Goal: Transaction & Acquisition: Purchase product/service

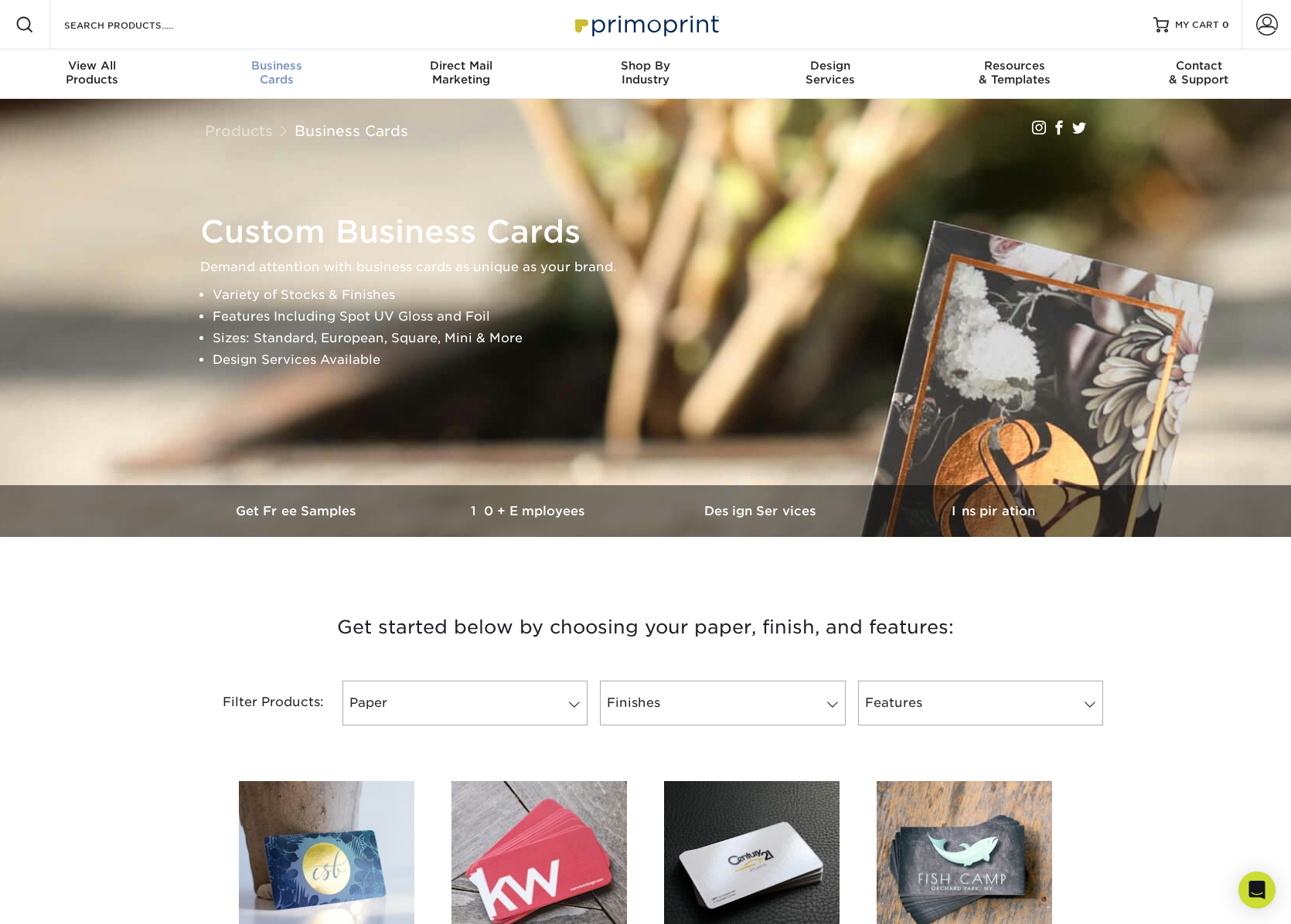
click at [267, 62] on span "Business" at bounding box center [277, 65] width 185 height 14
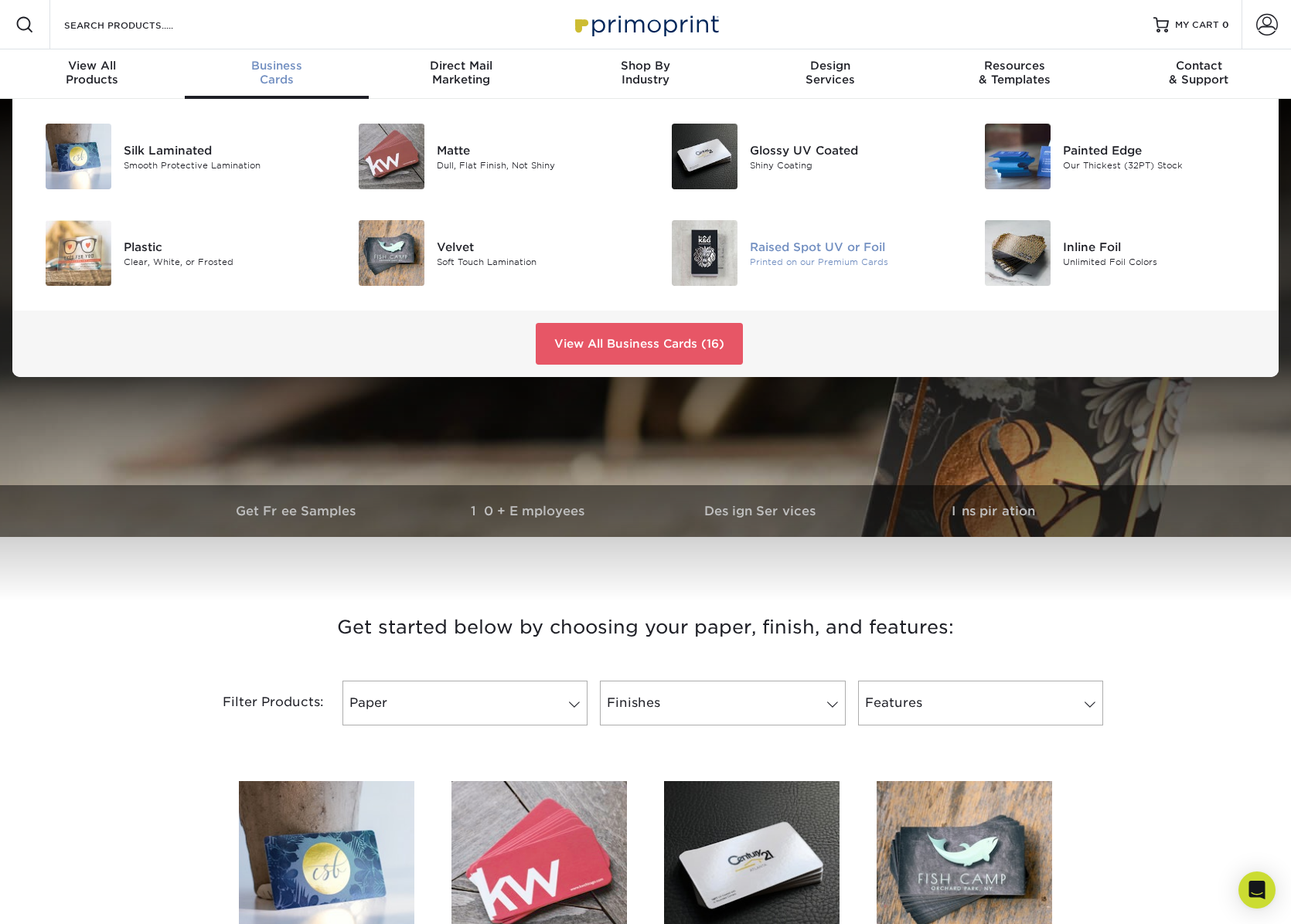
click at [833, 250] on div "Raised Spot UV or Foil" at bounding box center [848, 246] width 197 height 17
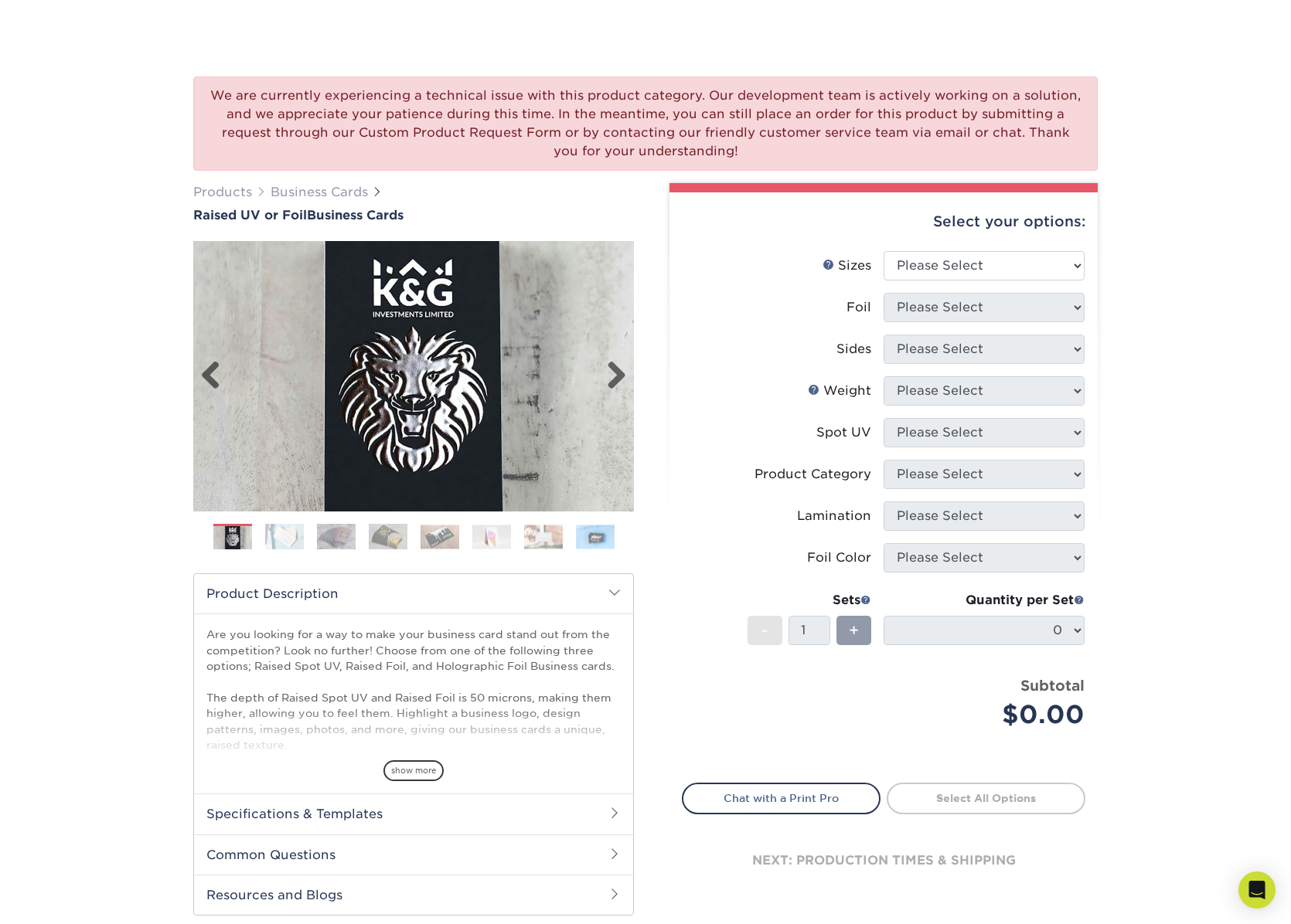
scroll to position [154, 0]
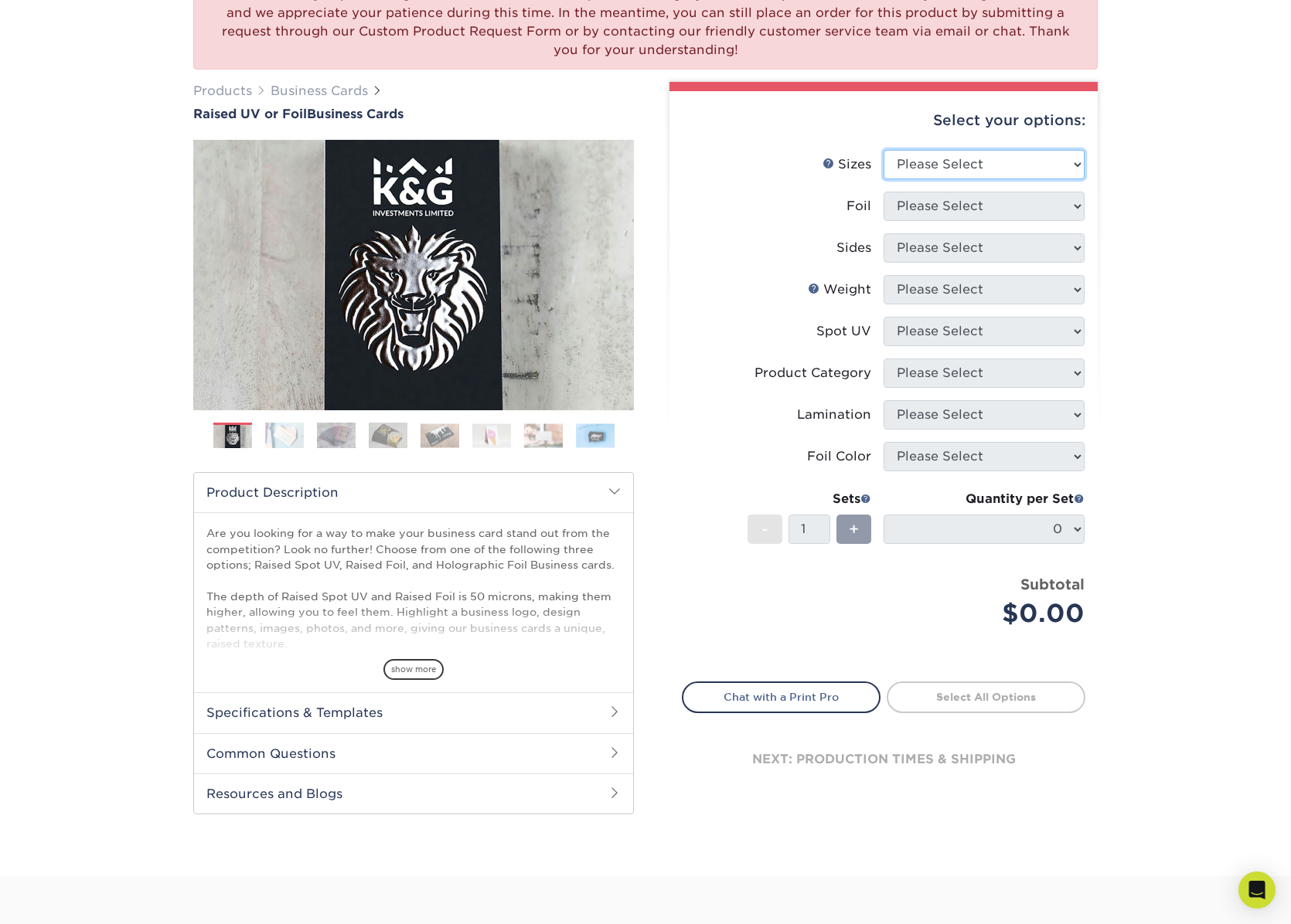
click at [1081, 166] on select "Please Select 2" x 3.5" - Standard" at bounding box center [984, 164] width 201 height 30
select select "2.00x3.50"
click at [884, 150] on select "Please Select 2" x 3.5" - Standard" at bounding box center [984, 164] width 201 height 30
click at [1078, 207] on select "Please Select No Yes" at bounding box center [984, 206] width 201 height 30
select select "0"
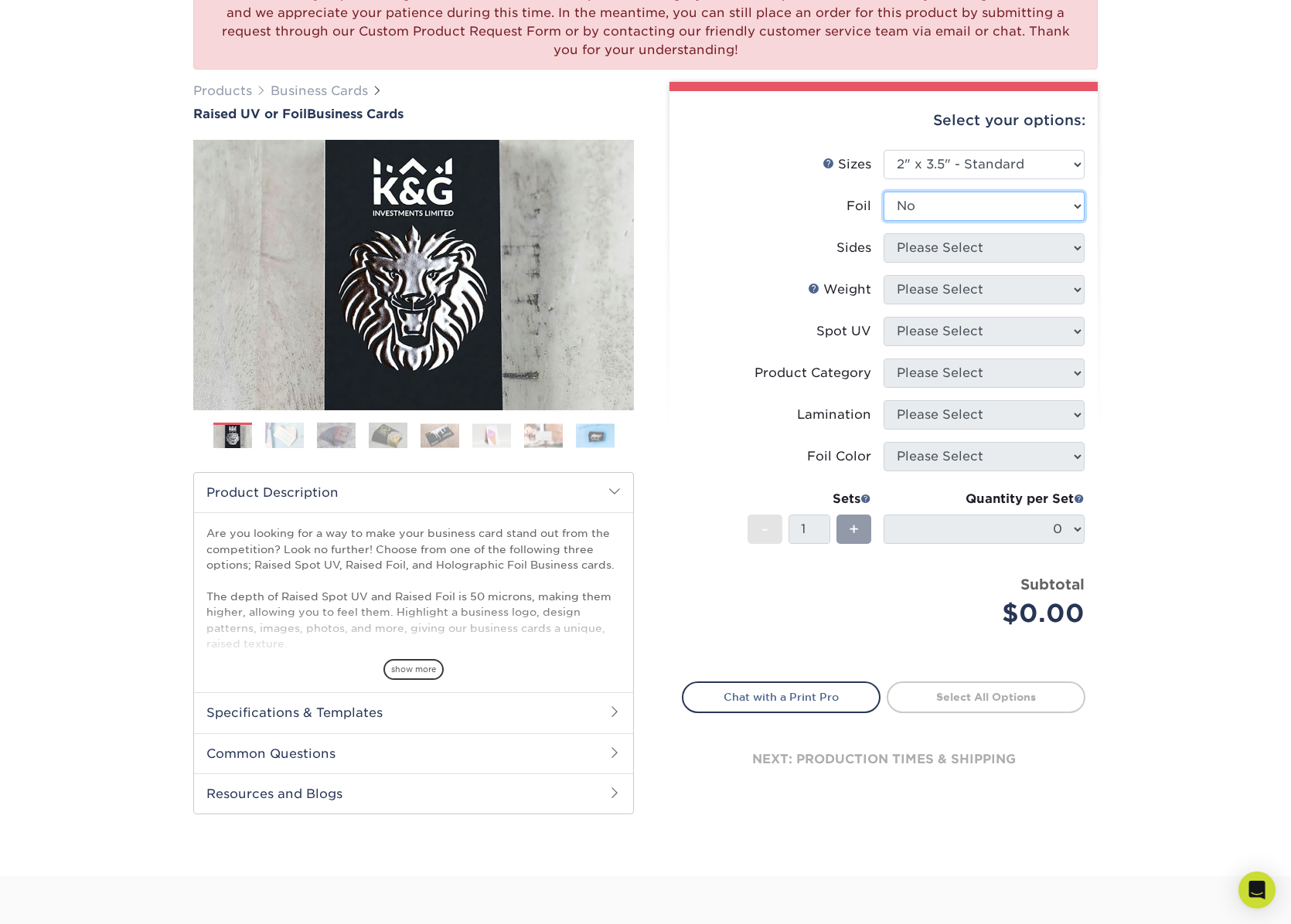
click at [884, 192] on select "Please Select No Yes" at bounding box center [984, 206] width 201 height 30
click at [1077, 246] on select "Please Select Print Both Sides Print Front Only" at bounding box center [984, 248] width 201 height 30
select select "13abbda7-1d64-4f25-8bb2-c179b224825d"
click at [884, 234] on select "Please Select Print Both Sides Print Front Only" at bounding box center [984, 248] width 201 height 30
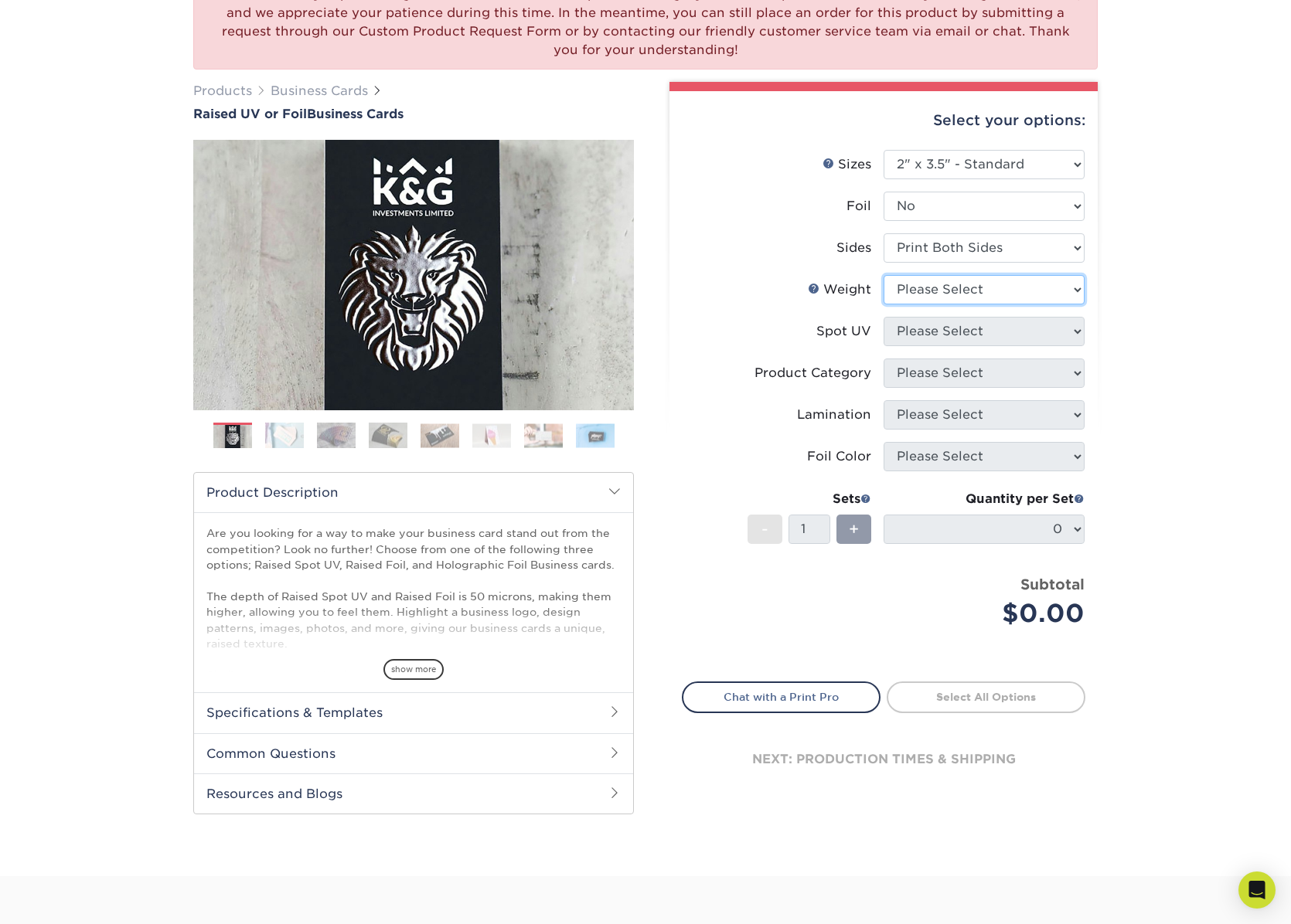
click at [1082, 289] on select "Please Select 16PT" at bounding box center [984, 290] width 201 height 30
select select "16PT"
click at [884, 275] on select "Please Select 16PT" at bounding box center [984, 290] width 201 height 30
click at [1079, 329] on select "Please Select No Spot UV Front Only" at bounding box center [984, 331] width 201 height 30
select select "1"
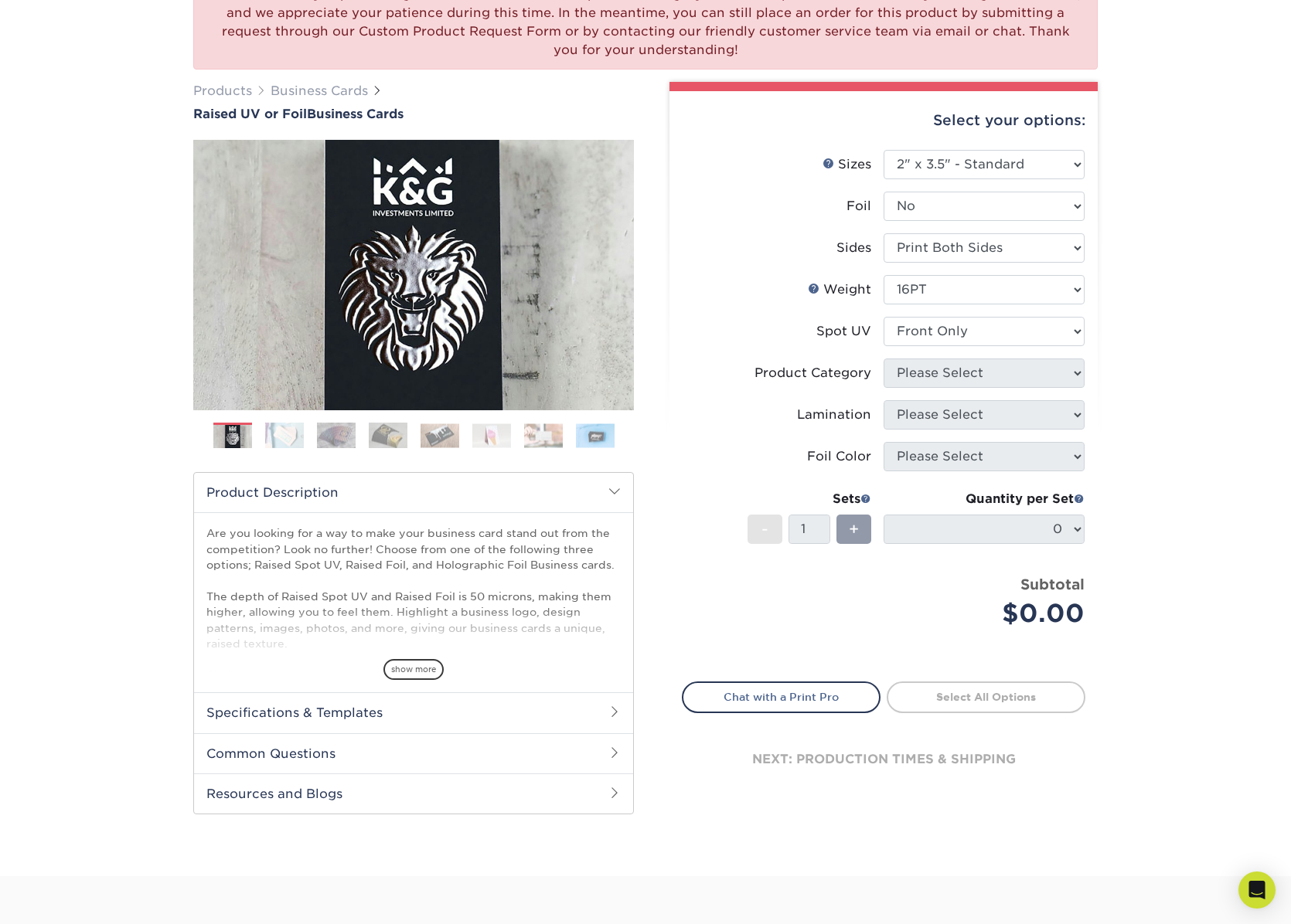
click at [884, 317] on select "Please Select No Spot UV Front Only" at bounding box center [984, 331] width 201 height 30
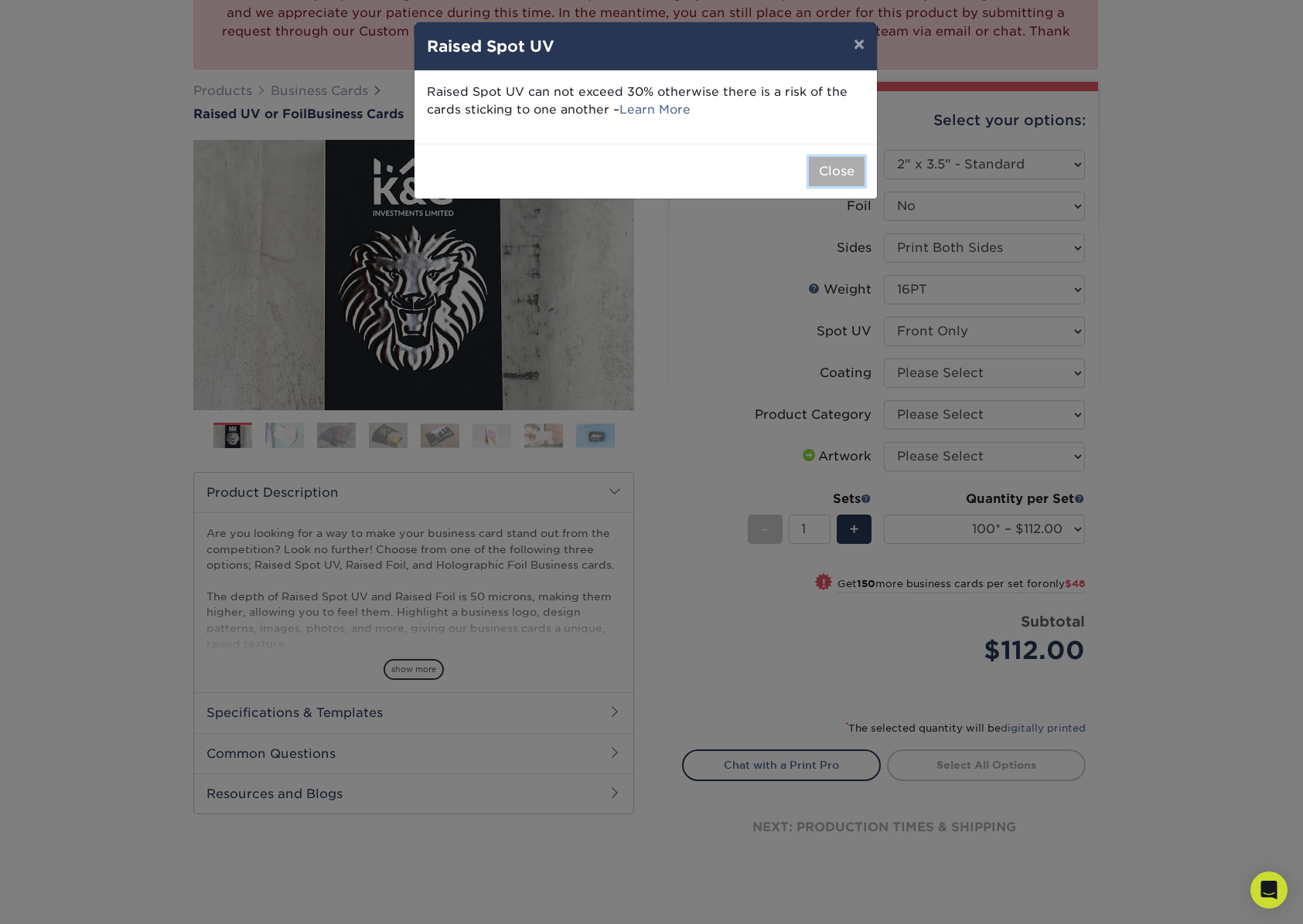
click at [836, 171] on button "Close" at bounding box center [836, 171] width 56 height 30
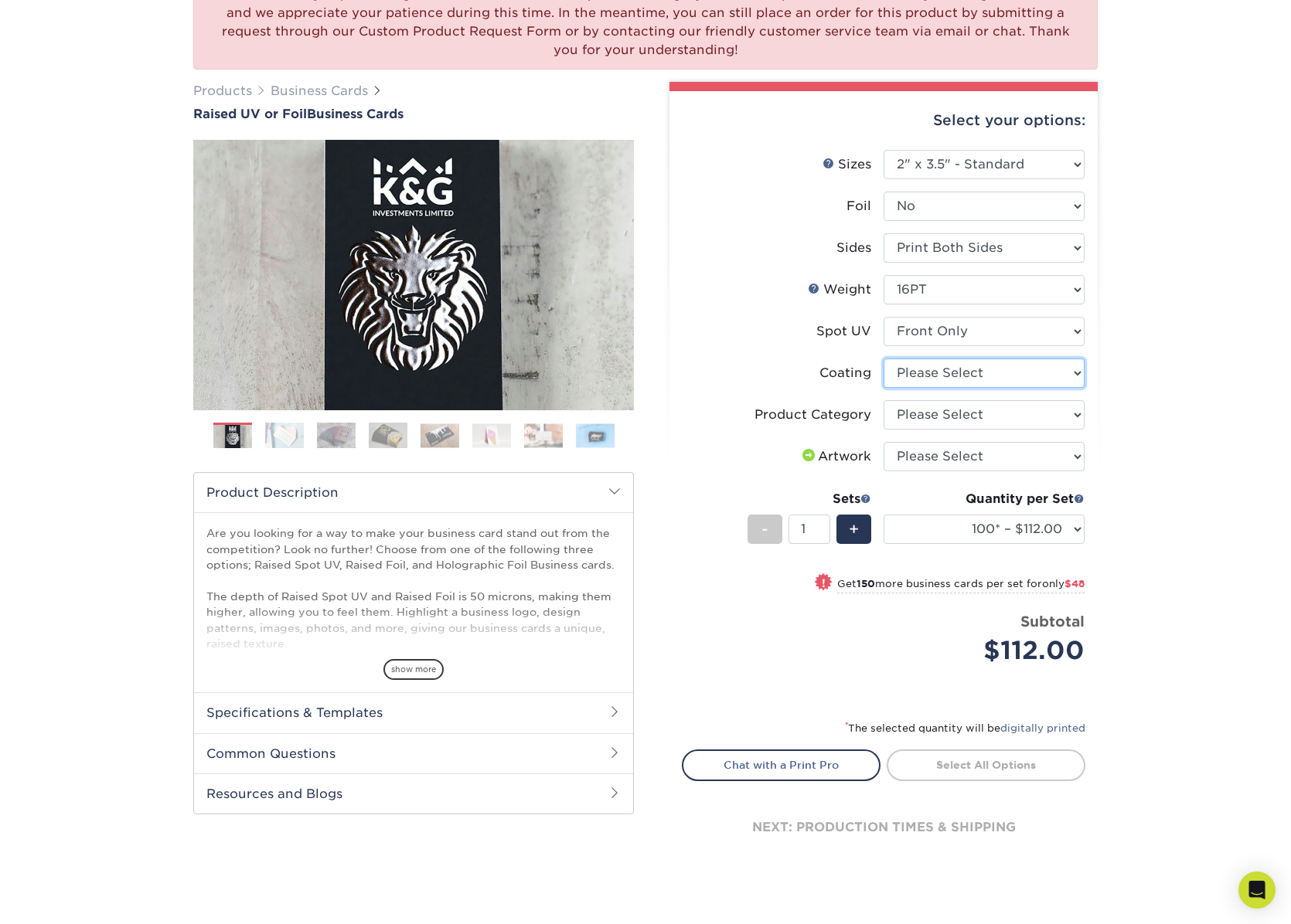
click at [1075, 370] on select at bounding box center [984, 373] width 201 height 30
select select "3e7618de-abca-4bda-9f97-8b9129e913d8"
click at [884, 358] on select at bounding box center [984, 373] width 201 height 30
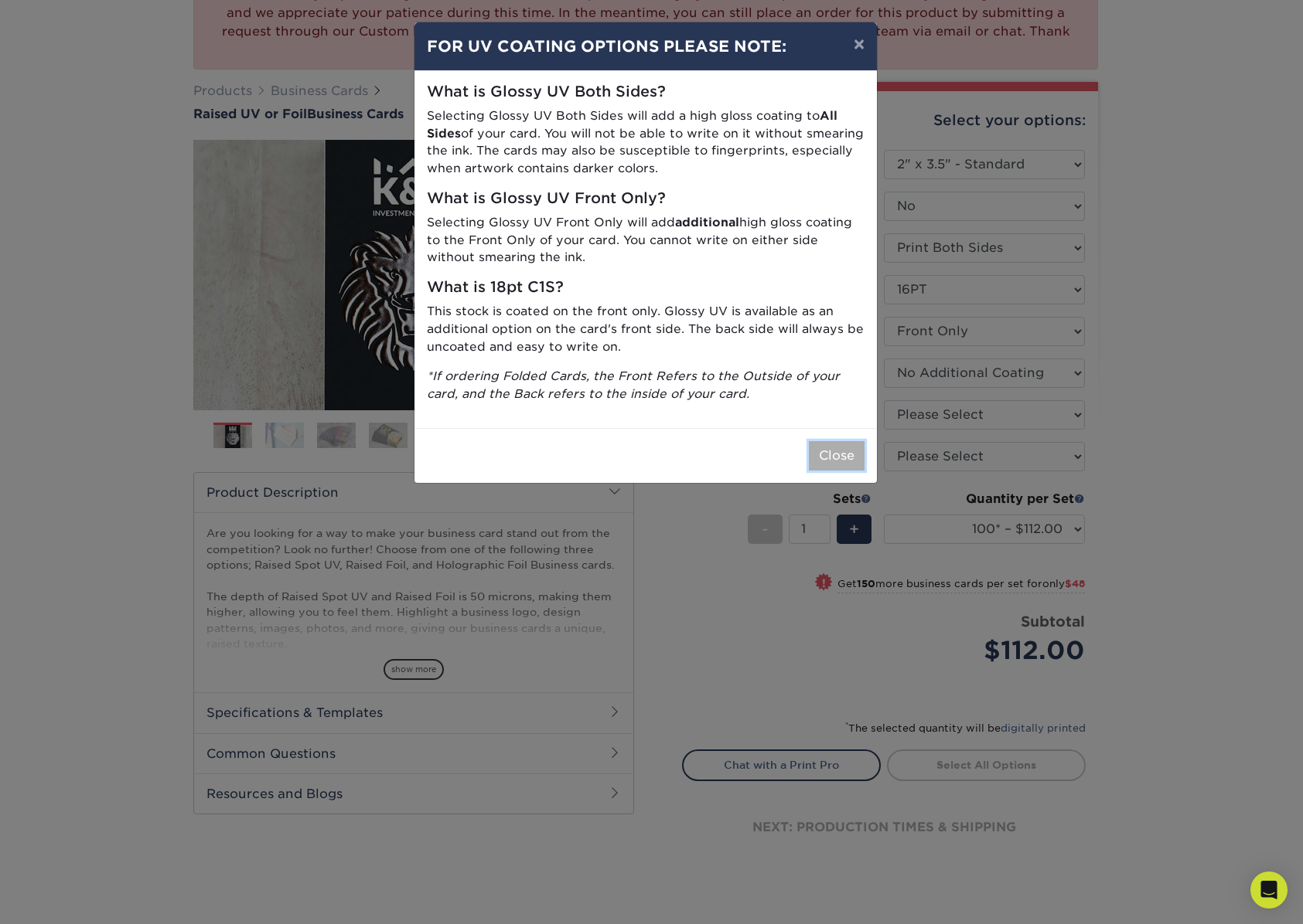
click at [839, 451] on button "Close" at bounding box center [836, 456] width 56 height 30
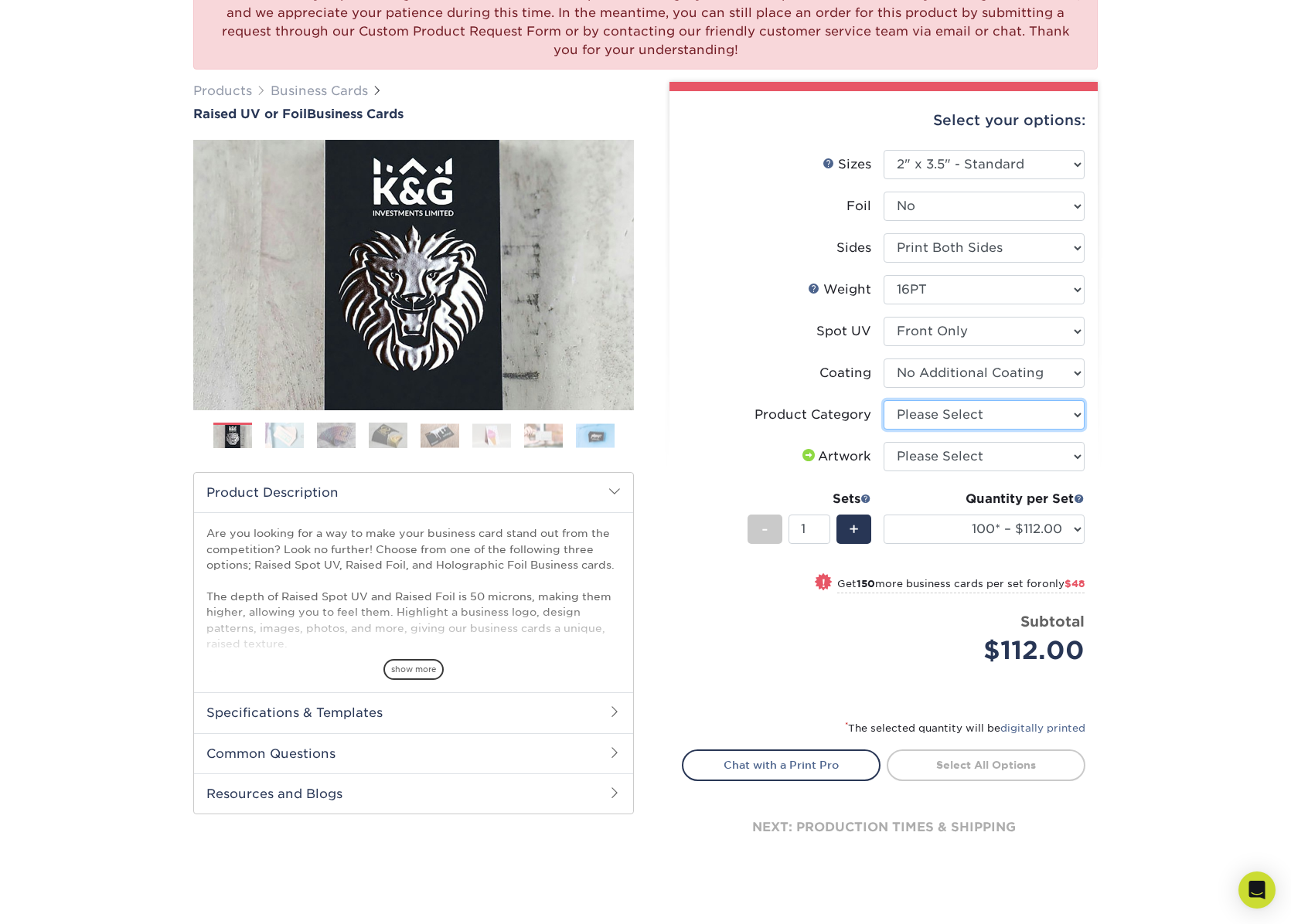
click at [1082, 417] on select "Please Select Business Cards" at bounding box center [984, 414] width 201 height 30
select select "3b5148f1-0588-4f88-a218-97bcfdce65c1"
click at [884, 400] on select "Please Select Business Cards" at bounding box center [984, 414] width 201 height 30
click at [1081, 455] on select "Please Select I will upload files I need a design - $100" at bounding box center [984, 457] width 201 height 30
select select "upload"
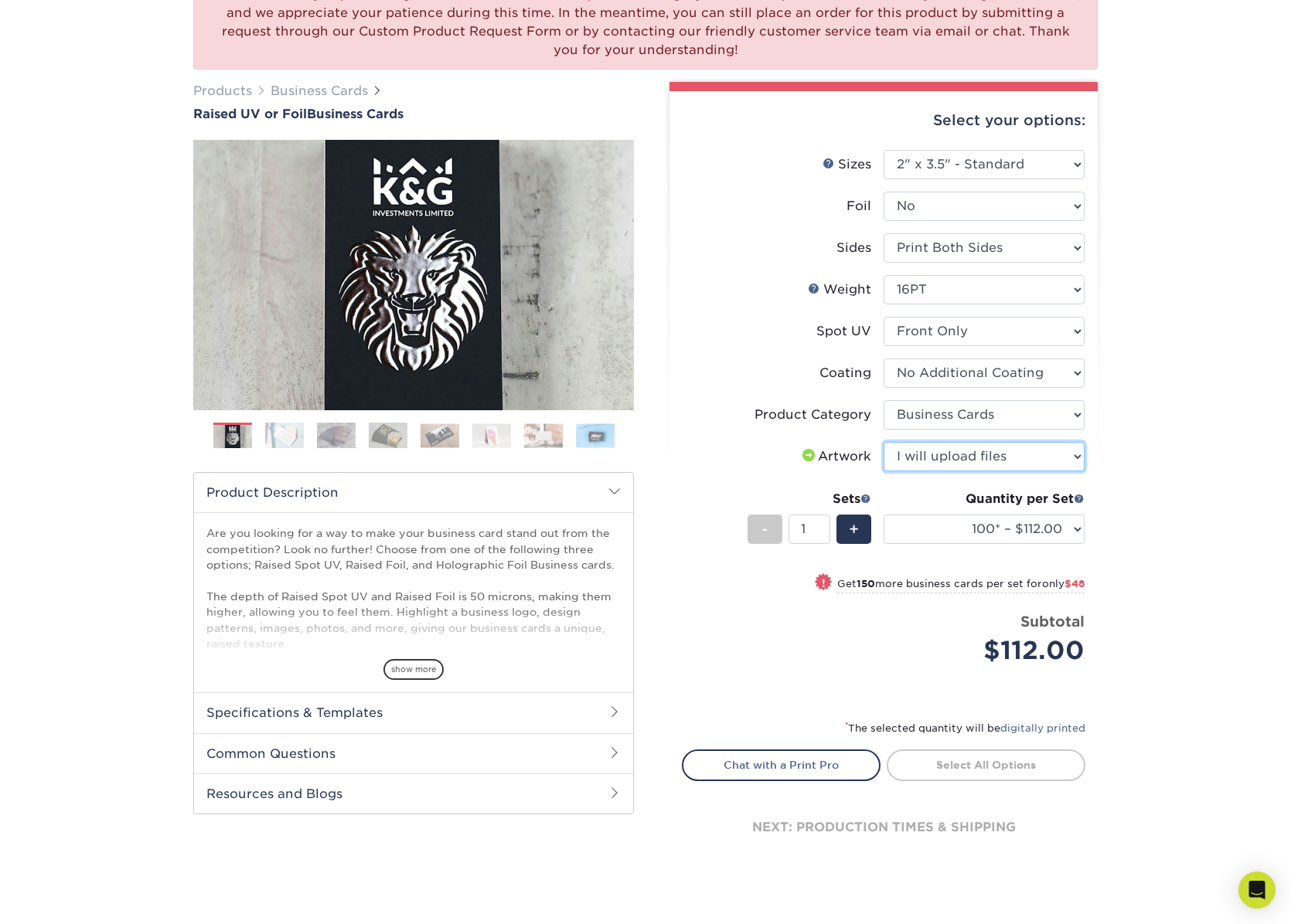
click at [884, 442] on select "Please Select I will upload files I need a design - $100" at bounding box center [984, 457] width 201 height 30
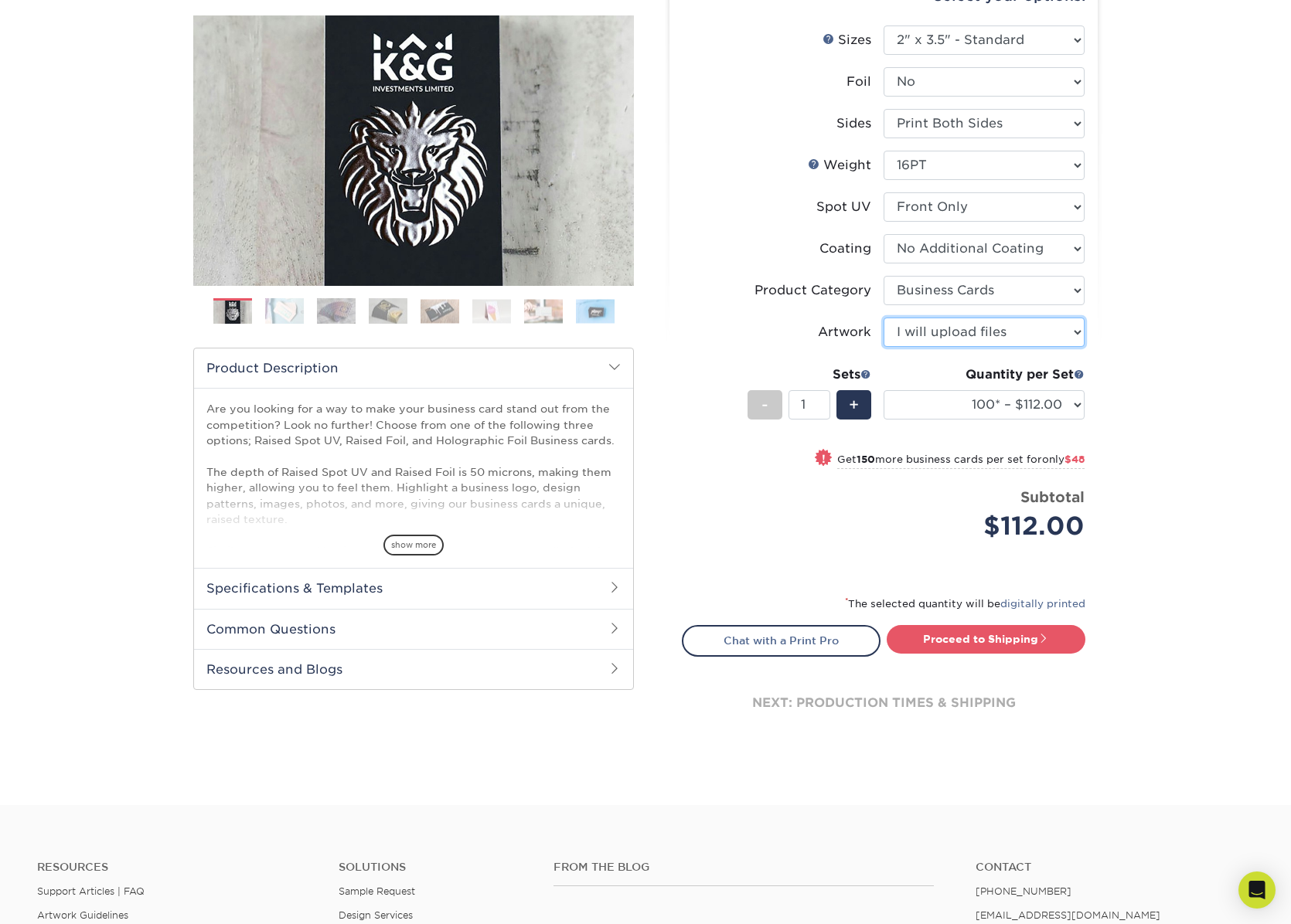
scroll to position [309, 0]
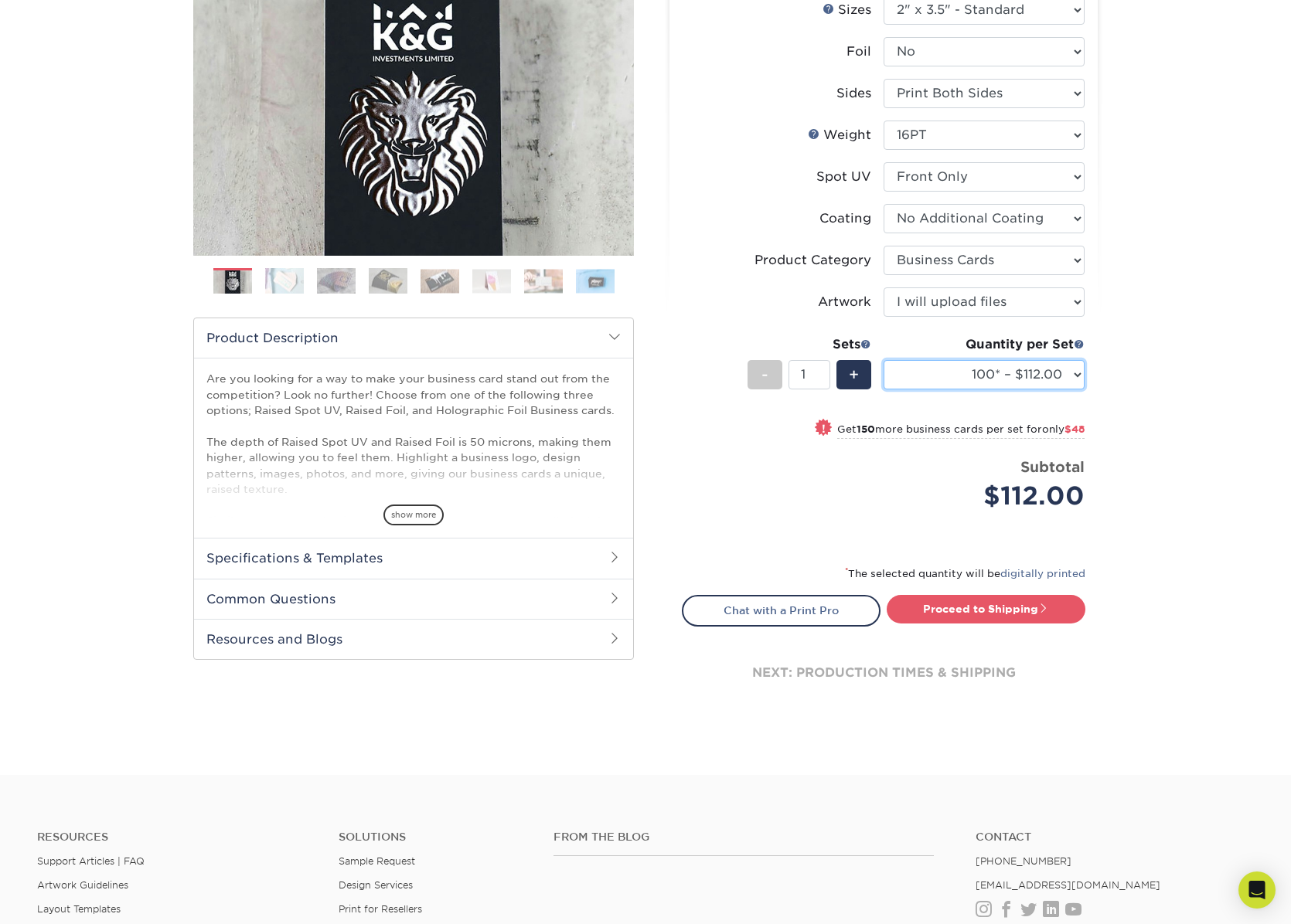
click at [1083, 374] on select "100* – $112.00 250* – $160.00 500* – $216.00" at bounding box center [984, 374] width 201 height 30
click at [1200, 398] on div "We are currently experiencing a technical issue with this product category. Our…" at bounding box center [645, 282] width 1291 height 986
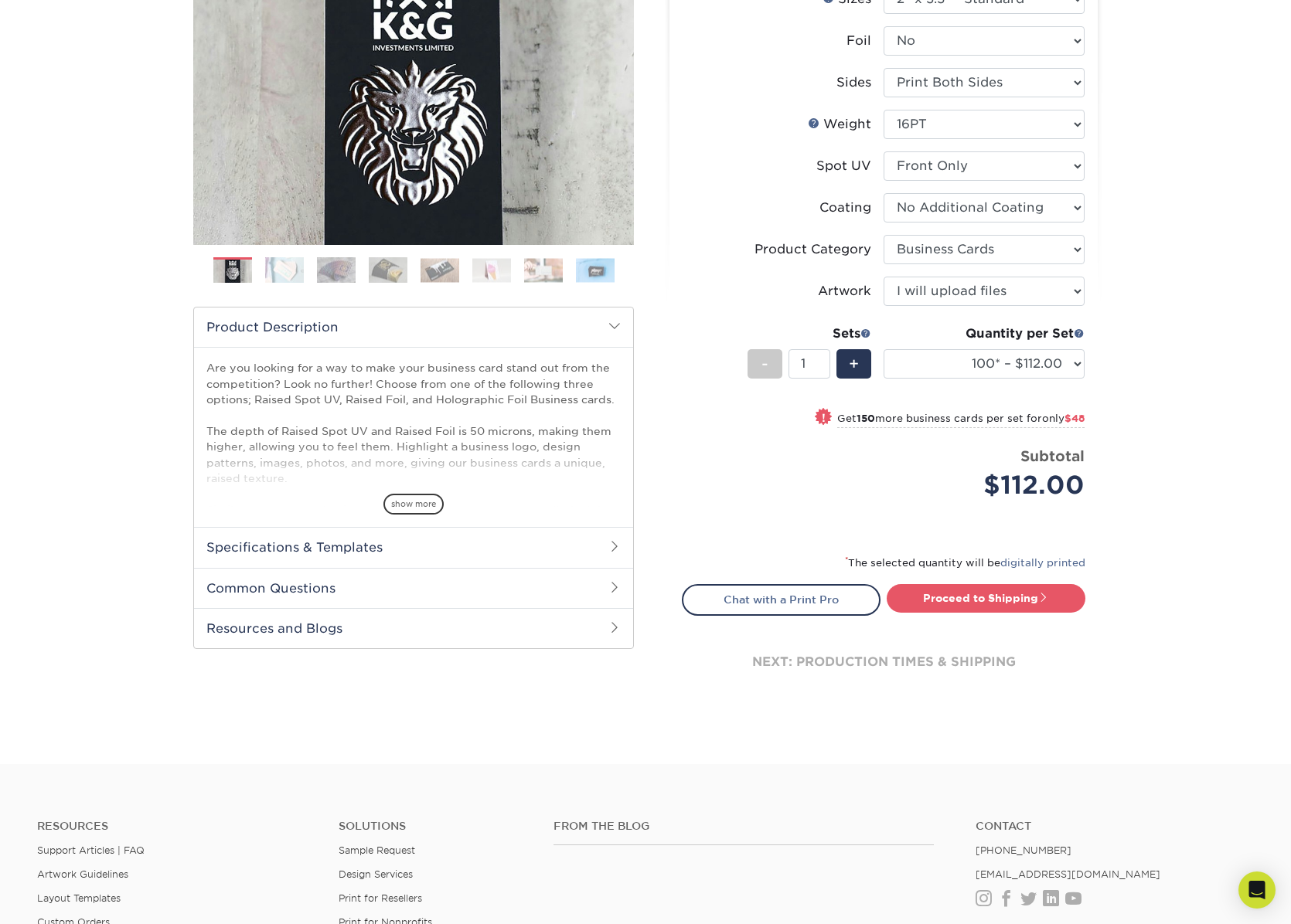
scroll to position [386, 0]
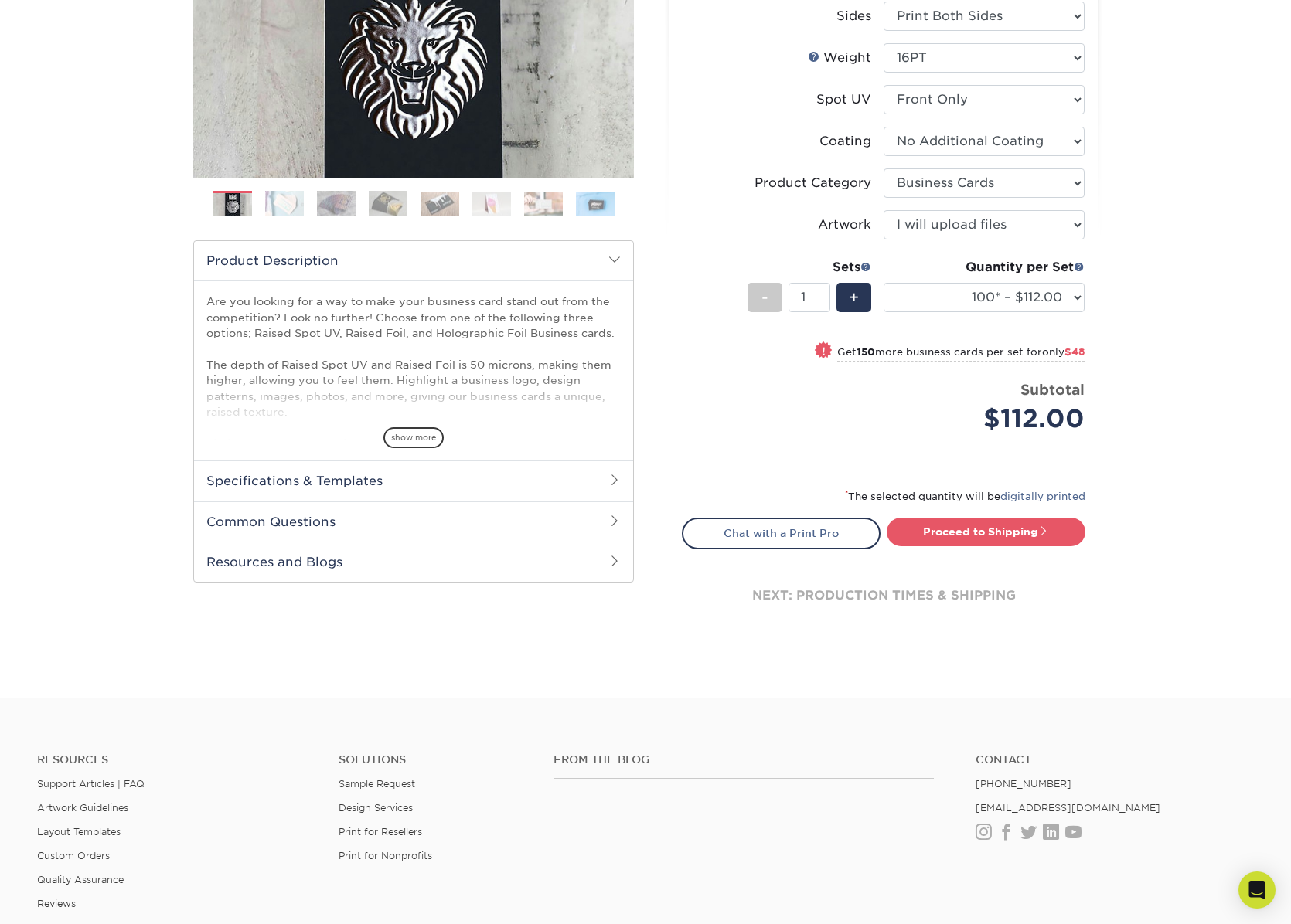
click at [389, 426] on div "show more" at bounding box center [414, 411] width 415 height 74
click at [402, 434] on span "show more" at bounding box center [413, 438] width 60 height 21
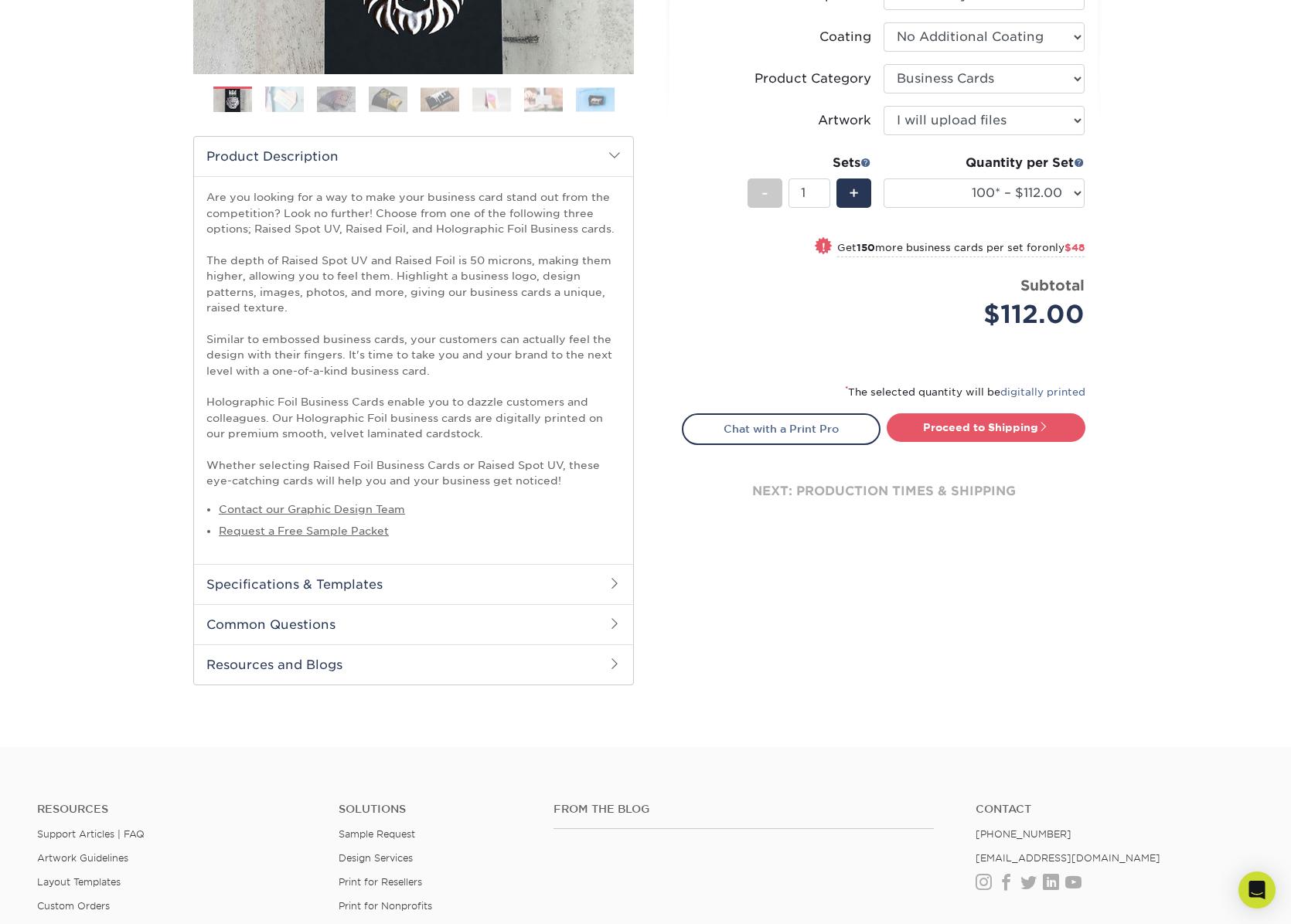
scroll to position [464, 0]
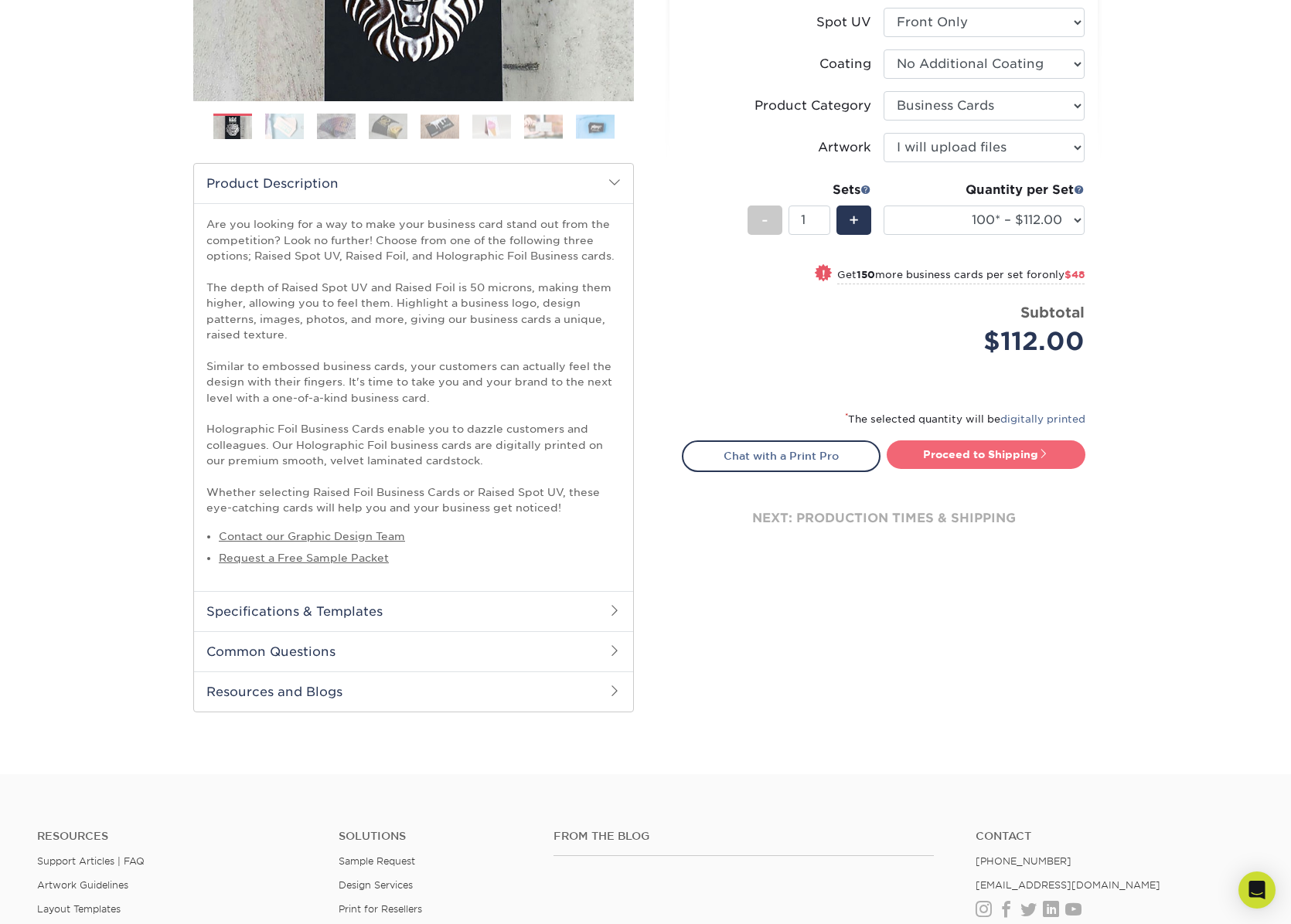
click at [989, 461] on link "Proceed to Shipping" at bounding box center [986, 454] width 198 height 28
type input "Set 1"
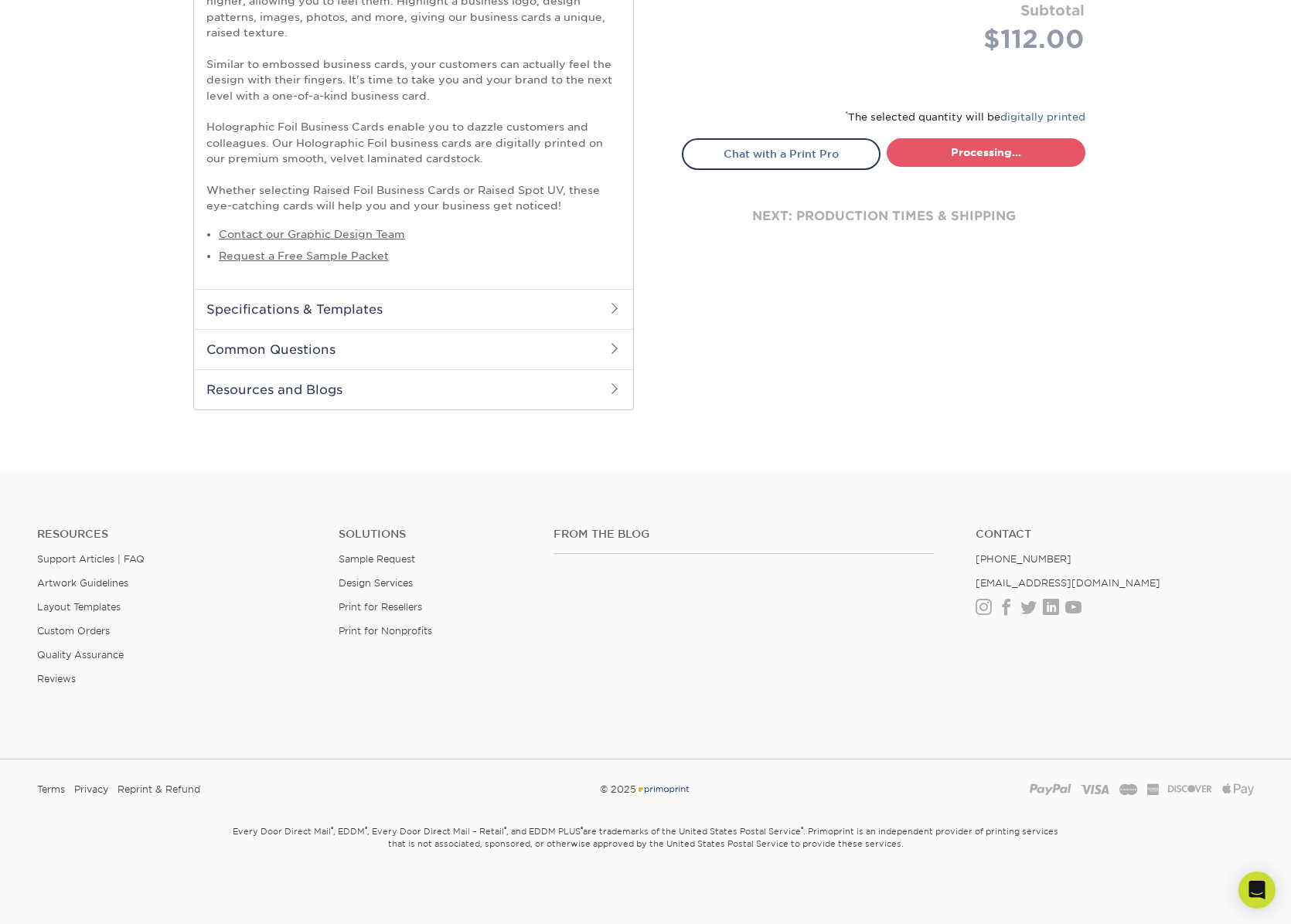
select select "52069502-5f9e-478c-8054-338319a33c46"
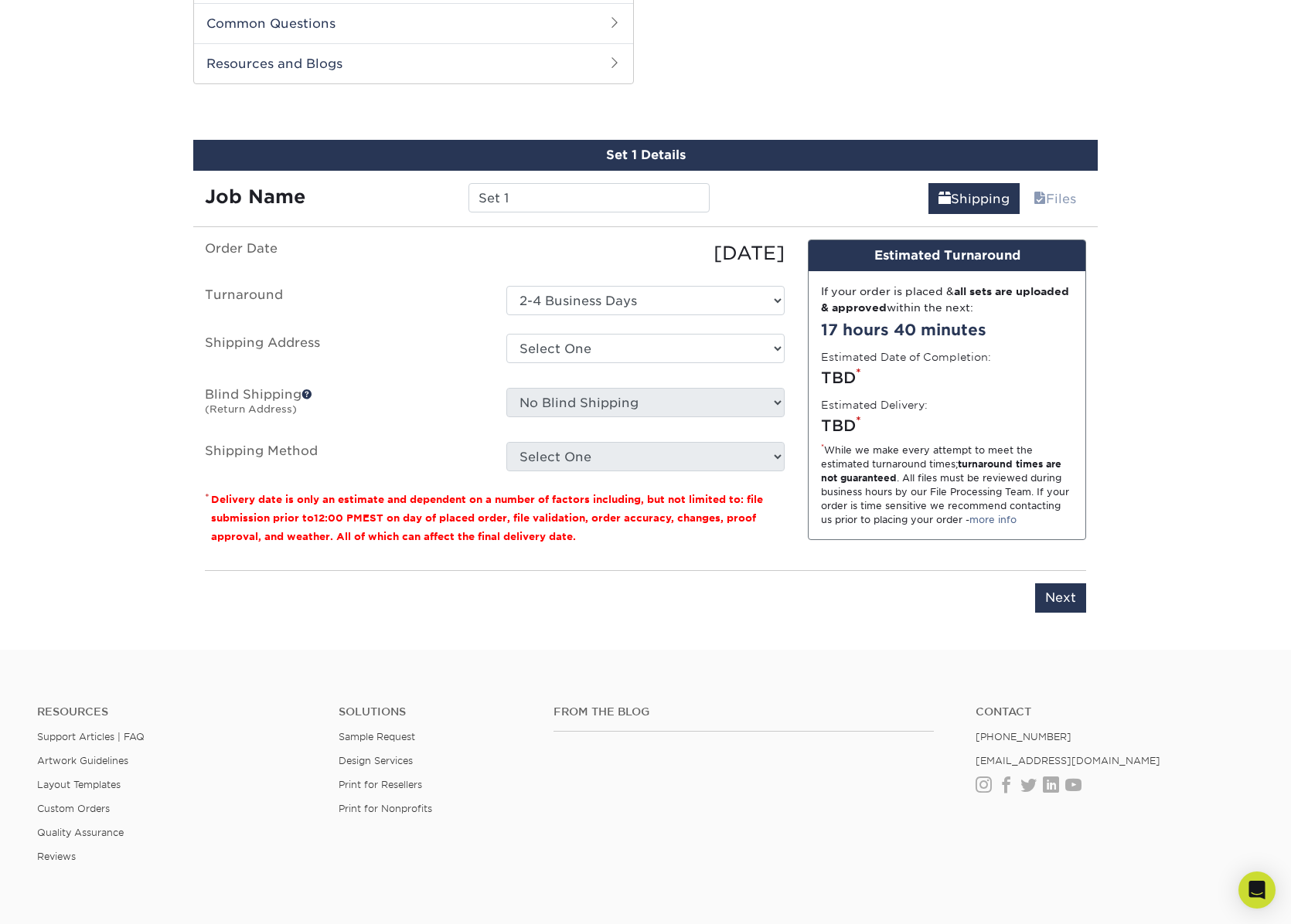
scroll to position [1101, 0]
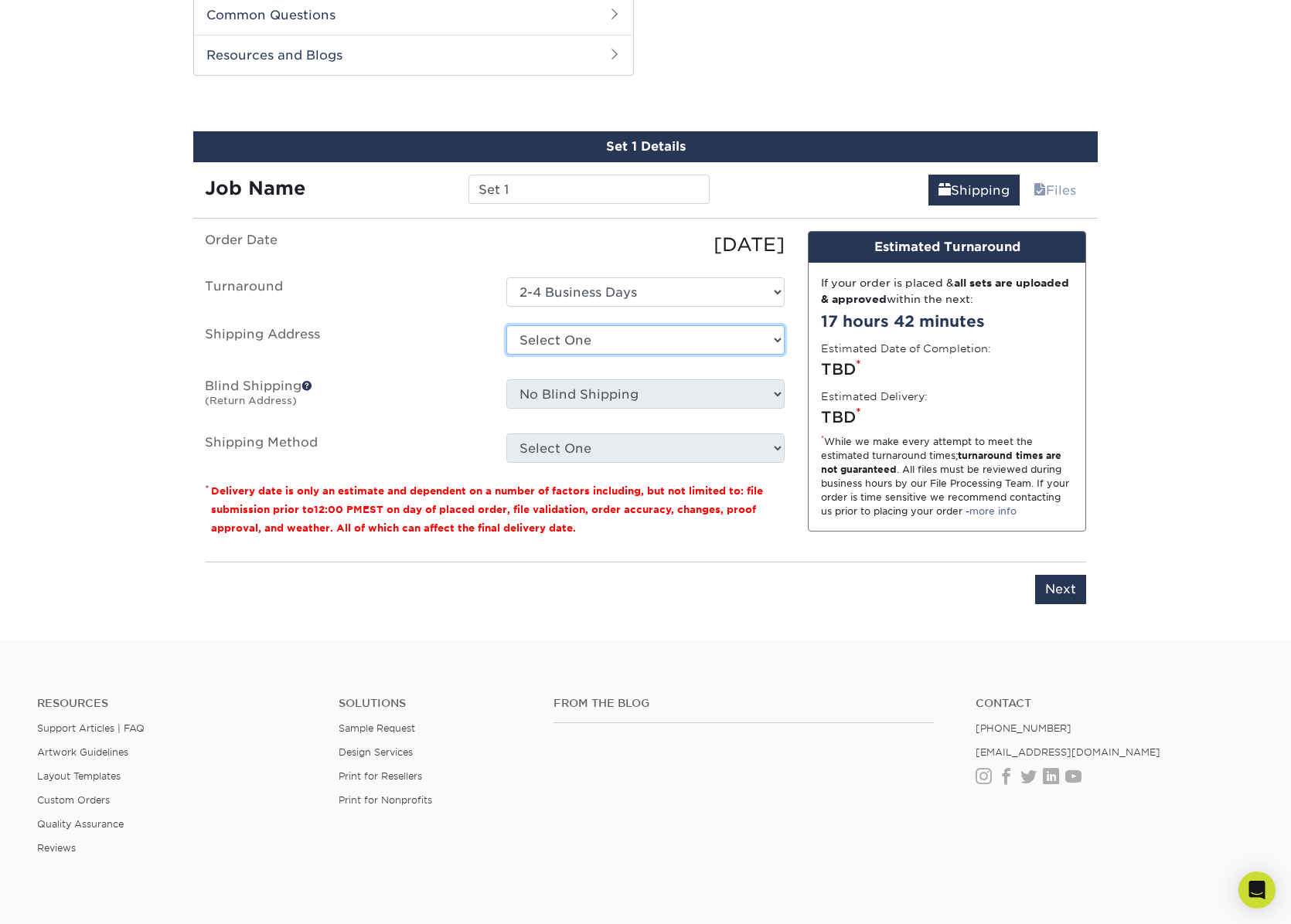
click at [779, 338] on select "Select One + Add New Address - Login" at bounding box center [646, 340] width 279 height 30
select select "newaddress"
click at [507, 326] on select "Select One + Add New Address - Login" at bounding box center [646, 340] width 279 height 30
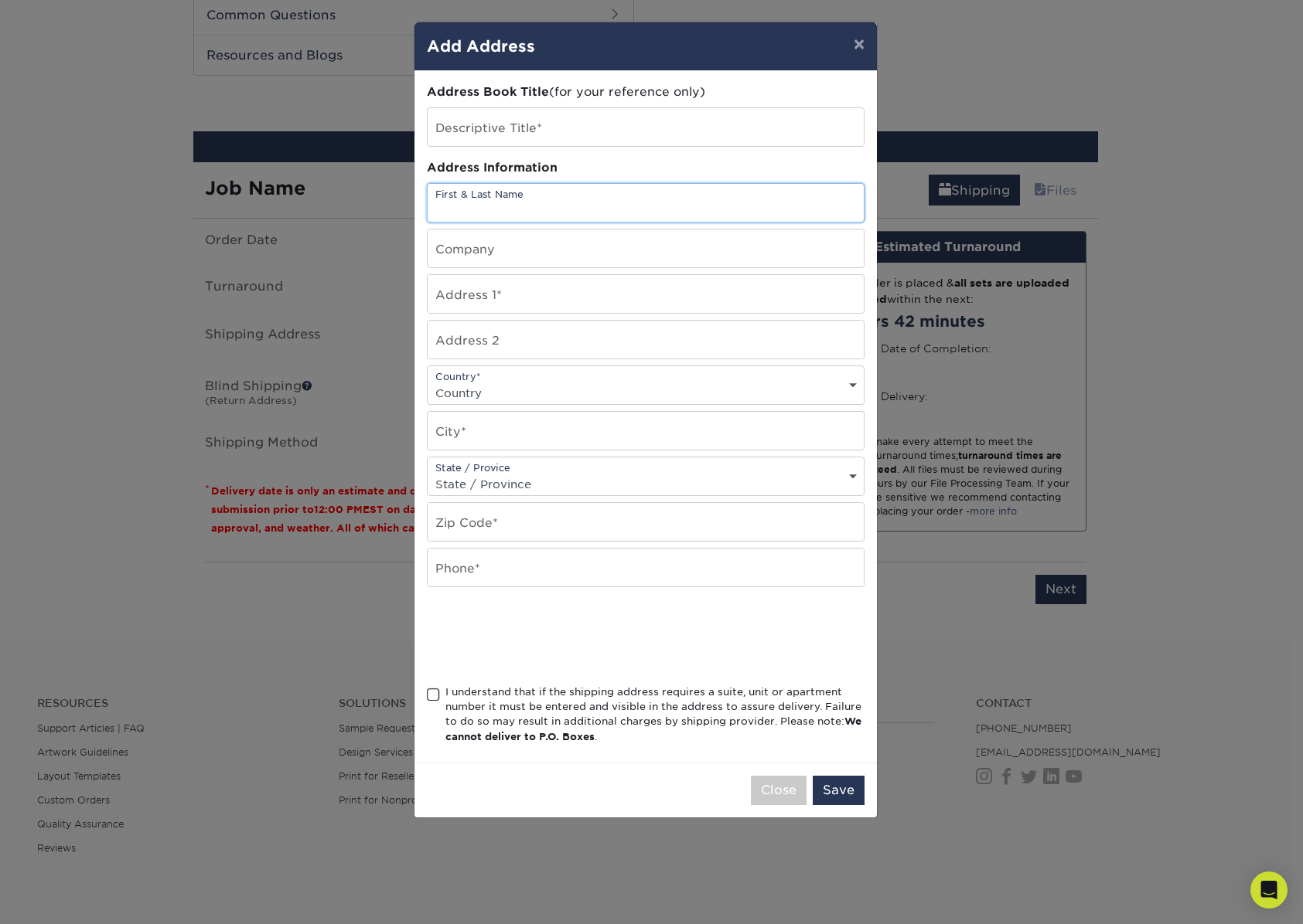
click at [578, 209] on input "text" at bounding box center [645, 202] width 436 height 38
type input "Jeebs & Zuzu"
drag, startPoint x: 660, startPoint y: 210, endPoint x: 303, endPoint y: 167, distance: 359.6
click at [303, 167] on div "× Add Address Address Book Title (for your reference only) Descriptive Title* A…" at bounding box center [652, 462] width 1303 height 924
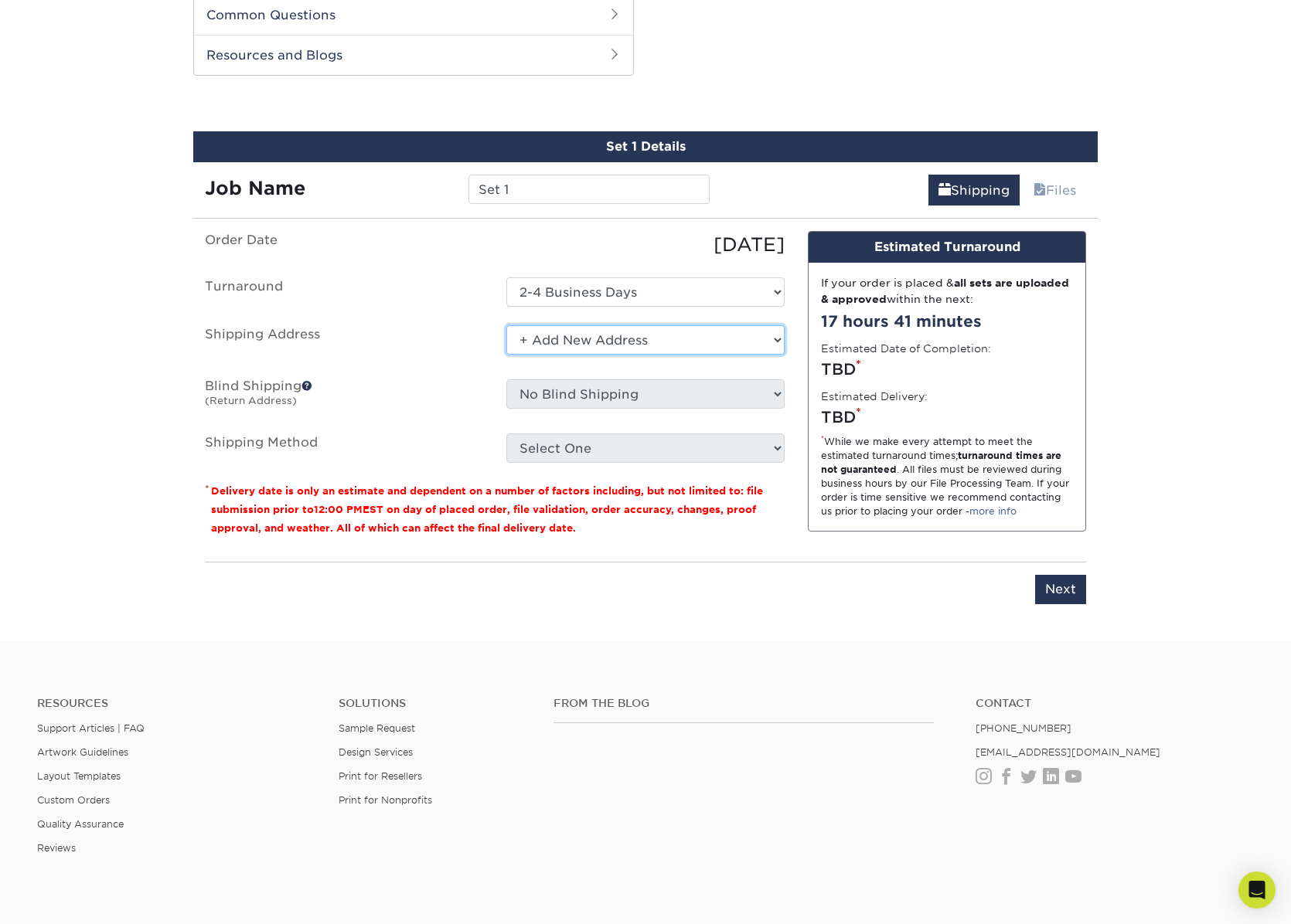
click at [656, 338] on select "Select One + Add New Address - Login" at bounding box center [646, 340] width 279 height 30
click at [507, 326] on select "Select One + Add New Address - Login" at bounding box center [646, 340] width 279 height 30
click at [708, 339] on select "Select One + Add New Address - Login" at bounding box center [646, 340] width 279 height 30
click at [507, 326] on select "Select One + Add New Address - Login" at bounding box center [646, 340] width 279 height 30
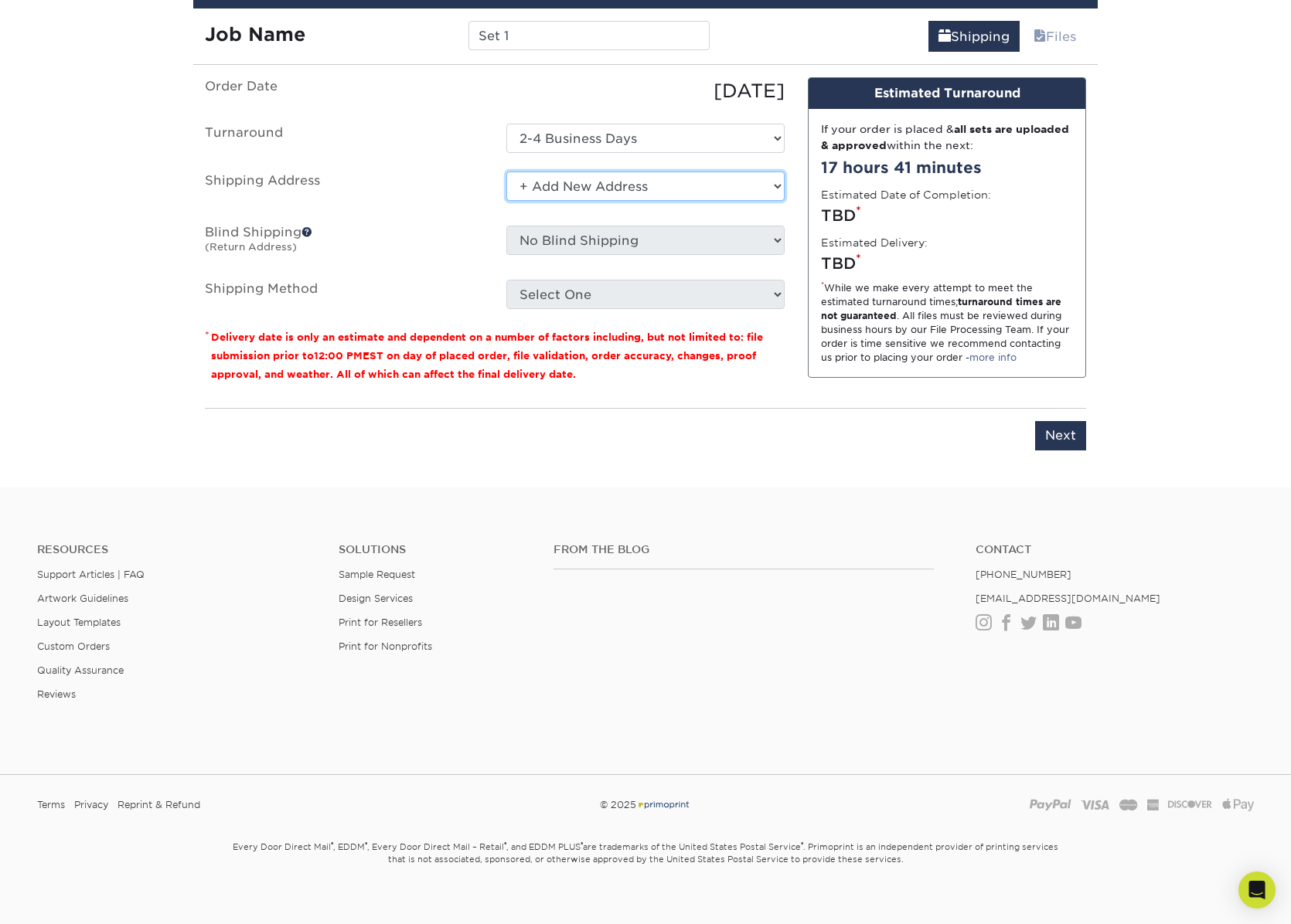
scroll to position [1255, 0]
click at [523, 184] on select "Select One + Add New Address - Login" at bounding box center [646, 185] width 279 height 30
click at [507, 170] on select "Select One + Add New Address - Login" at bounding box center [646, 185] width 279 height 30
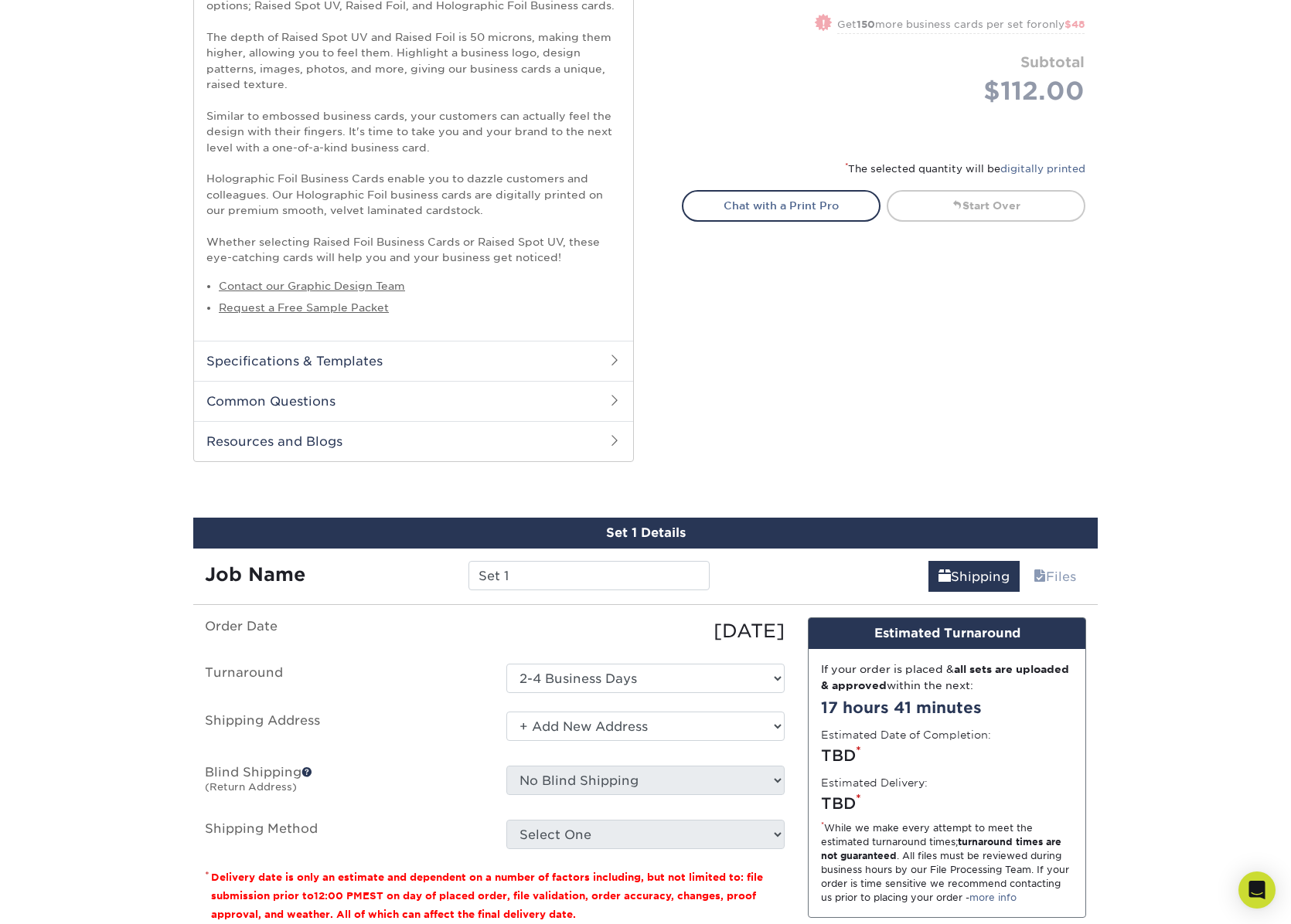
scroll to position [1023, 0]
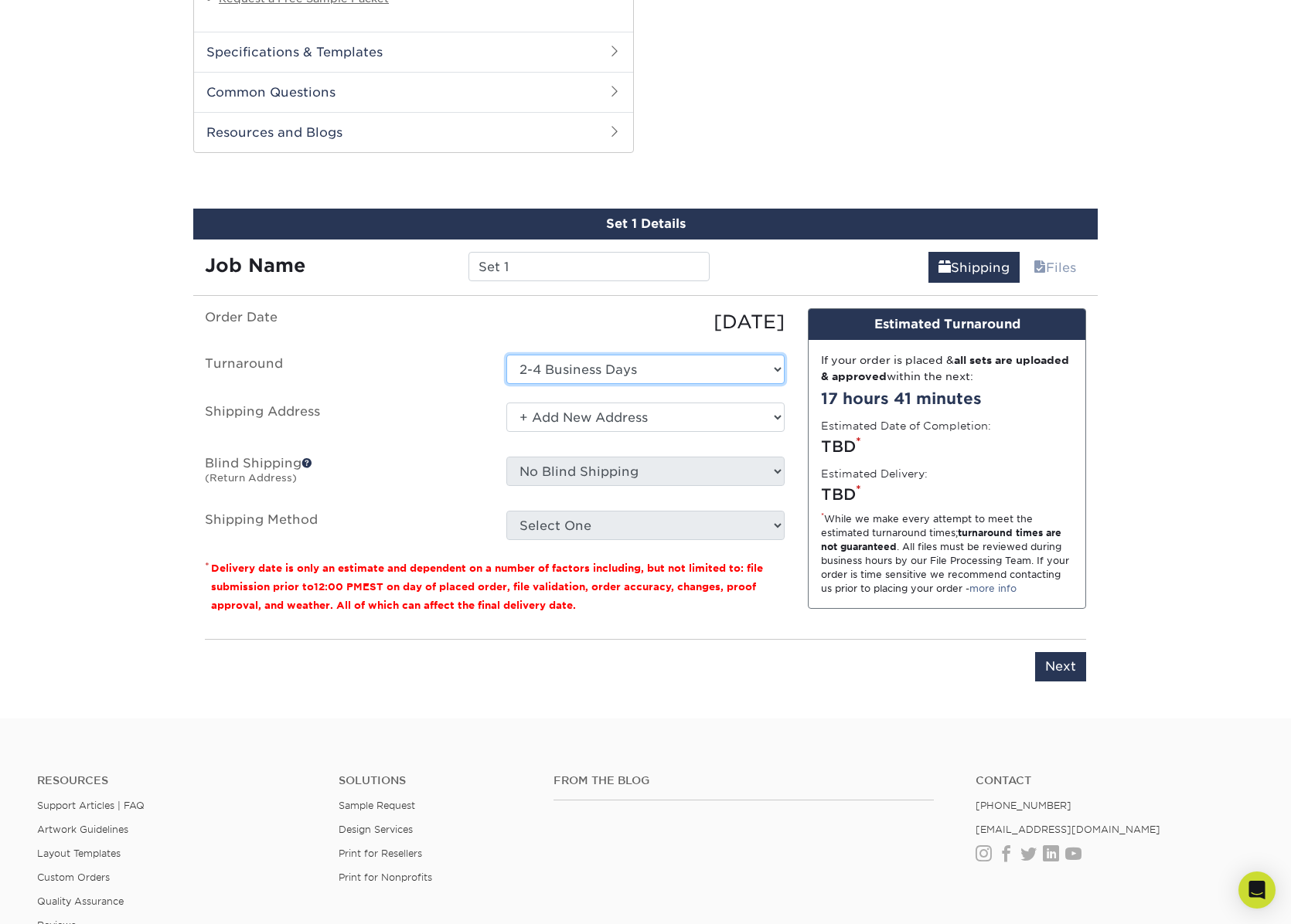
click at [776, 370] on select "Select One 2-4 Business Days" at bounding box center [646, 369] width 279 height 30
click at [778, 410] on select "Select One + Add New Address - Login" at bounding box center [646, 417] width 279 height 30
click at [507, 402] on select "Select One + Add New Address - Login" at bounding box center [646, 417] width 279 height 30
click at [662, 418] on select "Select One + Add New Address - Login" at bounding box center [646, 417] width 279 height 30
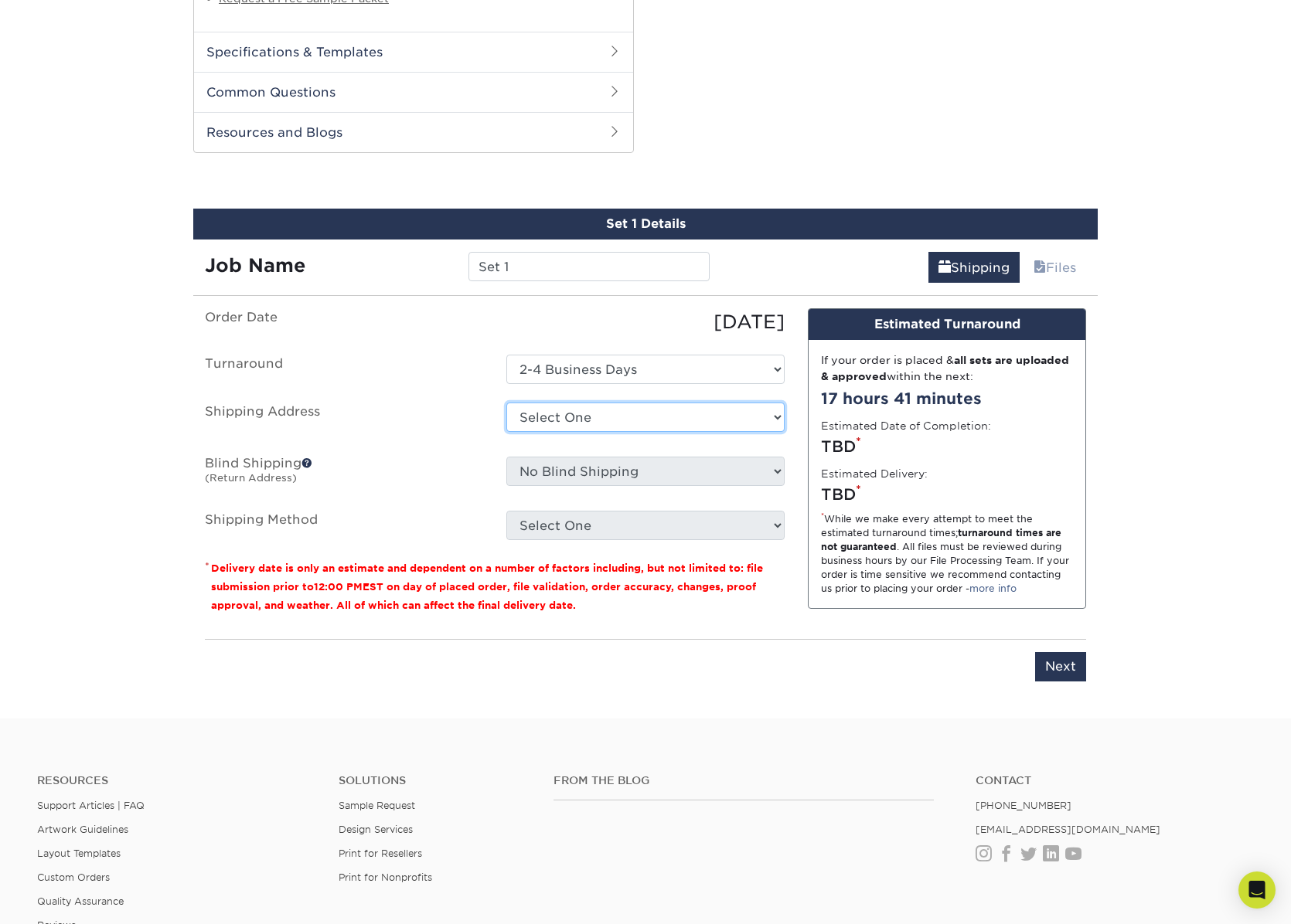
select select "newaddress"
click at [507, 402] on select "Select One + Add New Address - Login" at bounding box center [646, 417] width 279 height 30
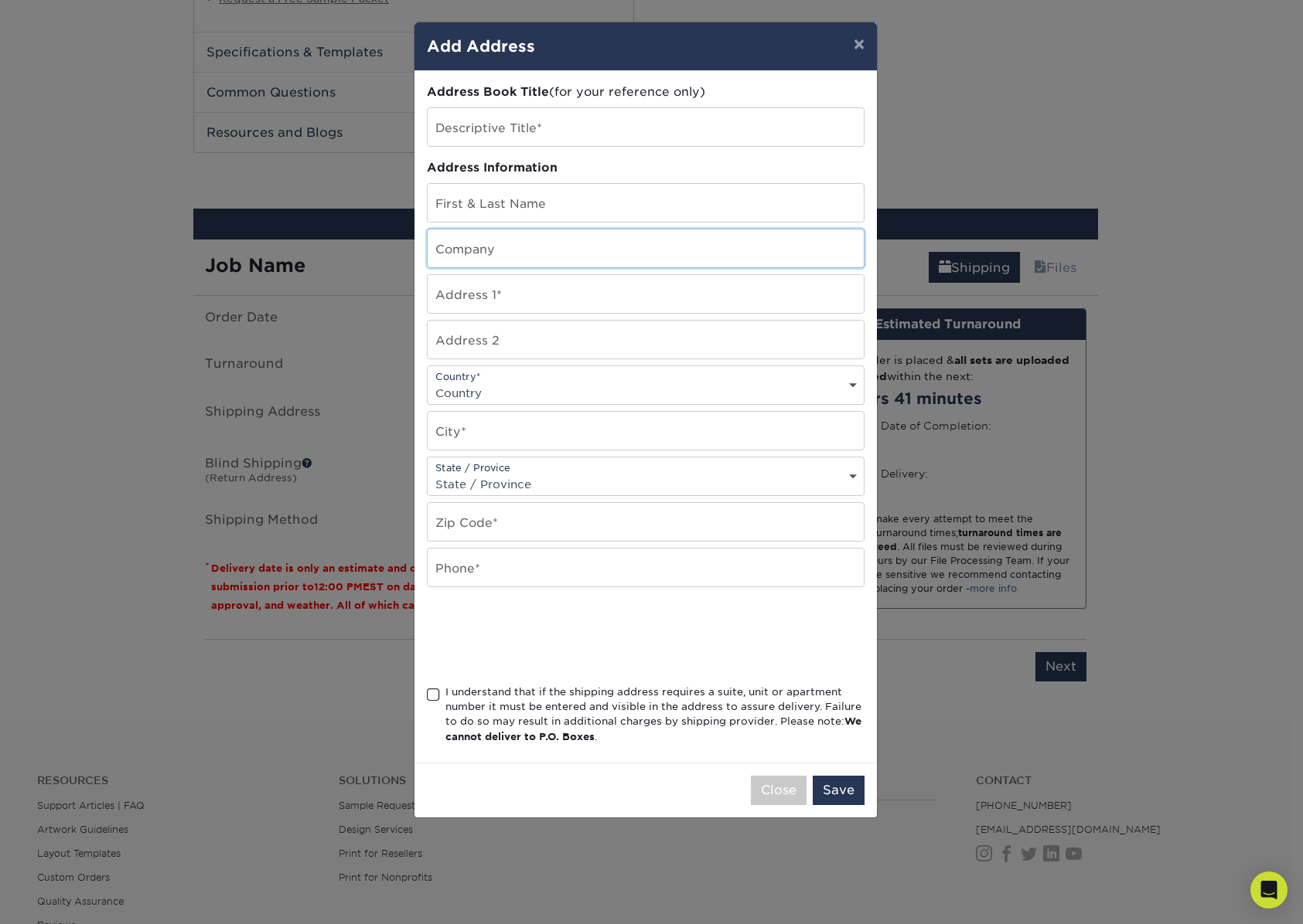
click at [556, 251] on input "text" at bounding box center [645, 248] width 436 height 38
paste input "https://standards.aarst.org/CC-1000-2018/4/"
drag, startPoint x: 710, startPoint y: 252, endPoint x: 441, endPoint y: 246, distance: 269.1
click at [441, 246] on input "https://standards.aarst.org/CC-1000-2018/4/" at bounding box center [645, 248] width 436 height 38
type input "h"
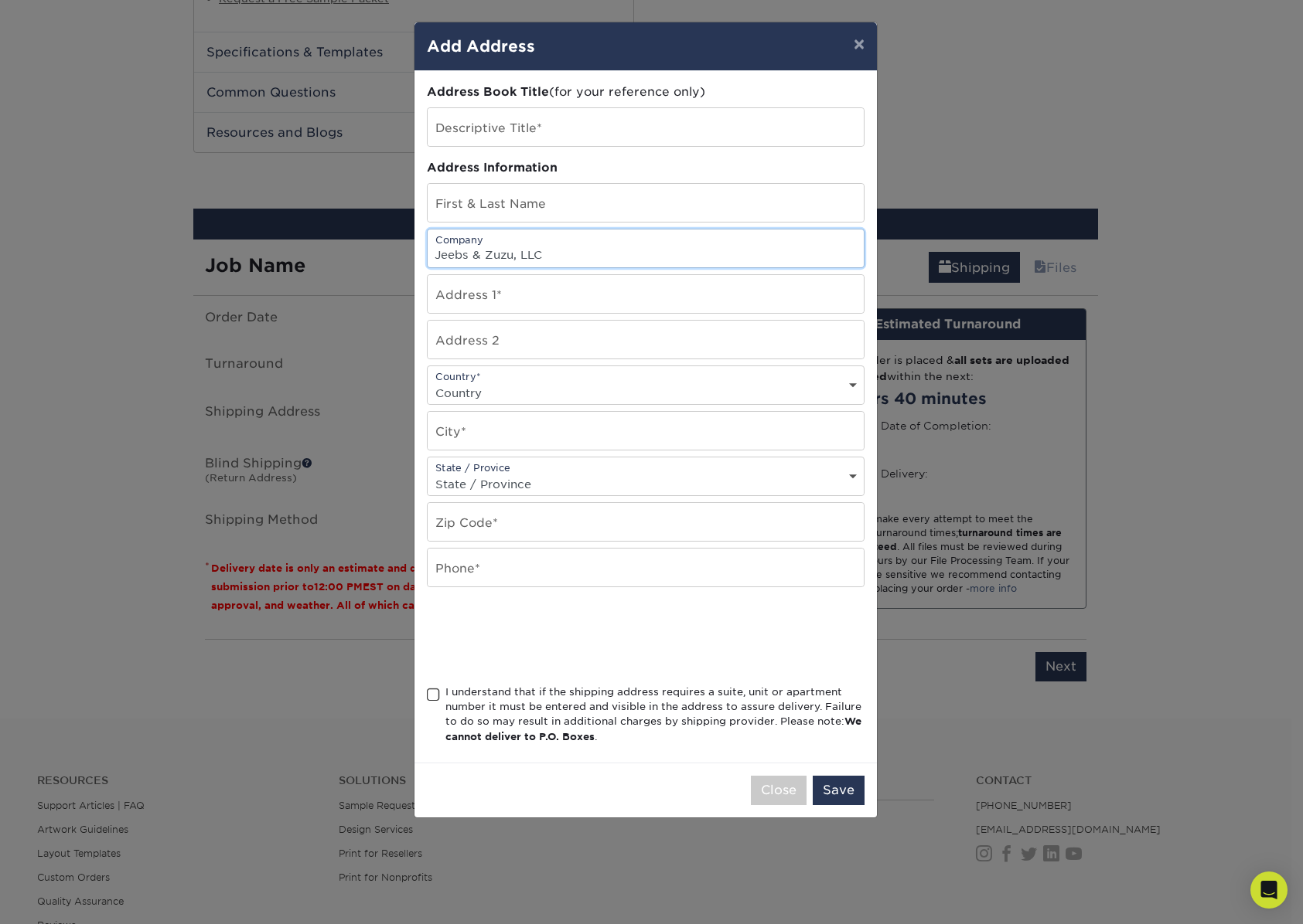
type input "Jeebs & Zuzu, LLC"
click at [582, 197] on input "text" at bounding box center [645, 202] width 436 height 38
type input "[PERSON_NAME]"
click at [551, 309] on input "text" at bounding box center [645, 294] width 436 height 38
type input "5924 Anaheim Ave., NE"
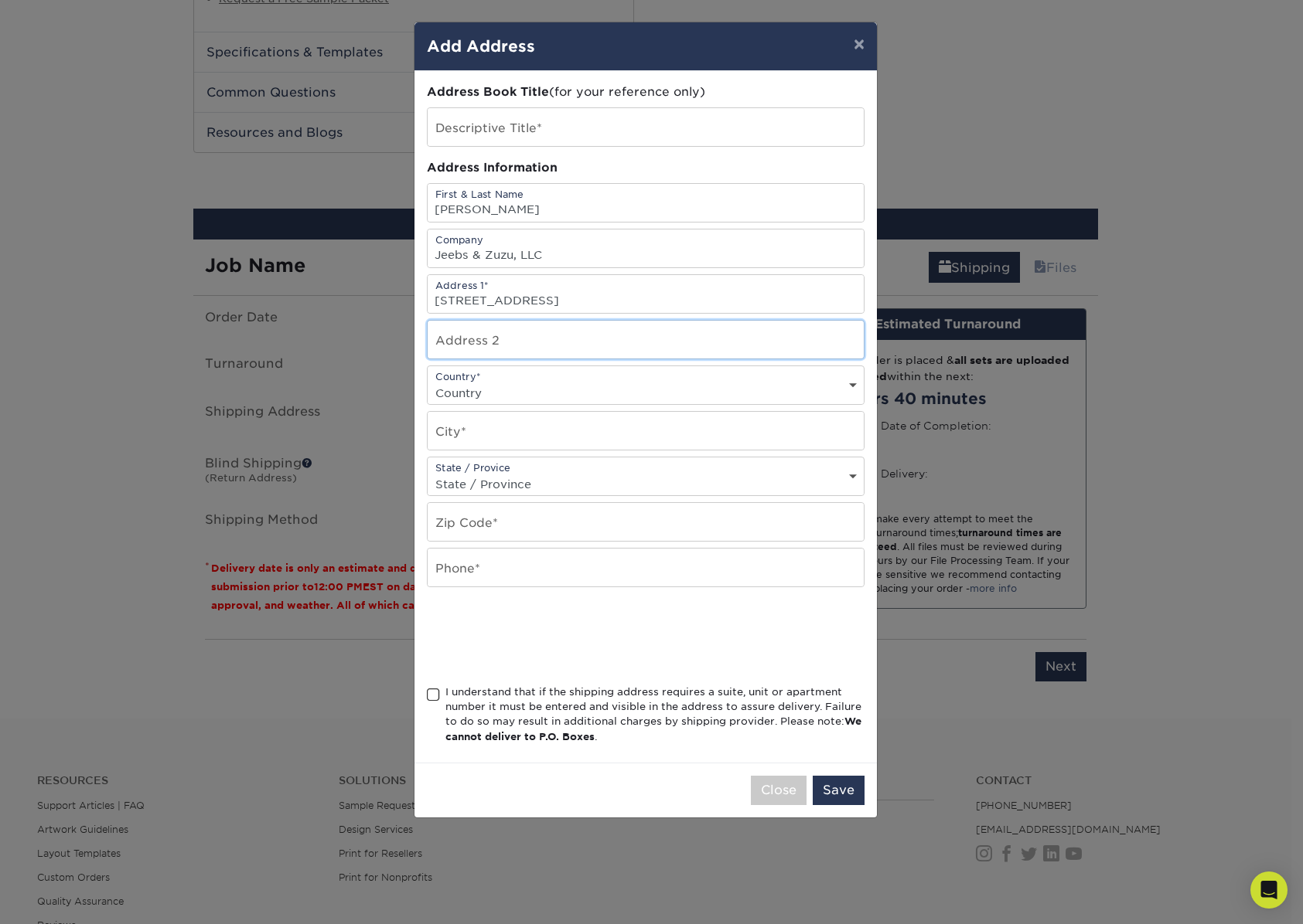
click at [556, 342] on input "text" at bounding box center [645, 339] width 436 height 38
type input "Suite A"
click at [555, 446] on input "text" at bounding box center [645, 430] width 436 height 38
type input "Albuquerque"
click at [736, 473] on select "State / Province Alabama Alaska Arizona Arkansas California Colorado Connecticu…" at bounding box center [645, 484] width 436 height 22
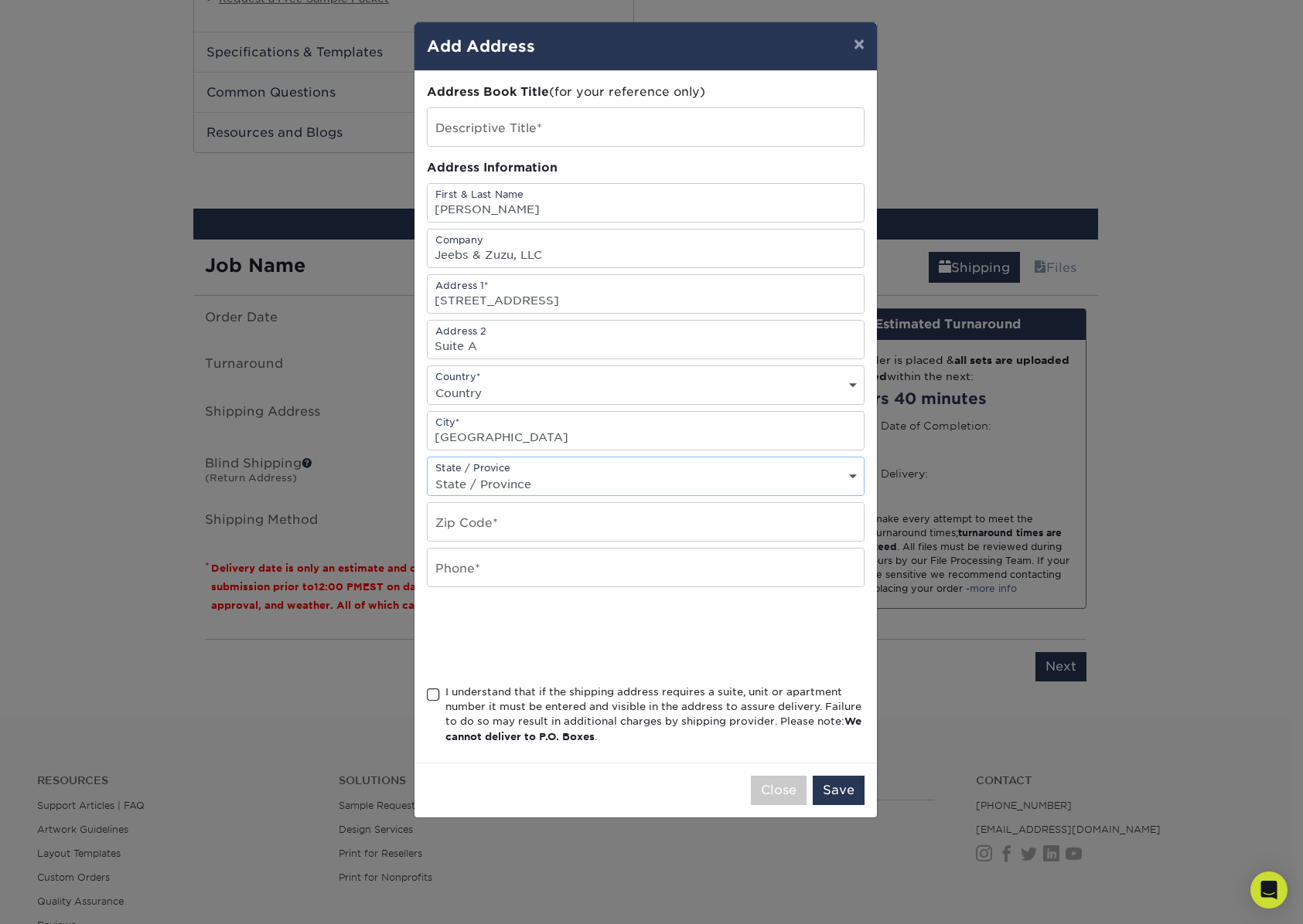
click at [633, 473] on select "State / Province Alabama Alaska Arizona Arkansas California Colorado Connecticu…" at bounding box center [645, 484] width 436 height 22
select select "NM"
click at [427, 473] on select "State / Province Alabama Alaska Arizona Arkansas California Colorado Connecticu…" at bounding box center [645, 484] width 436 height 22
click at [527, 515] on input "text" at bounding box center [645, 522] width 436 height 38
type input "87113"
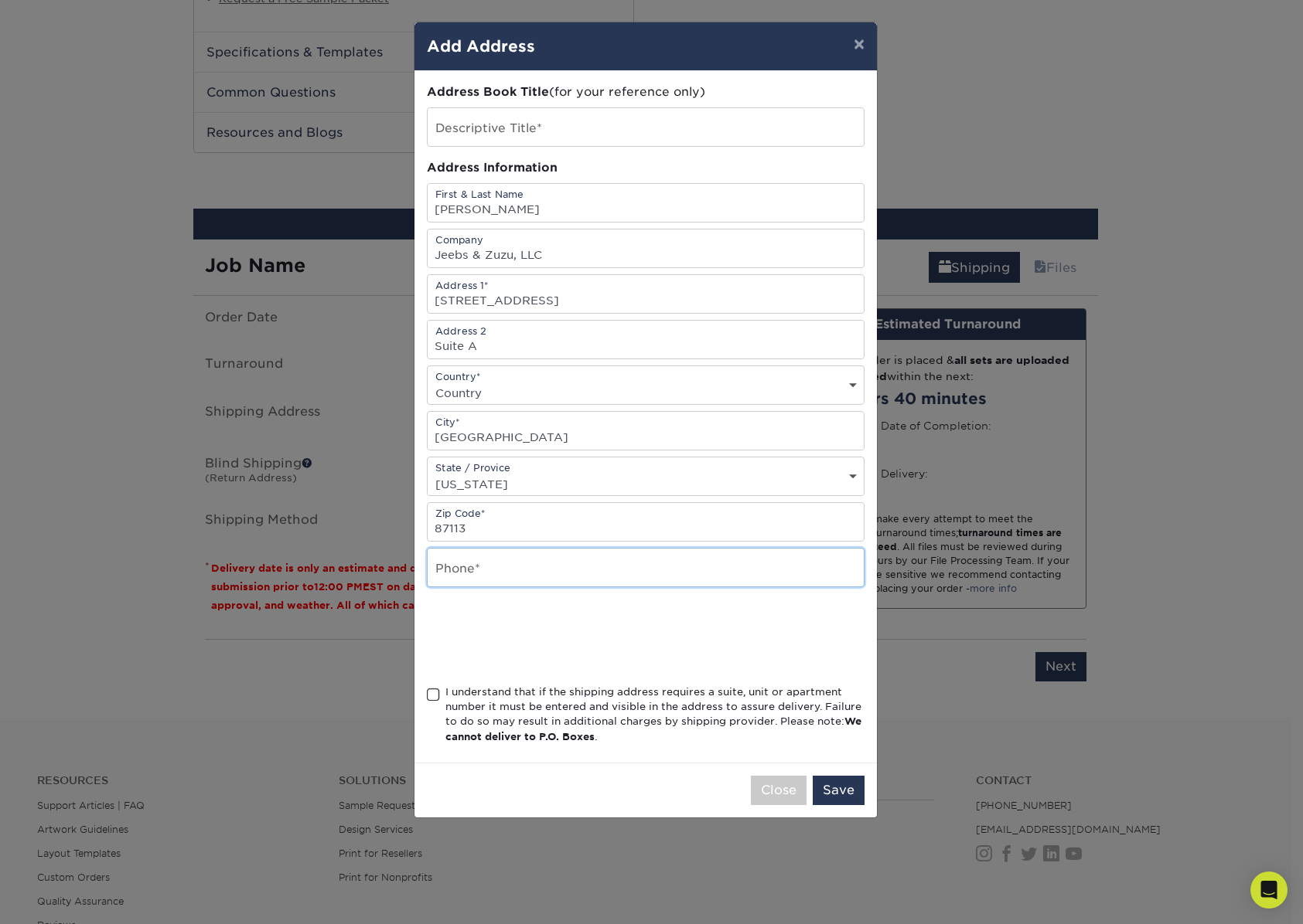
click at [528, 570] on input "text" at bounding box center [645, 567] width 436 height 38
type input "5057971318"
click at [441, 689] on div "I understand that if the shipping address requires a suite, unit or apartment n…" at bounding box center [645, 718] width 438 height 66
click at [439, 692] on span at bounding box center [433, 695] width 13 height 14
click at [0, 0] on input "I understand that if the shipping address requires a suite, unit or apartment n…" at bounding box center [0, 0] width 0 height 0
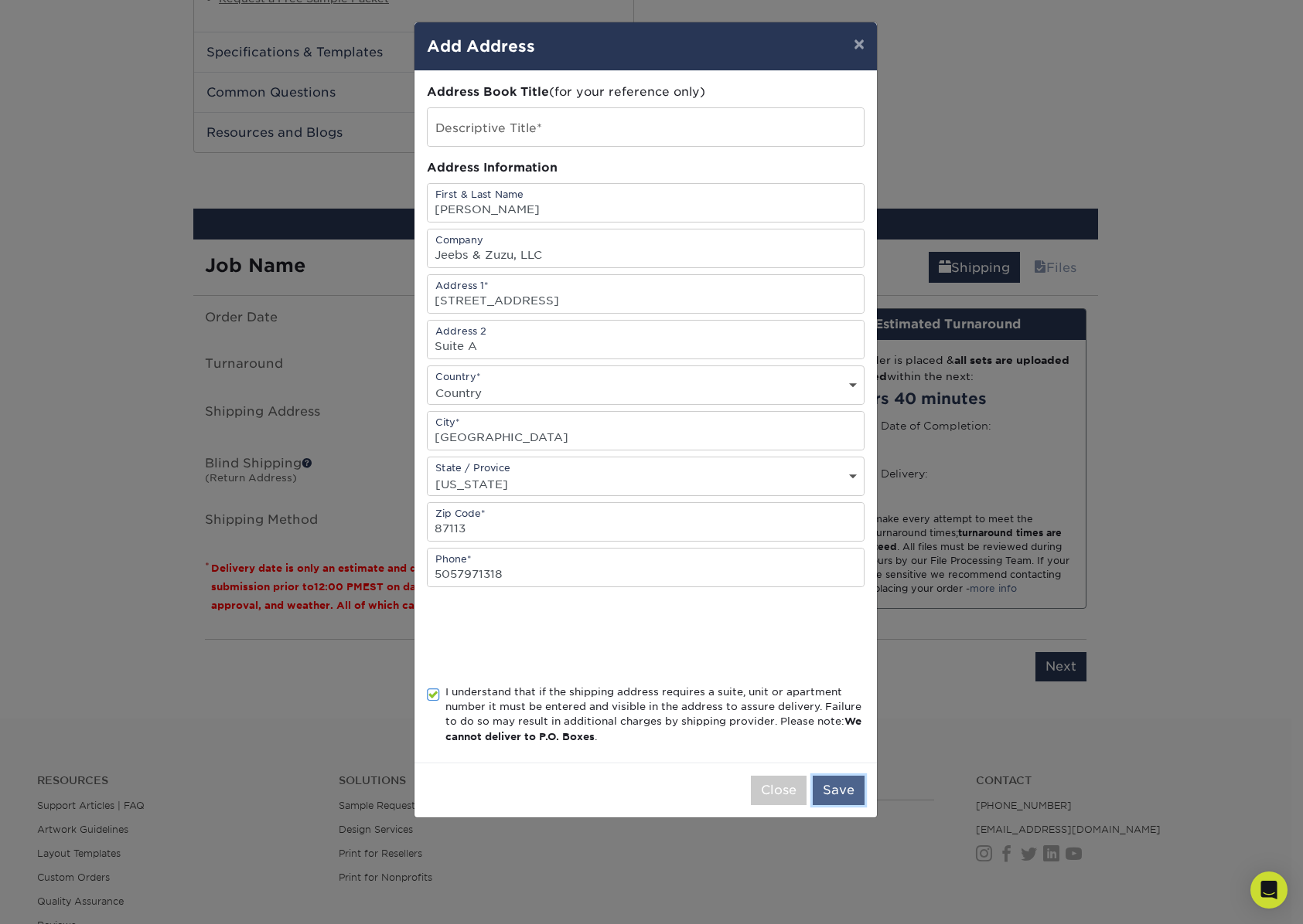
click at [844, 790] on button "Save" at bounding box center [838, 790] width 52 height 30
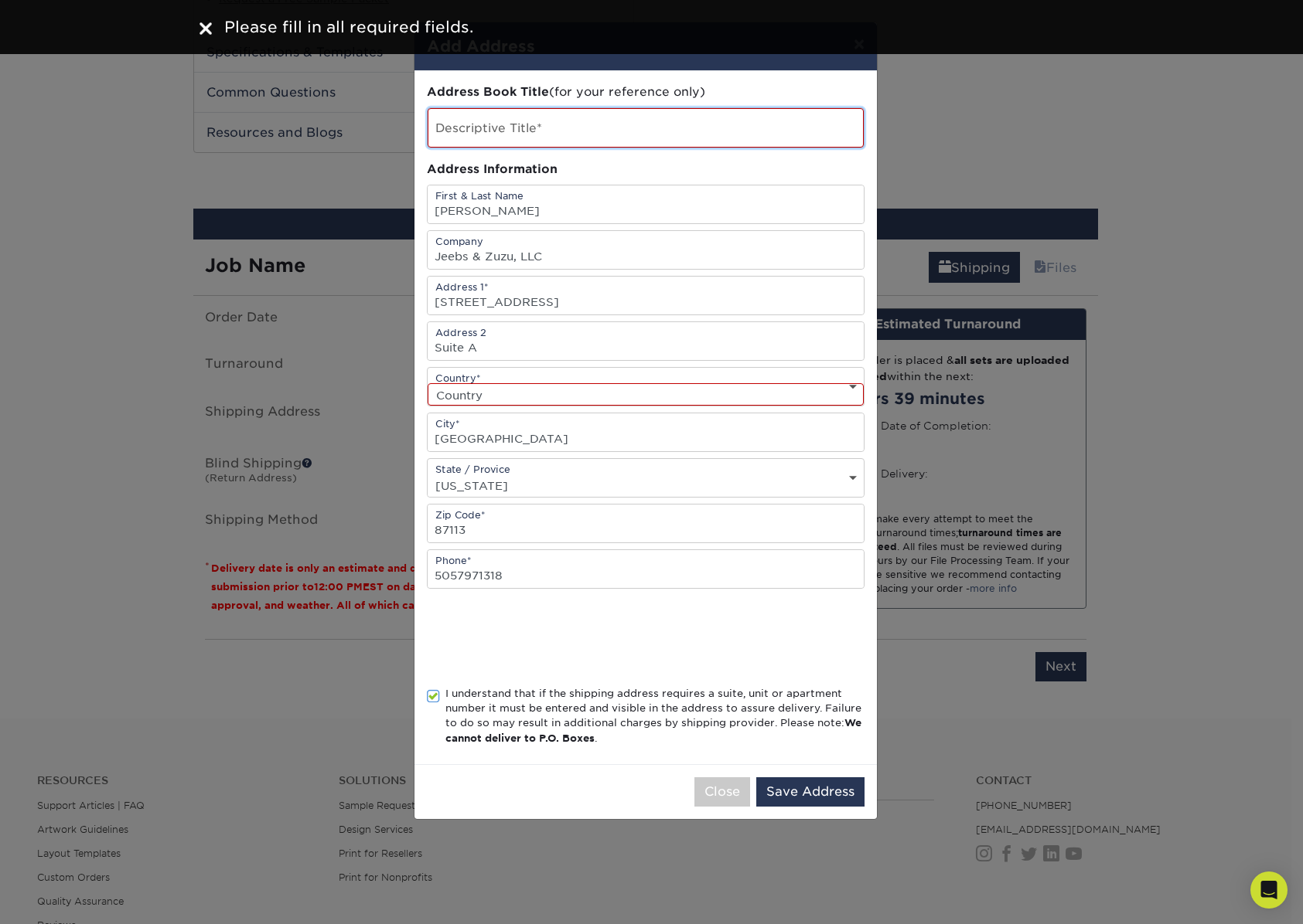
click at [568, 122] on input "text" at bounding box center [645, 127] width 436 height 39
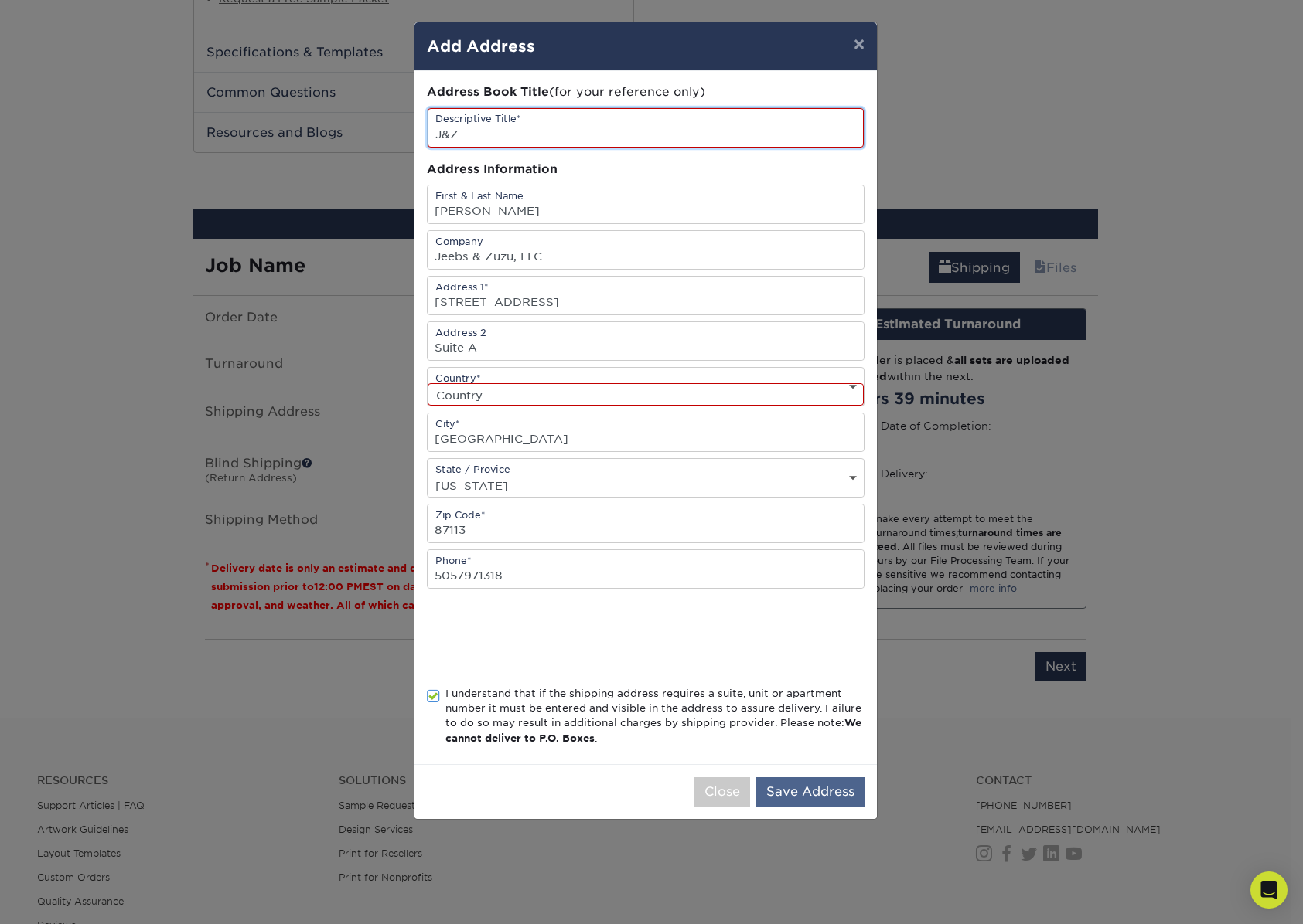
type input "J&Z"
click at [819, 786] on button "Save Address" at bounding box center [810, 792] width 108 height 30
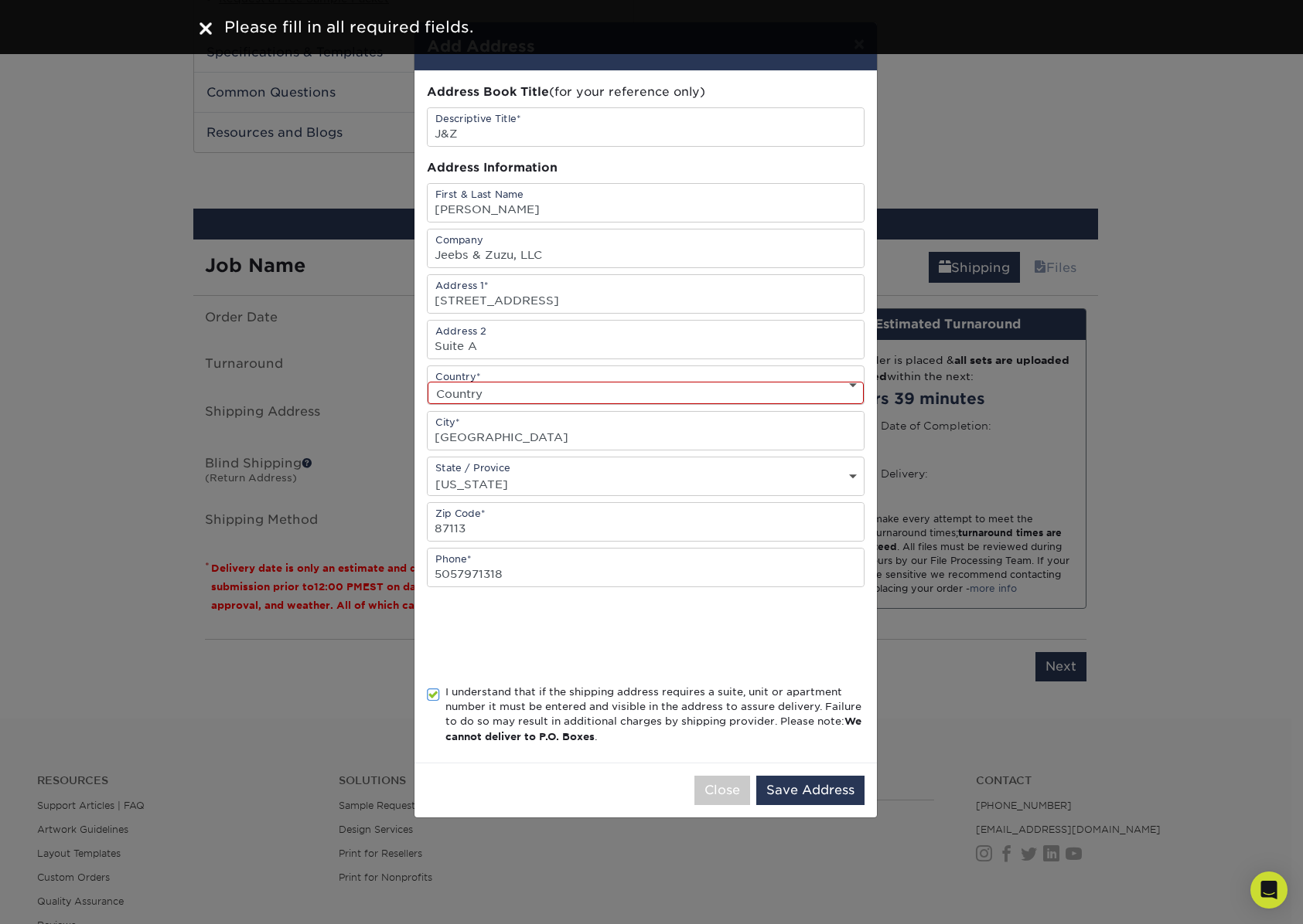
click at [750, 389] on select "Country United States Canada ----------------------------- Afghanistan Albania …" at bounding box center [645, 393] width 436 height 22
select select "US"
click at [427, 382] on select "Country United States Canada ----------------------------- Afghanistan Albania …" at bounding box center [645, 393] width 436 height 22
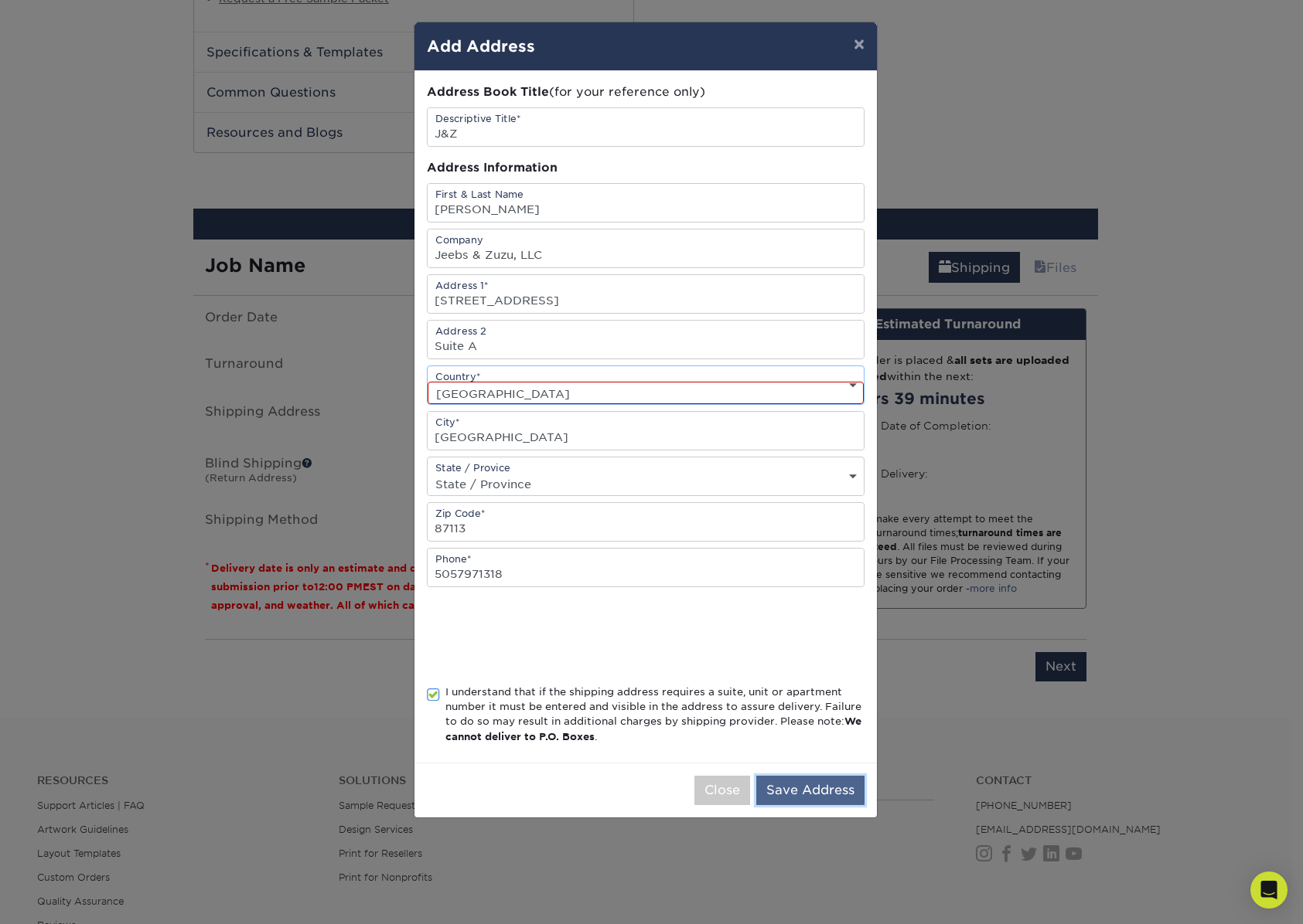
click at [796, 783] on button "Save Address" at bounding box center [810, 790] width 108 height 30
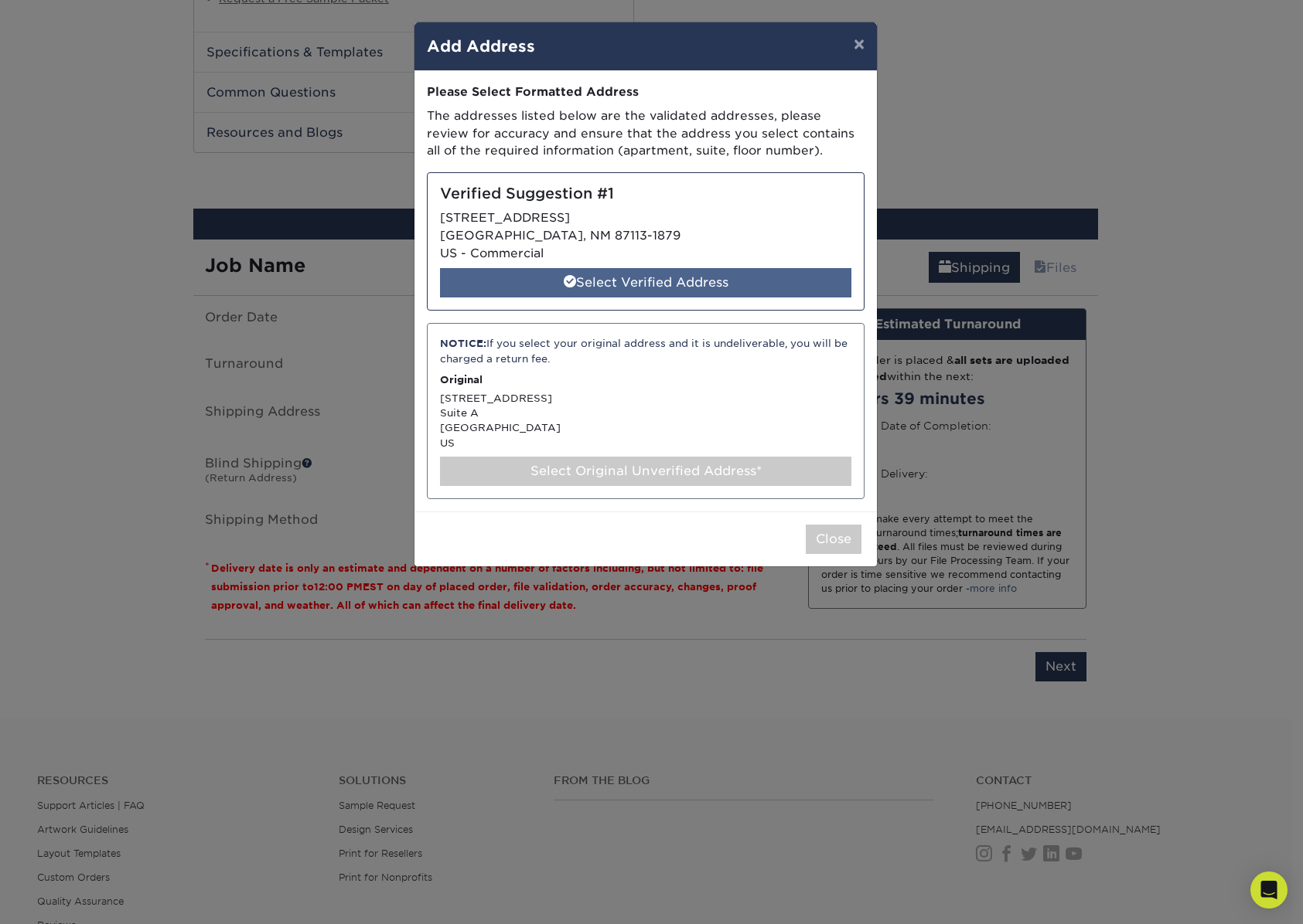
click at [645, 282] on div "Select Verified Address" at bounding box center [646, 282] width 411 height 30
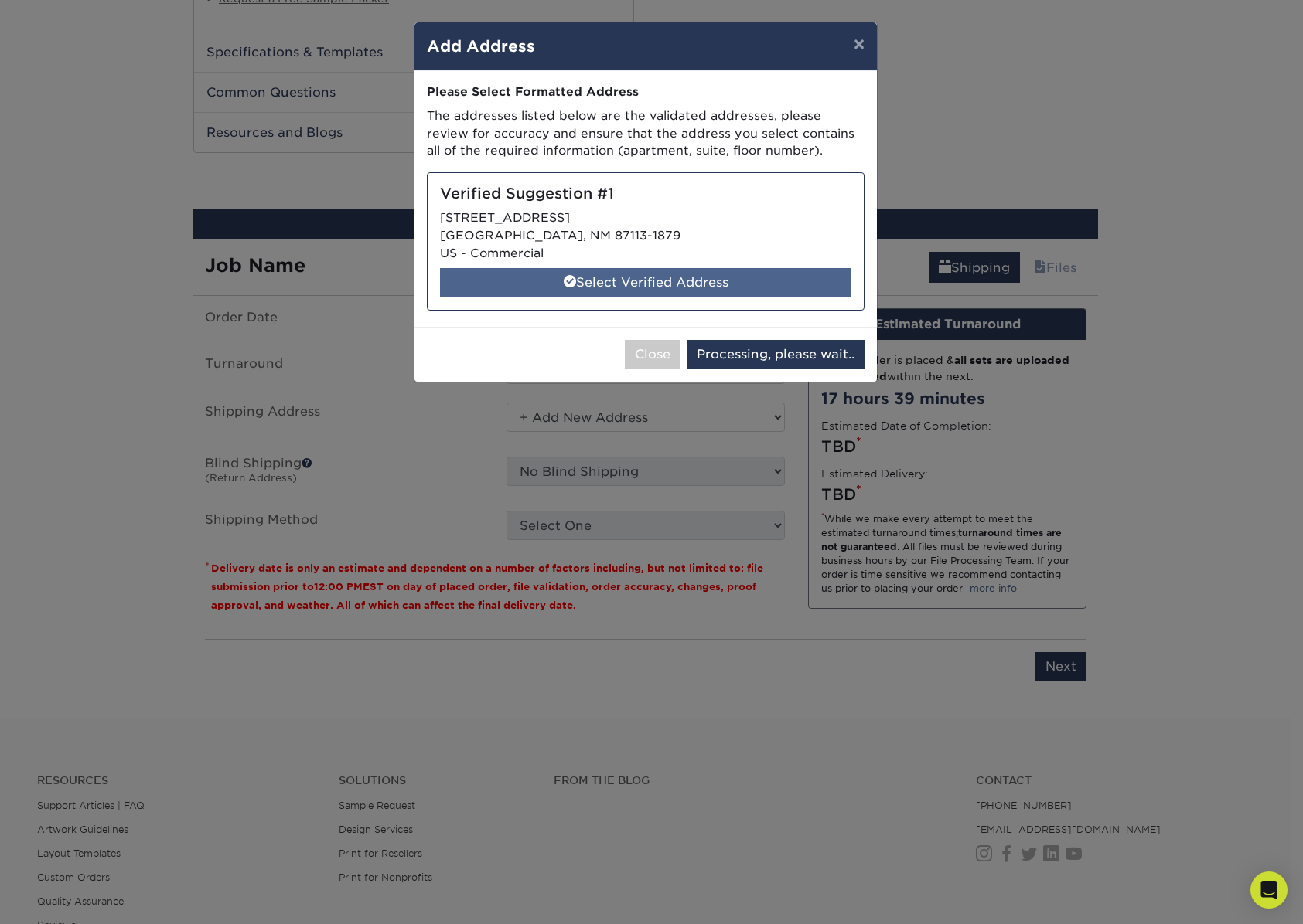
select select "285244"
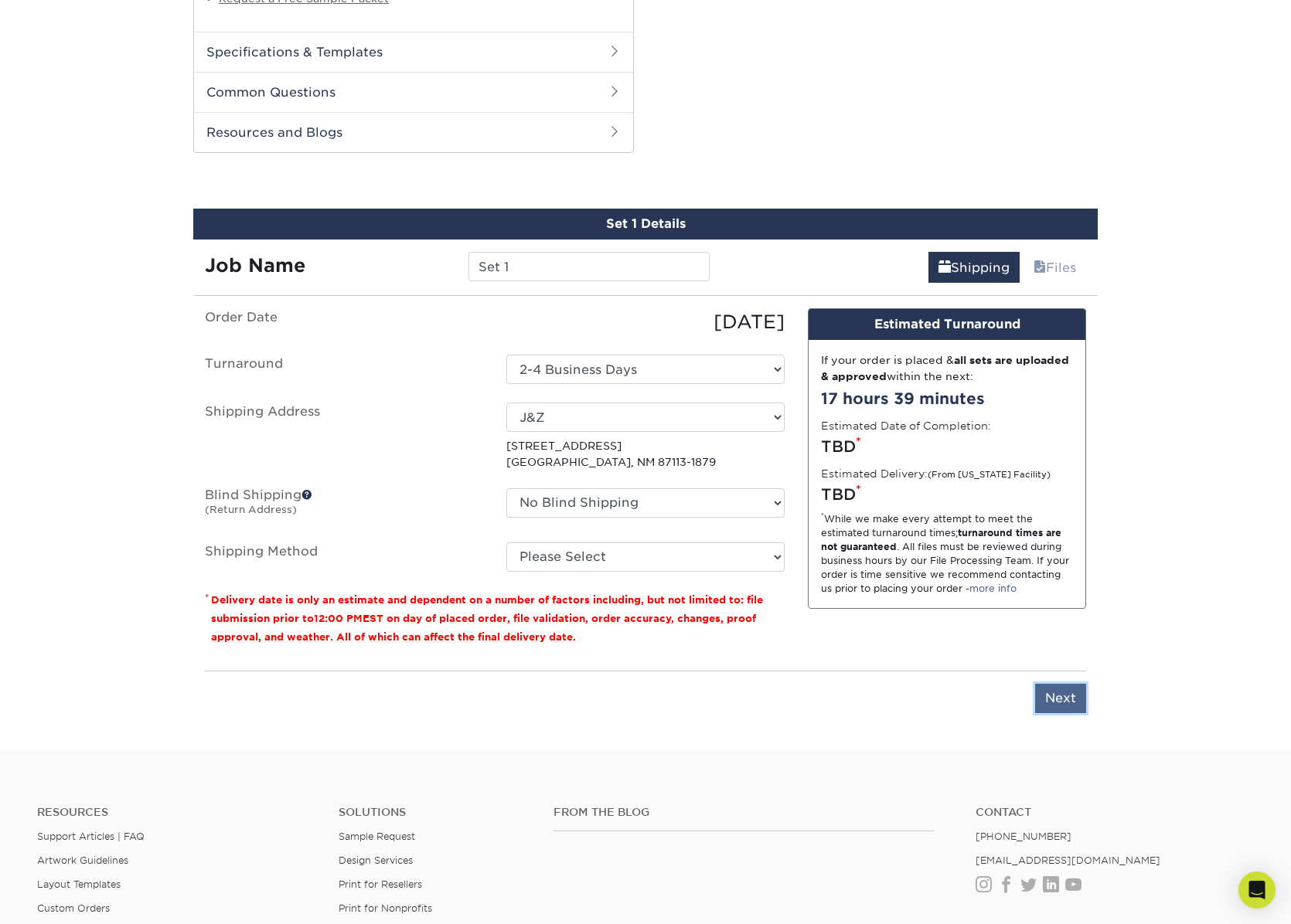
click at [1060, 694] on input "Next" at bounding box center [1060, 698] width 51 height 30
type input "Next"
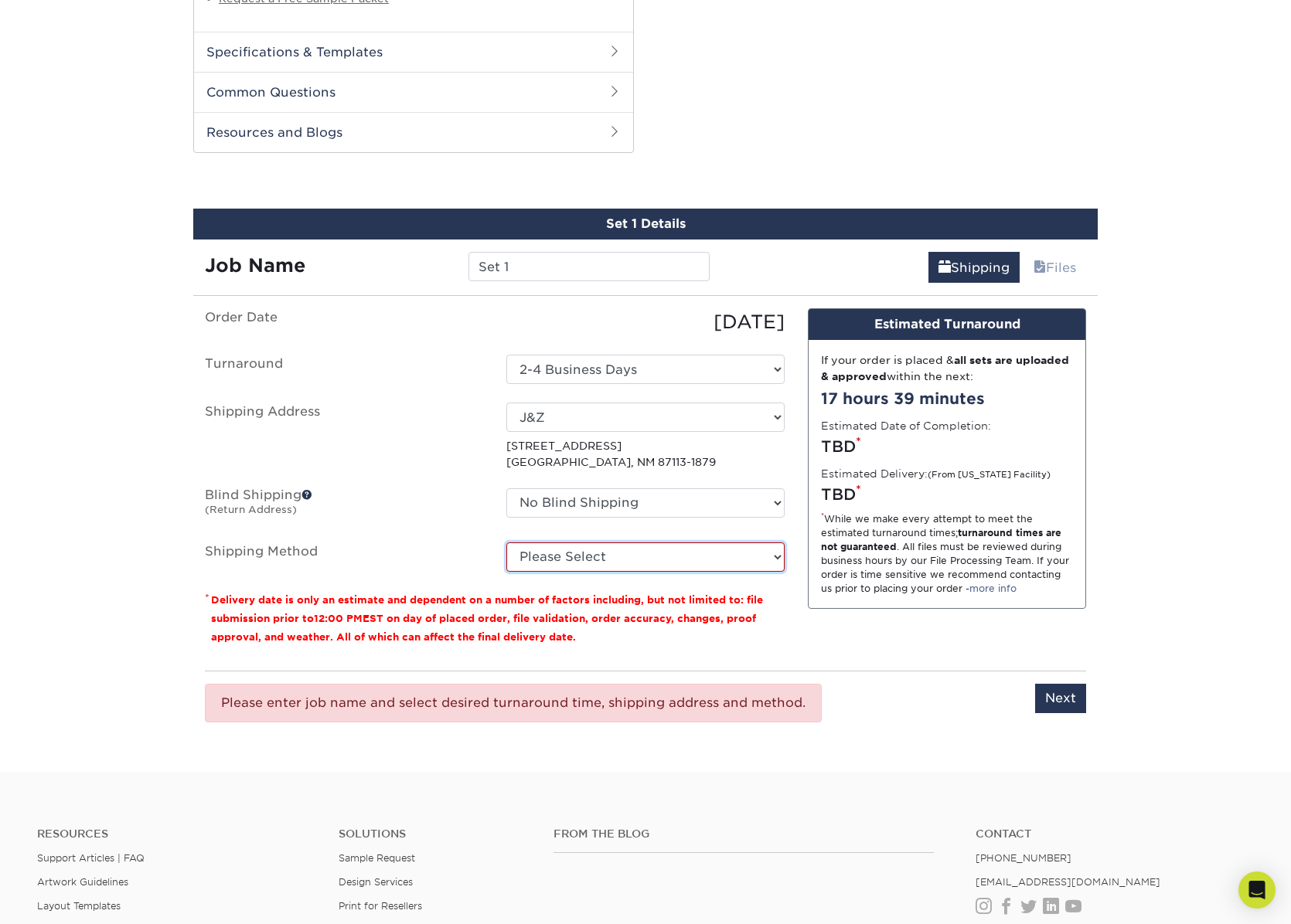
click at [652, 557] on select "Please Select Ground Shipping (+$7.84) 3 Day Shipping Service (+$15.34) 2 Day A…" at bounding box center [646, 557] width 279 height 30
click at [652, 554] on select "Please Select Ground Shipping (+$7.84) 3 Day Shipping Service (+$15.34) 2 Day A…" at bounding box center [646, 557] width 279 height 30
click at [527, 270] on input "Set 1" at bounding box center [588, 266] width 240 height 30
drag, startPoint x: 541, startPoint y: 266, endPoint x: 454, endPoint y: 270, distance: 87.1
click at [454, 270] on div "Job Name Set 1" at bounding box center [457, 266] width 528 height 30
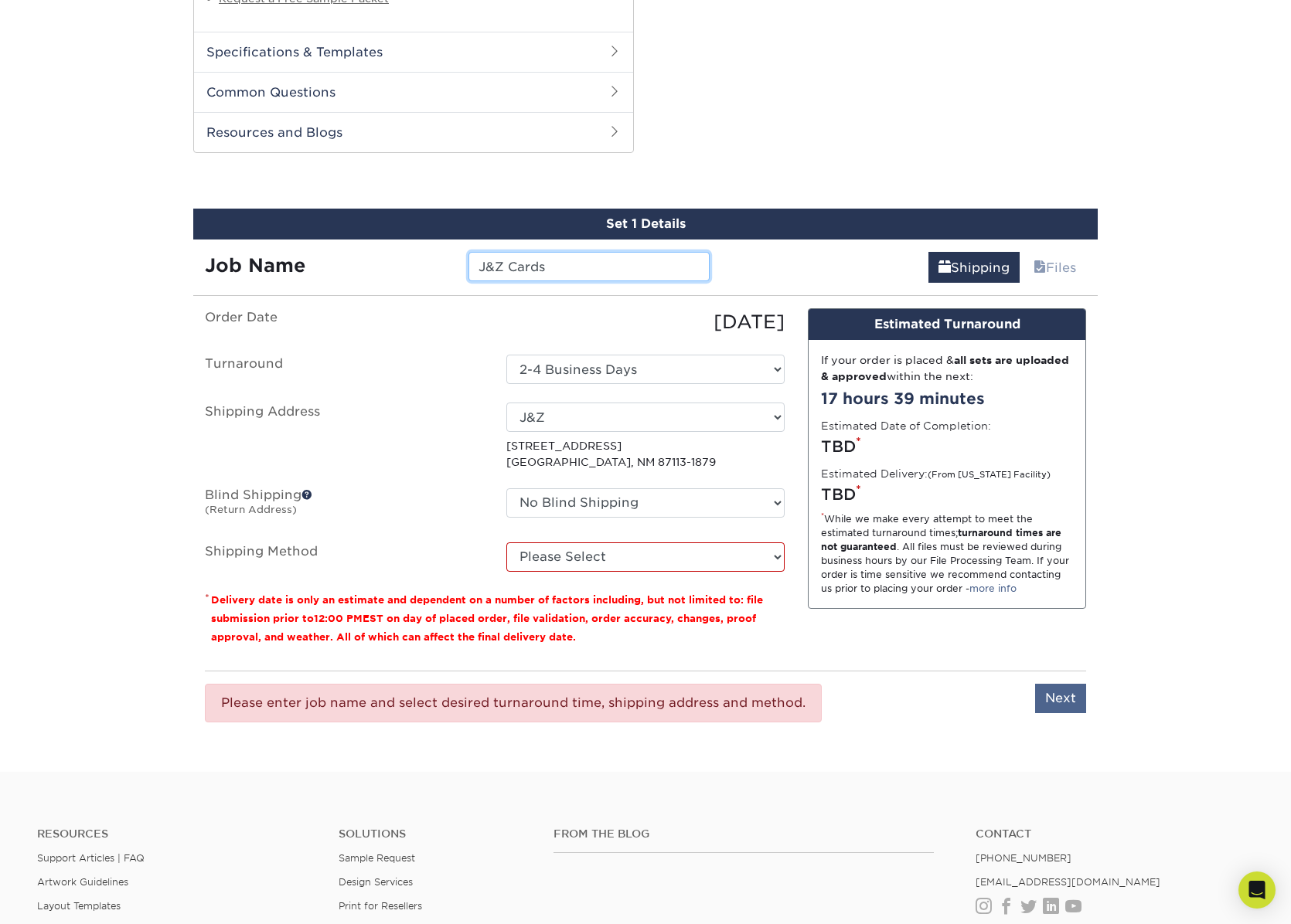
type input "J&Z Cards"
click at [1056, 706] on input "Next" at bounding box center [1060, 698] width 51 height 30
type input "Next"
click at [776, 363] on select "Select One 2-4 Business Days" at bounding box center [646, 369] width 279 height 30
click at [507, 354] on select "Select One 2-4 Business Days" at bounding box center [646, 369] width 279 height 30
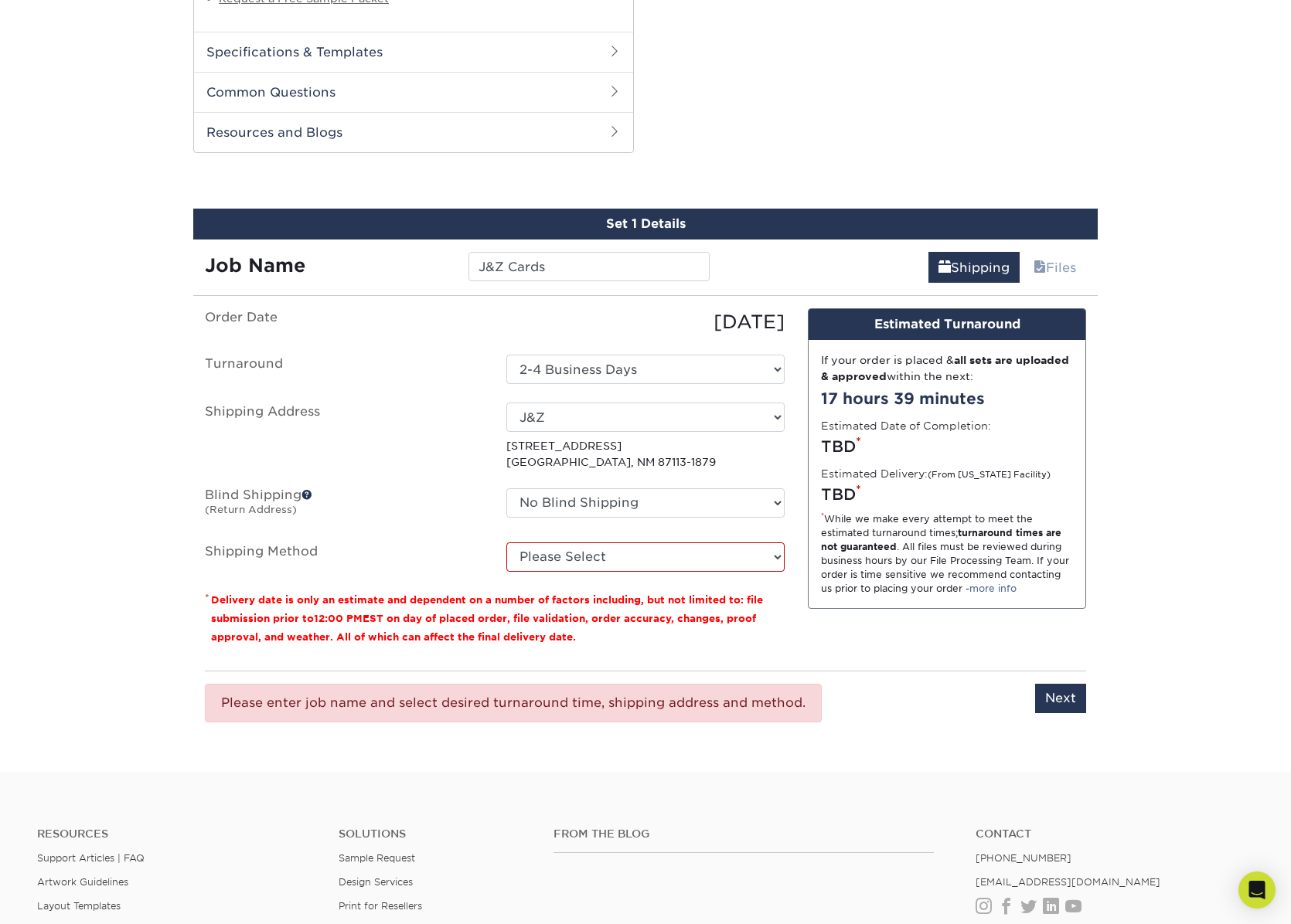
click at [911, 750] on div "You've choosen mailing services! If you have a csv address list please upload i…" at bounding box center [645, 530] width 881 height 445
click at [733, 554] on select "Please Select Ground Shipping (+$7.84) 3 Day Shipping Service (+$15.34) 2 Day A…" at bounding box center [646, 557] width 279 height 30
select select "03"
click at [507, 542] on select "Please Select Ground Shipping (+$7.84) 3 Day Shipping Service (+$15.34) 2 Day A…" at bounding box center [646, 557] width 279 height 30
click at [1076, 698] on input "Next" at bounding box center [1060, 698] width 51 height 30
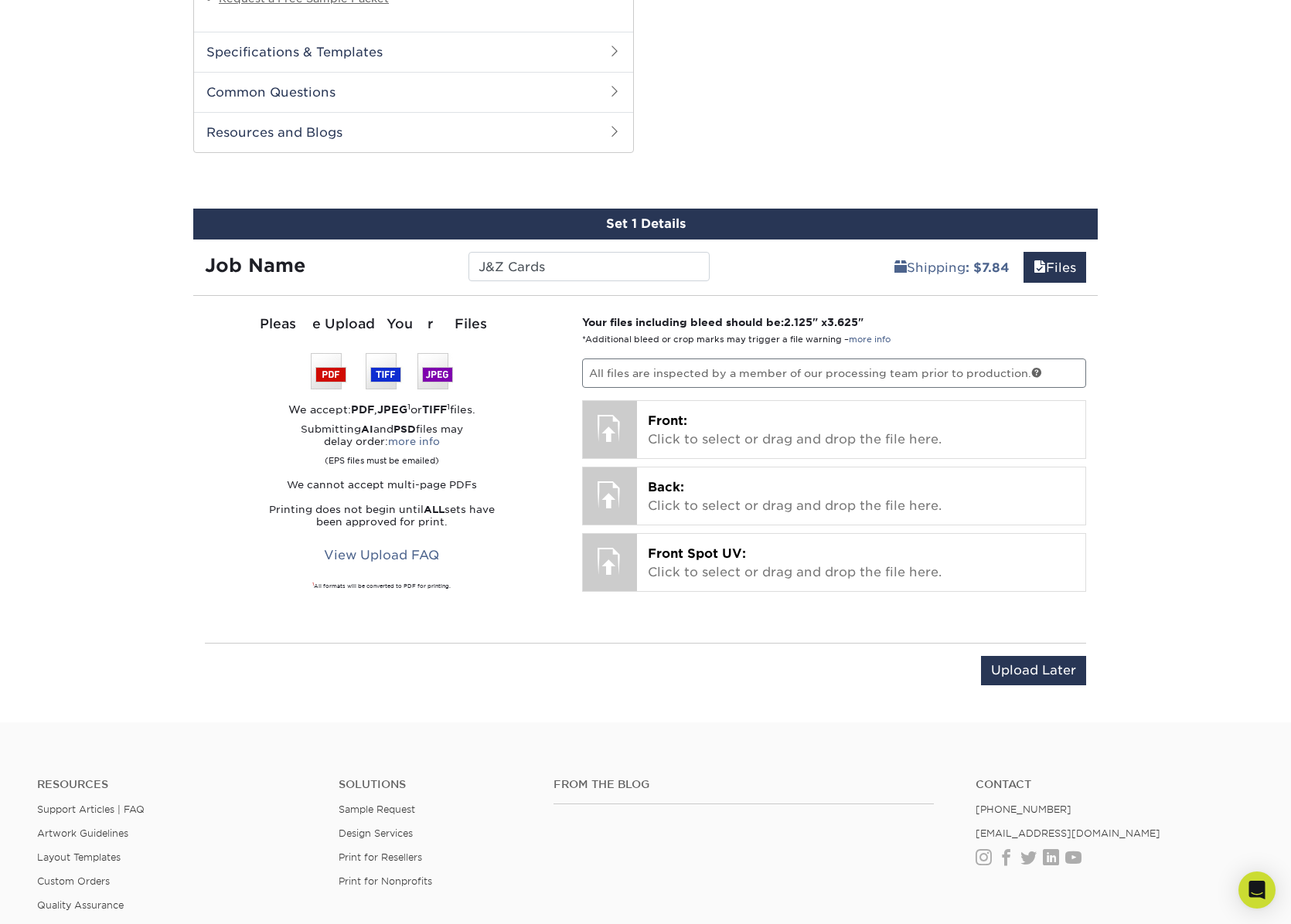
click at [764, 369] on p "All files are inspected by a member of our processing team prior to production." at bounding box center [834, 373] width 505 height 30
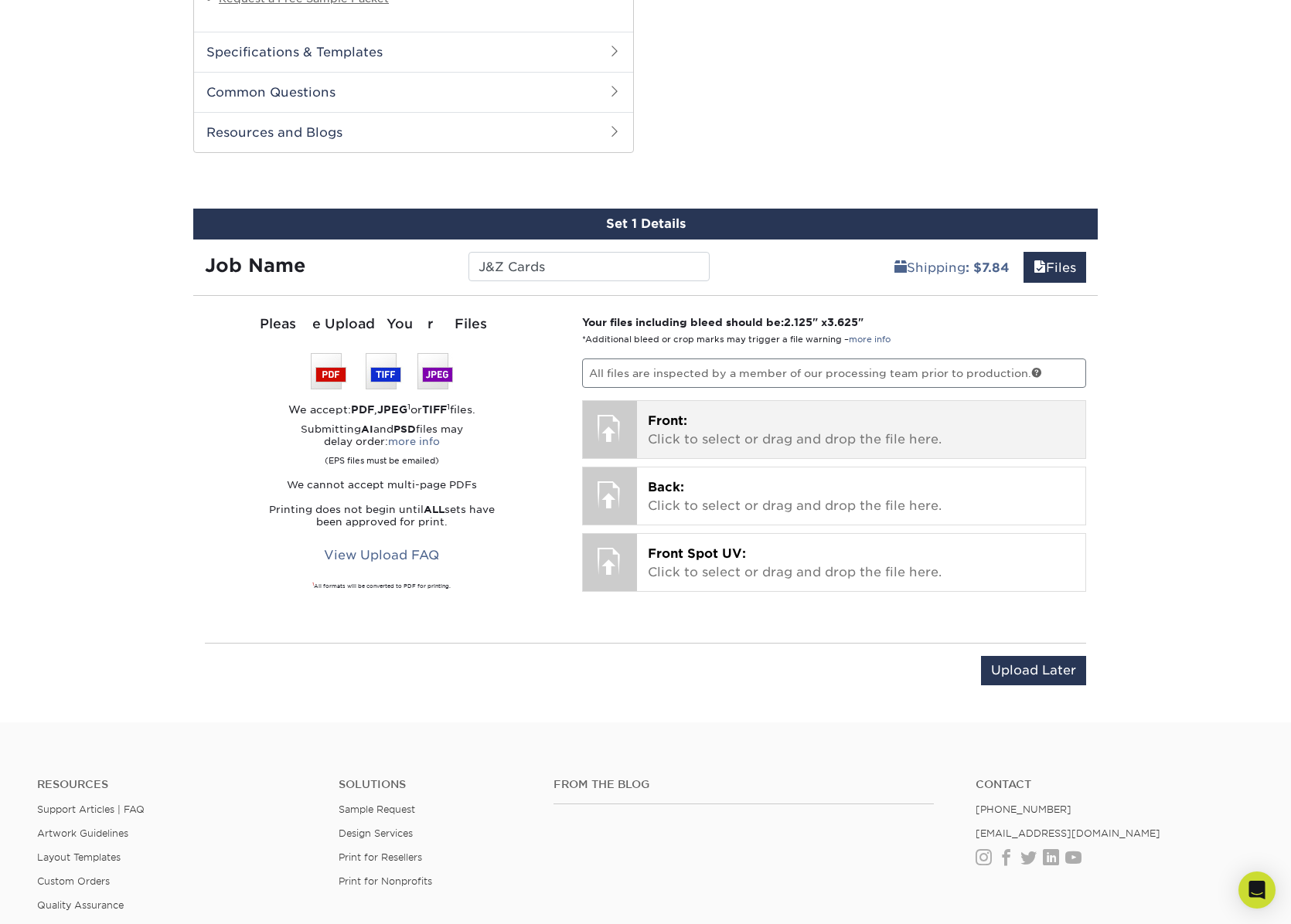
click at [680, 420] on span "Front:" at bounding box center [667, 421] width 39 height 14
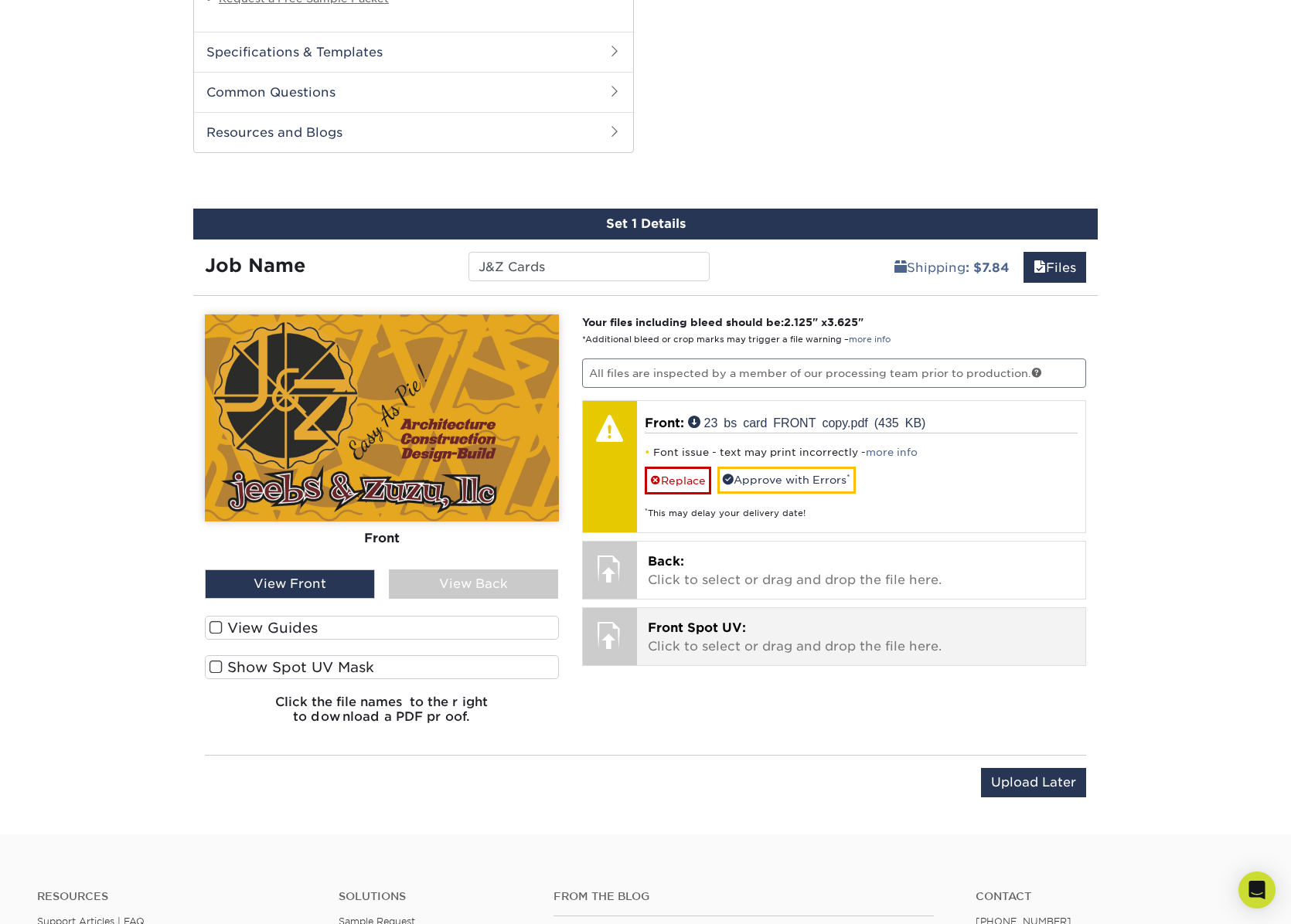
click at [683, 636] on p "Front Spot UV: Click to select or drag and drop the file here." at bounding box center [861, 638] width 427 height 37
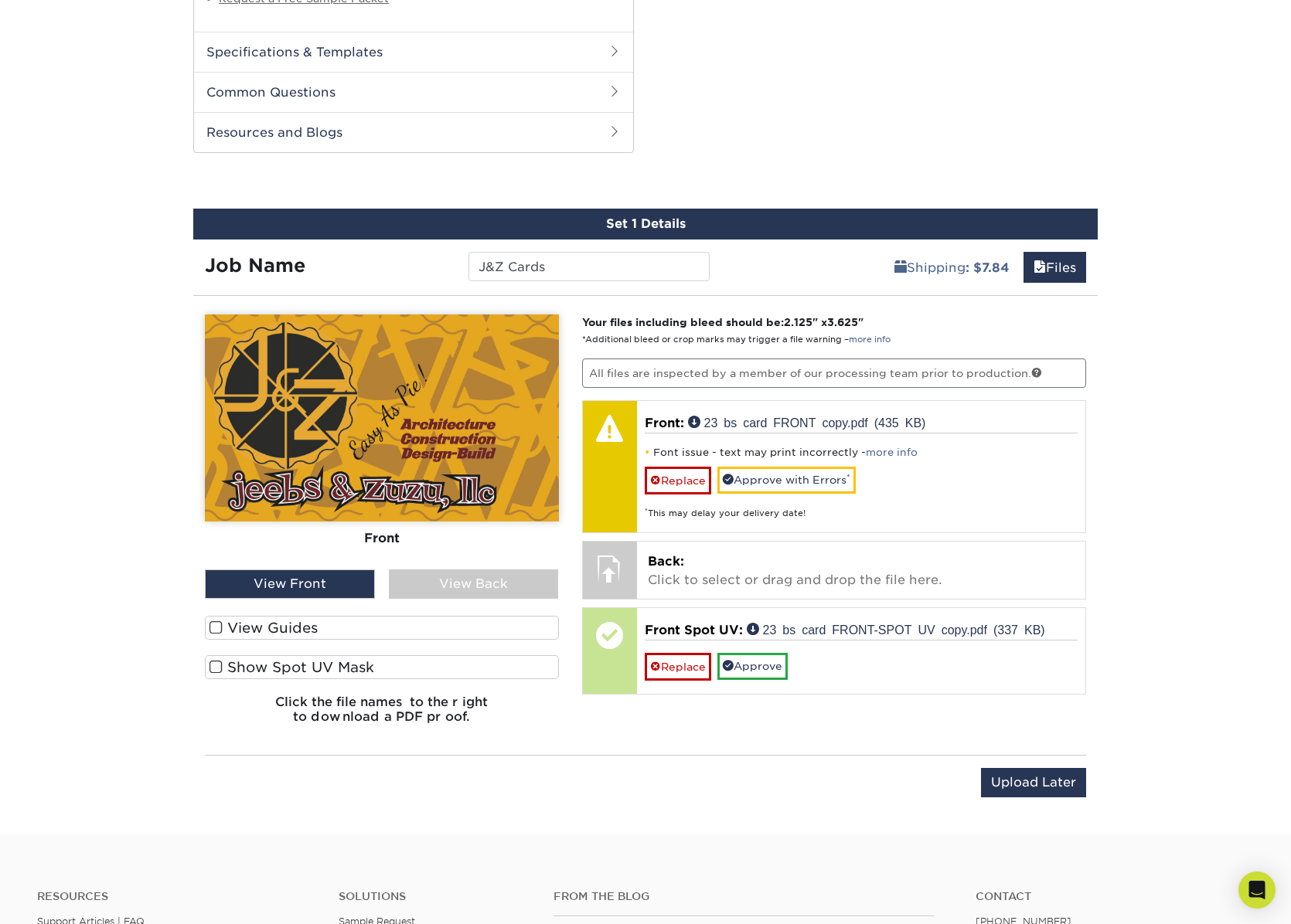
click at [218, 666] on span at bounding box center [216, 667] width 13 height 14
click at [0, 0] on input "Show Spot UV Mask" at bounding box center [0, 0] width 0 height 0
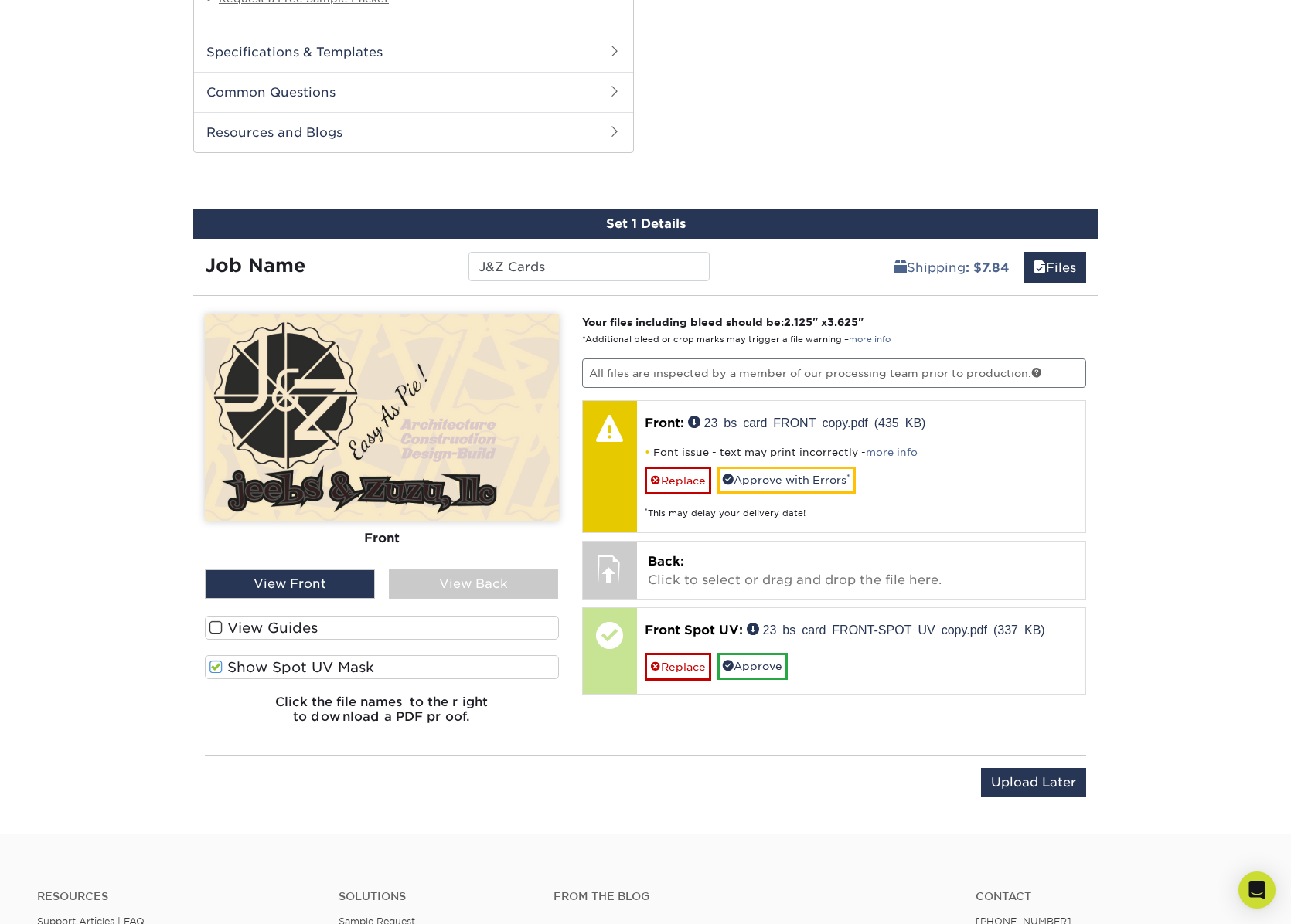
click at [216, 667] on span at bounding box center [216, 667] width 13 height 14
click at [0, 0] on input "Show Spot UV Mask" at bounding box center [0, 0] width 0 height 0
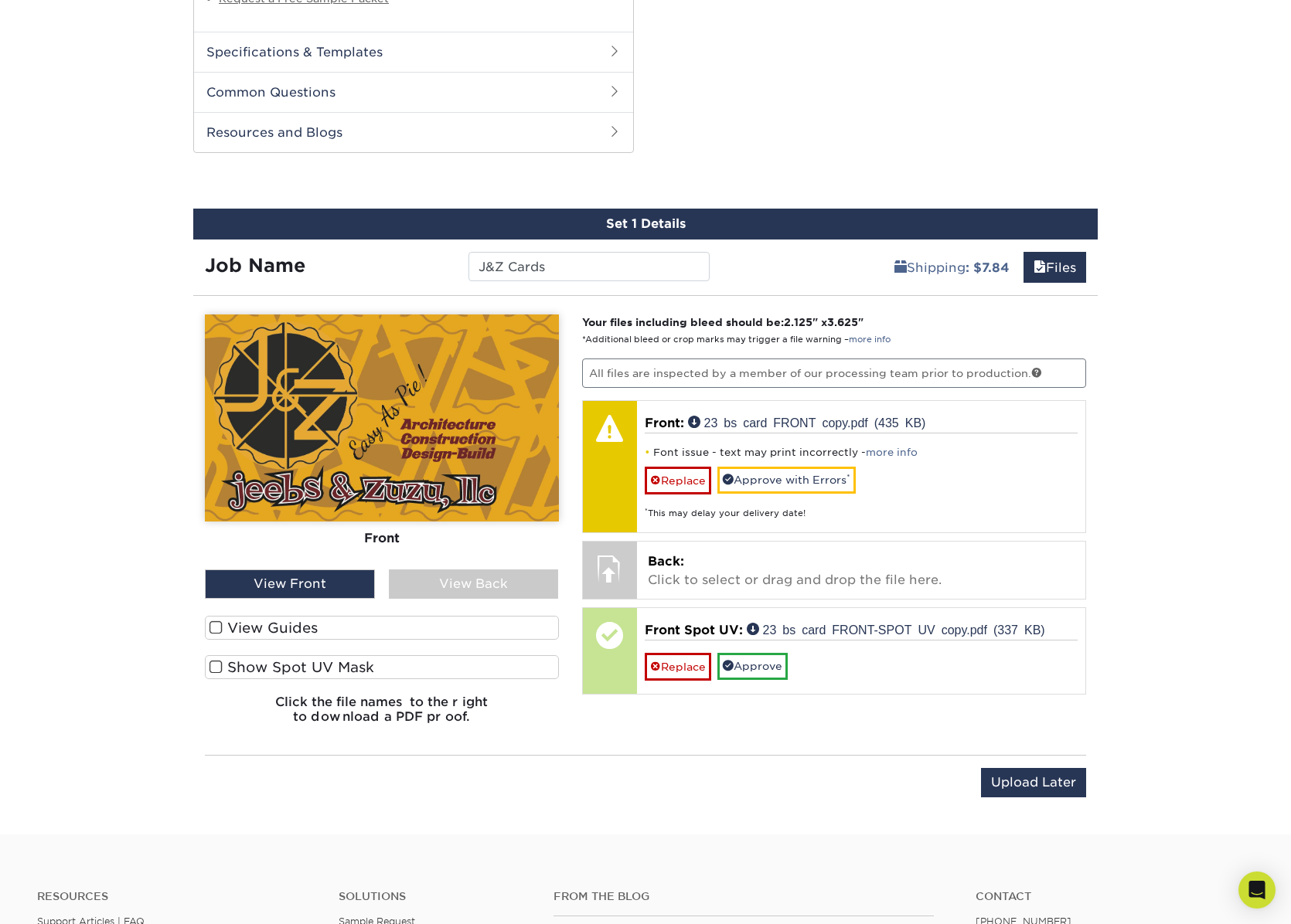
click at [216, 667] on span at bounding box center [216, 667] width 13 height 14
click at [0, 0] on input "Show Spot UV Mask" at bounding box center [0, 0] width 0 height 0
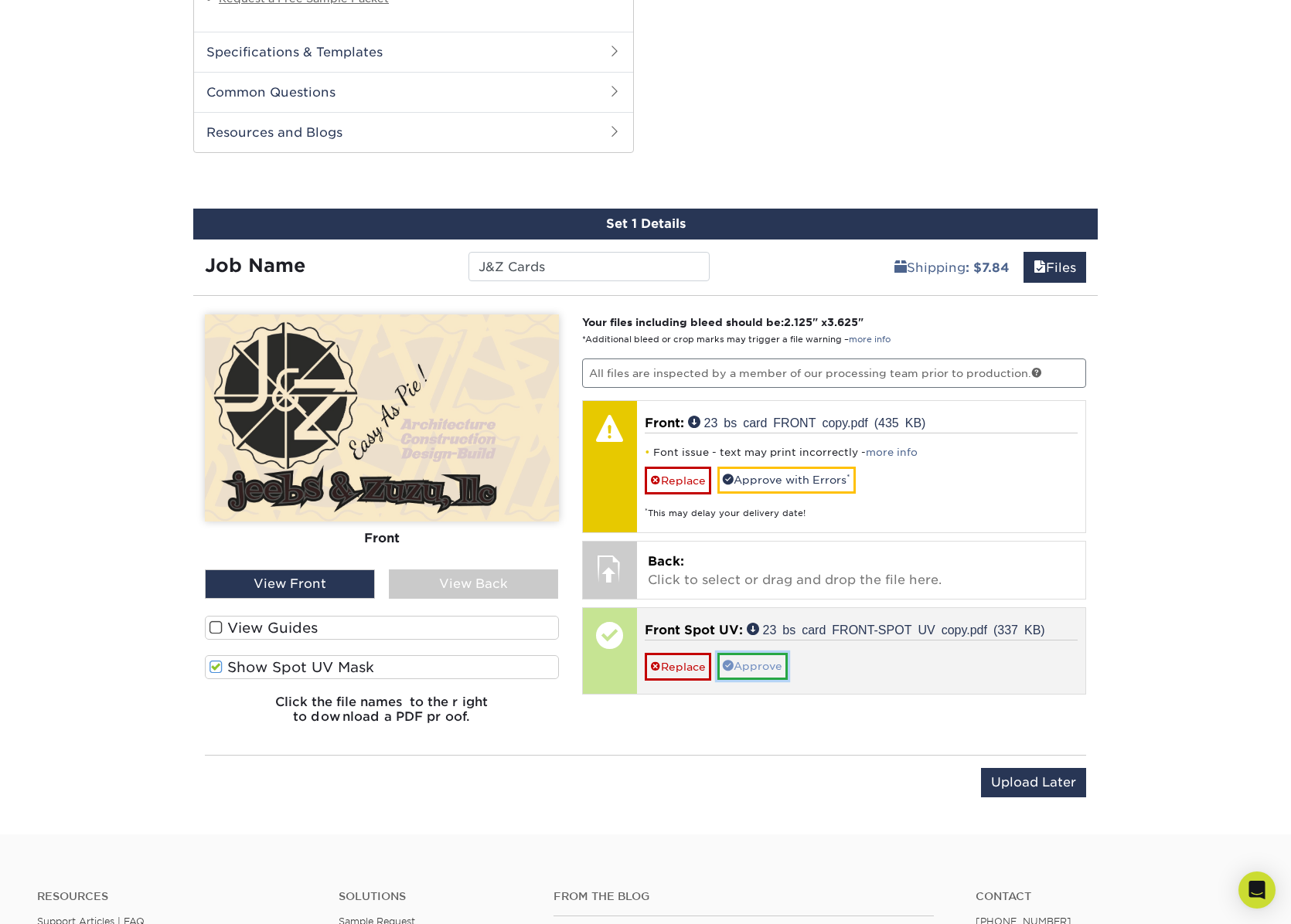
click at [768, 669] on link "Approve" at bounding box center [752, 666] width 70 height 26
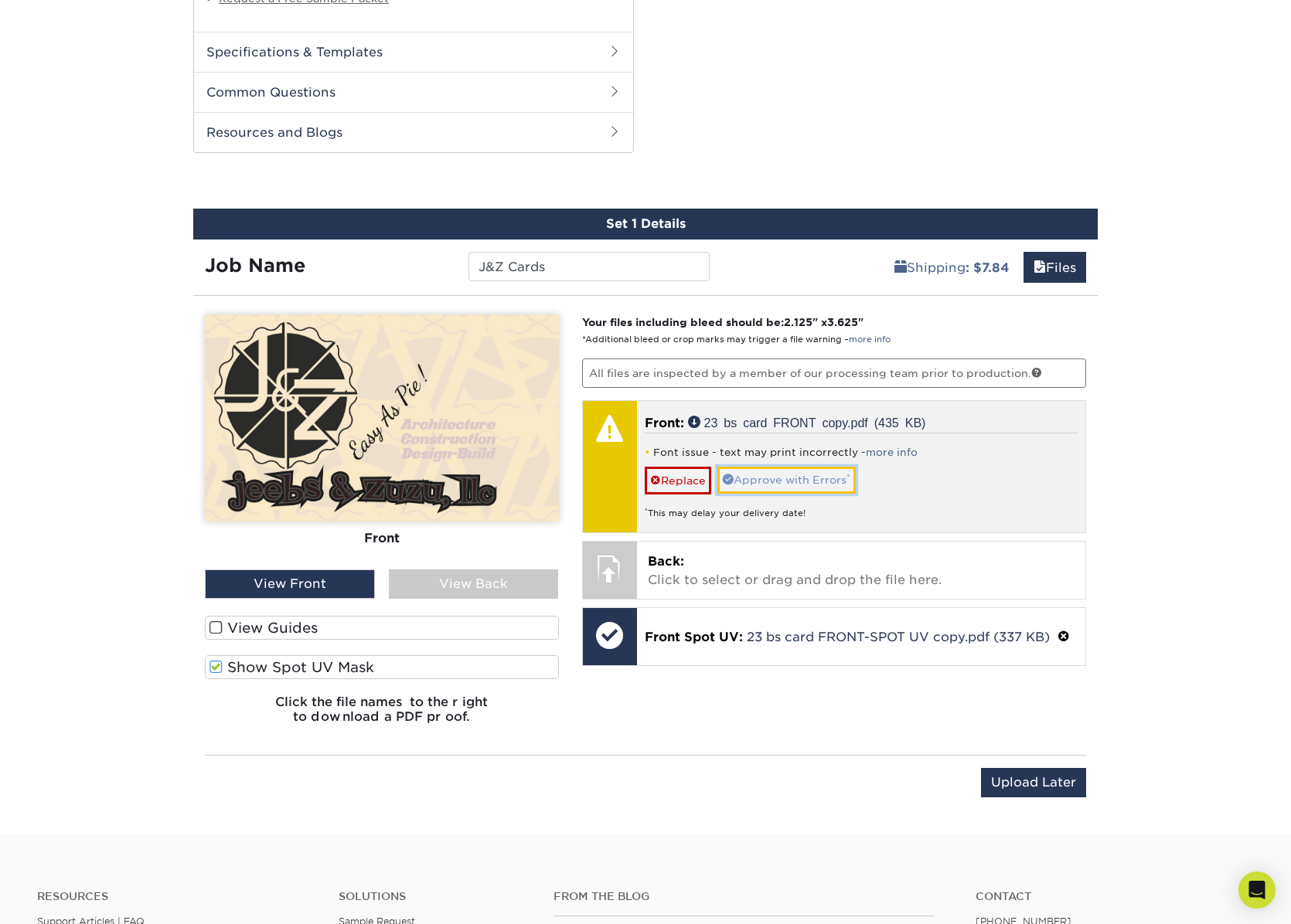
click at [804, 483] on link "Approve with Errors *" at bounding box center [786, 479] width 138 height 26
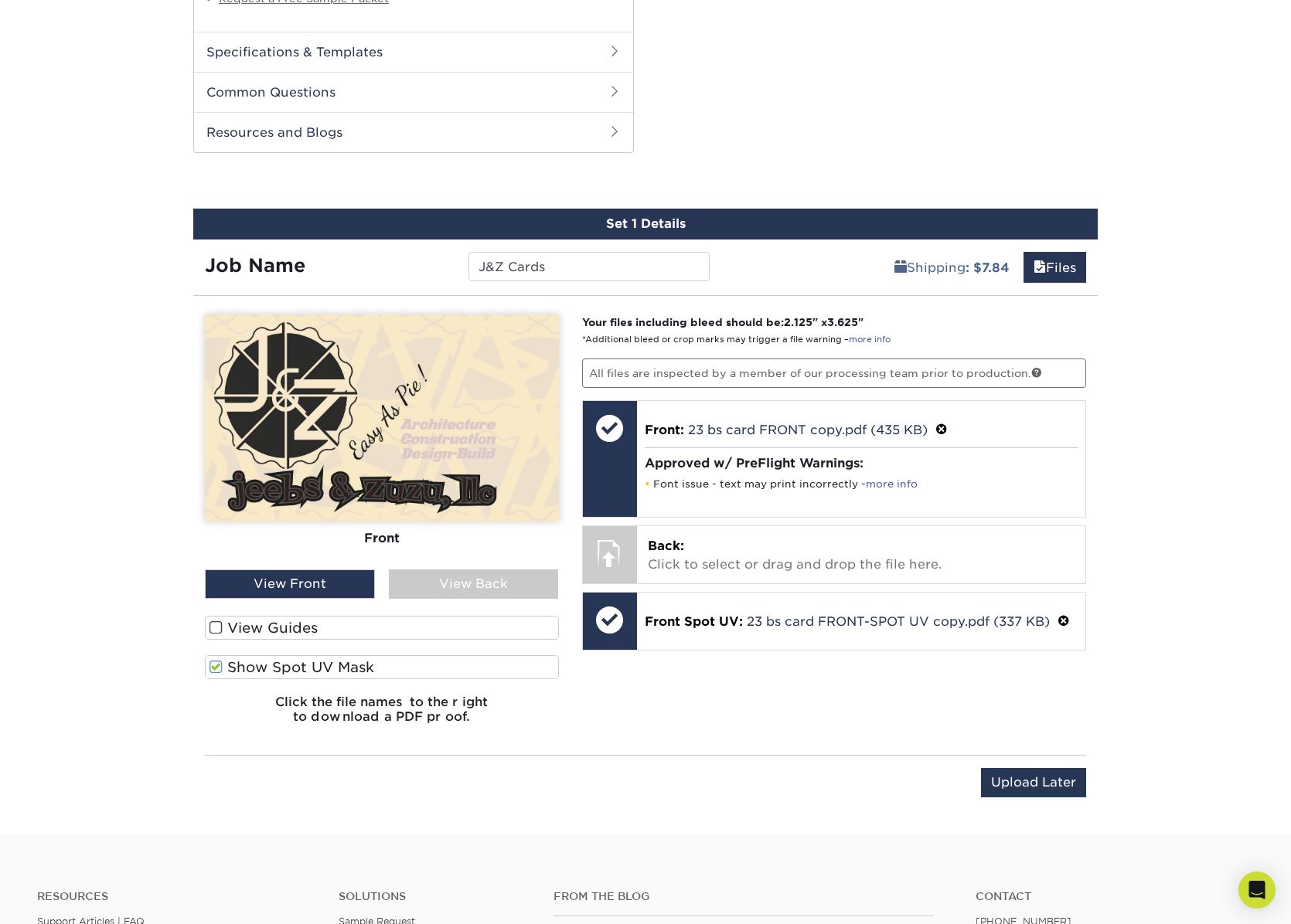
click at [678, 554] on p "Back: Click to select or drag and drop the file here." at bounding box center [861, 555] width 427 height 37
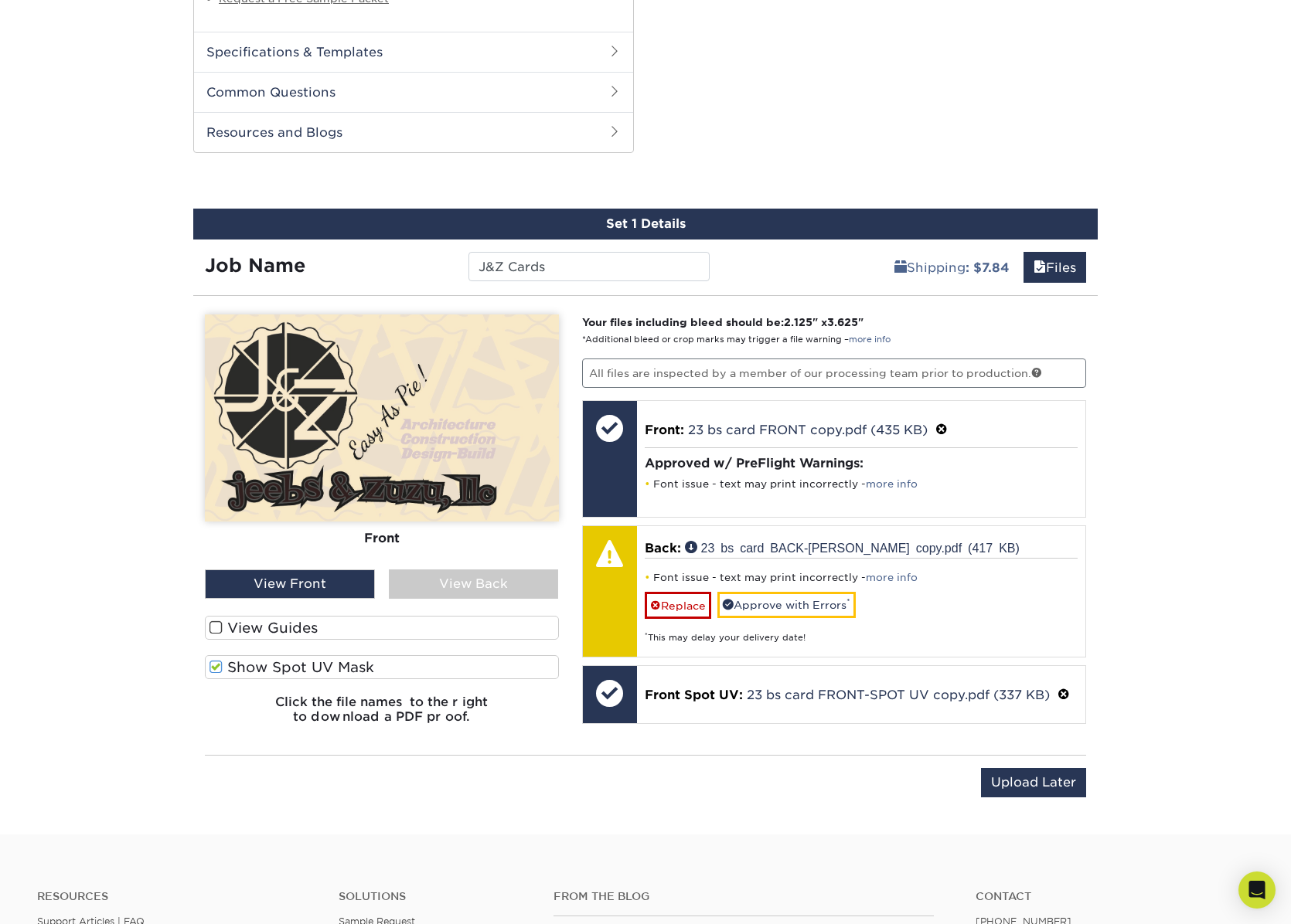
click at [444, 578] on div "View Back" at bounding box center [474, 584] width 170 height 30
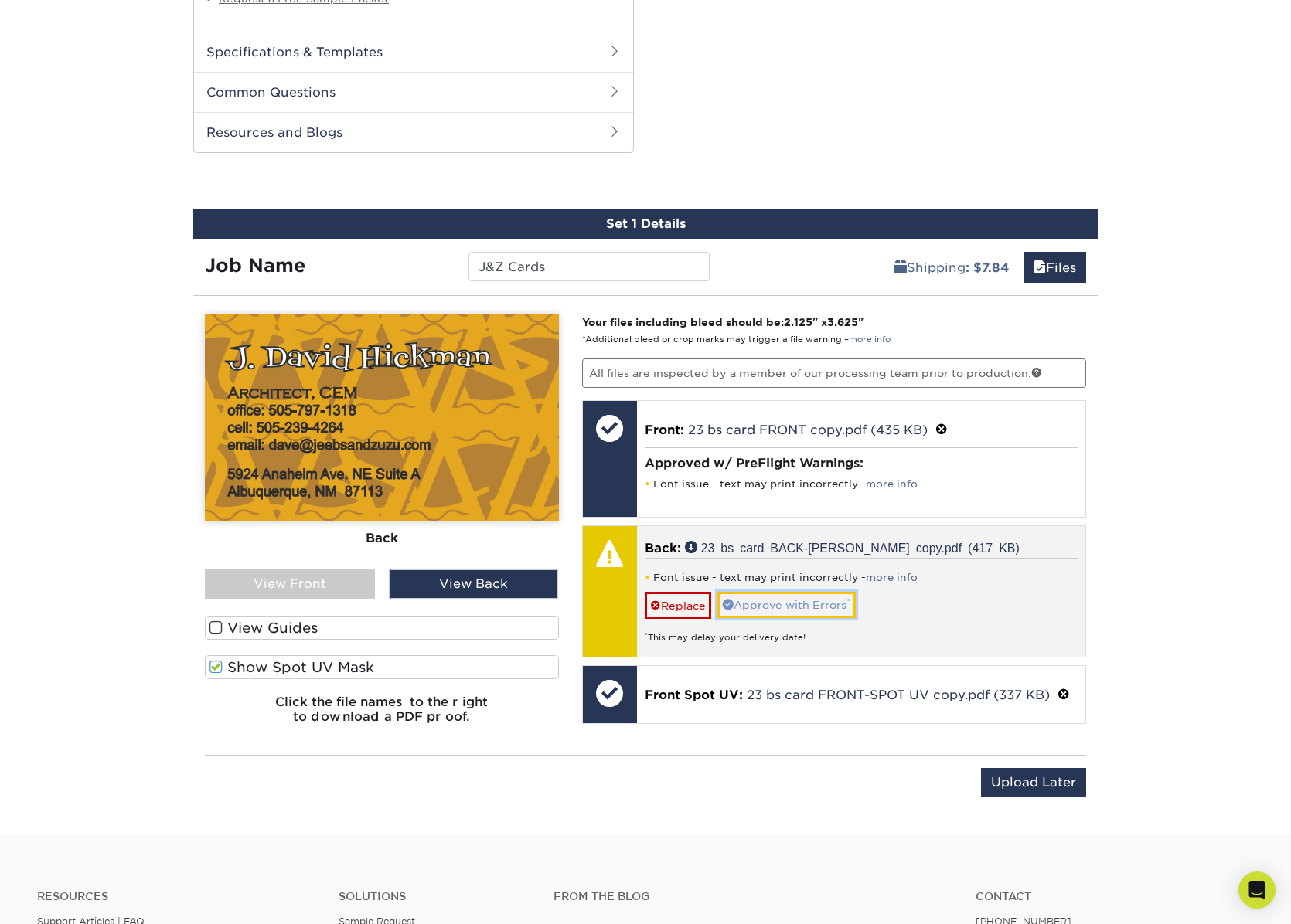
click at [750, 602] on link "Approve with Errors *" at bounding box center [786, 605] width 138 height 26
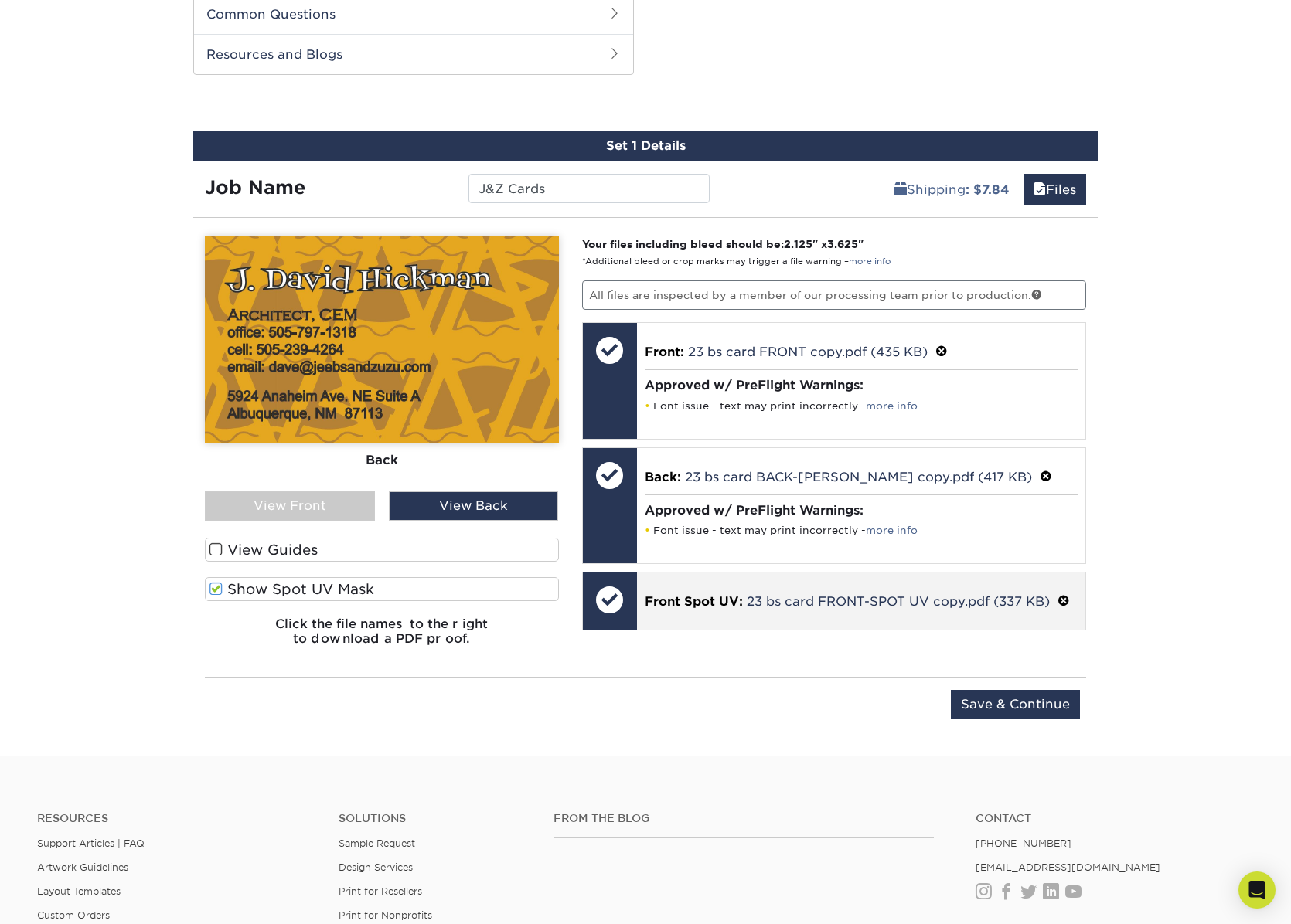
scroll to position [1178, 0]
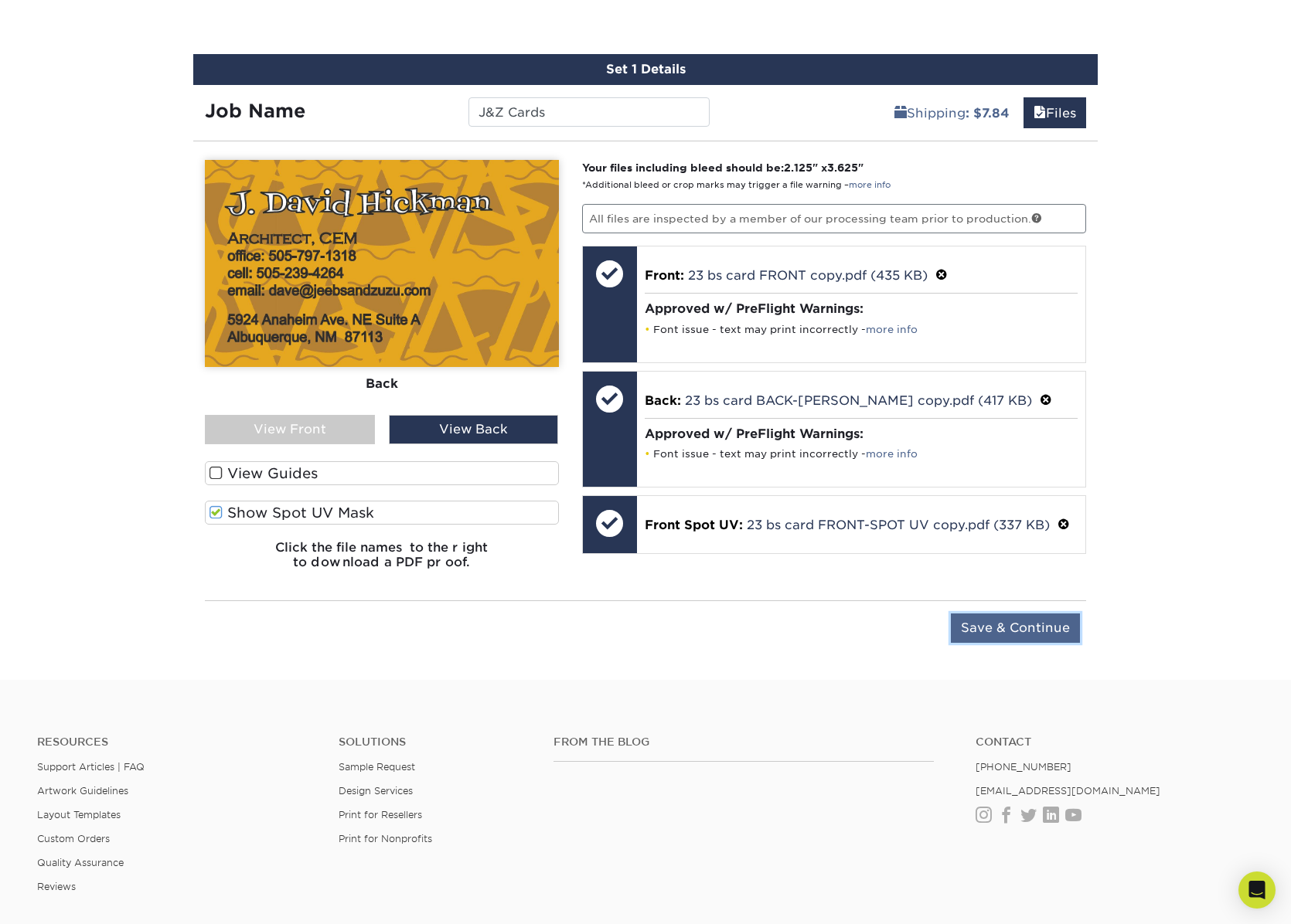
click at [1020, 629] on input "Save & Continue" at bounding box center [1015, 628] width 129 height 30
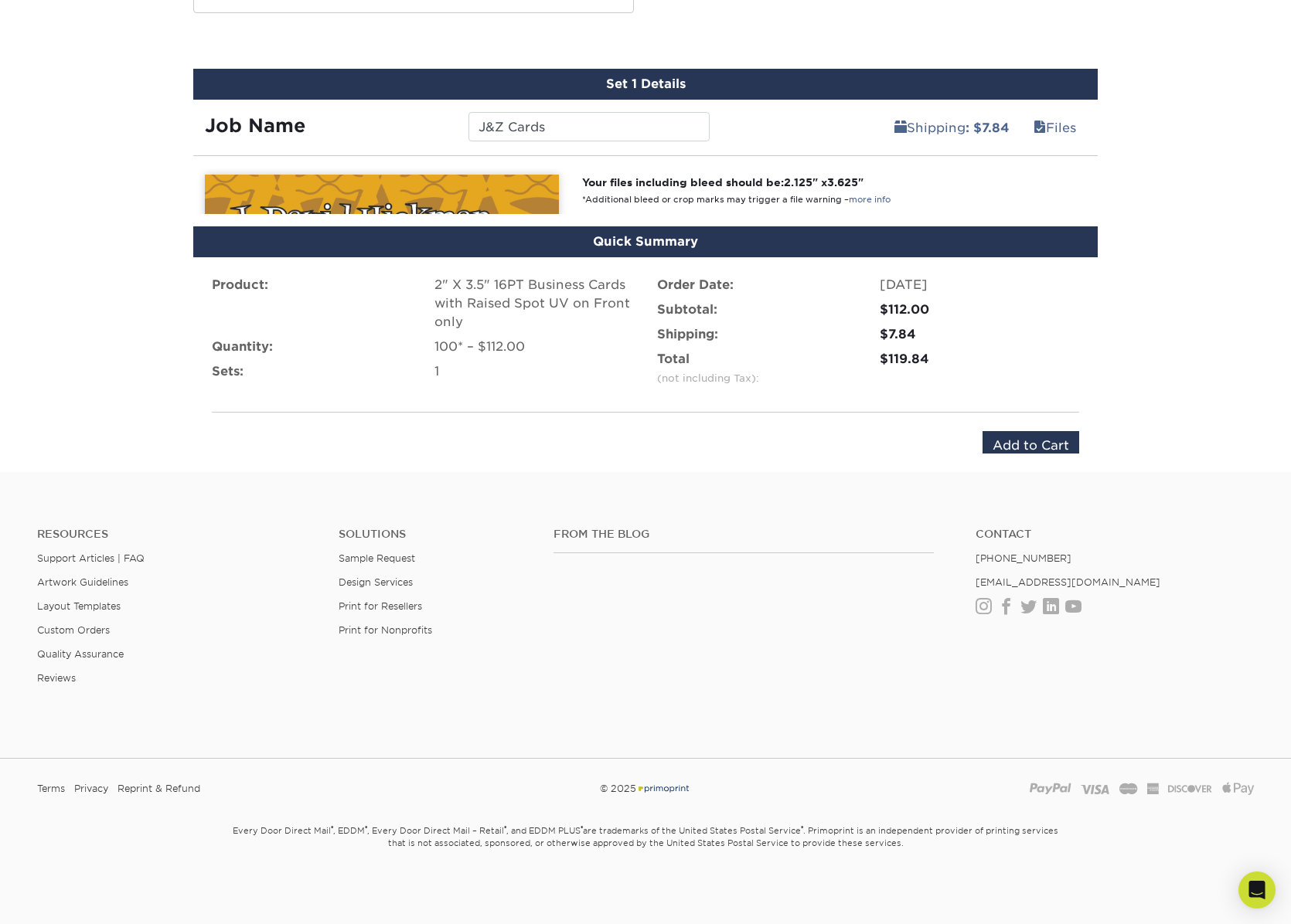
scroll to position [1130, 0]
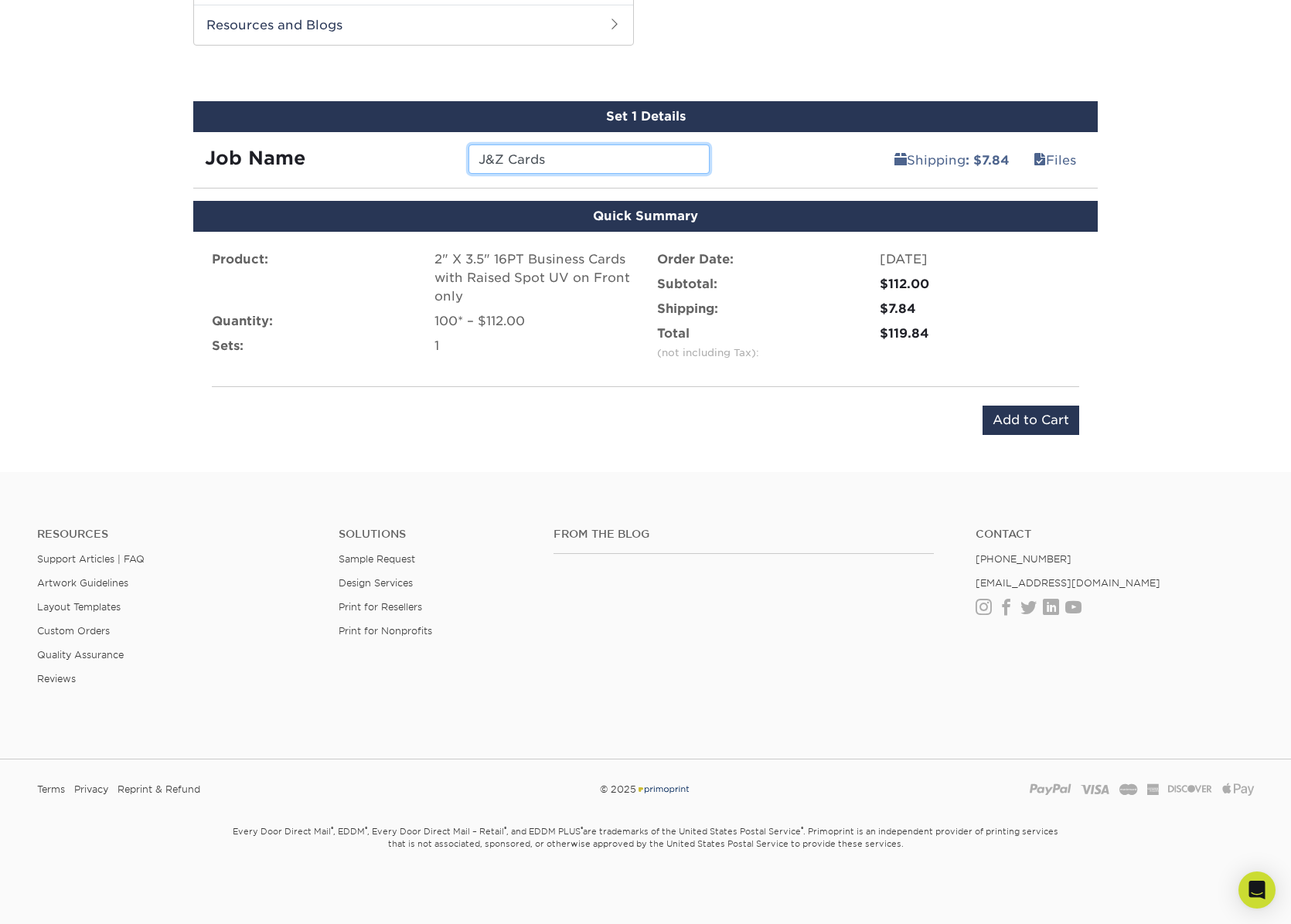
click at [559, 154] on input "J&Z Cards" at bounding box center [588, 159] width 240 height 30
type input "J&Z Cards Dave"
click at [1008, 417] on input "Add to Cart" at bounding box center [1031, 420] width 97 height 30
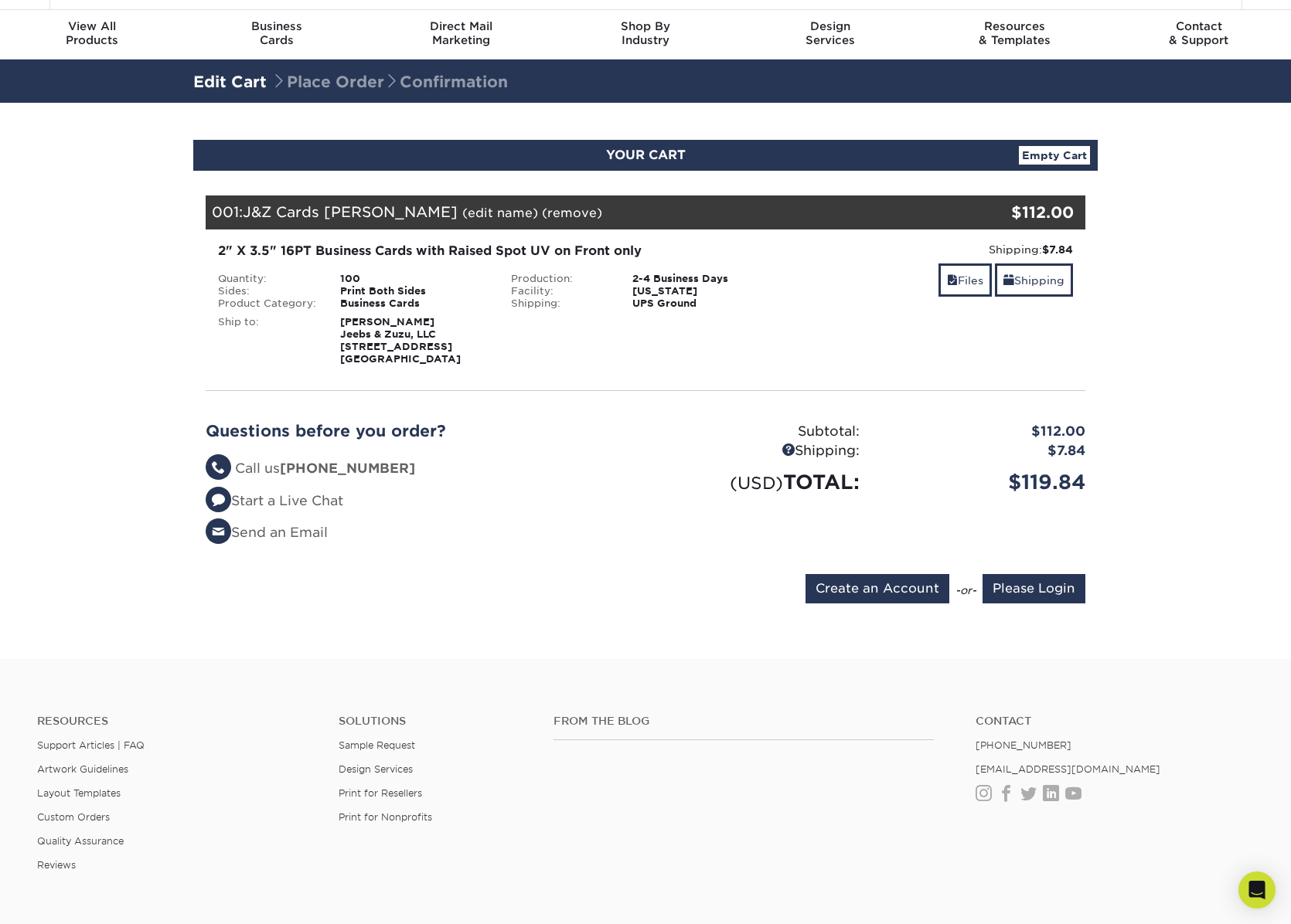
scroll to position [78, 0]
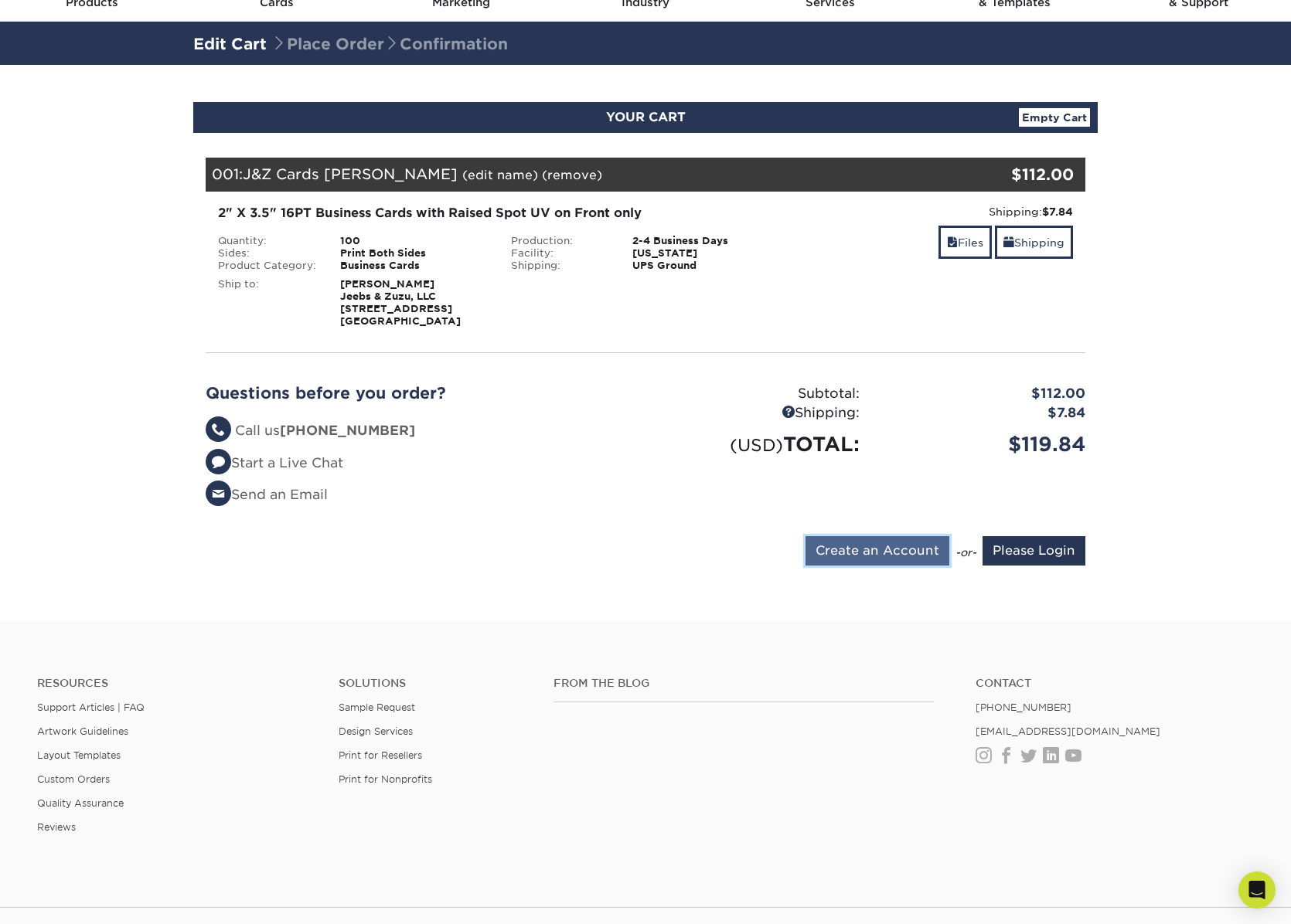
click at [896, 550] on input "Create an Account" at bounding box center [878, 550] width 144 height 30
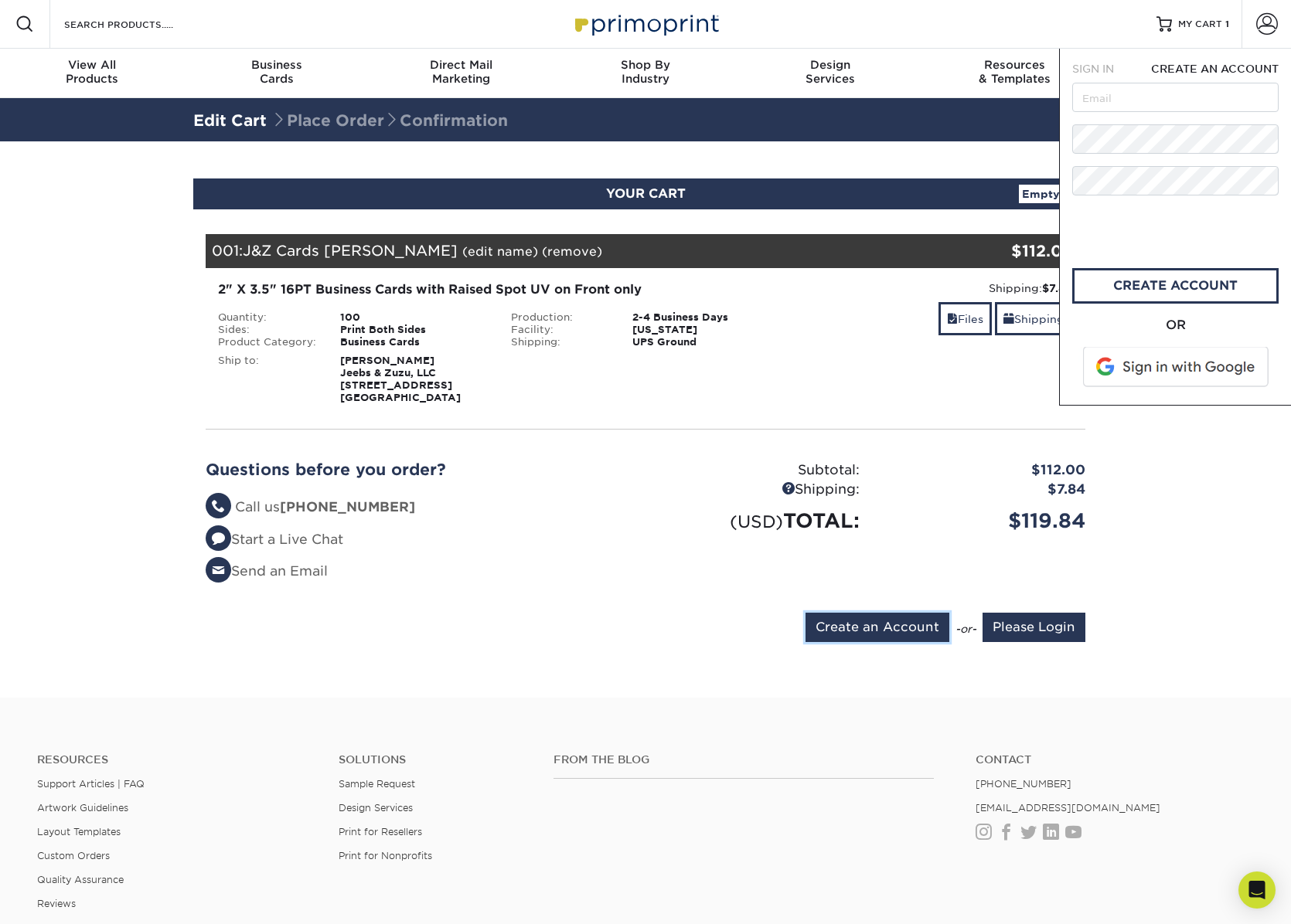
scroll to position [0, 0]
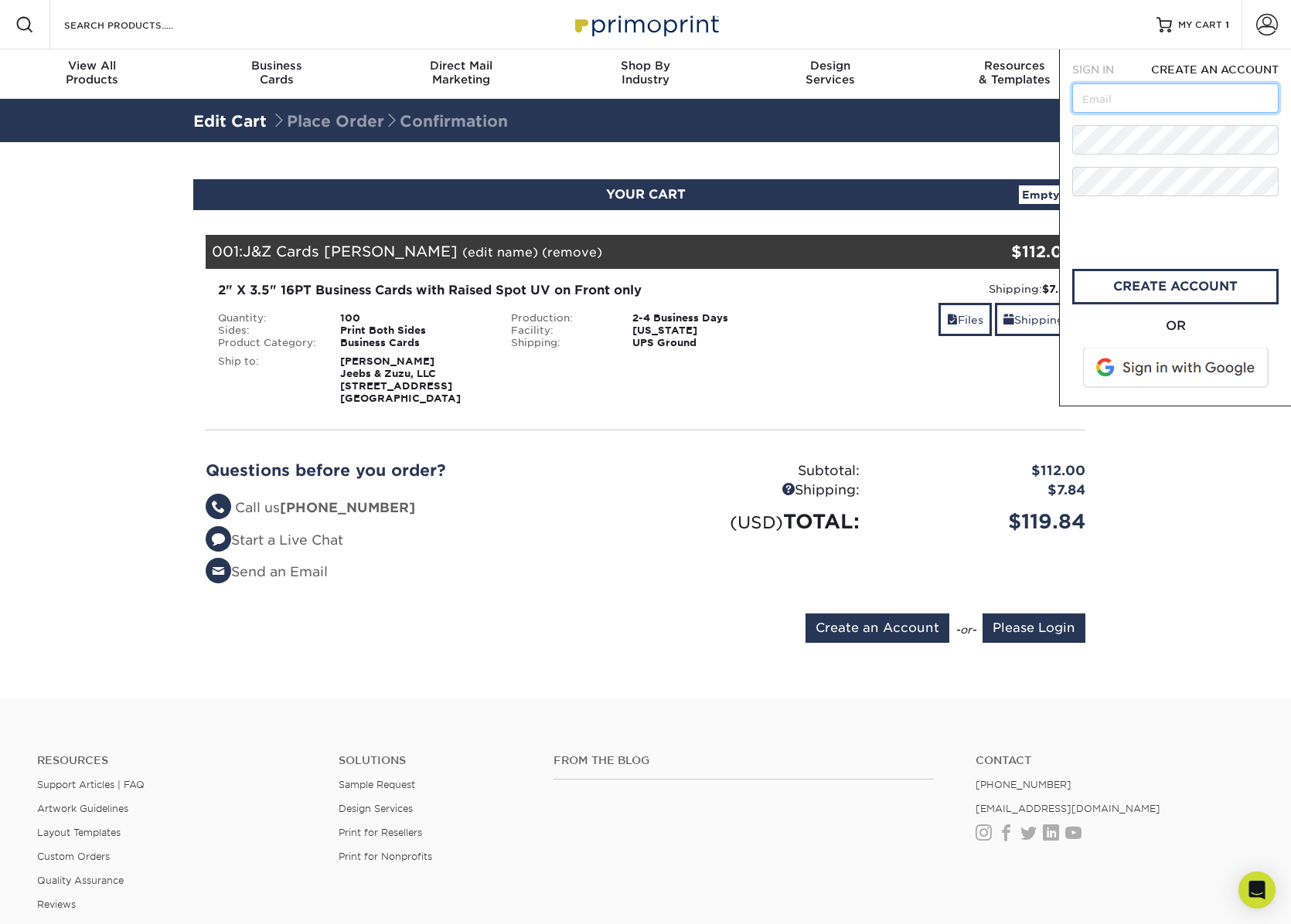
click at [1128, 98] on input "text" at bounding box center [1176, 98] width 206 height 30
type input "[PERSON_NAME][EMAIL_ADDRESS][DOMAIN_NAME]"
click at [1150, 284] on link "create account" at bounding box center [1176, 286] width 206 height 35
click at [1190, 285] on link "CREATE ACCOUNT" at bounding box center [1176, 286] width 206 height 35
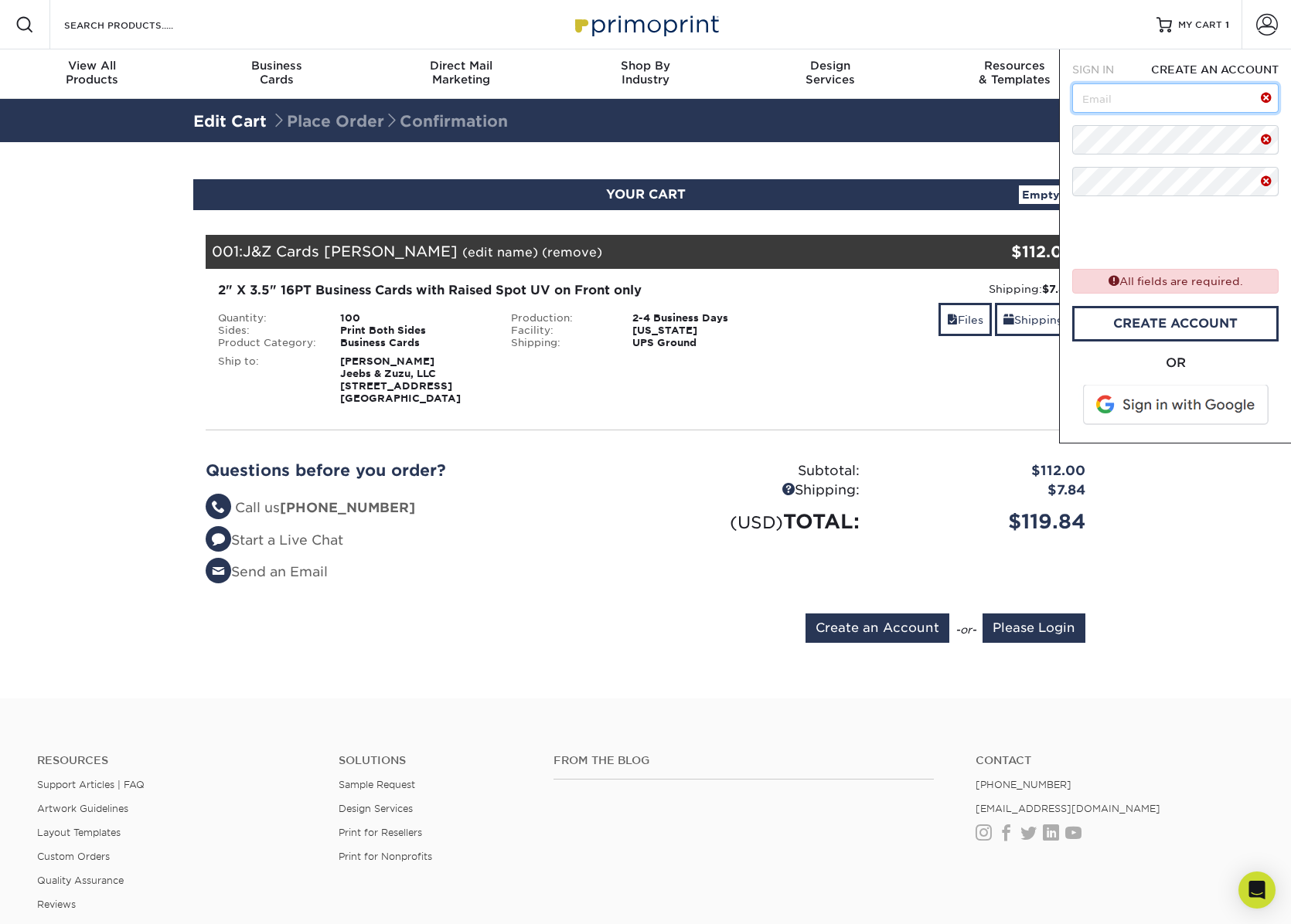
click at [1125, 100] on input "text" at bounding box center [1176, 98] width 206 height 30
click at [109, 286] on section "YOUR CART Empty Cart Your Cart is Empty Account Login Create Account Contact Us…" at bounding box center [645, 420] width 1291 height 556
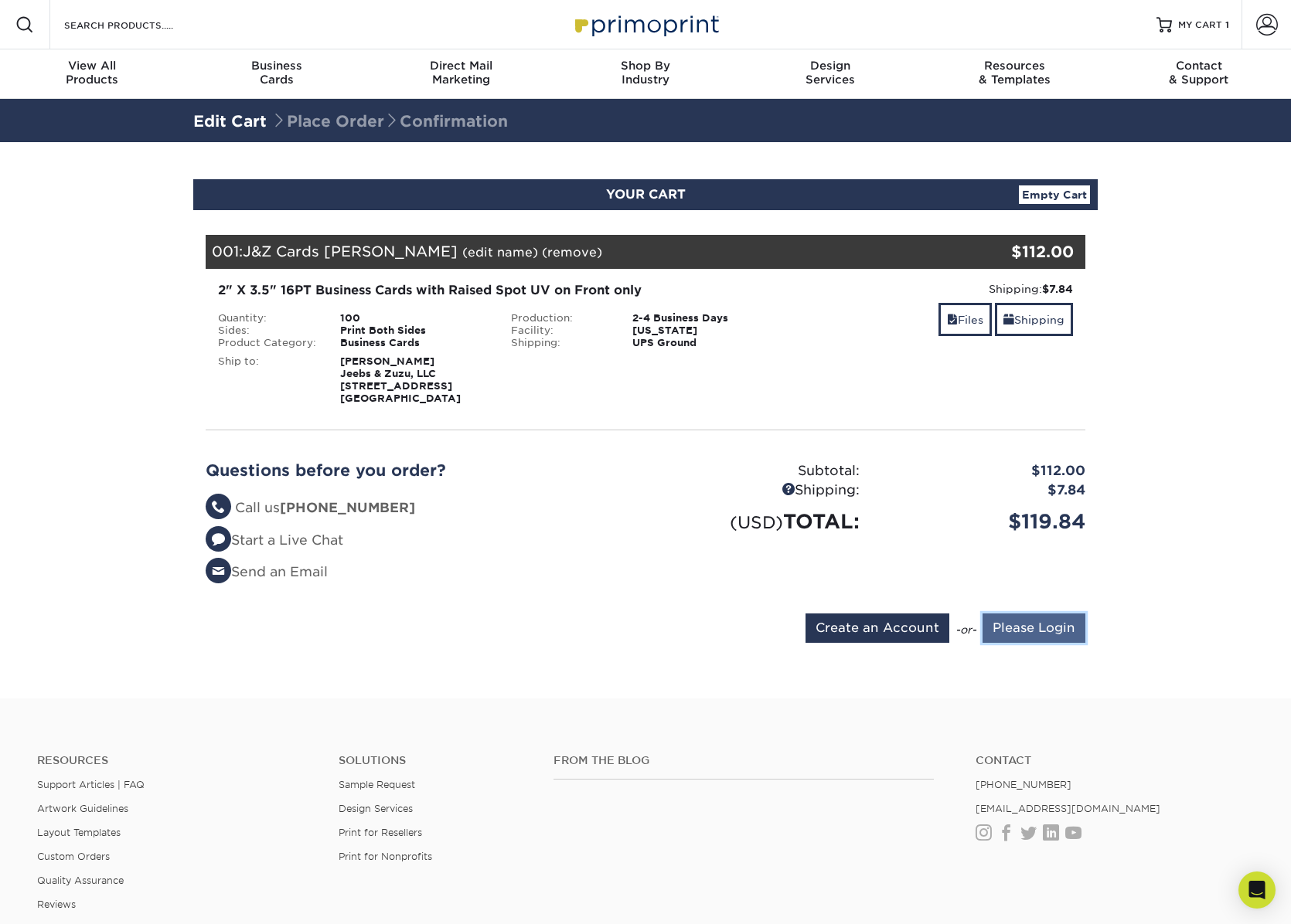
click at [1041, 627] on input "Please Login" at bounding box center [1034, 628] width 102 height 30
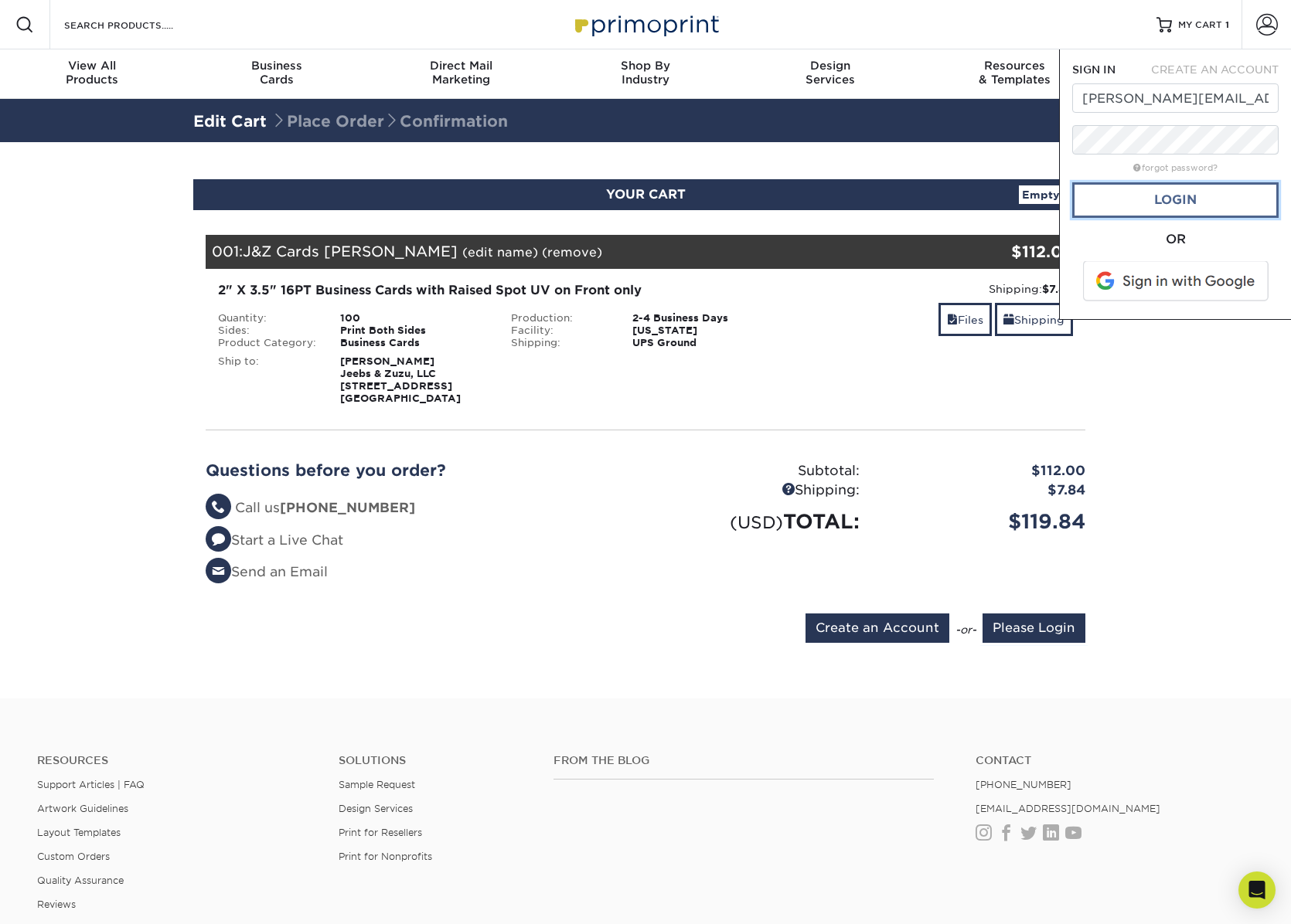
click at [1188, 195] on link "Login" at bounding box center [1176, 200] width 206 height 35
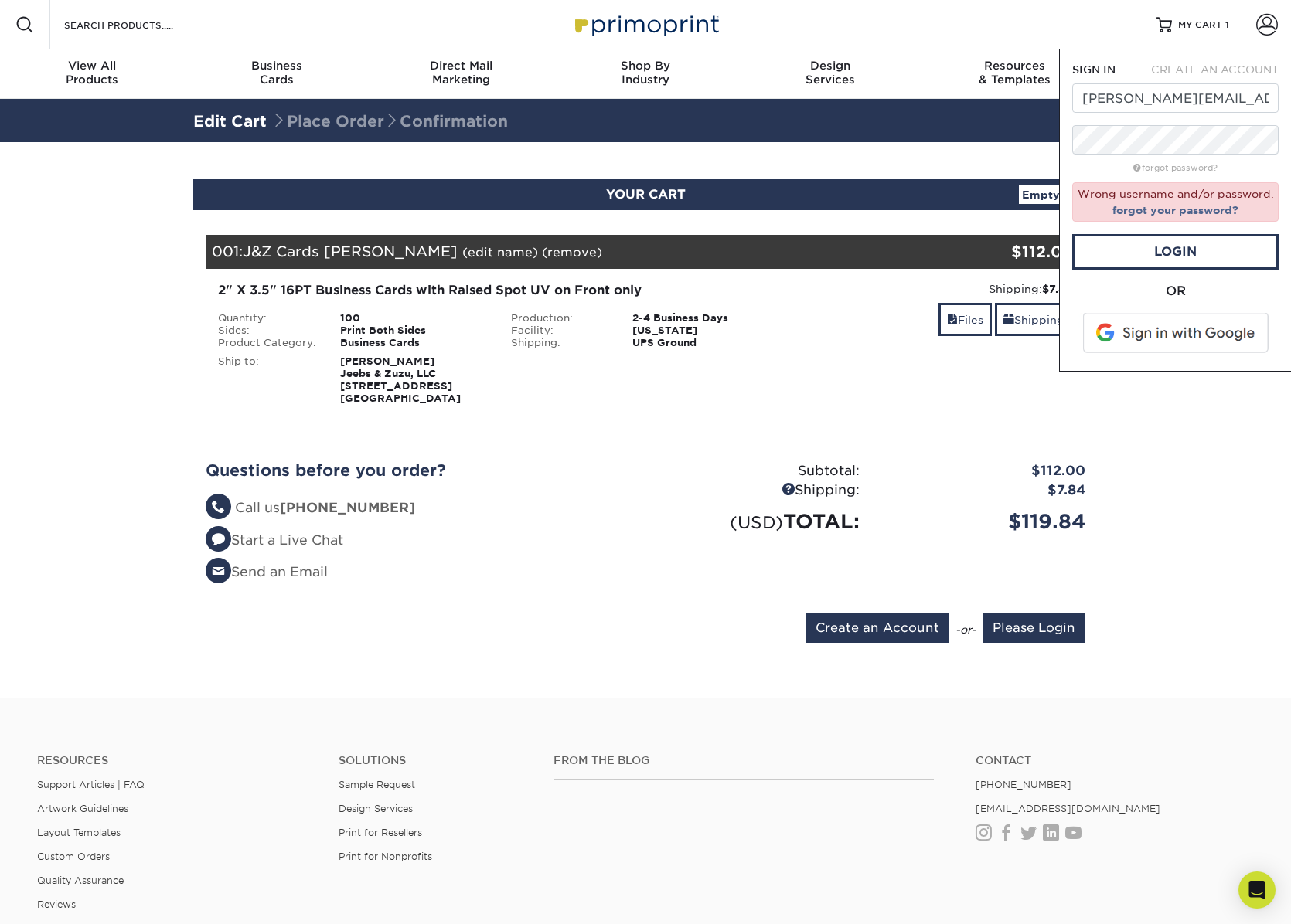
click at [1224, 125] on form "SIGN IN CREATE AN ACCOUNT Dave@jeebsandzuzu.com forgot password? Wrong username…" at bounding box center [1176, 210] width 206 height 297
click at [1173, 246] on link "Login" at bounding box center [1176, 252] width 206 height 35
click at [1173, 429] on section "YOUR CART Empty Cart Your Cart is Empty Account Login Create Account Contact Us…" at bounding box center [645, 420] width 1291 height 556
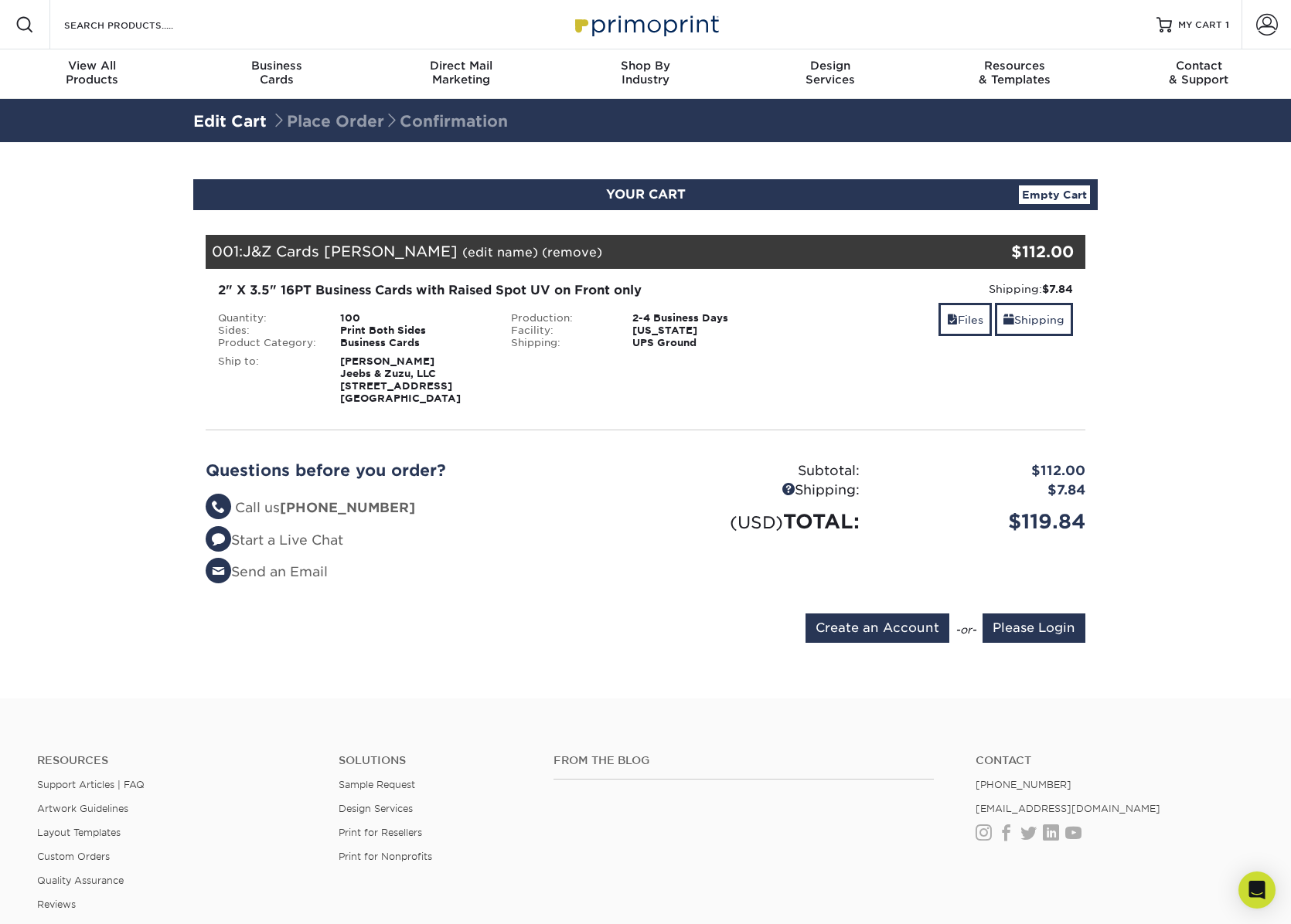
click at [94, 366] on section "YOUR CART Empty Cart Your Cart is Empty Account Login Create Account Contact Us…" at bounding box center [645, 420] width 1291 height 556
click at [1003, 625] on input "Please Login" at bounding box center [1034, 628] width 102 height 30
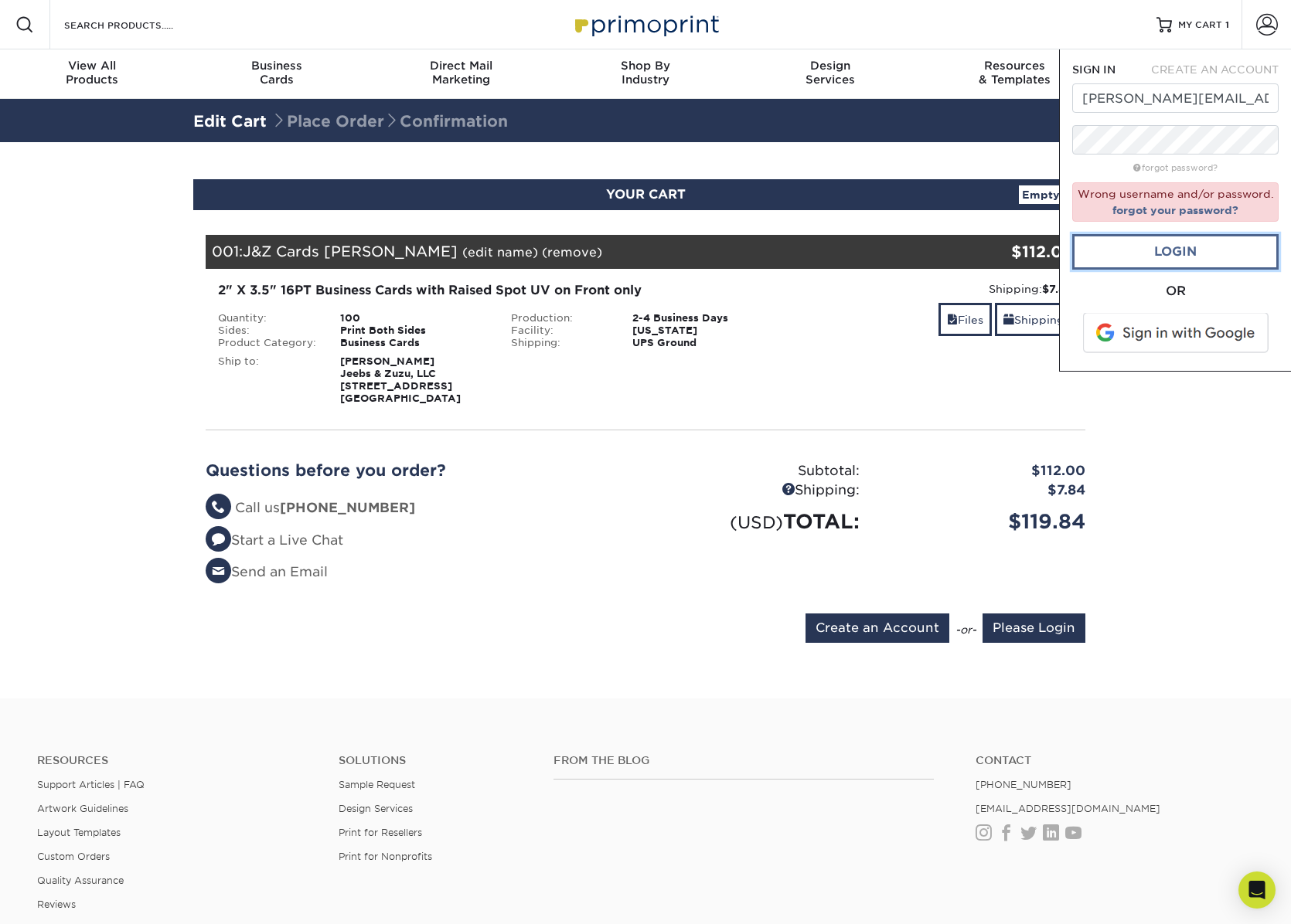
click at [1202, 256] on link "Login" at bounding box center [1176, 252] width 206 height 35
click at [1198, 247] on link "Login" at bounding box center [1176, 252] width 206 height 35
click at [1197, 243] on link "Login" at bounding box center [1176, 252] width 206 height 35
click at [1197, 244] on link "Login" at bounding box center [1176, 252] width 206 height 35
click at [1197, 244] on link "Login" at bounding box center [1176, 252] width 206 height 35
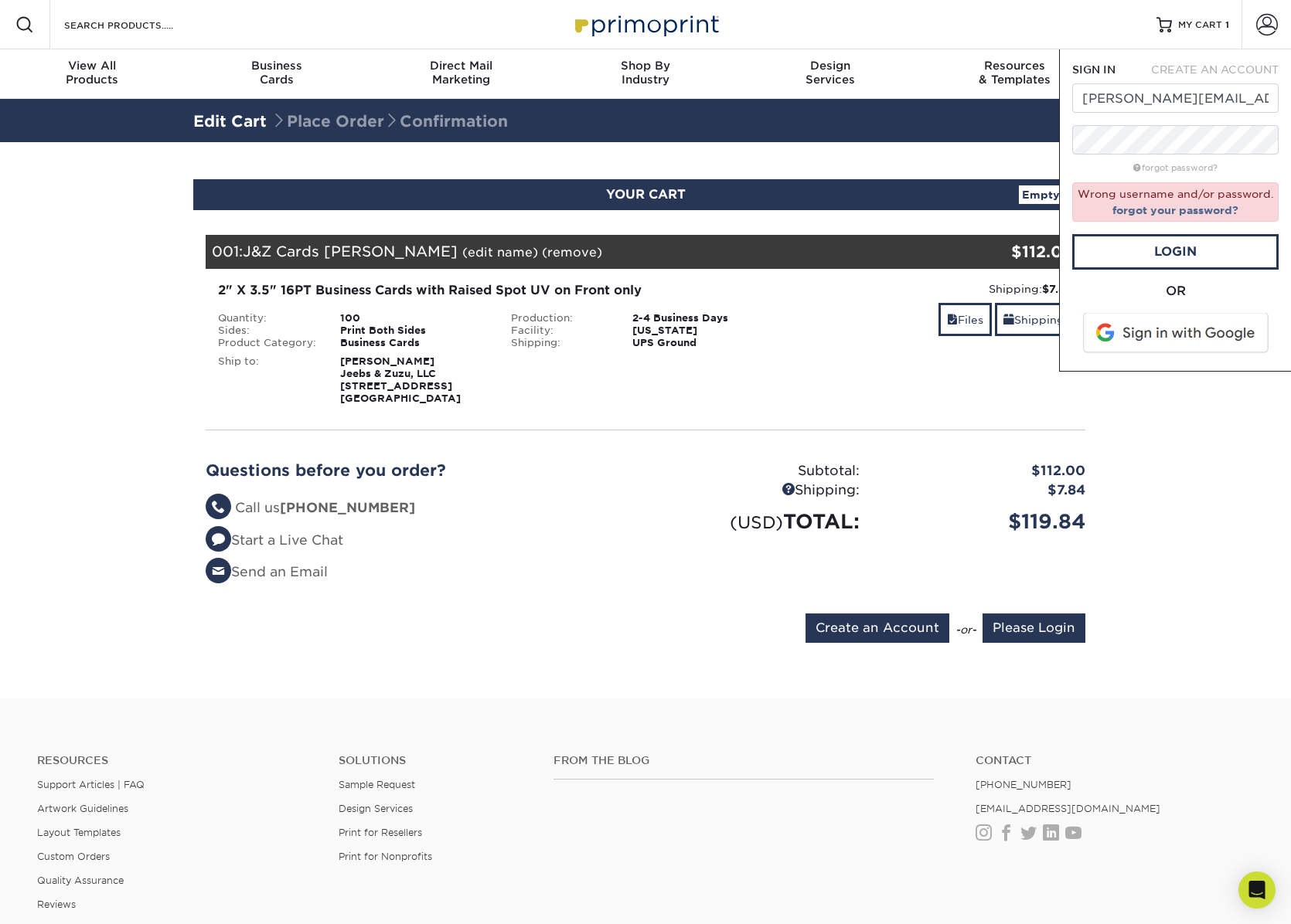
click at [1169, 426] on section "YOUR CART Empty Cart Your Cart is Empty Account Login Create Account Contact Us…" at bounding box center [645, 420] width 1291 height 556
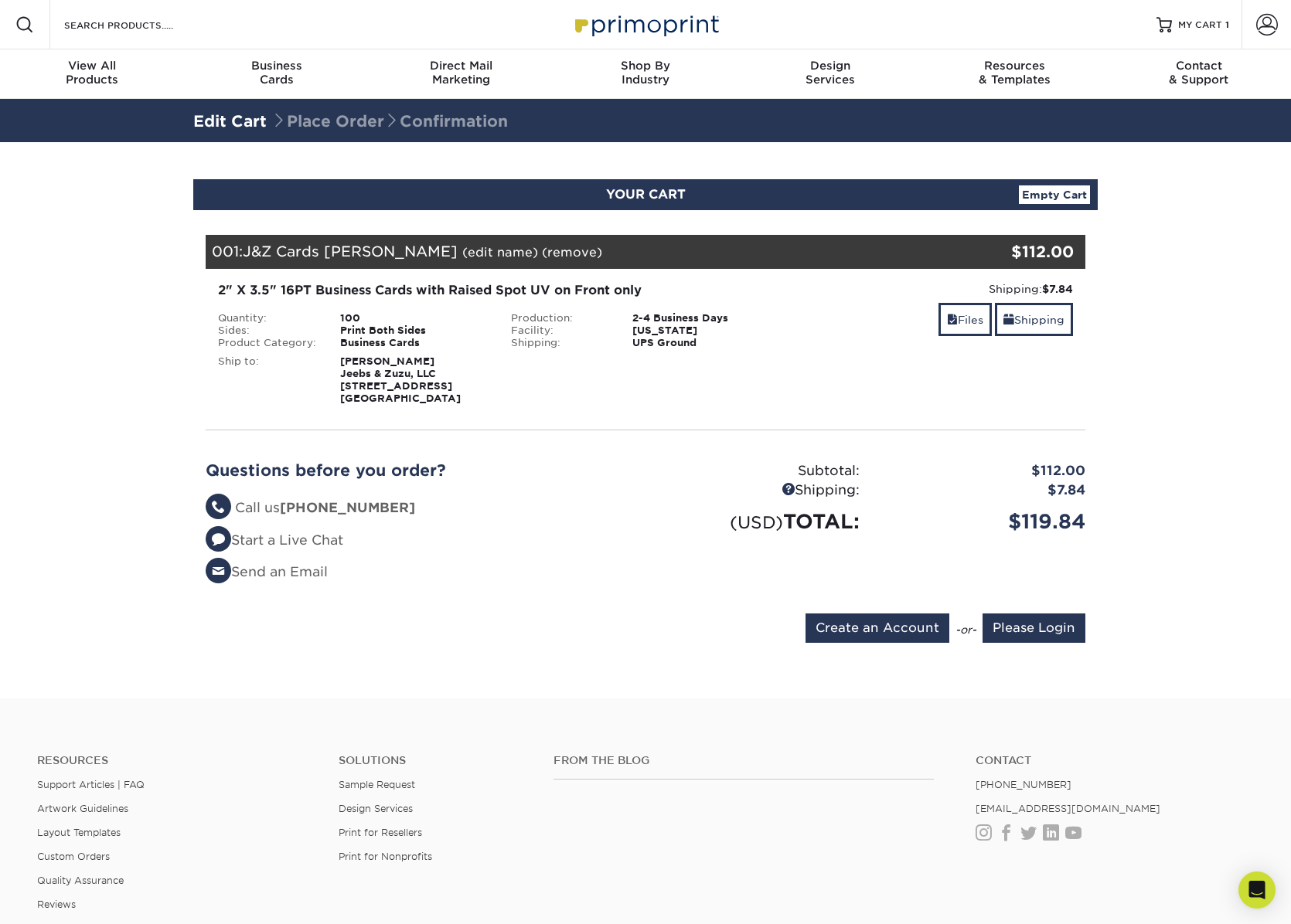
click at [1144, 378] on section "YOUR CART Empty Cart Your Cart is Empty Account Login Create Account Contact Us…" at bounding box center [645, 420] width 1291 height 556
click at [461, 545] on li "Start a Live Chat" at bounding box center [419, 541] width 428 height 20
click at [806, 380] on div "Shipping: $7.84 Discount: - $0.00 Files Shipping" at bounding box center [938, 343] width 293 height 124
click at [1198, 24] on span "MY CART" at bounding box center [1200, 25] width 44 height 13
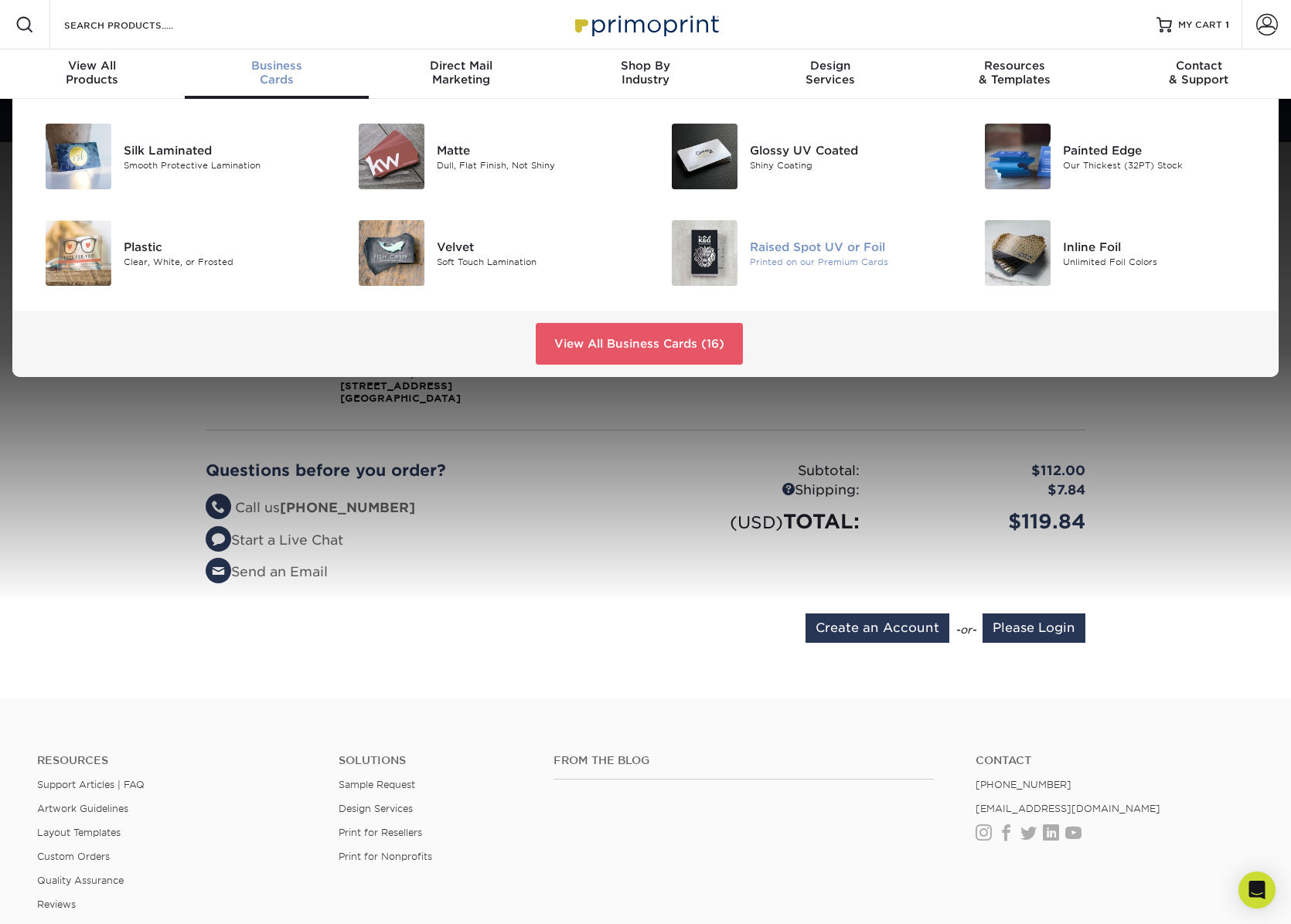
click at [814, 250] on div "Raised Spot UV or Foil" at bounding box center [848, 246] width 197 height 17
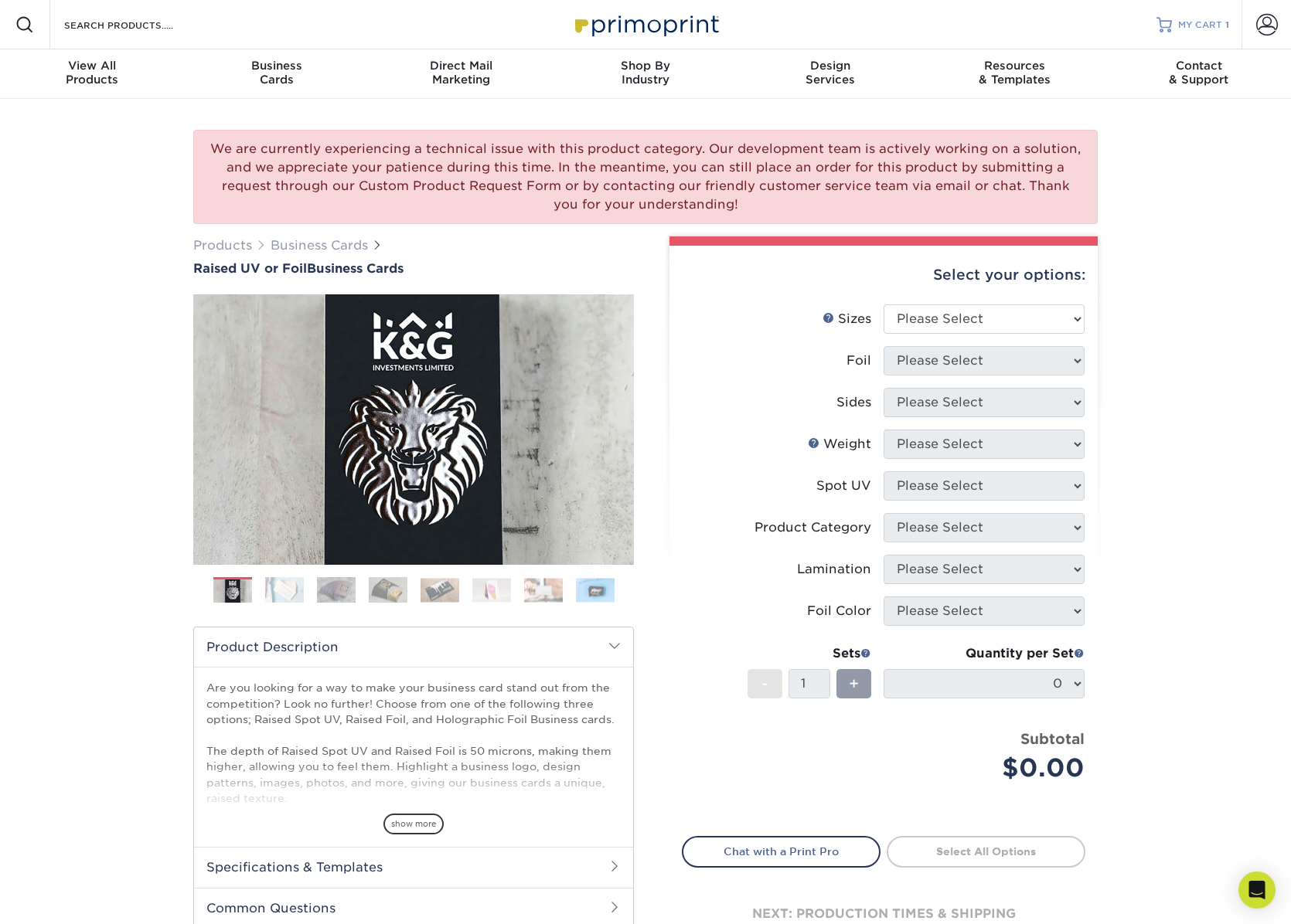
click at [1192, 25] on span "MY CART" at bounding box center [1200, 25] width 44 height 13
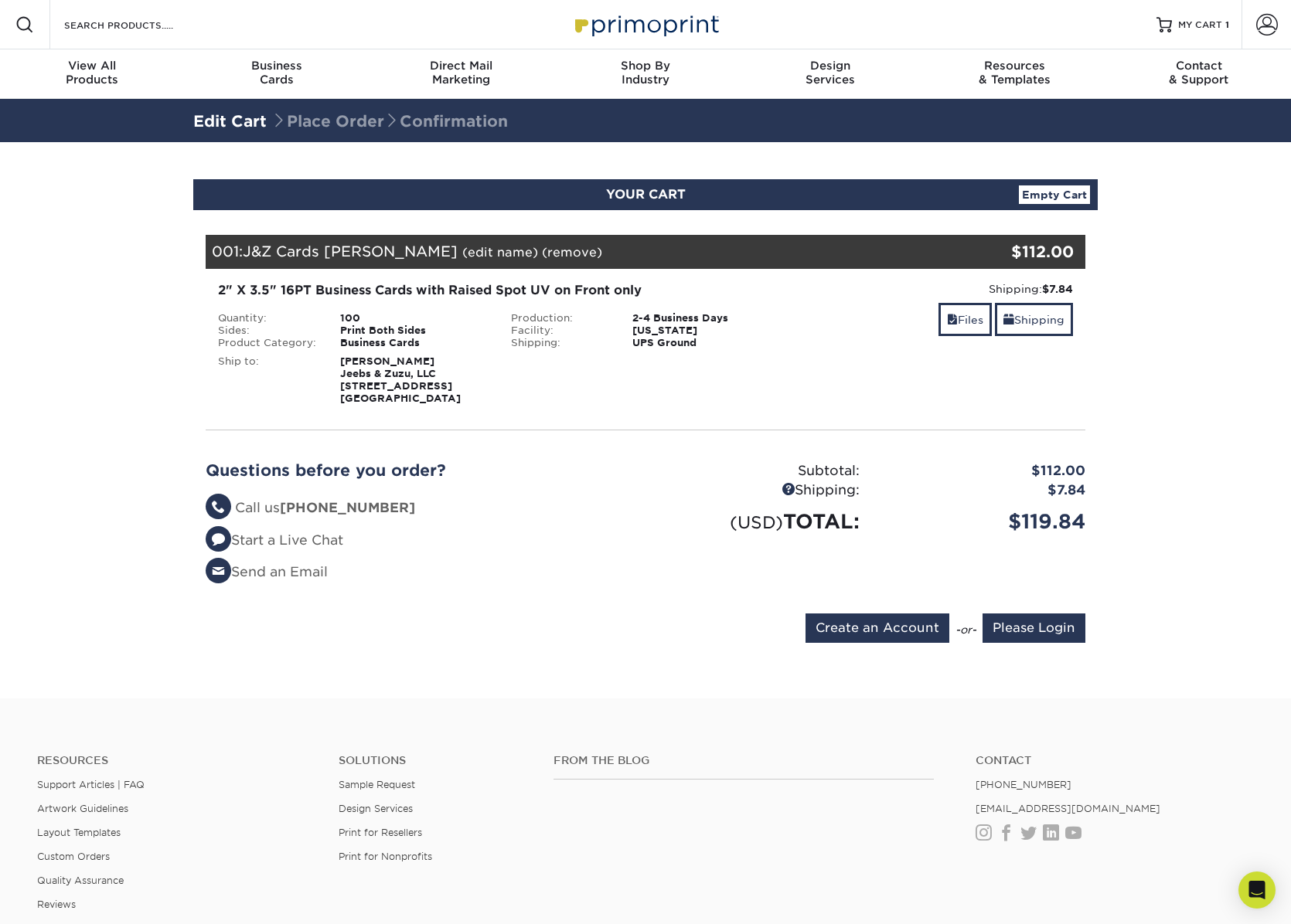
click at [663, 362] on div "Blind Ship:" at bounding box center [646, 378] width 293 height 56
click at [960, 314] on link "Files" at bounding box center [965, 320] width 54 height 34
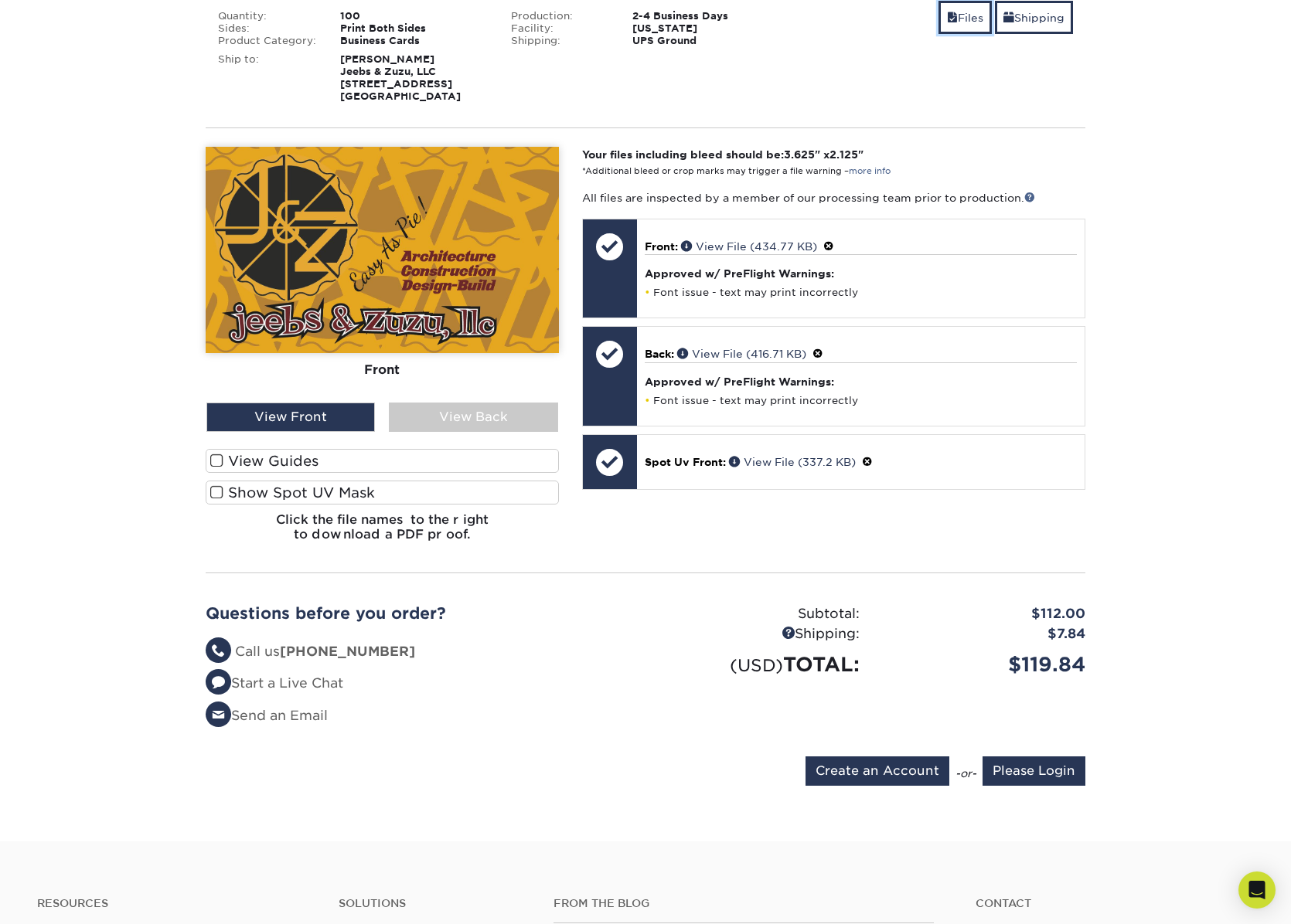
scroll to position [309, 0]
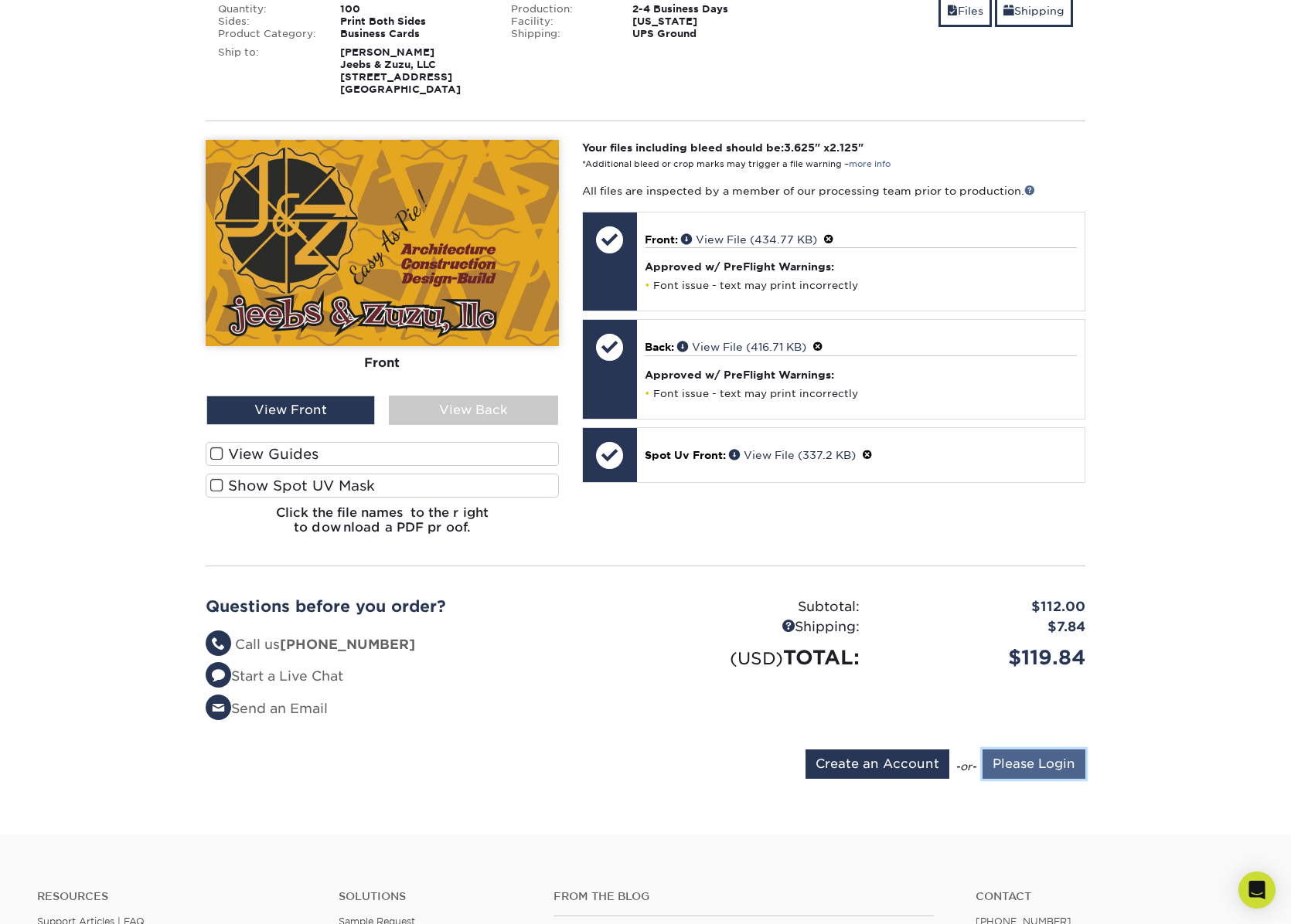
click at [1046, 766] on input "Please Login" at bounding box center [1034, 764] width 102 height 30
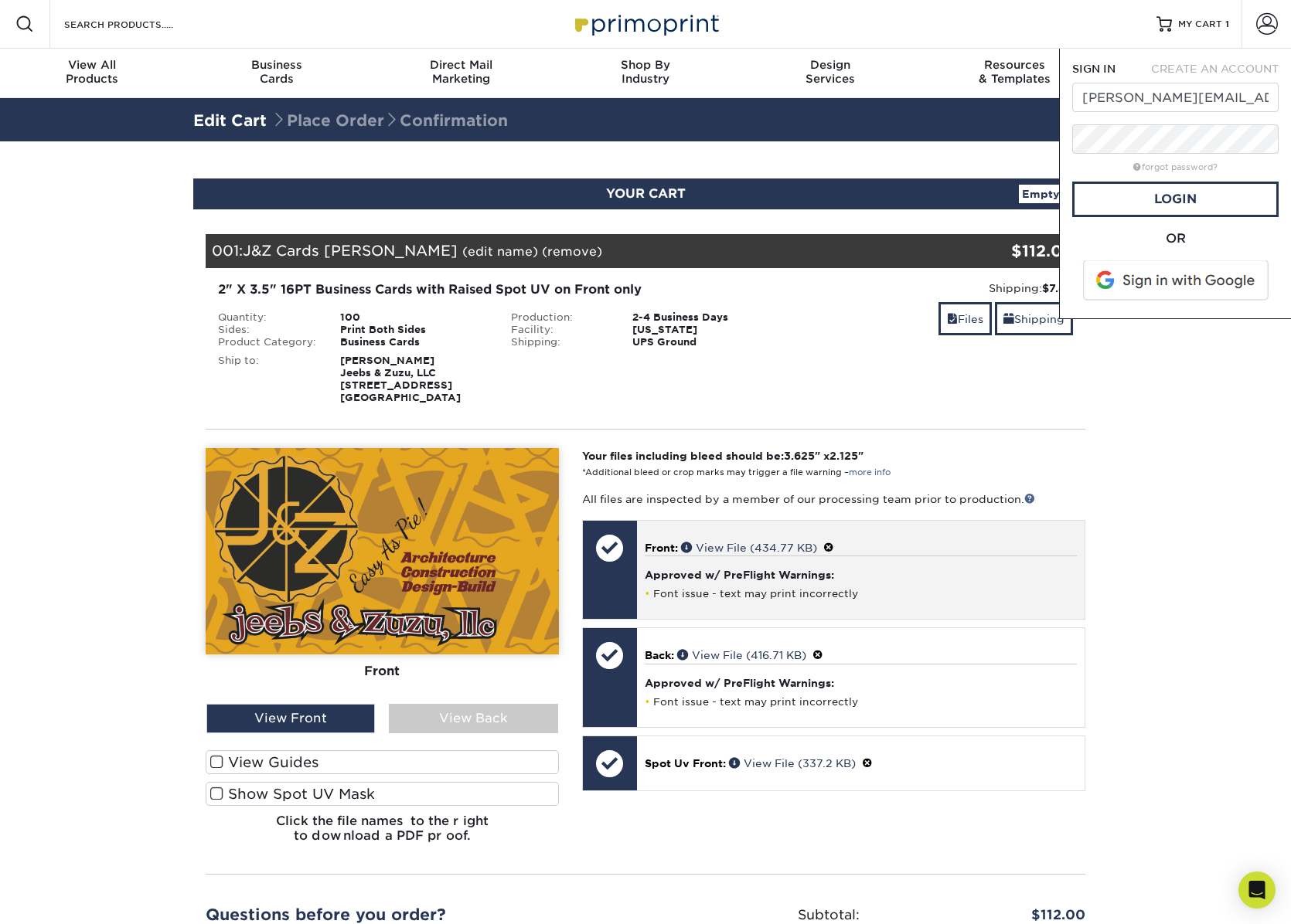
scroll to position [0, 0]
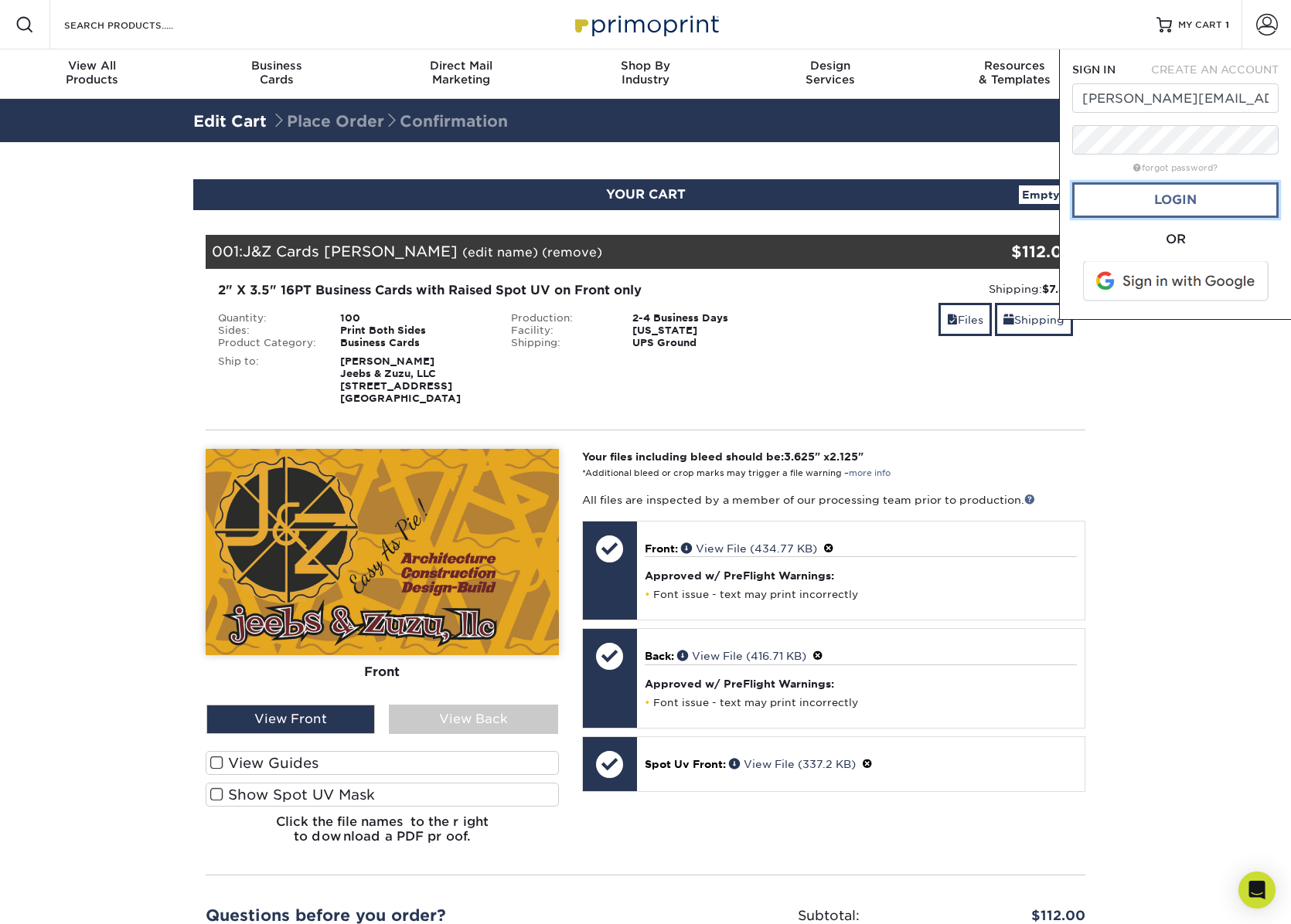
click at [1161, 205] on link "Login" at bounding box center [1176, 200] width 206 height 35
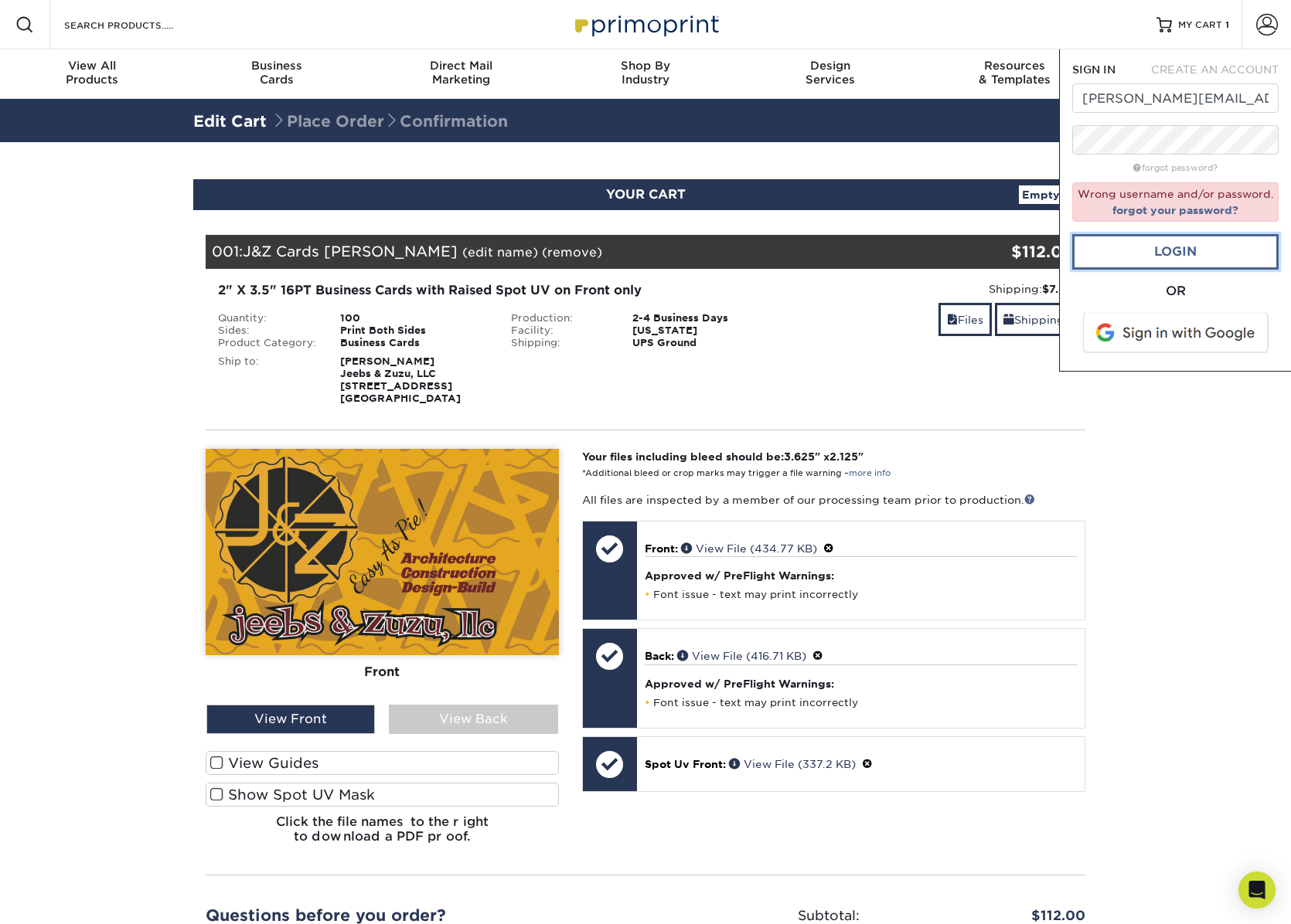
click at [1173, 243] on link "Login" at bounding box center [1176, 252] width 206 height 35
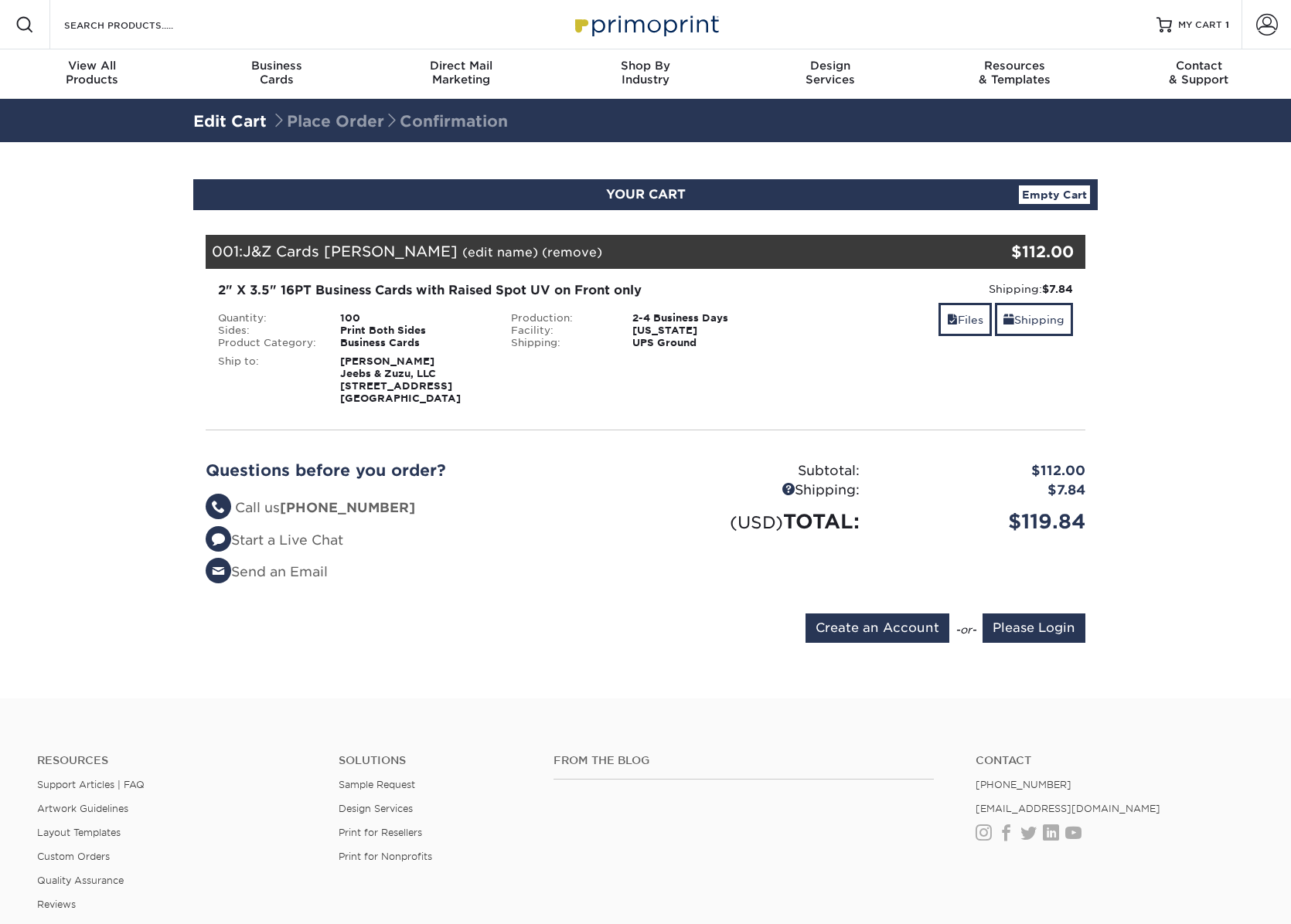
click at [725, 400] on div "Blind Ship:" at bounding box center [646, 378] width 293 height 56
click at [869, 626] on input "Create an Account" at bounding box center [878, 628] width 144 height 30
type input "[PERSON_NAME][EMAIL_ADDRESS][DOMAIN_NAME]"
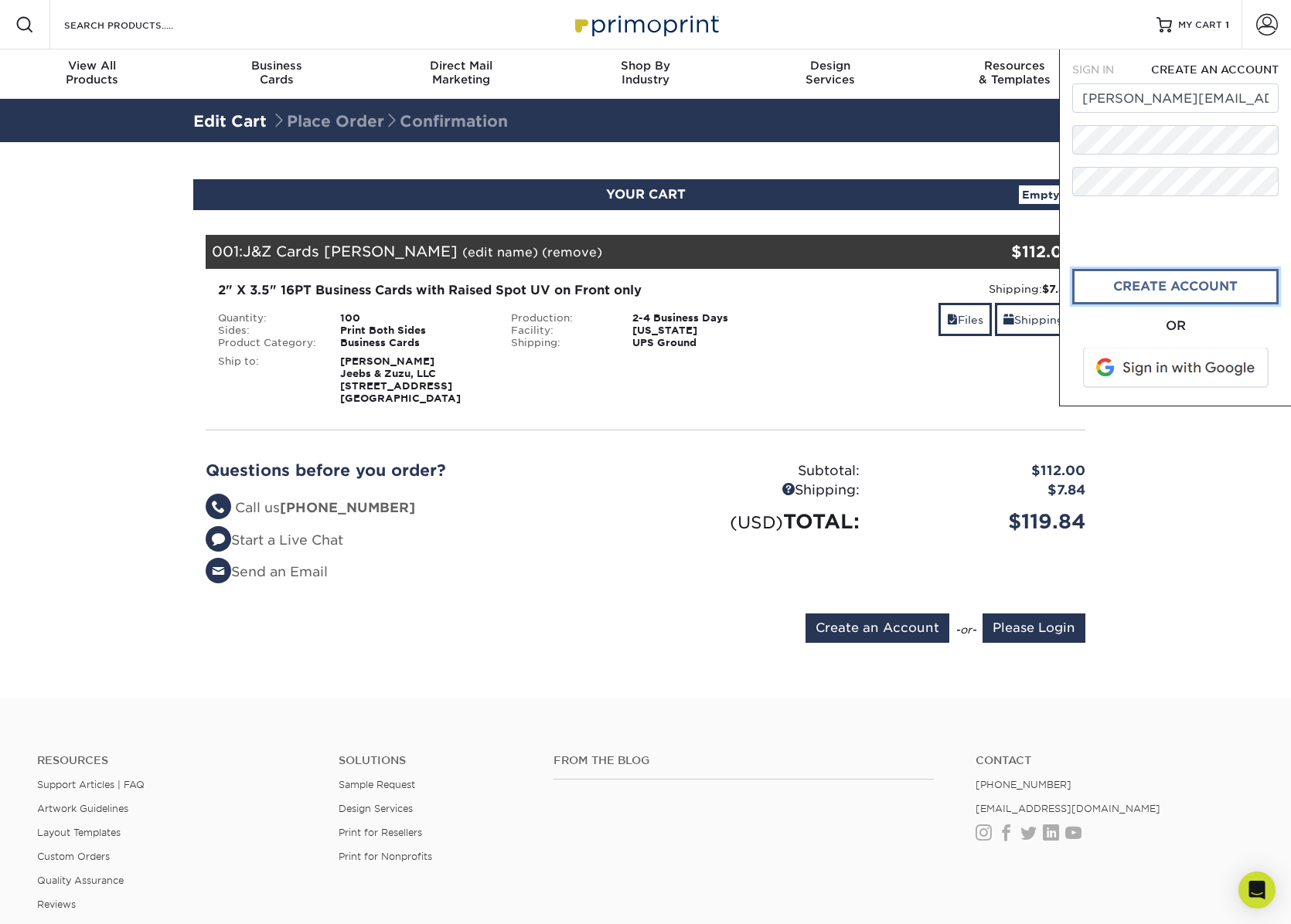
click at [1192, 286] on link "create account" at bounding box center [1176, 286] width 206 height 35
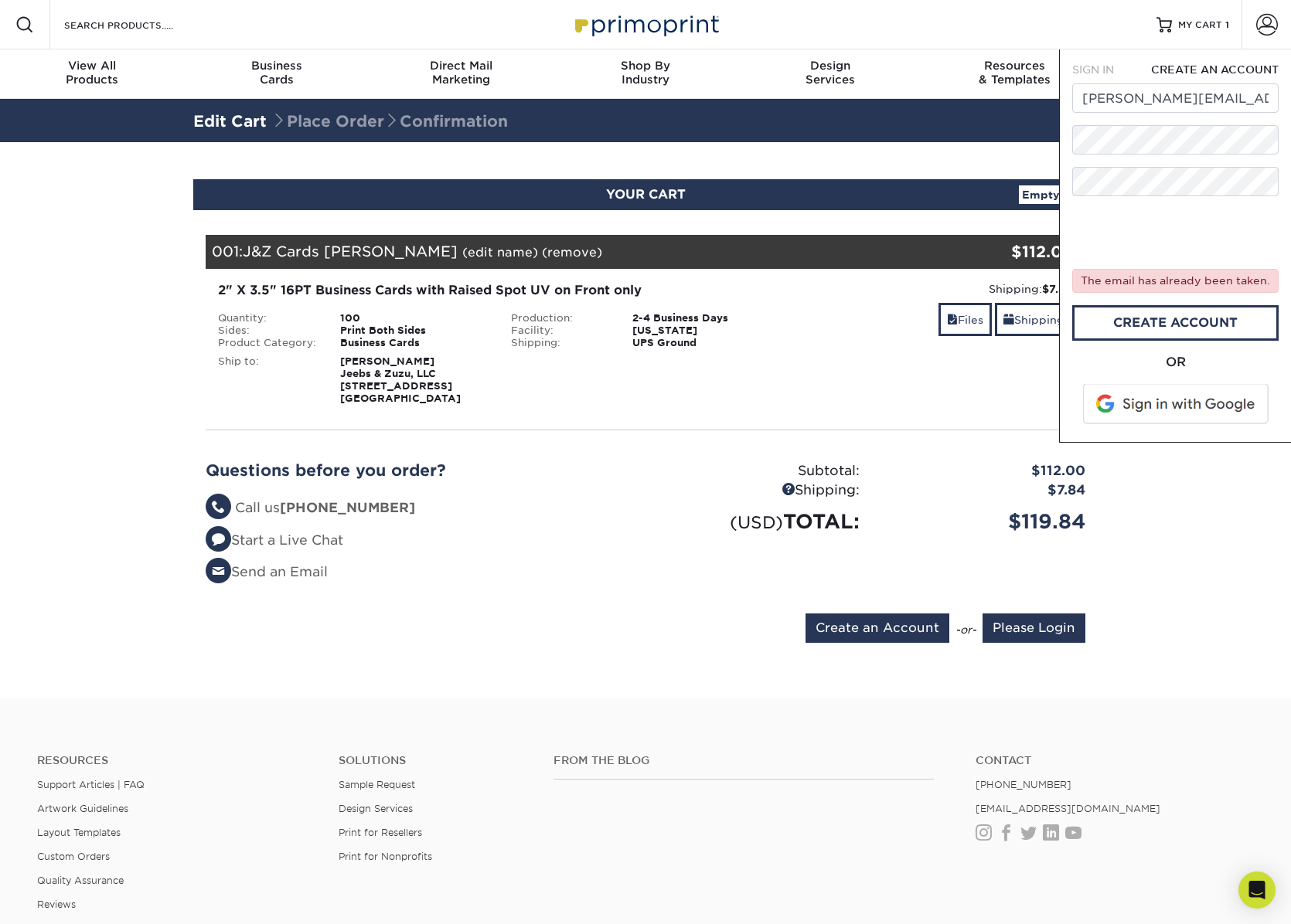
click at [1101, 65] on span "SIGN IN" at bounding box center [1093, 69] width 42 height 12
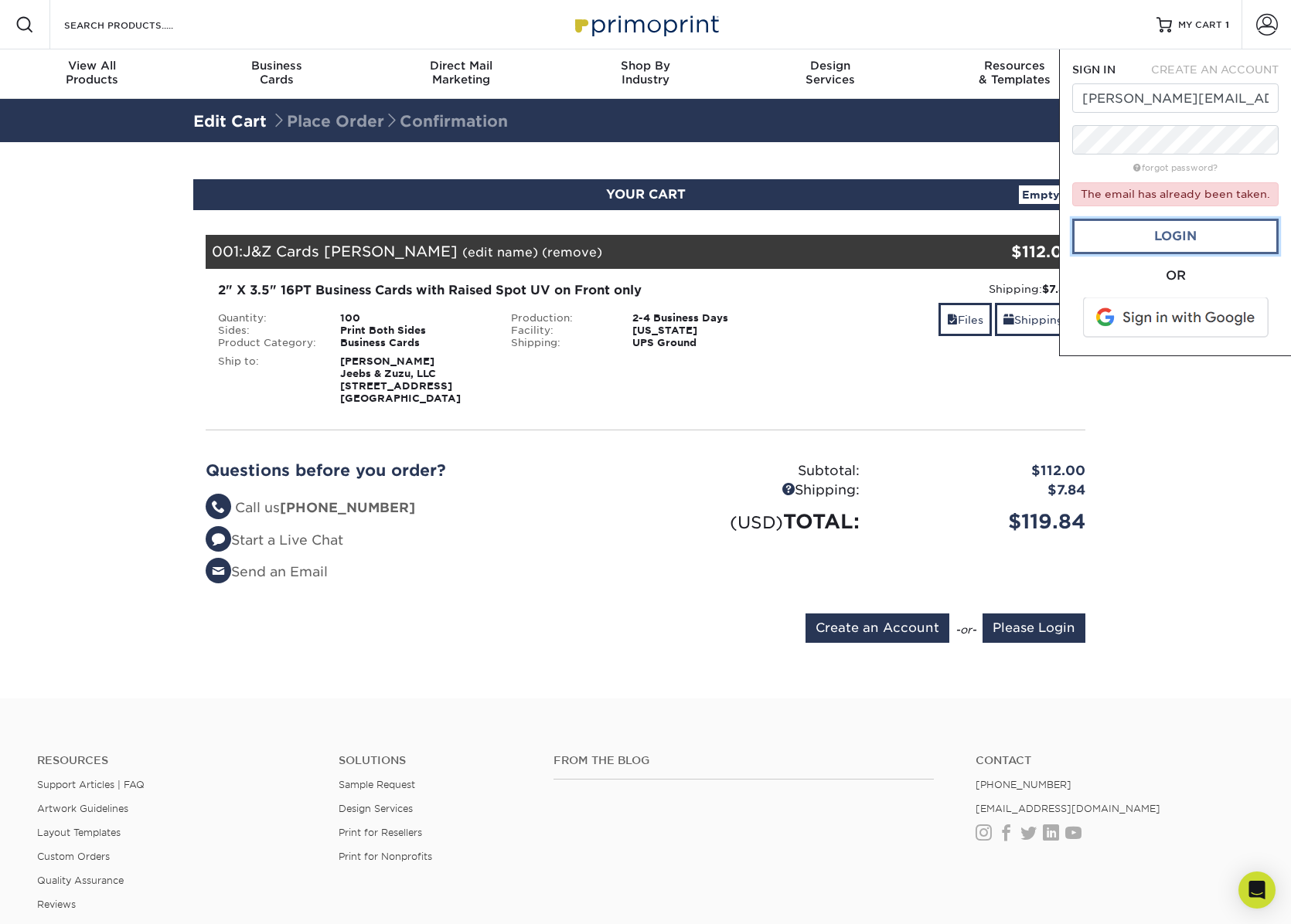
click at [1164, 234] on link "Login" at bounding box center [1176, 236] width 206 height 35
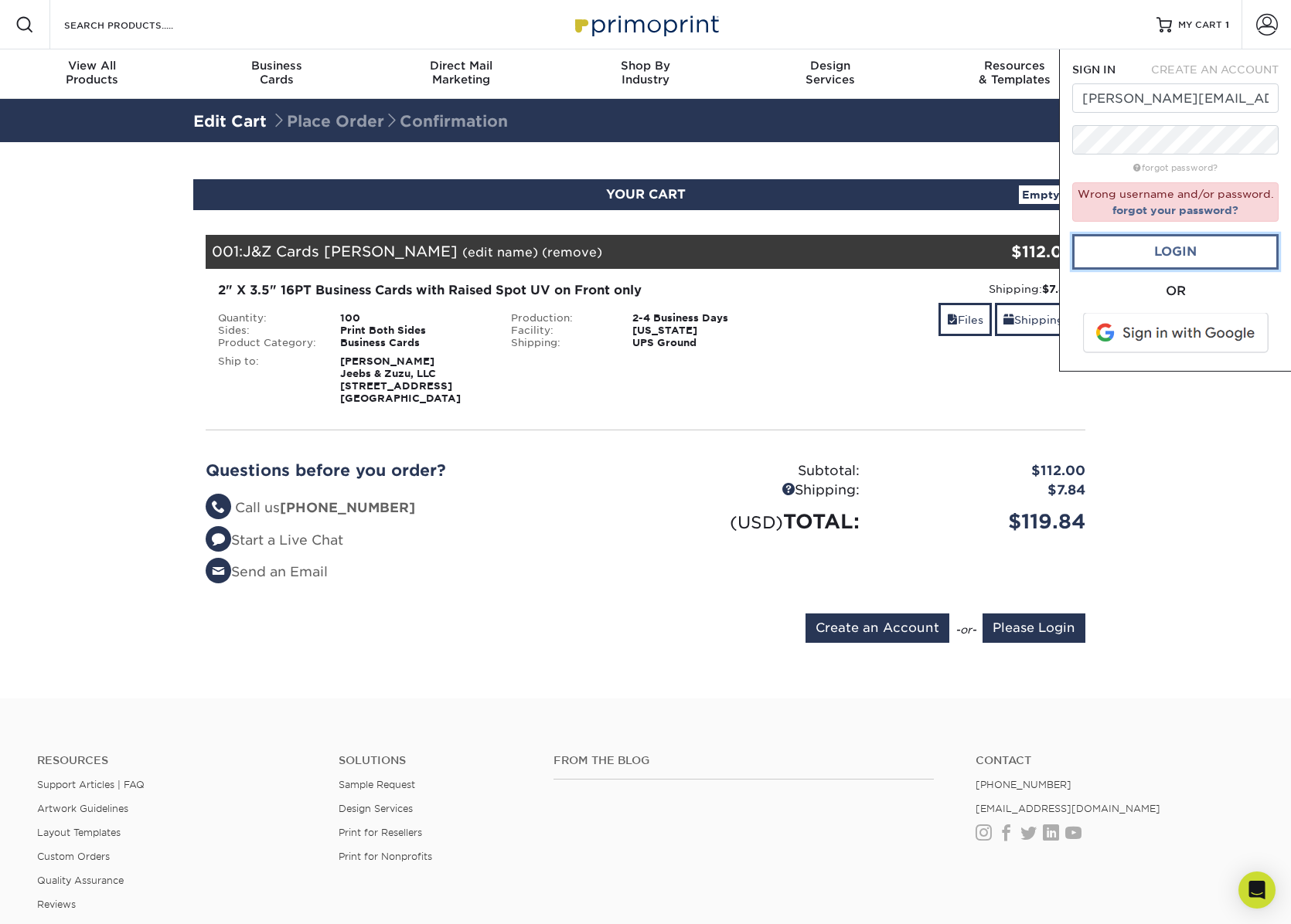
click at [1174, 253] on link "Login" at bounding box center [1176, 252] width 206 height 35
click at [1178, 167] on link "forgot password?" at bounding box center [1175, 168] width 84 height 10
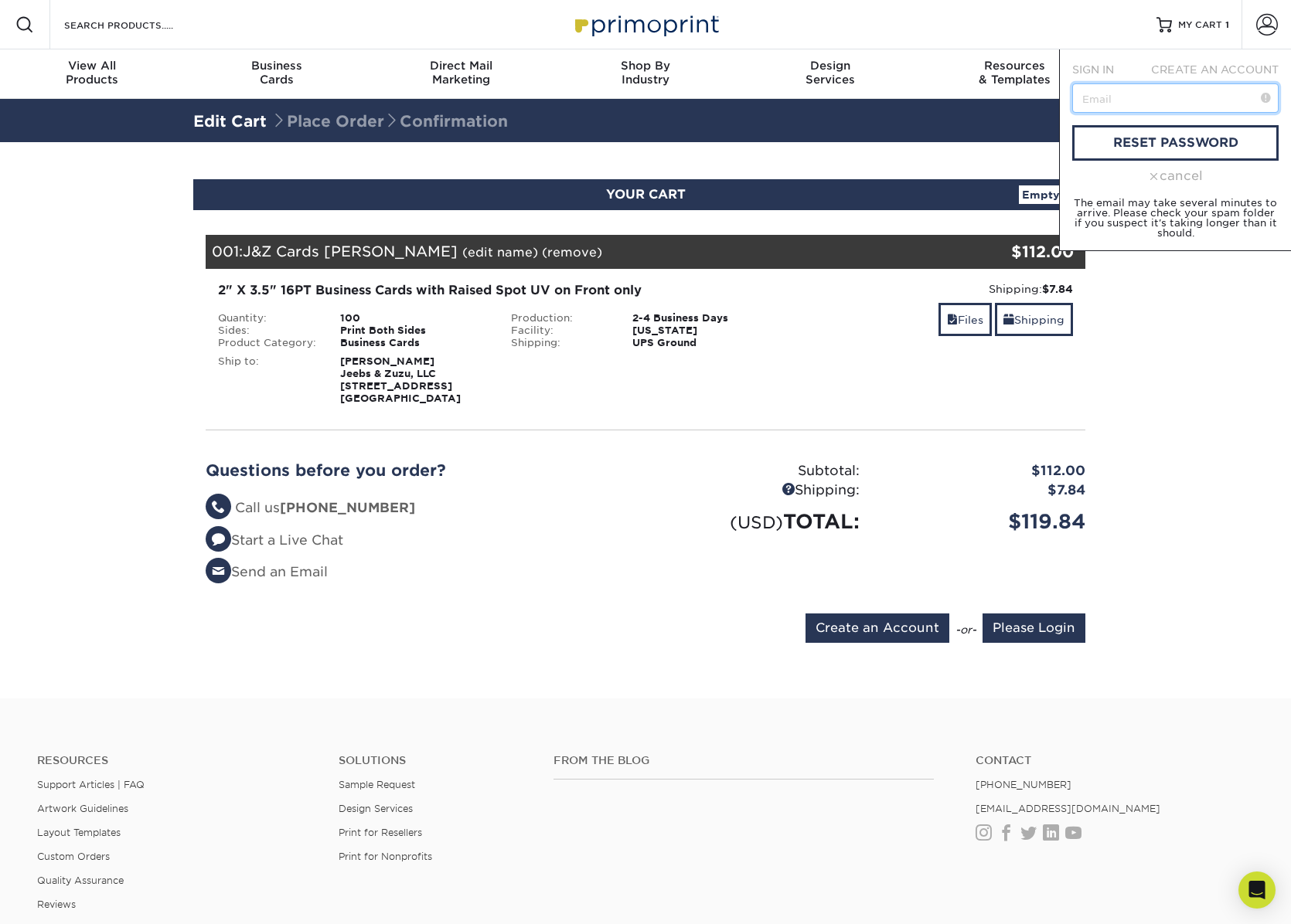
click at [1122, 94] on input "text" at bounding box center [1176, 98] width 206 height 30
type input "dave@jeebsandzuzu.com"
click at [1170, 147] on link "reset password" at bounding box center [1176, 142] width 206 height 35
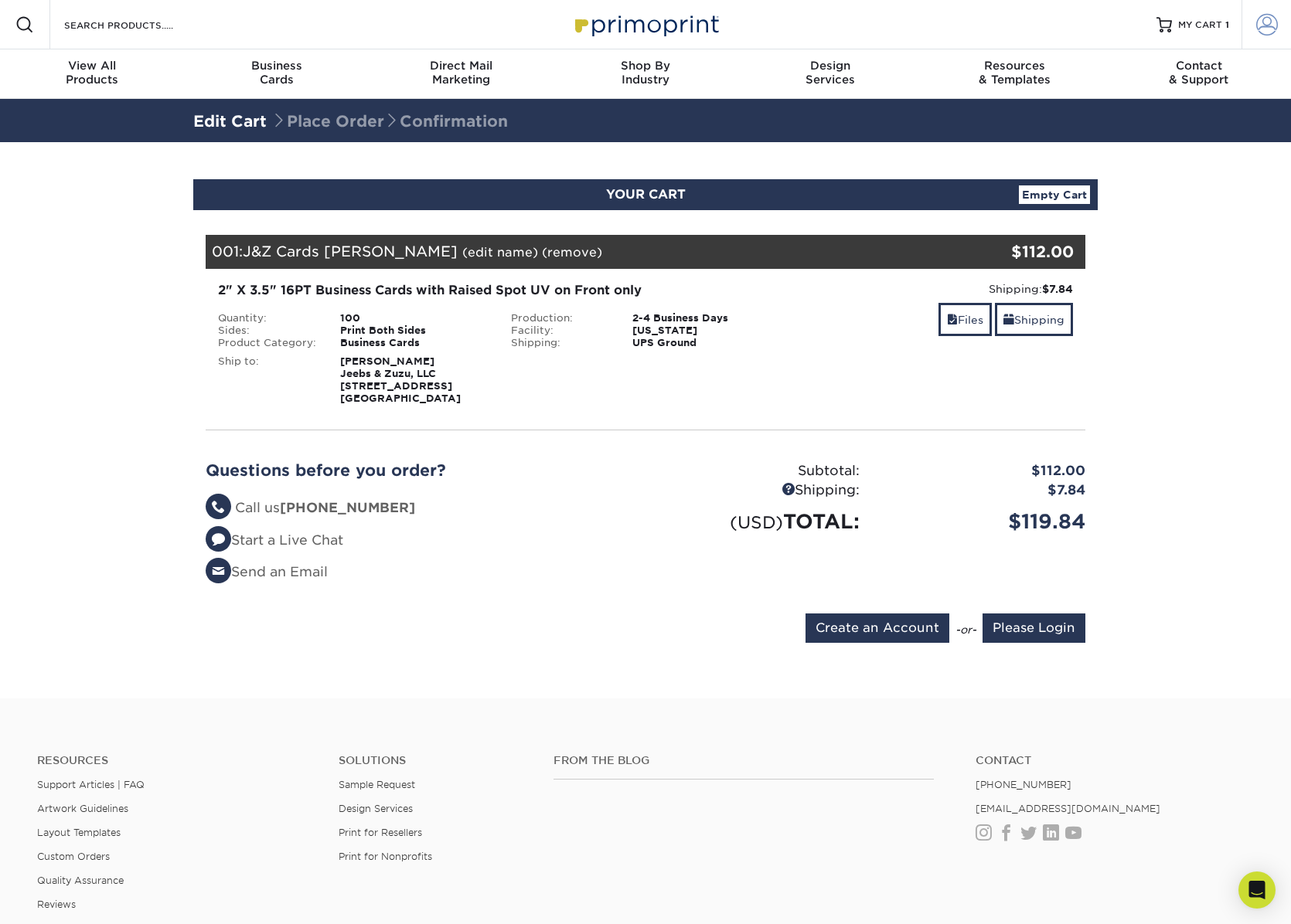
type input "[PERSON_NAME][EMAIL_ADDRESS][DOMAIN_NAME]"
click at [1268, 26] on span at bounding box center [1267, 24] width 22 height 22
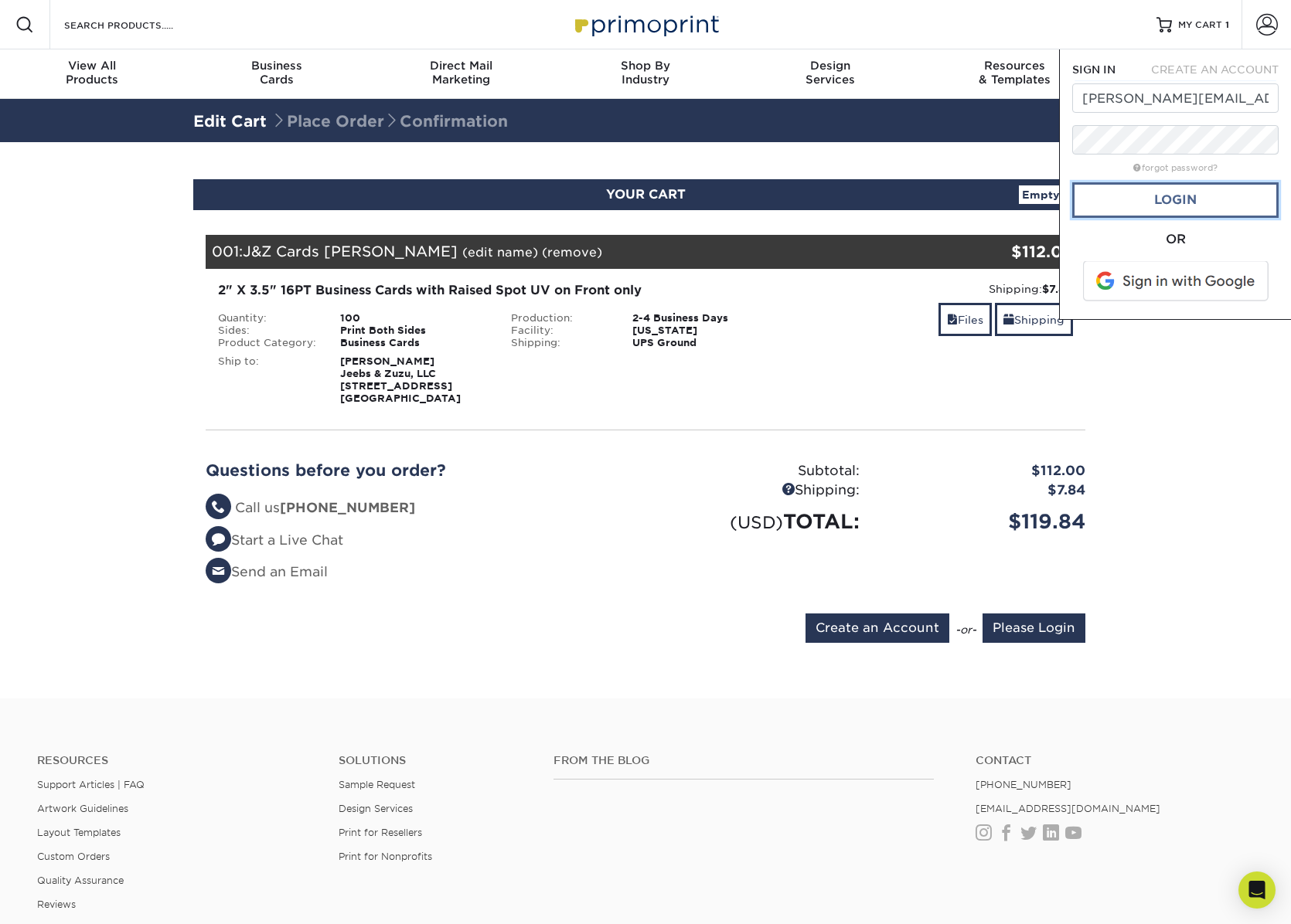
click at [1201, 211] on link "Login" at bounding box center [1176, 200] width 206 height 35
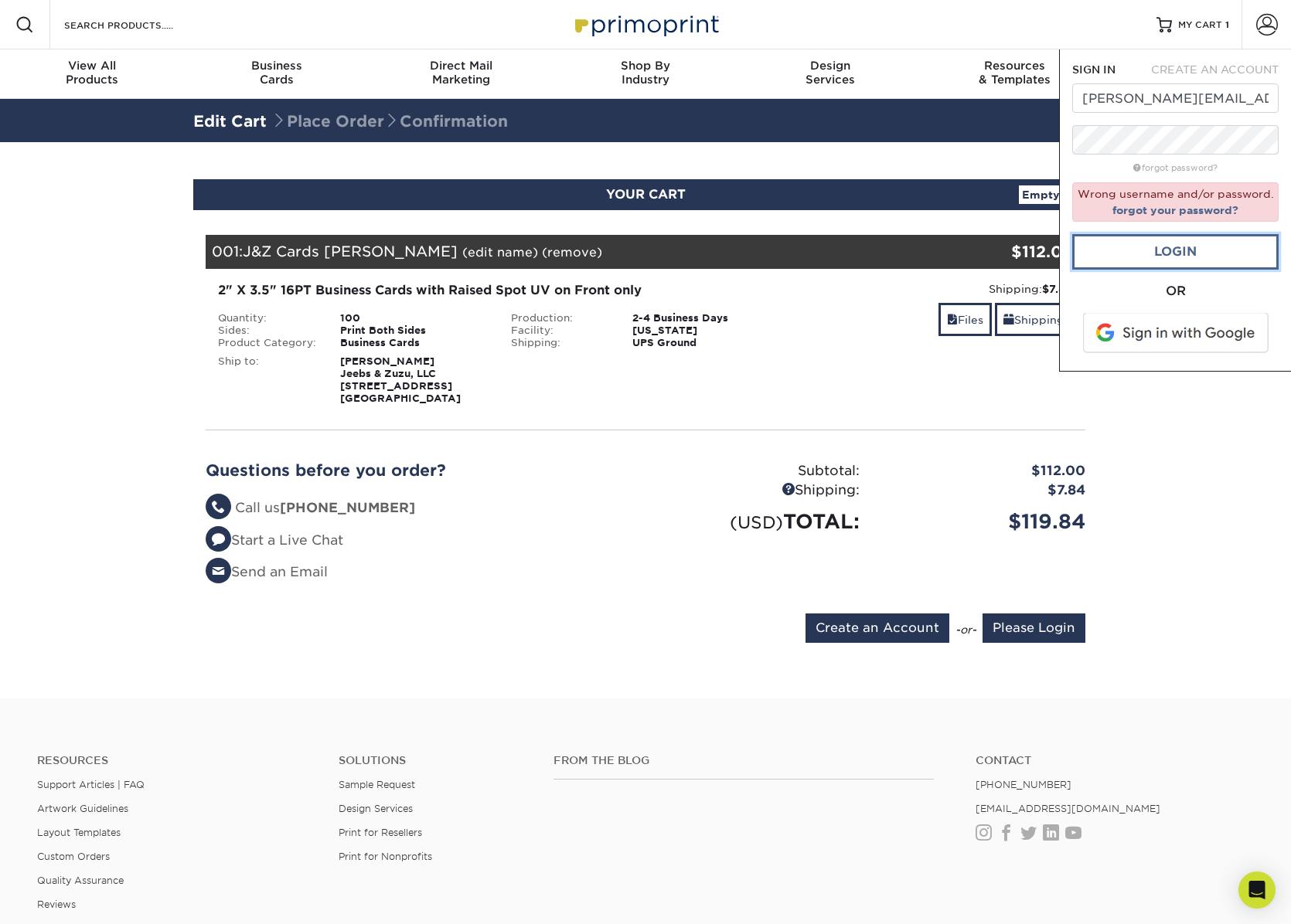
click at [1207, 242] on link "Login" at bounding box center [1176, 252] width 206 height 35
click at [1194, 251] on link "Login" at bounding box center [1176, 252] width 206 height 35
click at [1192, 251] on link "Login" at bounding box center [1176, 252] width 206 height 35
click at [877, 409] on div "2" X 3.5" 16PT Business Cards with Raised Spot UV on Front only Quantity: 100 S…" at bounding box center [645, 342] width 903 height 148
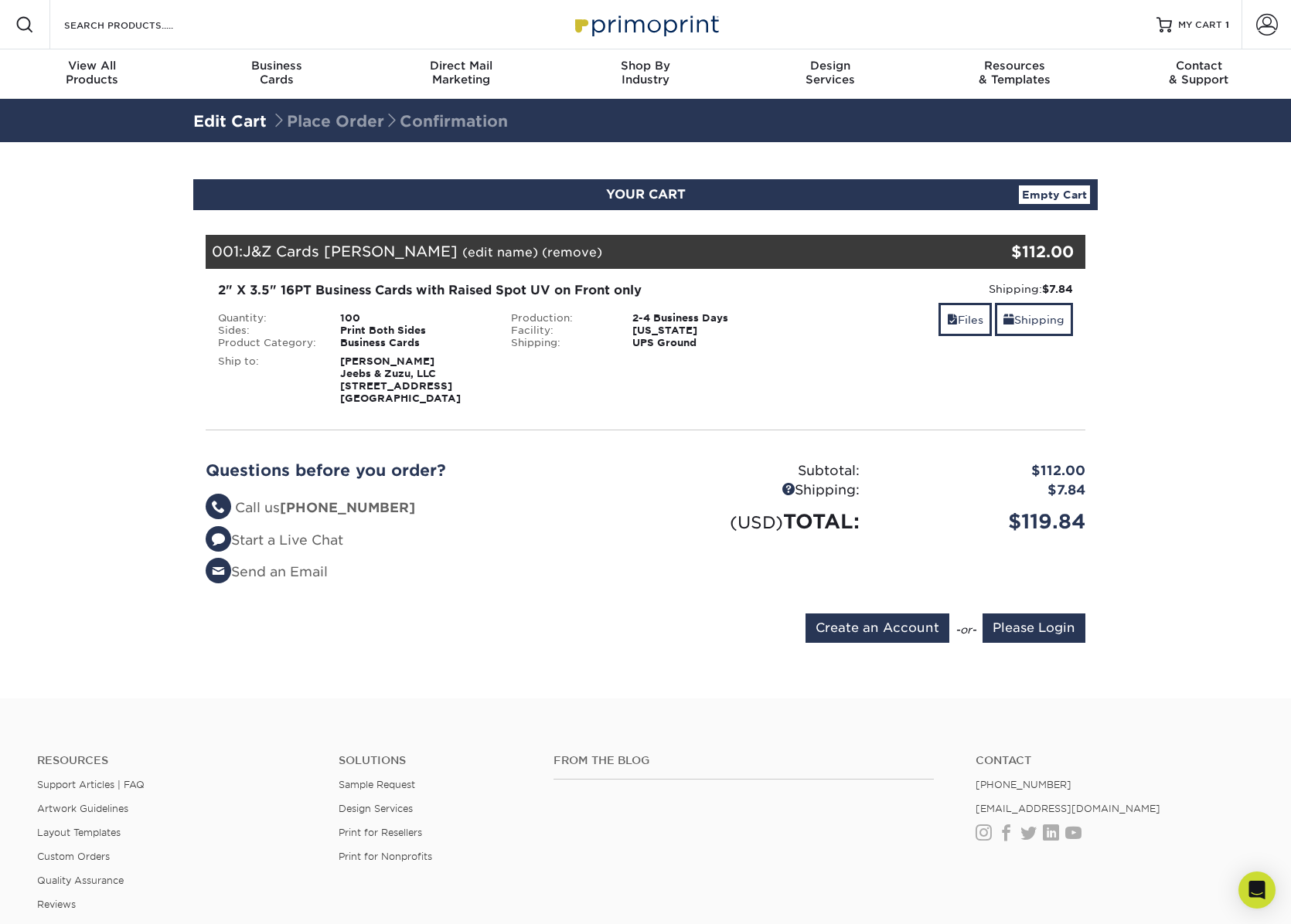
click at [593, 626] on form "Create an Account -or- Please Login" at bounding box center [645, 631] width 880 height 35
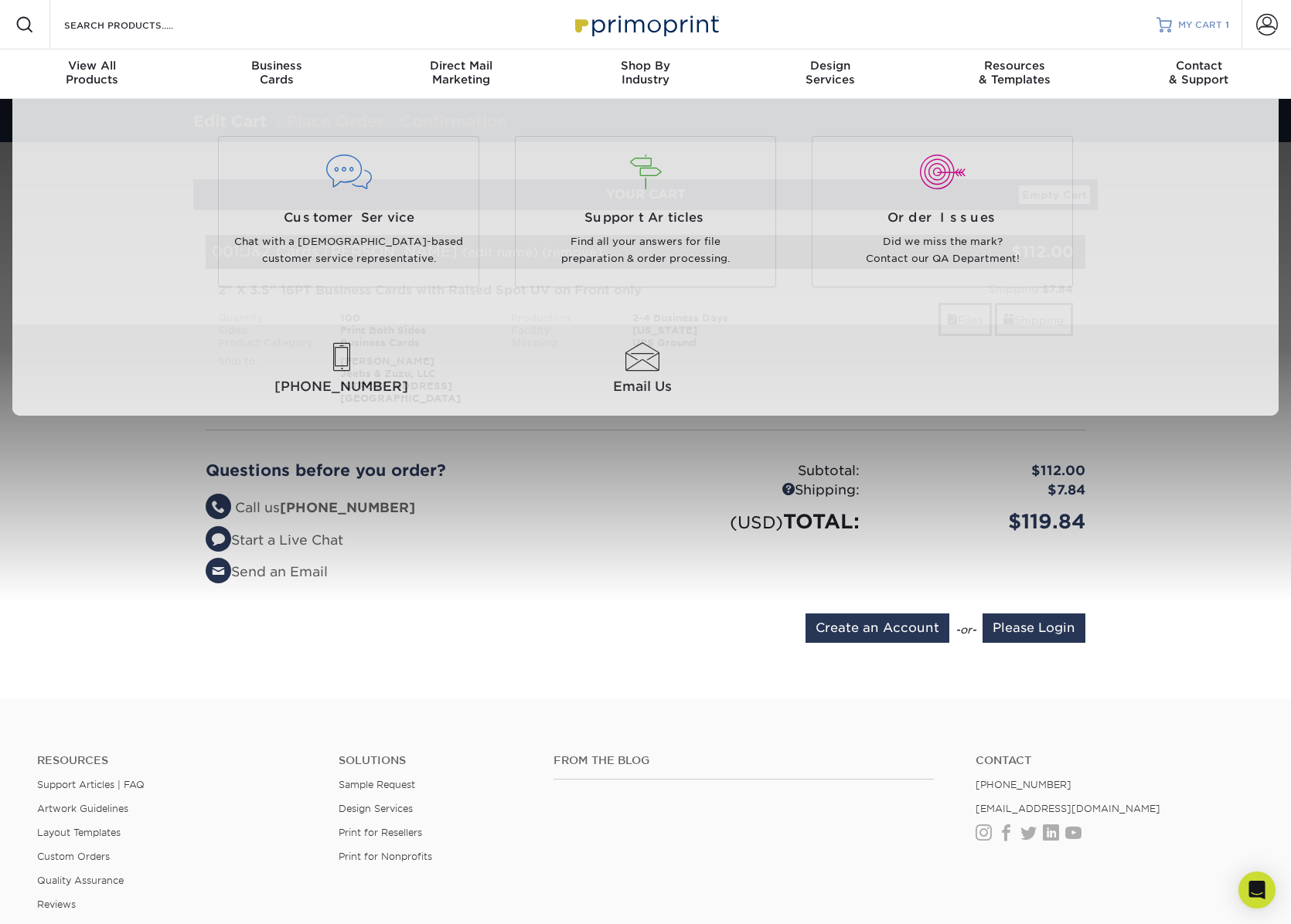
click at [1205, 22] on span "MY CART" at bounding box center [1200, 25] width 44 height 13
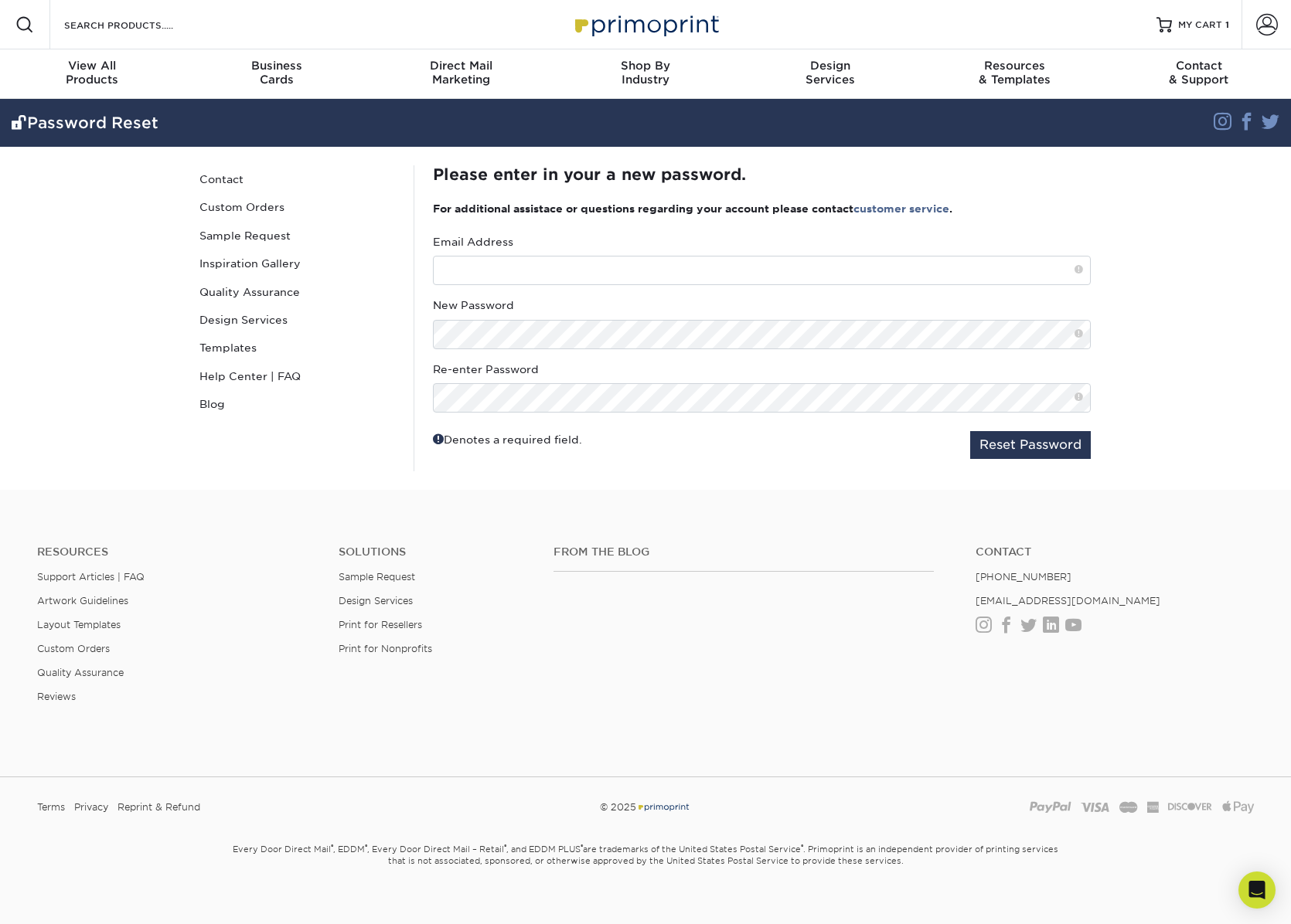
click at [281, 463] on div "Password Reset Contact Custom Orders Sample Request Inspiration Gallery Quality…" at bounding box center [298, 318] width 232 height 306
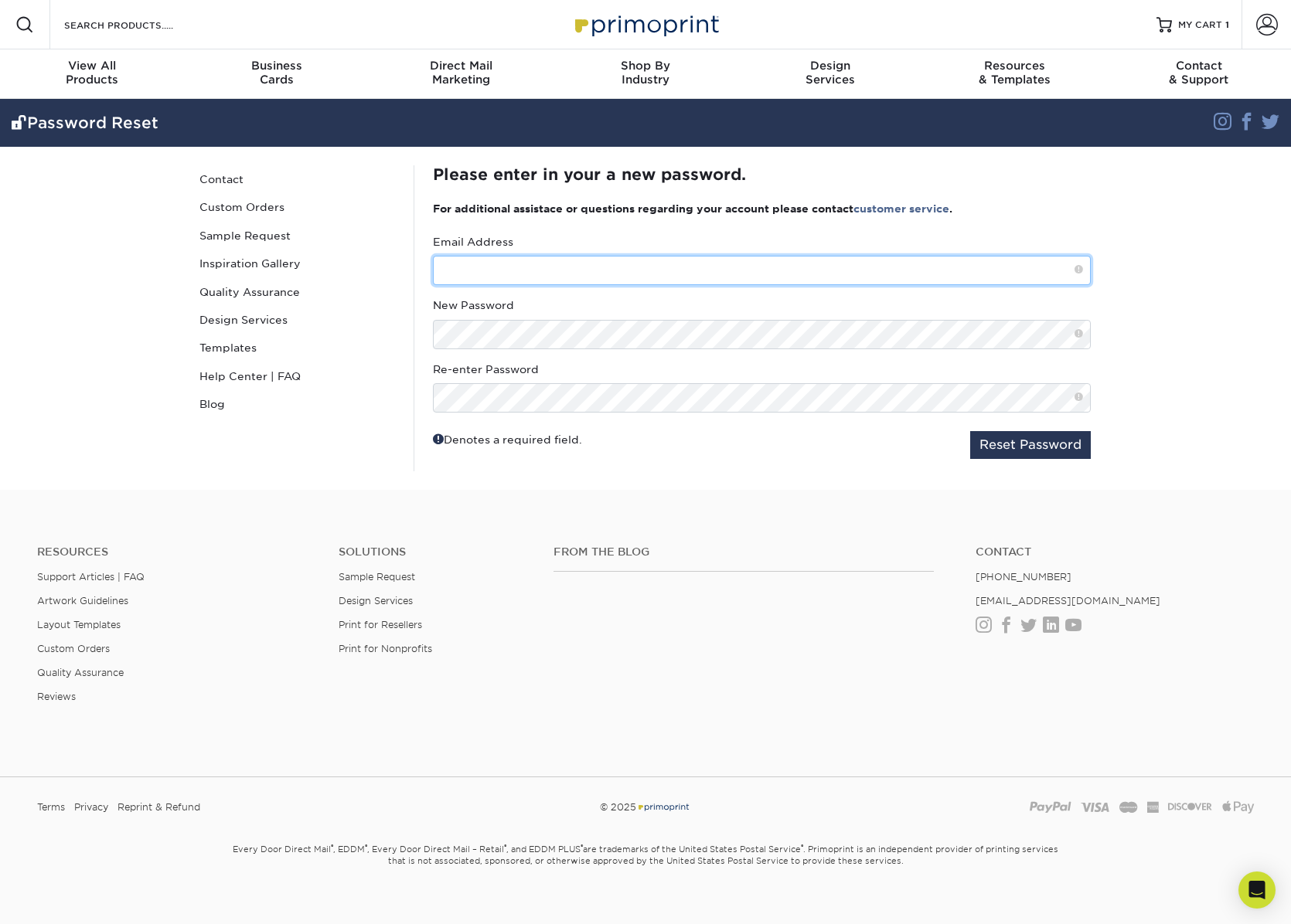
click at [507, 263] on input "text" at bounding box center [762, 270] width 658 height 30
type input "dave@jeebsandzuzu.com"
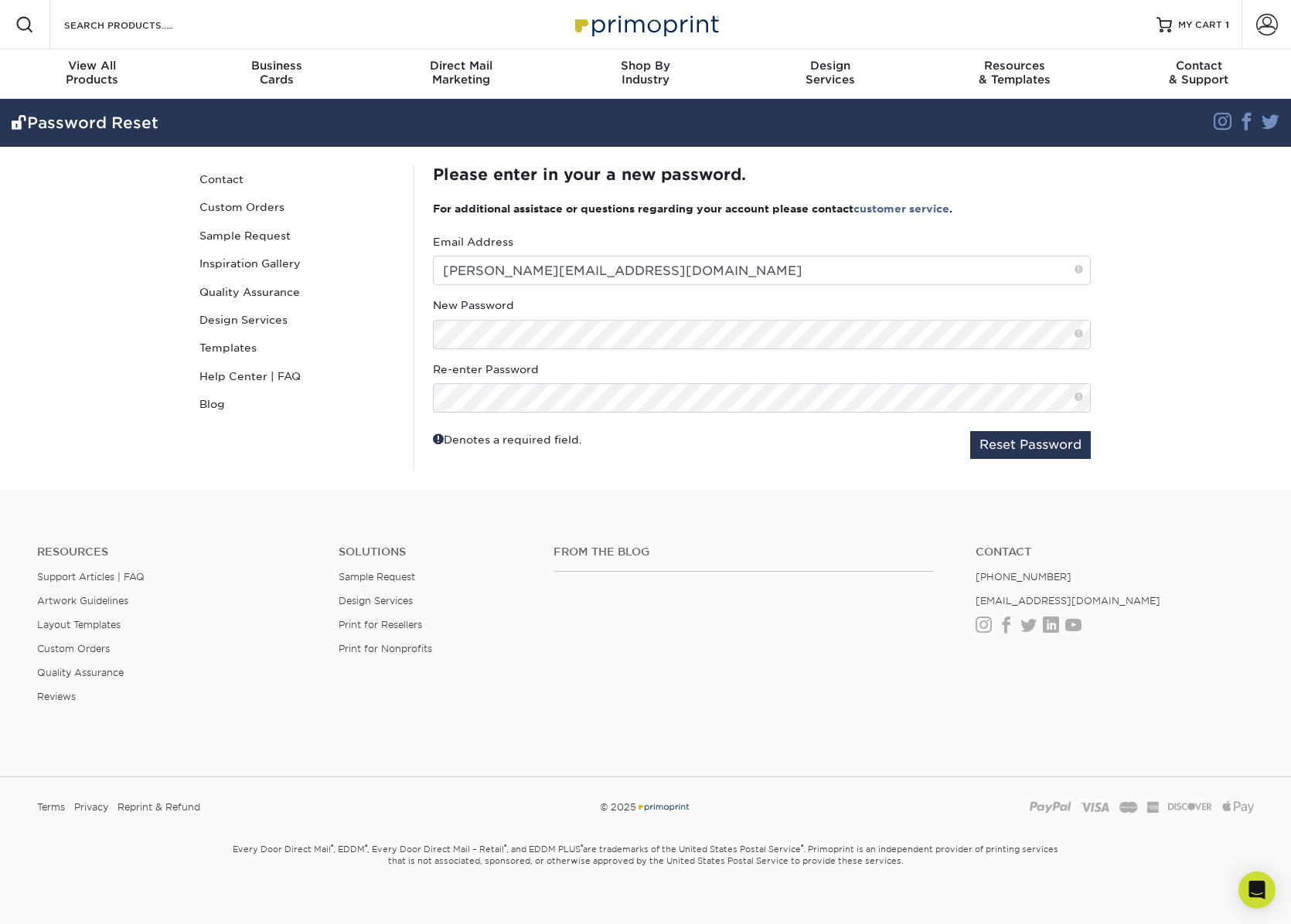
click at [1078, 334] on span at bounding box center [1079, 334] width 9 height 13
click at [1078, 335] on span at bounding box center [1079, 334] width 9 height 13
click at [1079, 331] on span at bounding box center [1079, 334] width 9 height 13
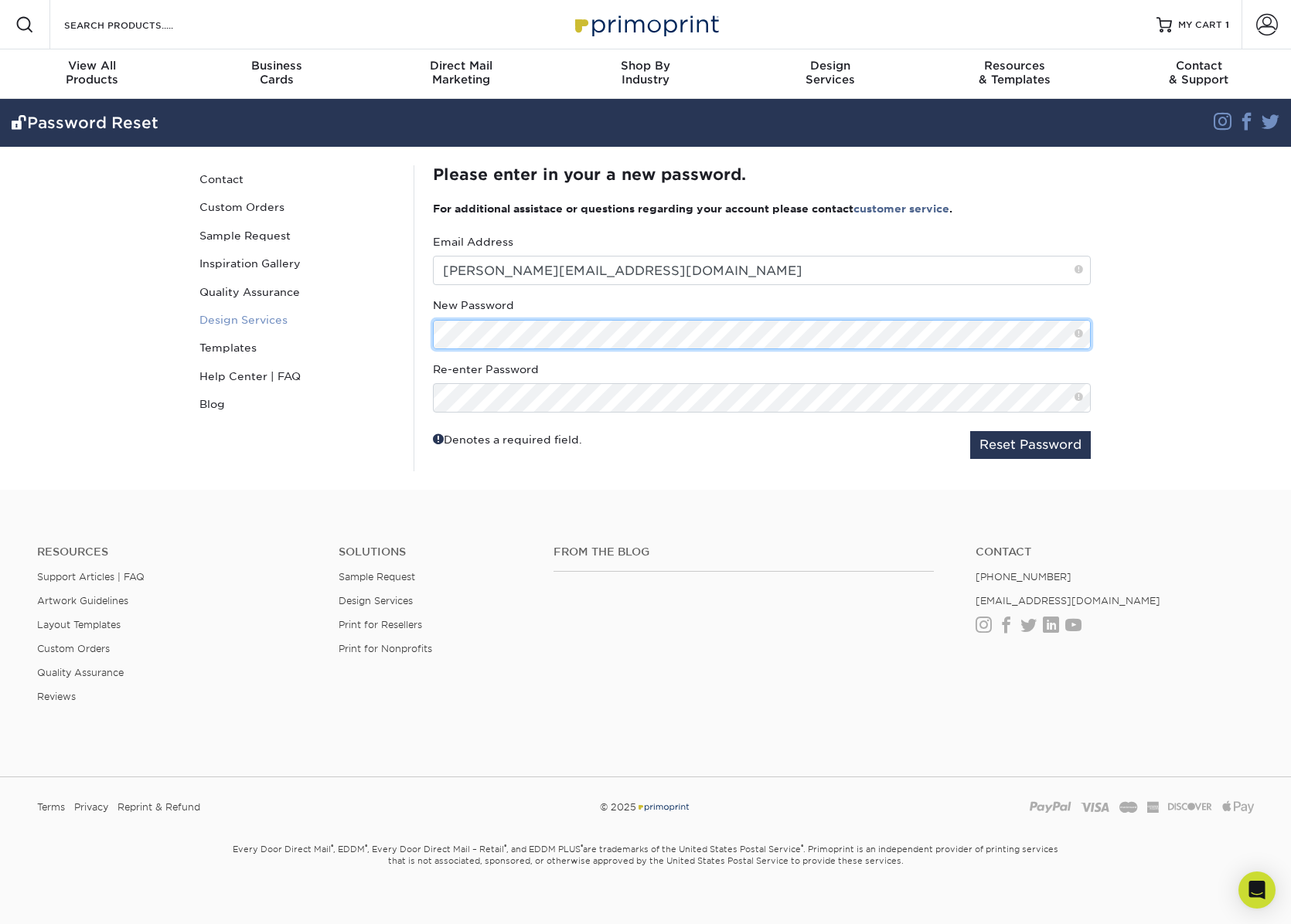
click at [377, 330] on div "Password Reset Contact Custom Orders Sample Request Inspiration Gallery Quality…" at bounding box center [645, 318] width 928 height 343
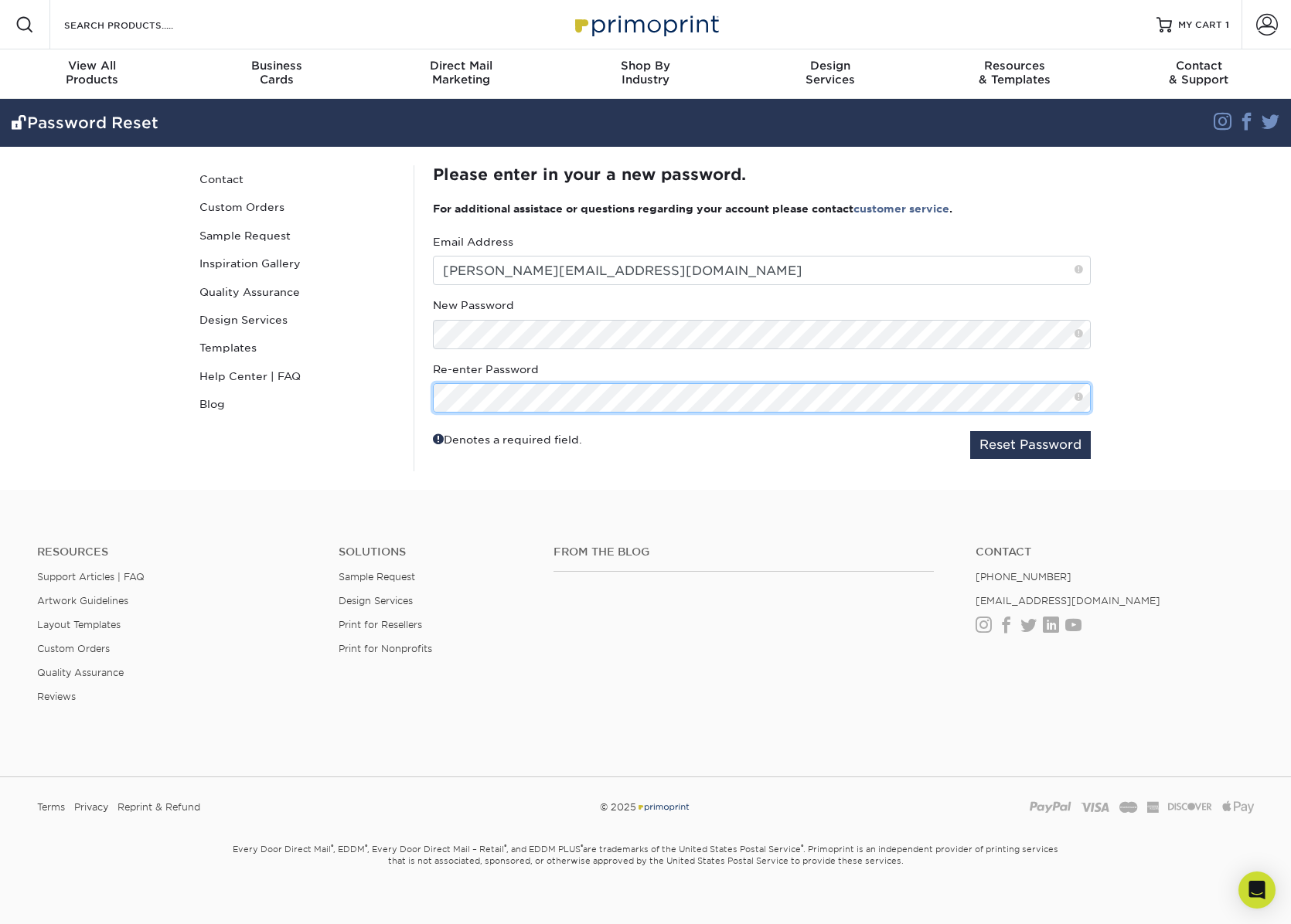
scroll to position [0, 30]
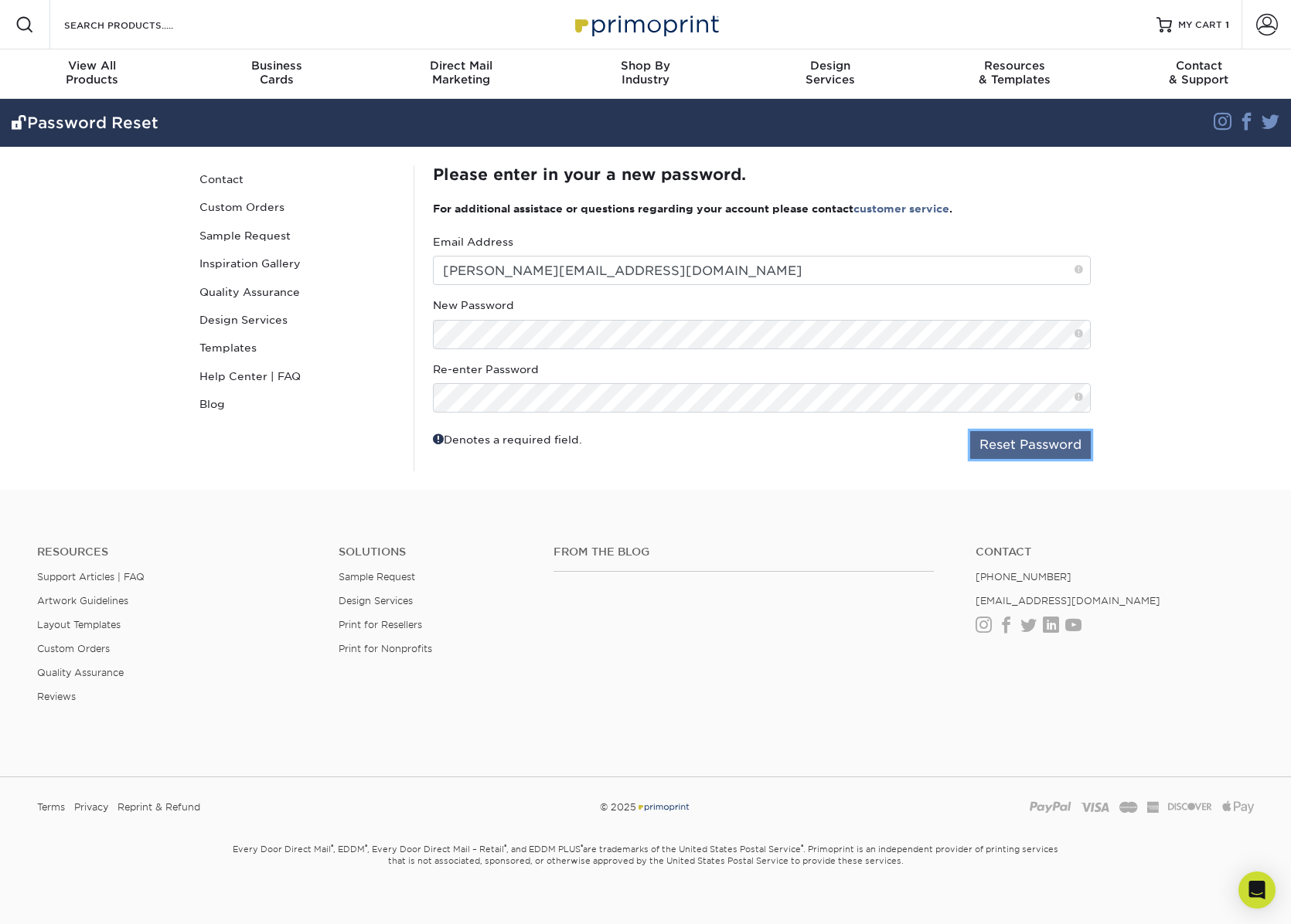
click at [1013, 445] on button "Reset Password" at bounding box center [1030, 445] width 121 height 28
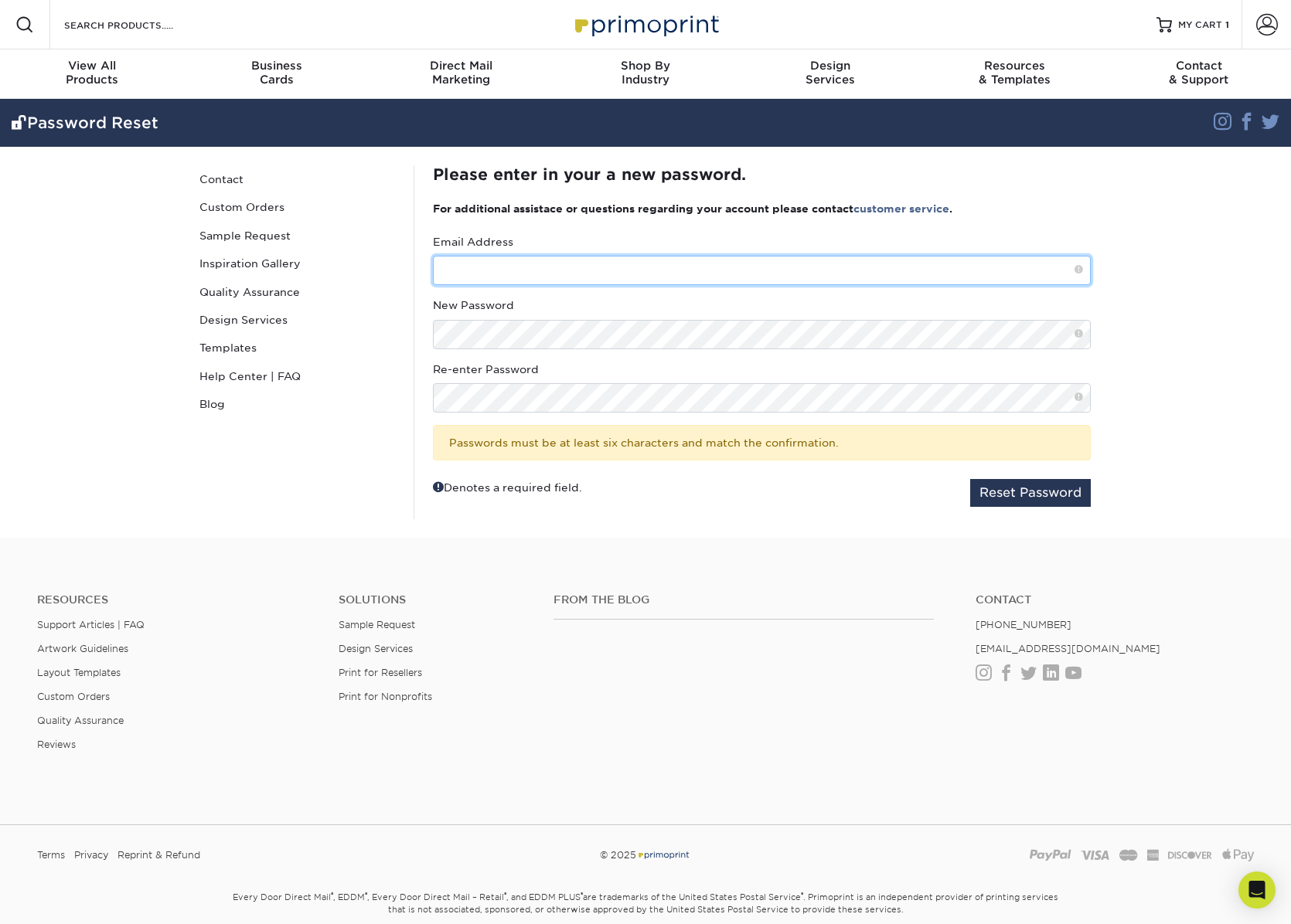
type input "[PERSON_NAME][EMAIL_ADDRESS][DOMAIN_NAME]"
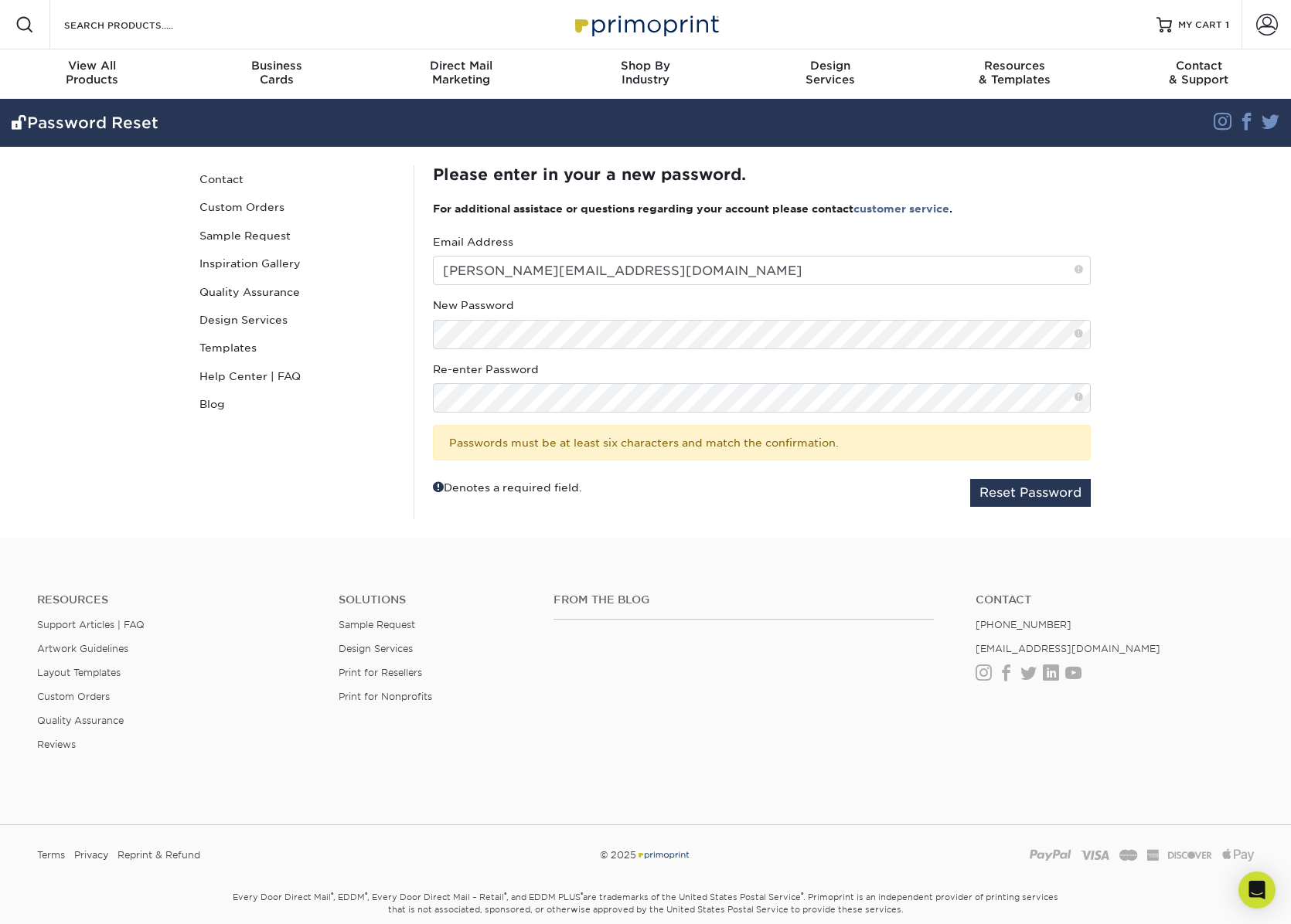
drag, startPoint x: 543, startPoint y: 415, endPoint x: 403, endPoint y: 437, distance: 141.7
click at [403, 437] on div "Password Reset Contact Custom Orders Sample Request Inspiration Gallery Quality…" at bounding box center [298, 342] width 232 height 354
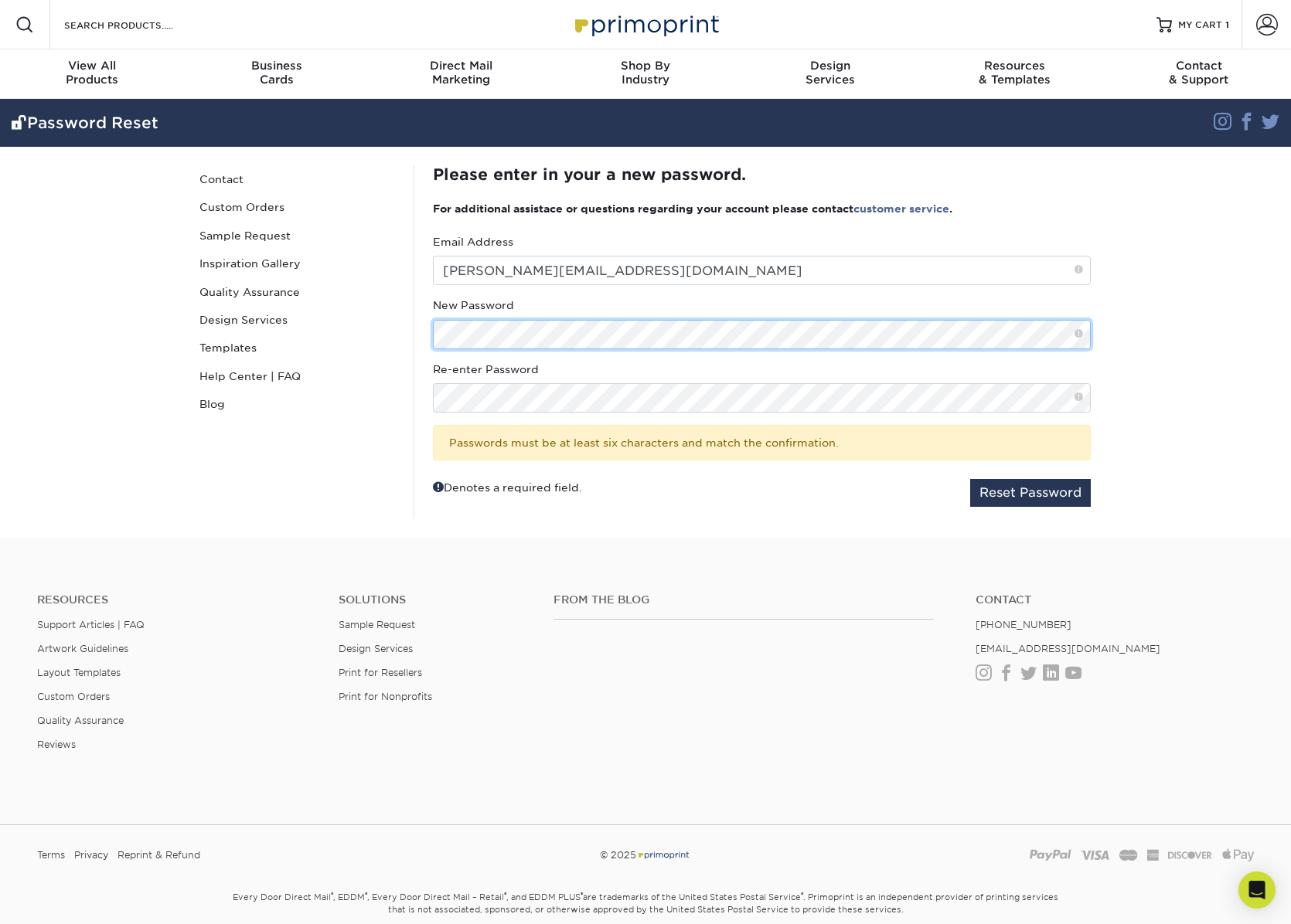
click at [402, 338] on div "Password Reset Contact Custom Orders Sample Request Inspiration Gallery Quality…" at bounding box center [645, 342] width 928 height 391
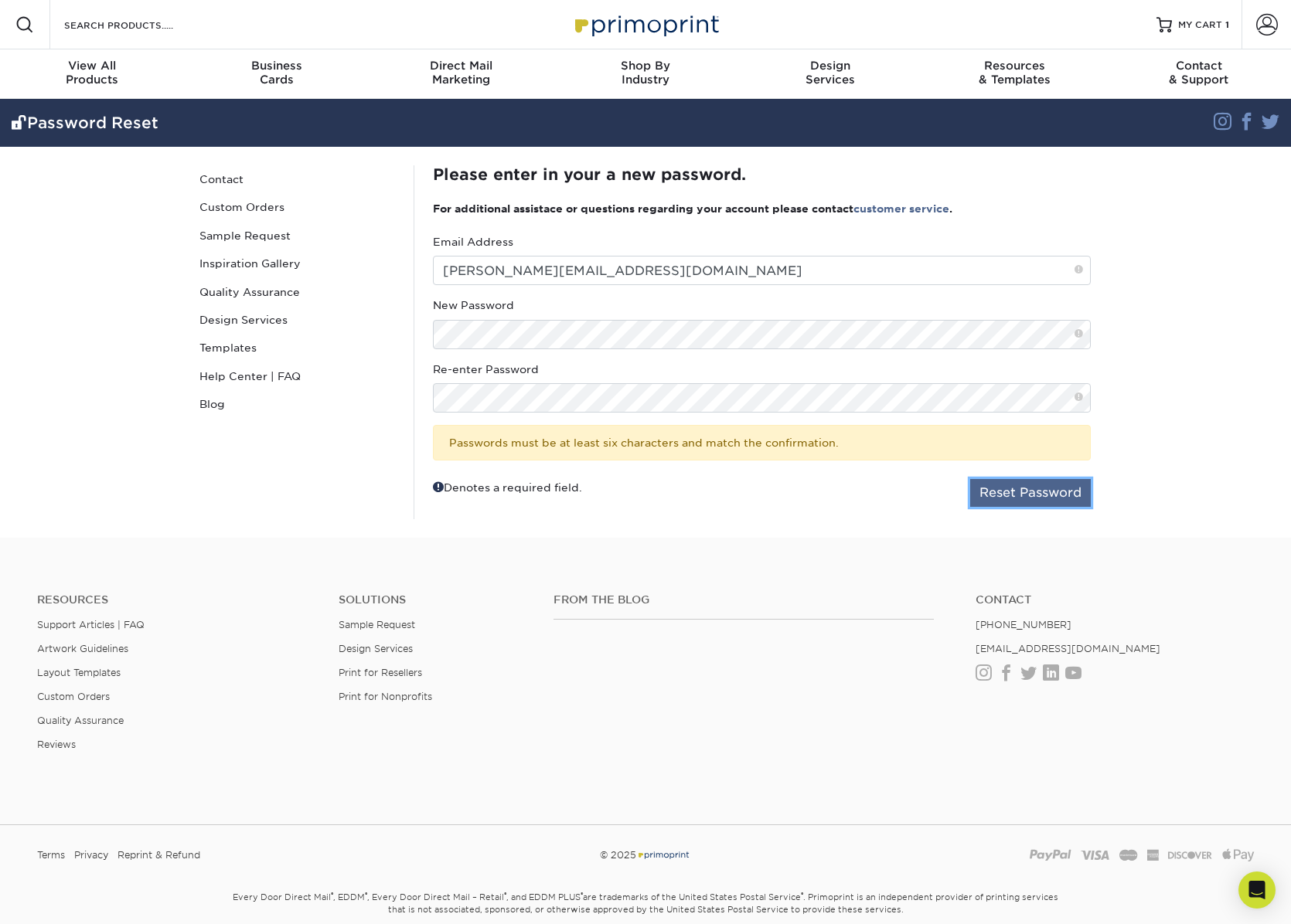
click at [1028, 486] on button "Reset Password" at bounding box center [1030, 493] width 121 height 28
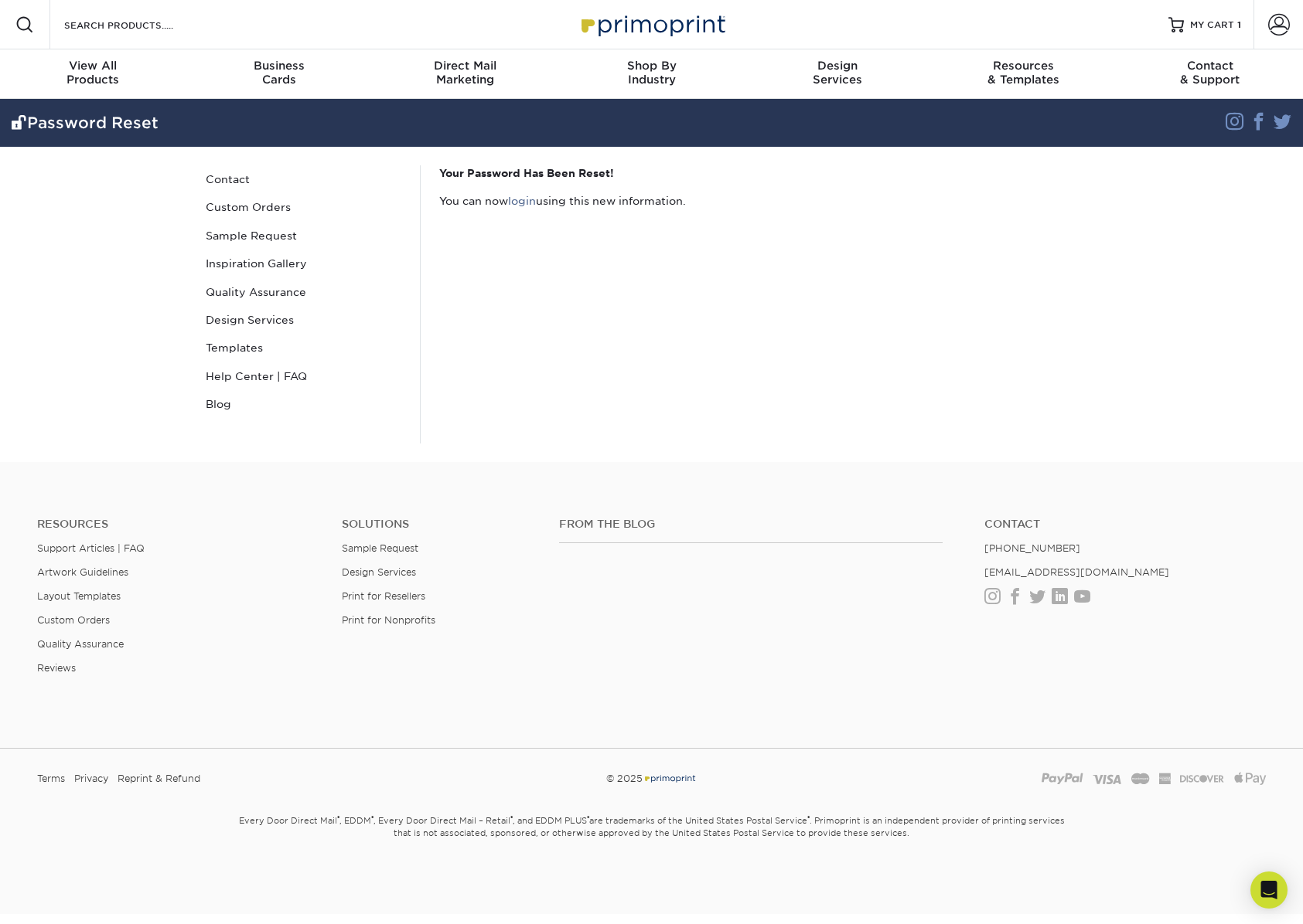
click at [699, 254] on div "Your Password Has Been Reset! You can now login using this new information." at bounding box center [768, 305] width 696 height 278
click at [1209, 21] on span "MY CART" at bounding box center [1212, 25] width 44 height 13
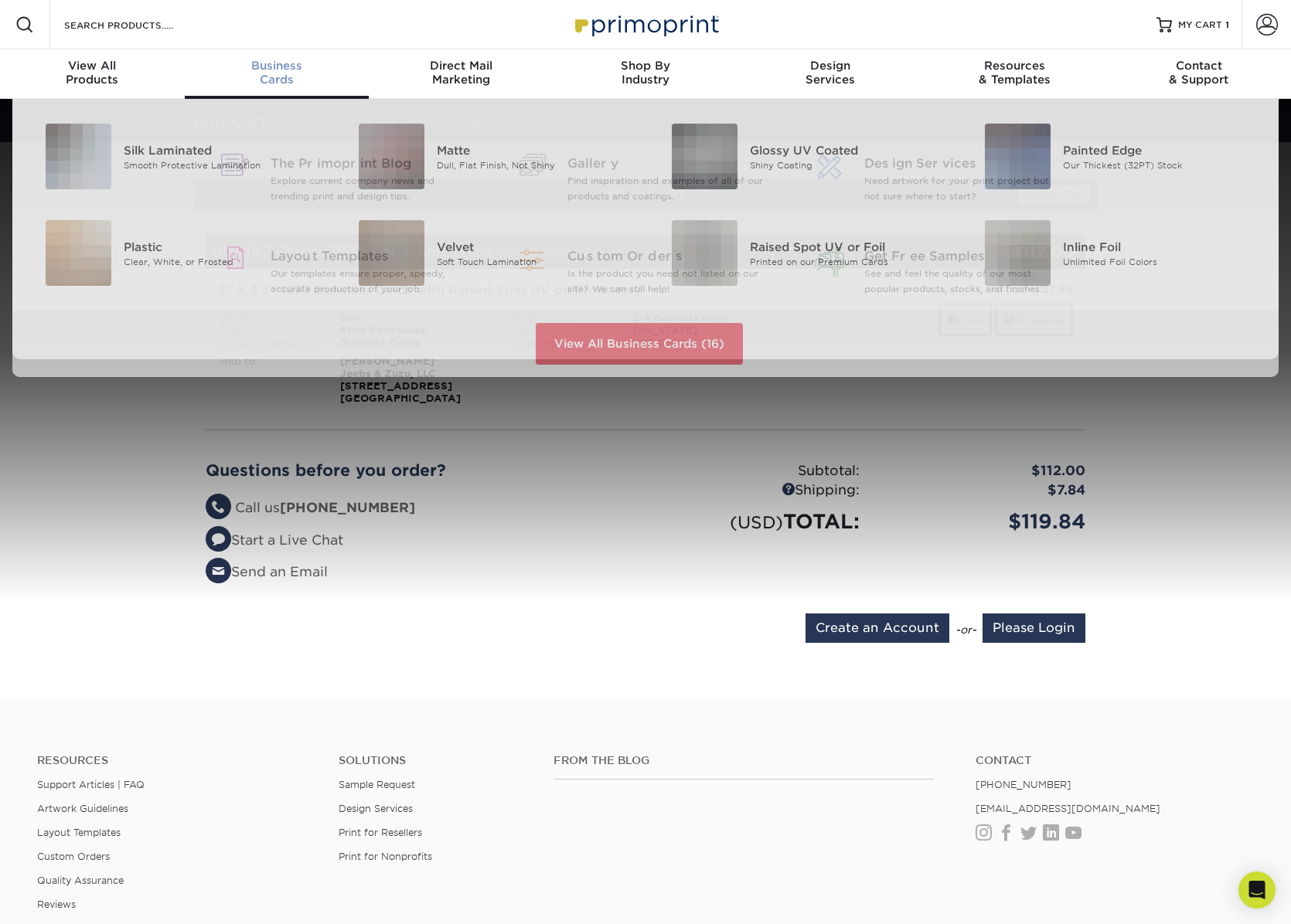
click at [278, 74] on div "Business Cards" at bounding box center [277, 72] width 185 height 28
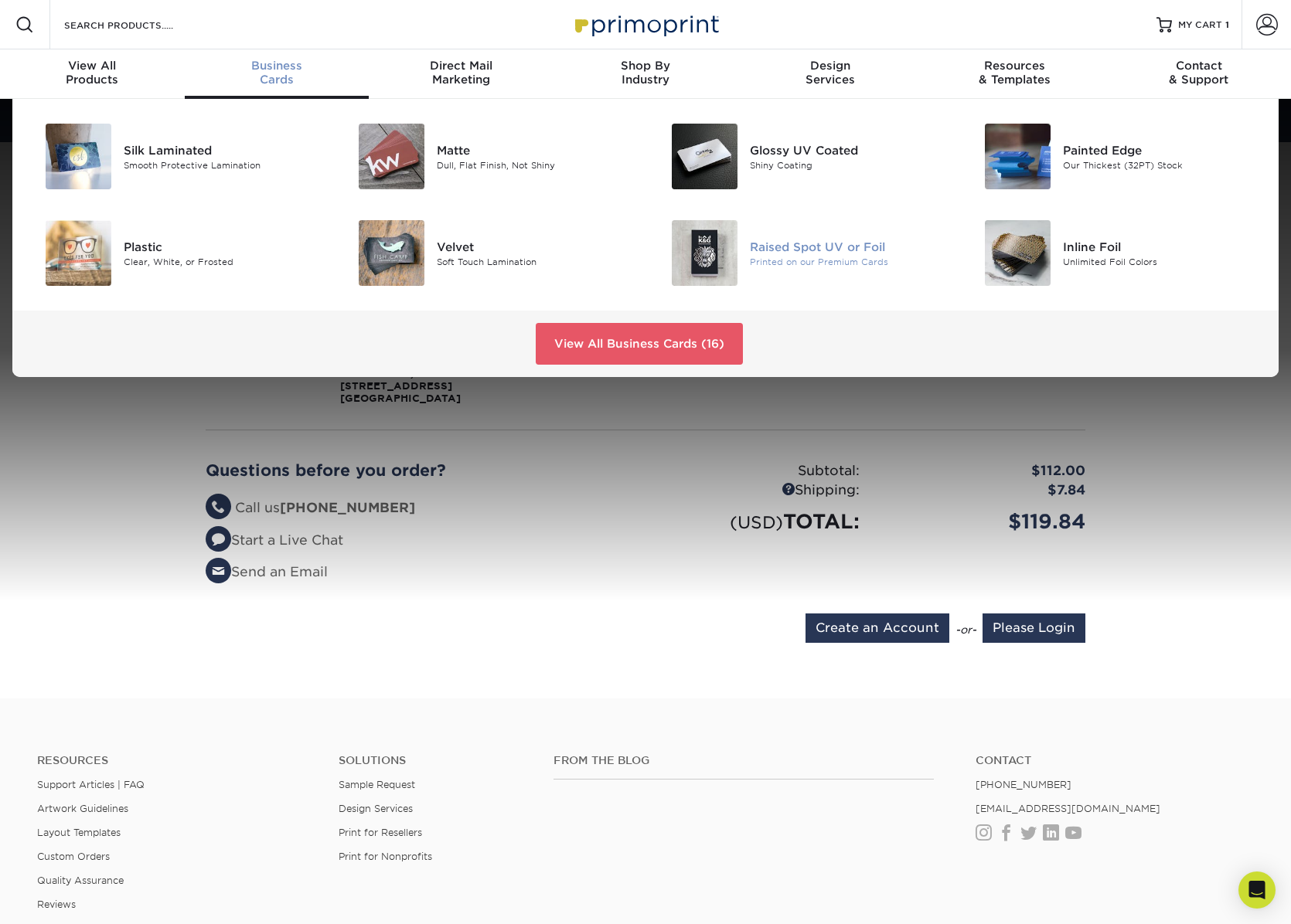
click at [799, 240] on div "Raised Spot UV or Foil" at bounding box center [848, 246] width 197 height 17
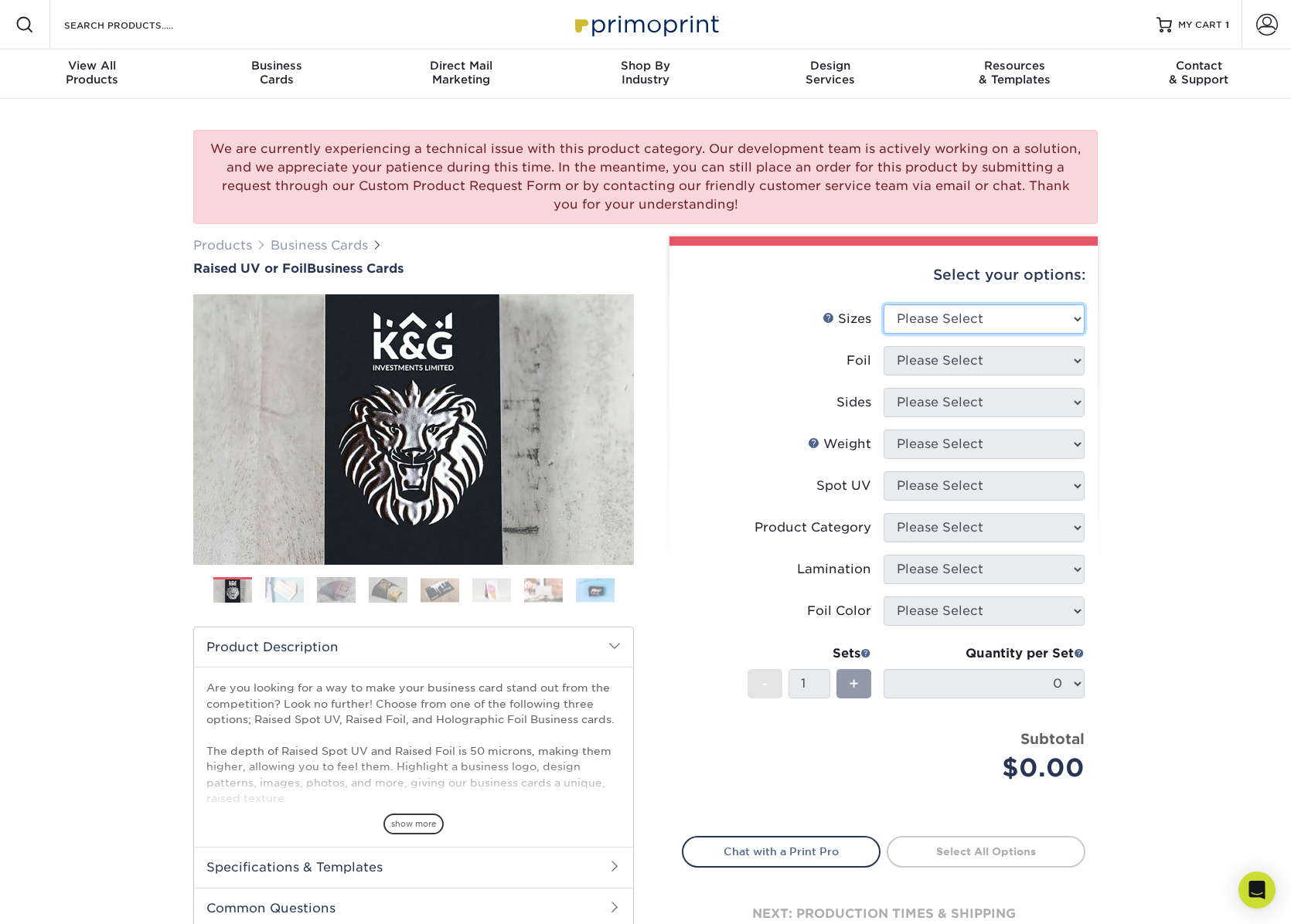
click at [1079, 314] on select "Please Select 2" x 3.5" - Standard" at bounding box center [984, 319] width 201 height 30
select select "2.00x3.50"
click at [884, 305] on select "Please Select 2" x 3.5" - Standard" at bounding box center [984, 319] width 201 height 30
click at [1055, 366] on select "Please Select No Yes" at bounding box center [984, 361] width 201 height 30
select select "0"
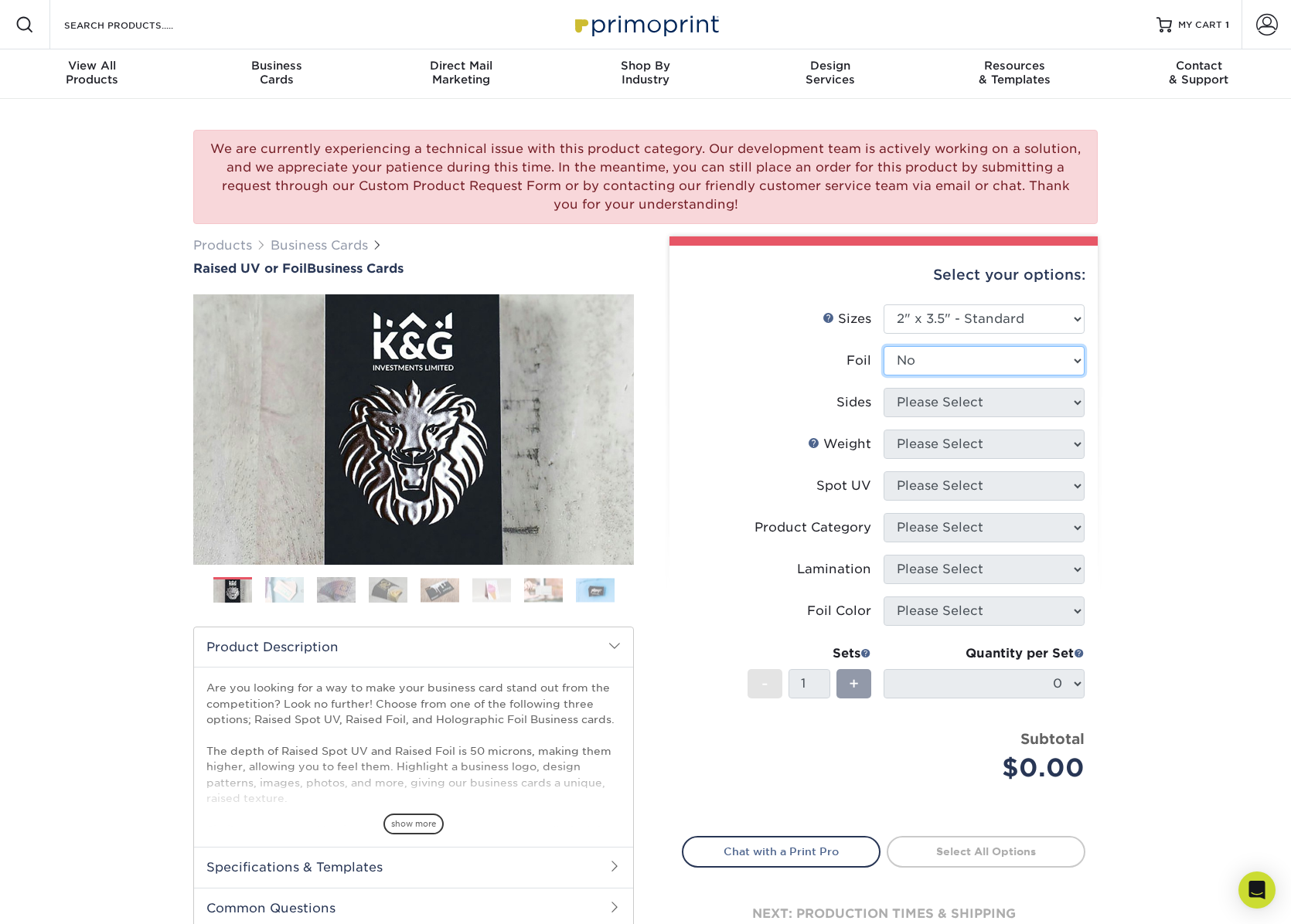
click at [884, 346] on select "Please Select No Yes" at bounding box center [984, 361] width 201 height 30
click at [994, 402] on select "Please Select Print Both Sides Print Front Only" at bounding box center [984, 402] width 201 height 30
select select "13abbda7-1d64-4f25-8bb2-c179b224825d"
click at [884, 388] on select "Please Select Print Both Sides Print Front Only" at bounding box center [984, 402] width 201 height 30
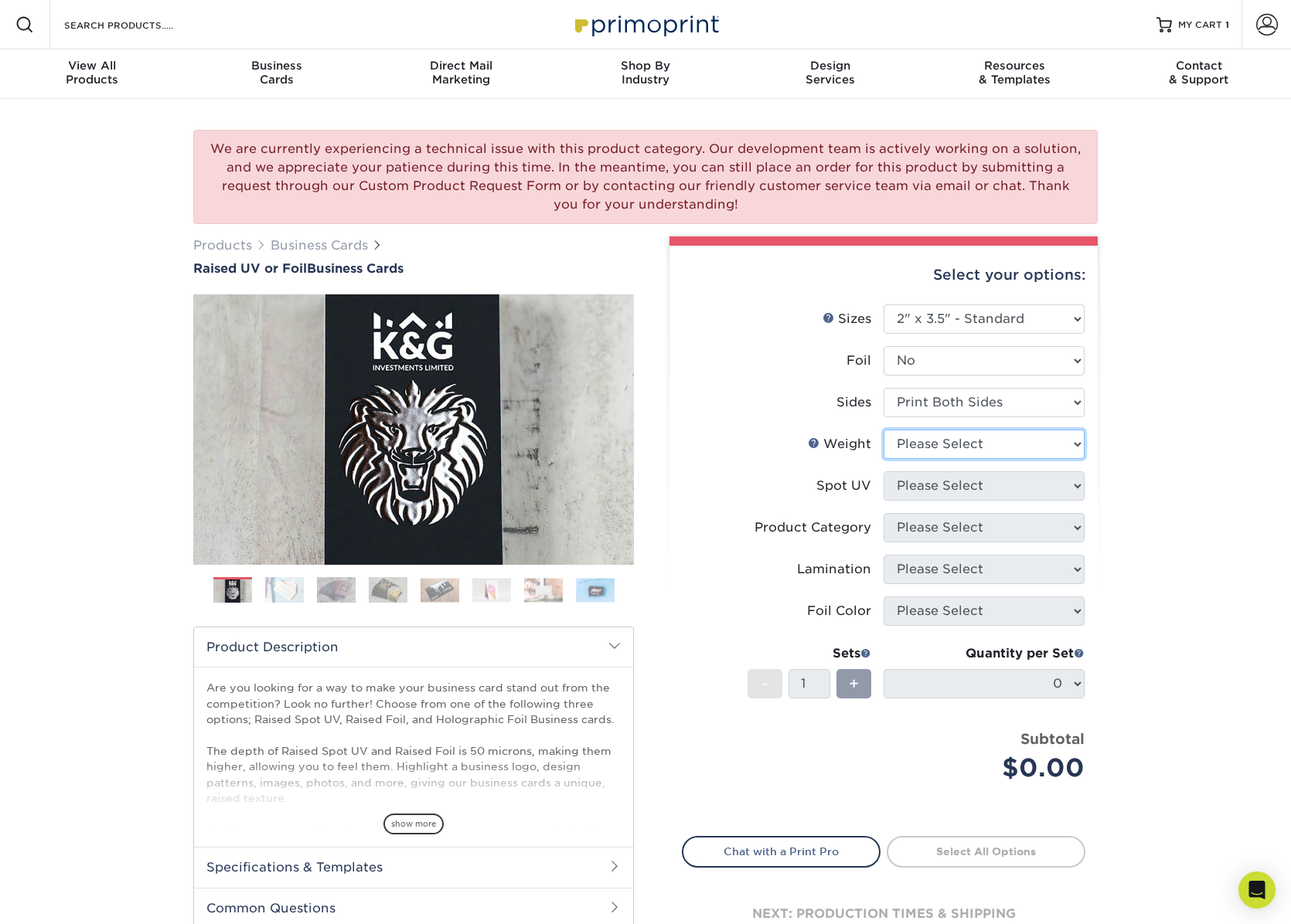
click at [1058, 443] on select "Please Select 16PT" at bounding box center [984, 444] width 201 height 30
select select "16PT"
click at [884, 430] on select "Please Select 16PT" at bounding box center [984, 444] width 201 height 30
click at [1009, 486] on select "Please Select No Spot UV Front Only" at bounding box center [984, 486] width 201 height 30
select select "1"
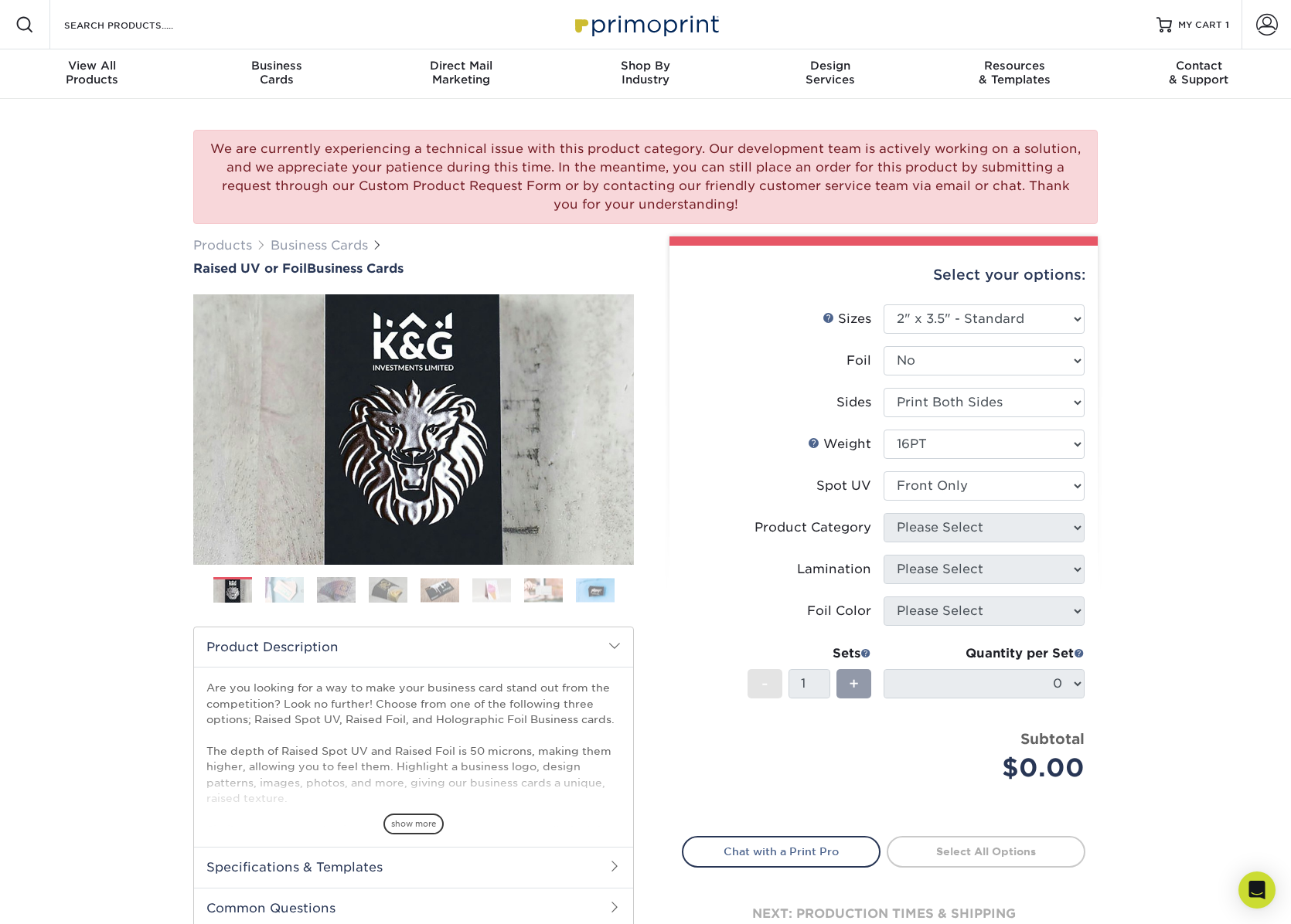
click at [884, 471] on select "Please Select No Spot UV Front Only" at bounding box center [984, 486] width 201 height 30
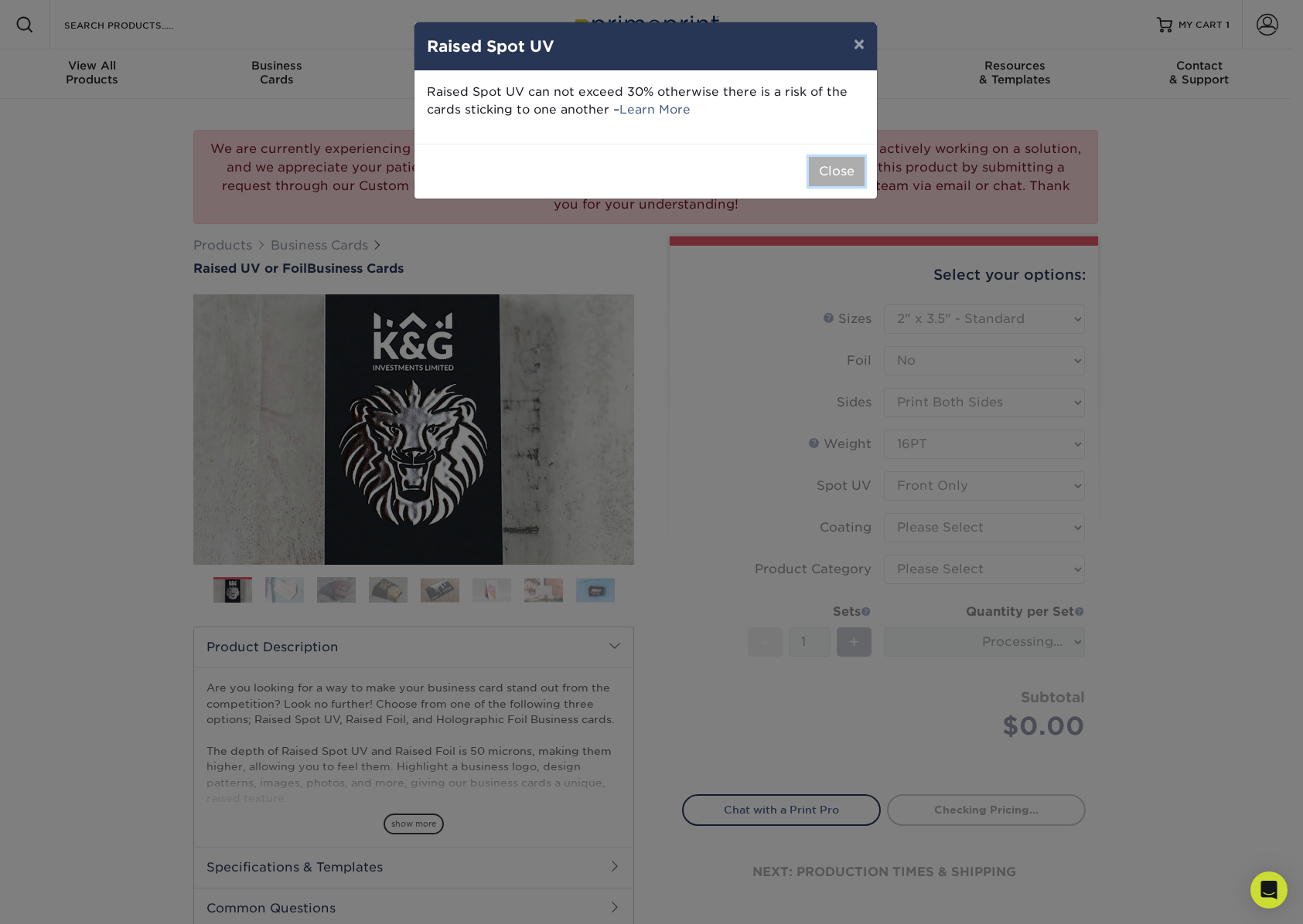
click at [825, 168] on button "Close" at bounding box center [836, 171] width 56 height 30
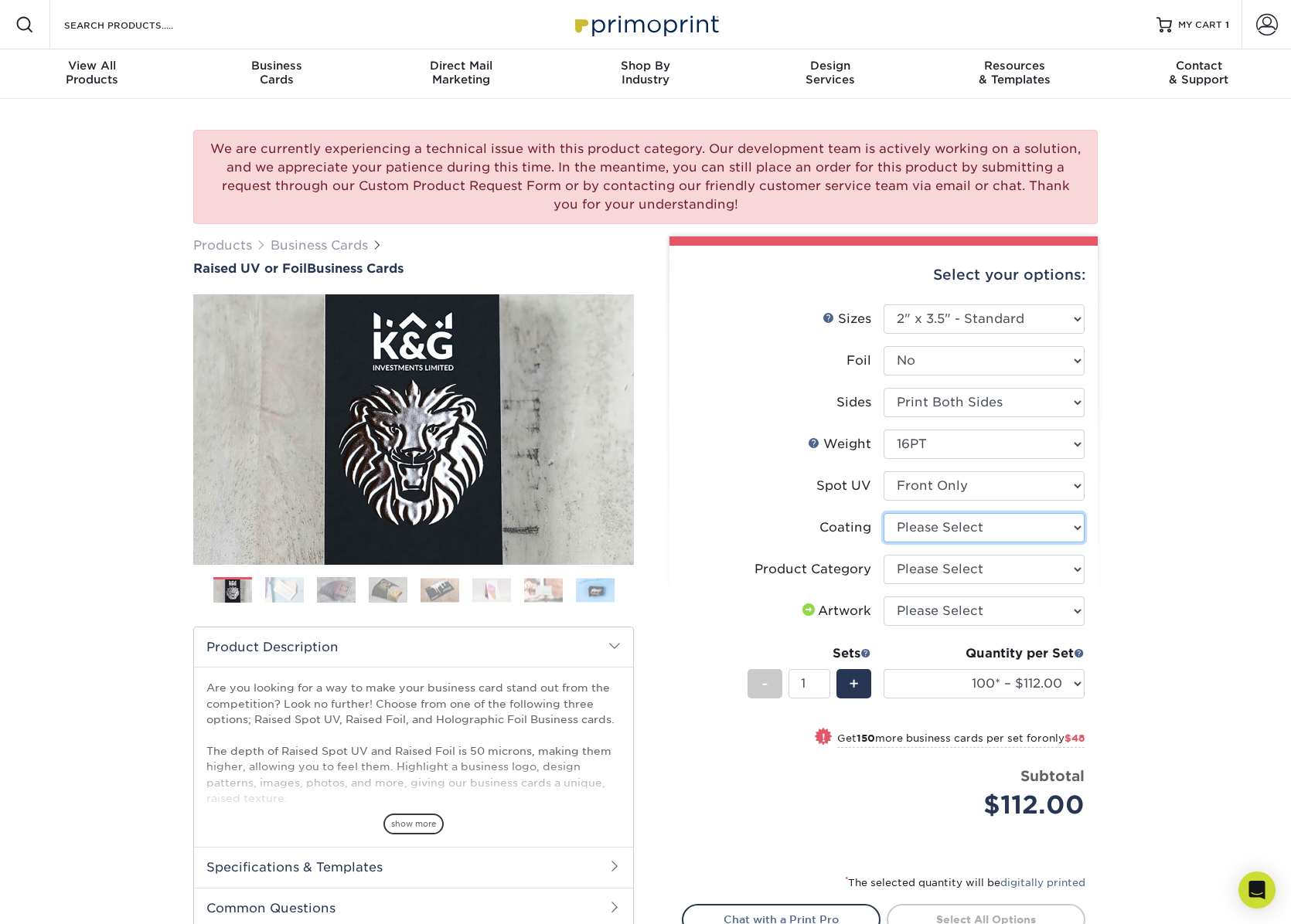
click at [1077, 530] on select at bounding box center [984, 527] width 201 height 30
select select "3e7618de-abca-4bda-9f97-8b9129e913d8"
click at [884, 513] on select at bounding box center [984, 527] width 201 height 30
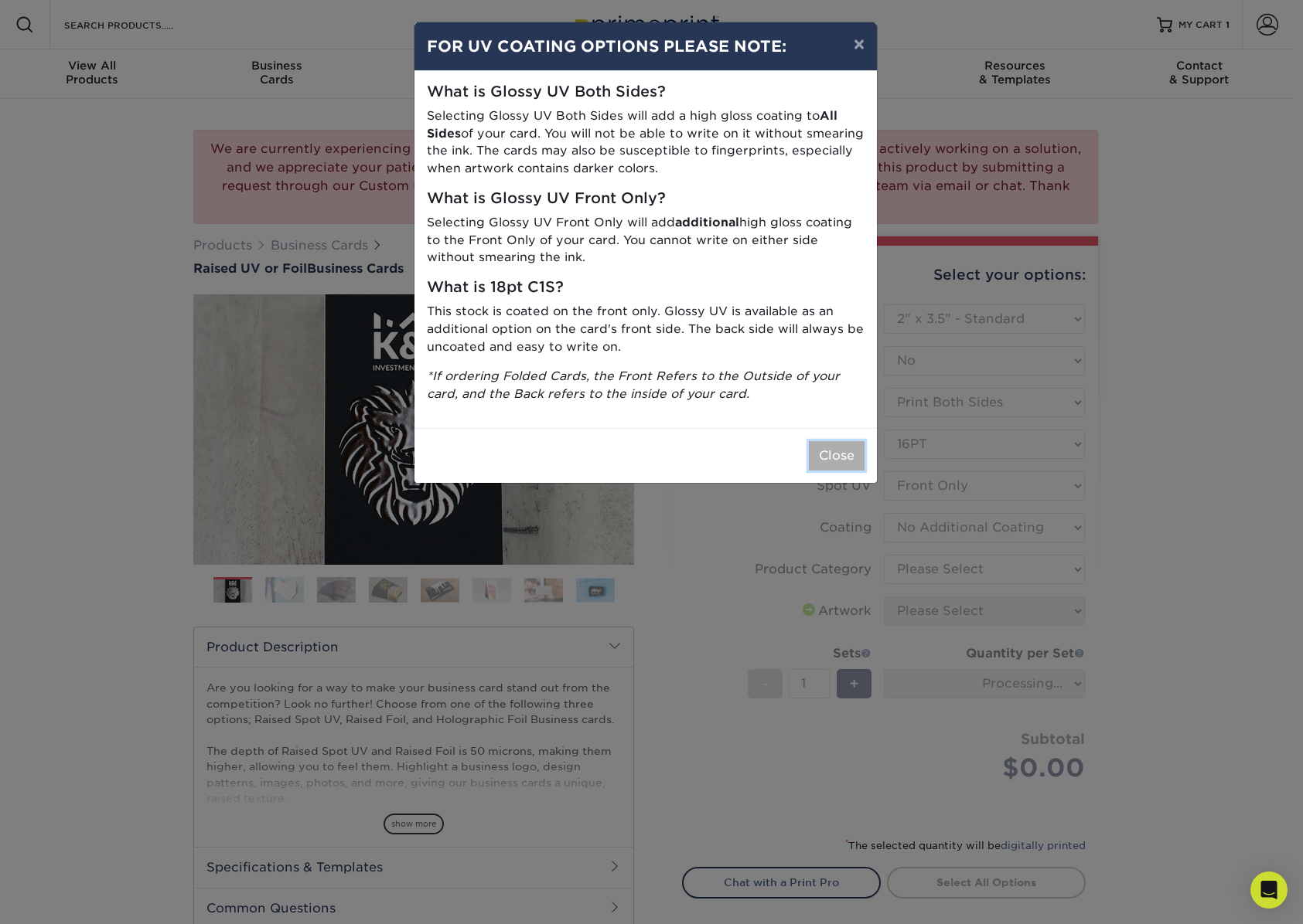
click at [841, 466] on button "Close" at bounding box center [836, 456] width 56 height 30
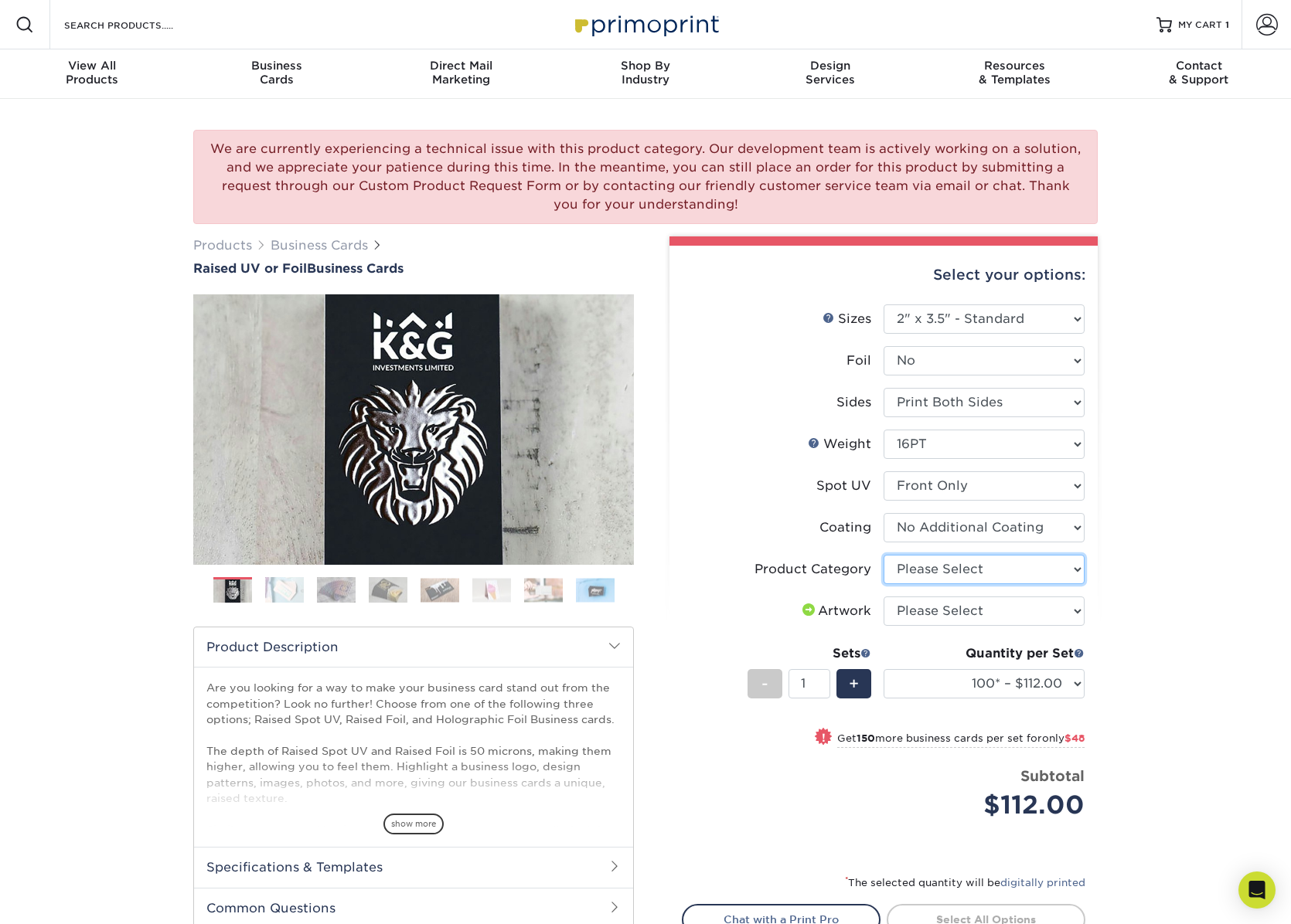
click at [1074, 570] on select "Please Select Business Cards" at bounding box center [984, 570] width 201 height 30
select select "3b5148f1-0588-4f88-a218-97bcfdce65c1"
click at [884, 555] on select "Please Select Business Cards" at bounding box center [984, 570] width 201 height 30
click at [1075, 610] on select "Please Select I will upload files I need a design - $100" at bounding box center [984, 611] width 201 height 30
select select "upload"
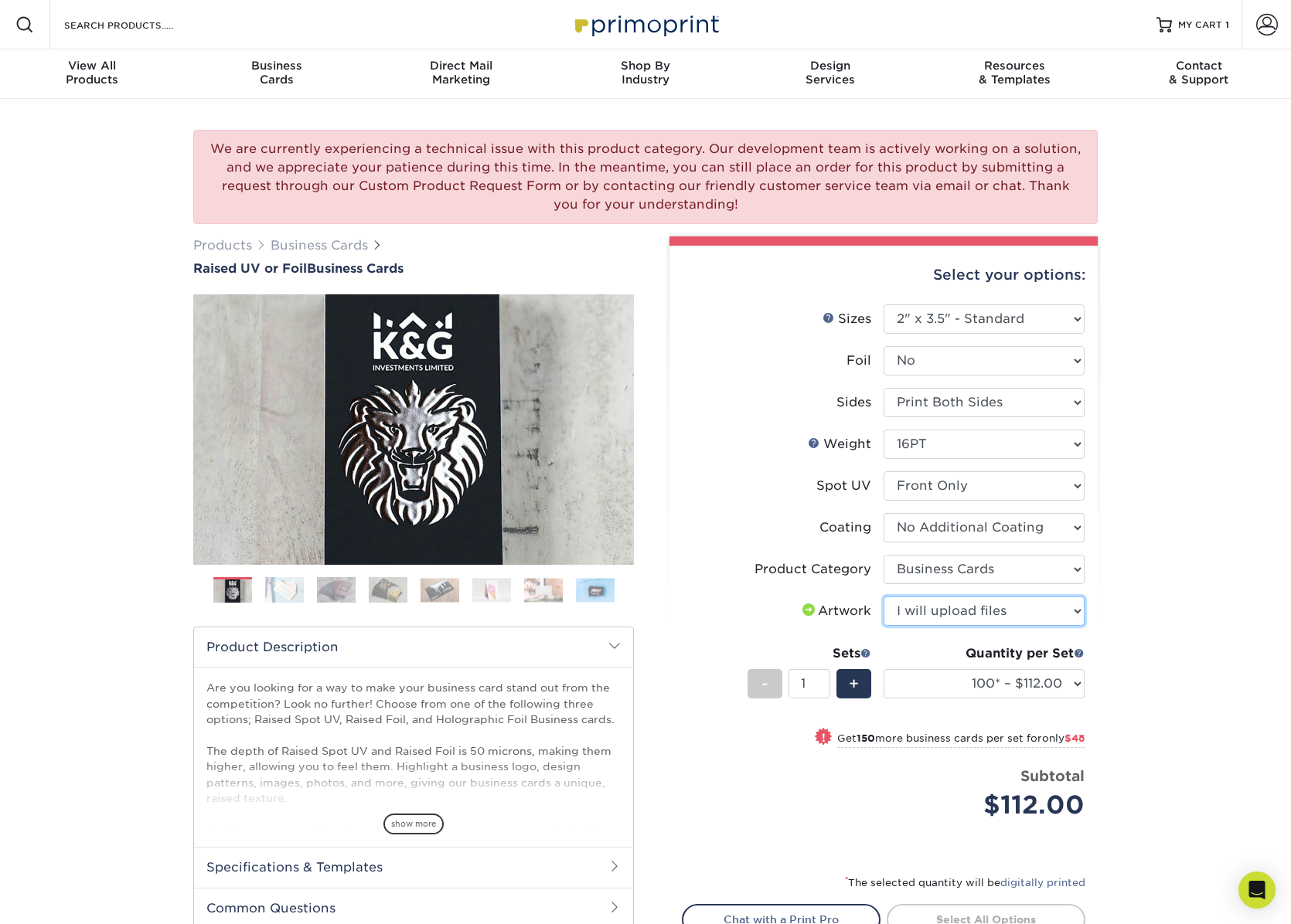
click at [884, 597] on select "Please Select I will upload files I need a design - $100" at bounding box center [984, 611] width 201 height 30
click at [724, 624] on label "Artwork" at bounding box center [783, 611] width 201 height 30
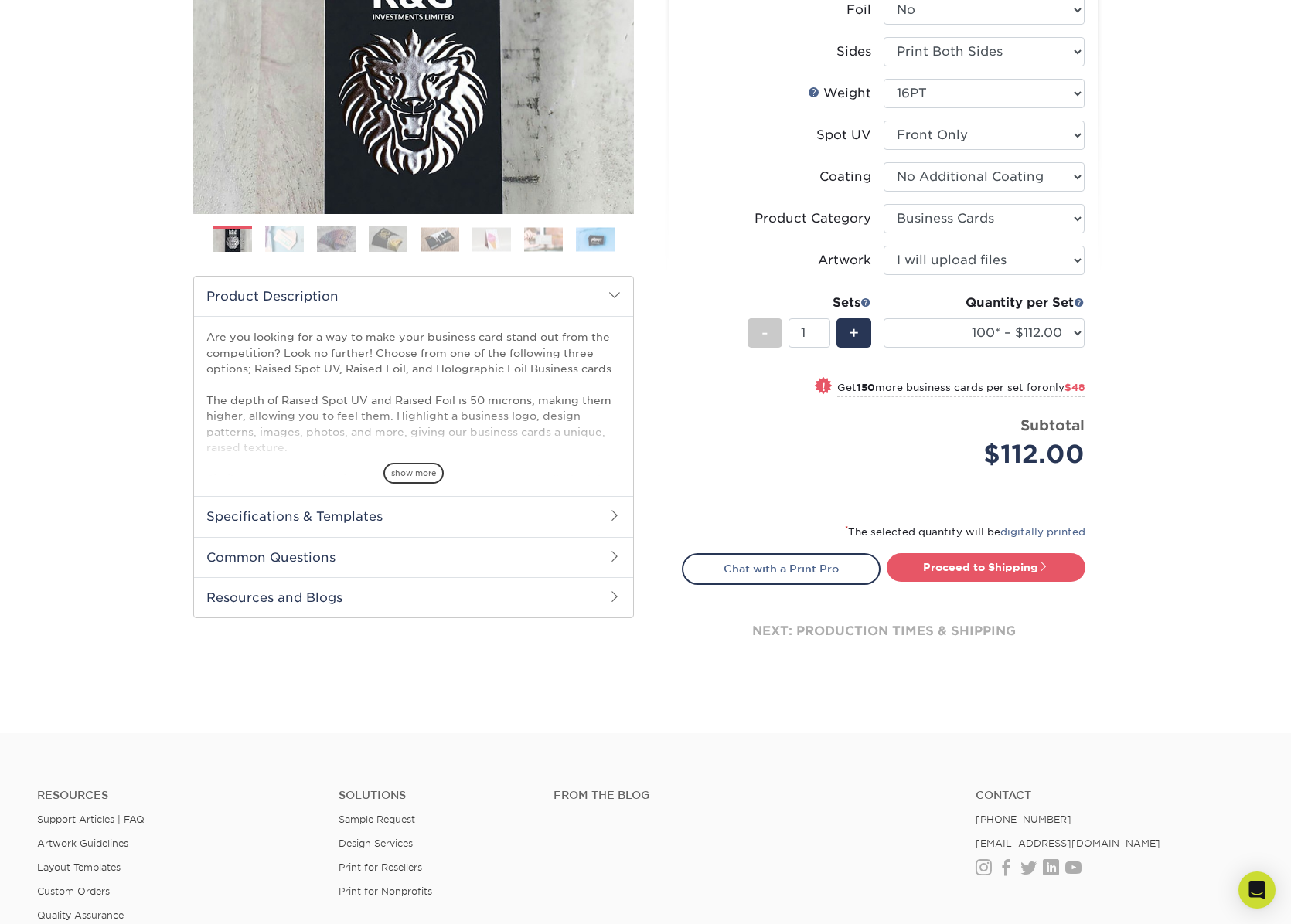
scroll to position [386, 0]
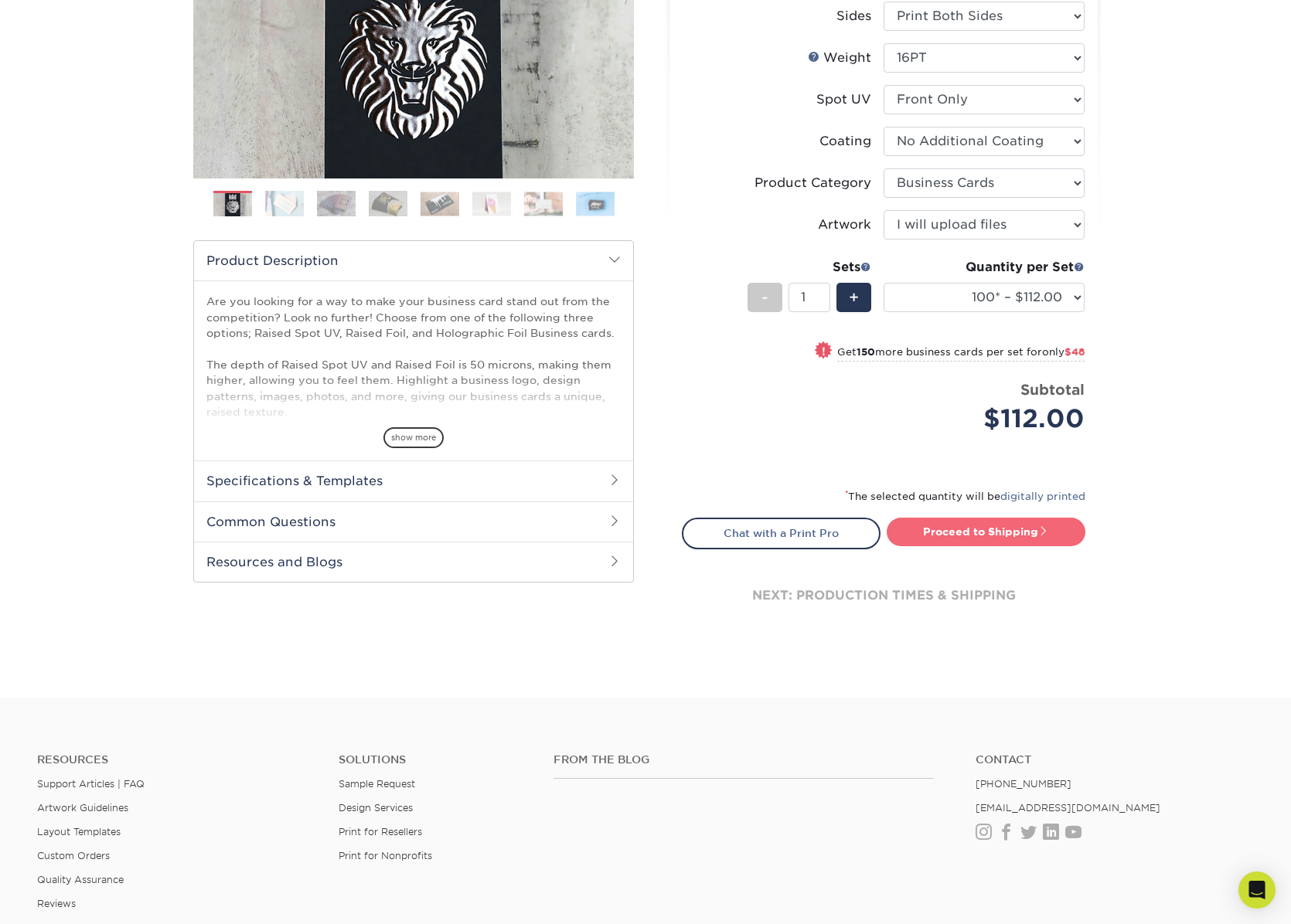
click at [998, 527] on link "Proceed to Shipping" at bounding box center [986, 531] width 198 height 28
type input "Set 1"
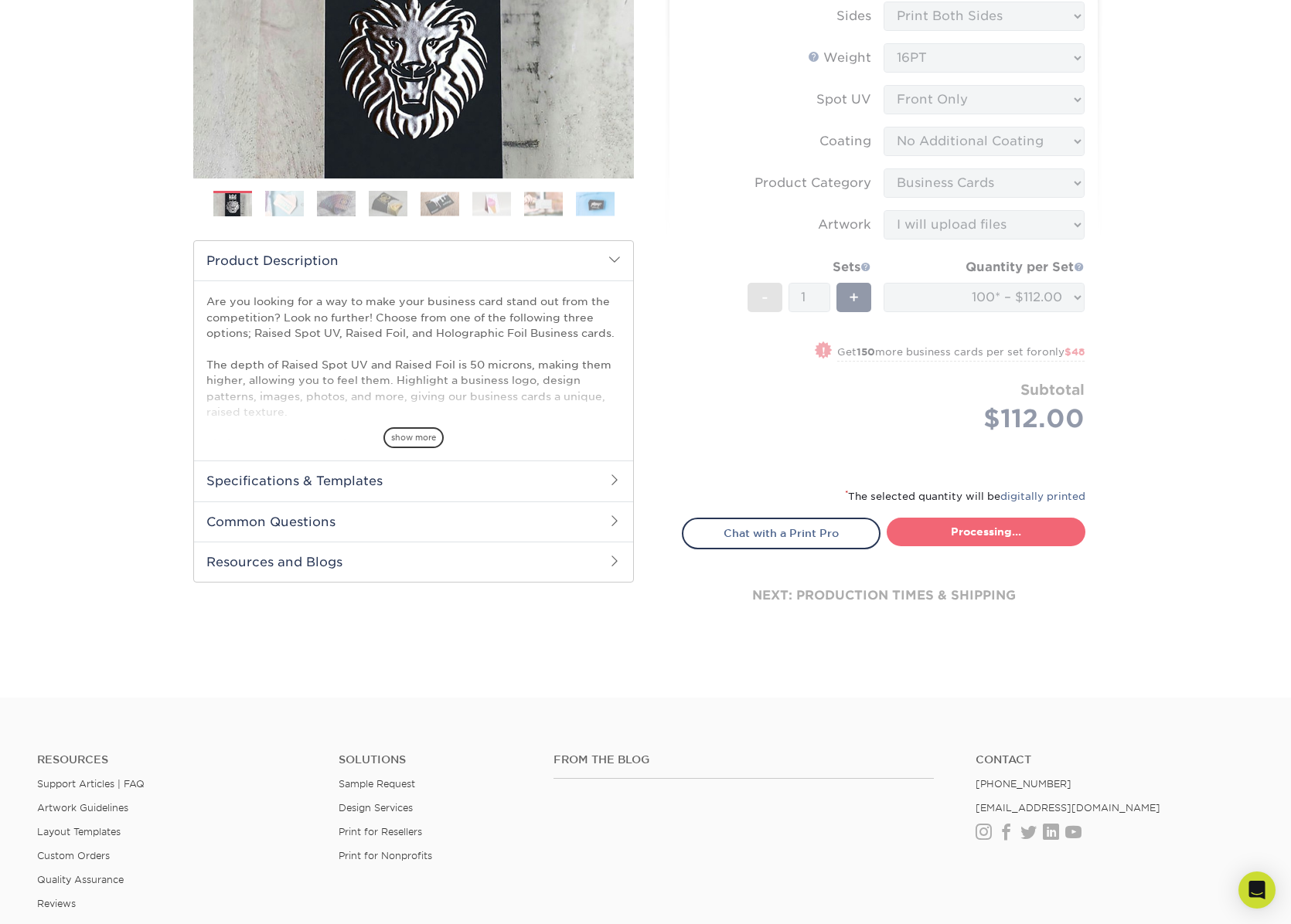
select select "52069502-5f9e-478c-8054-338319a33c46"
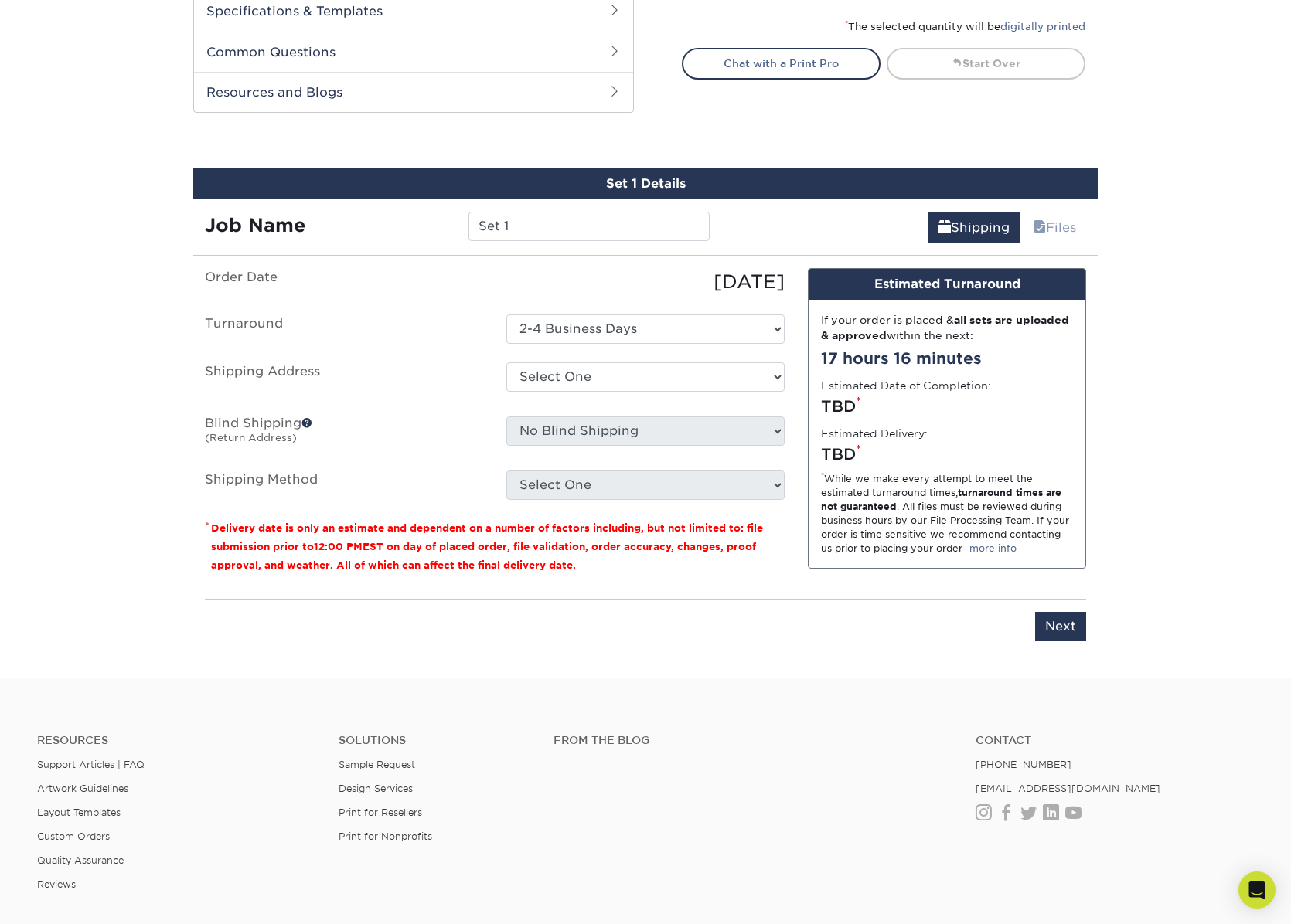
scroll to position [946, 0]
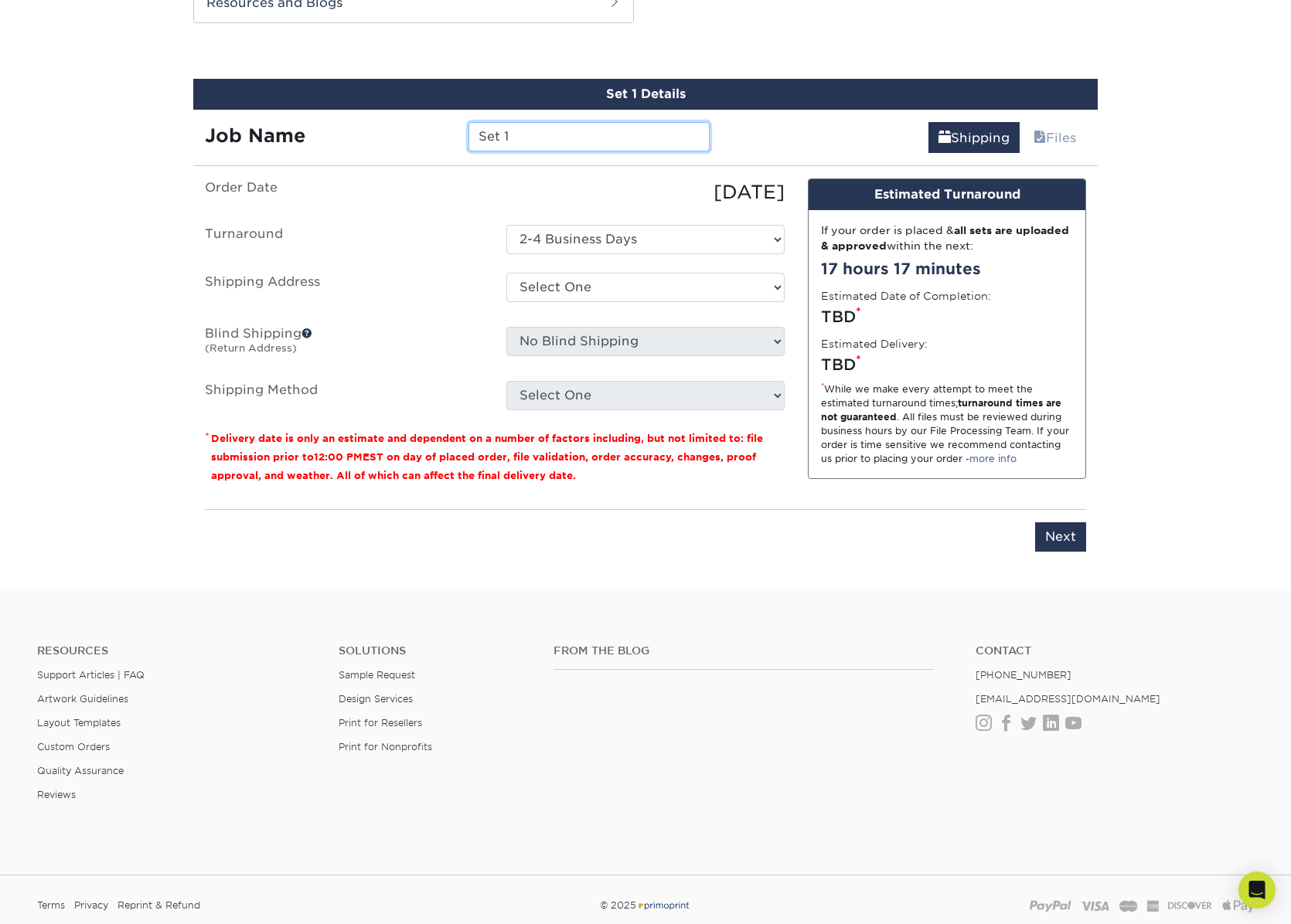
click at [530, 141] on input "Set 1" at bounding box center [588, 137] width 240 height 30
drag, startPoint x: 529, startPoint y: 142, endPoint x: 416, endPoint y: 146, distance: 113.1
click at [416, 146] on div "Job Name Set 1" at bounding box center [457, 137] width 528 height 30
type input "[PERSON_NAME]"
click at [636, 299] on select "Select One J&Z + Add New Address - Login" at bounding box center [646, 287] width 279 height 30
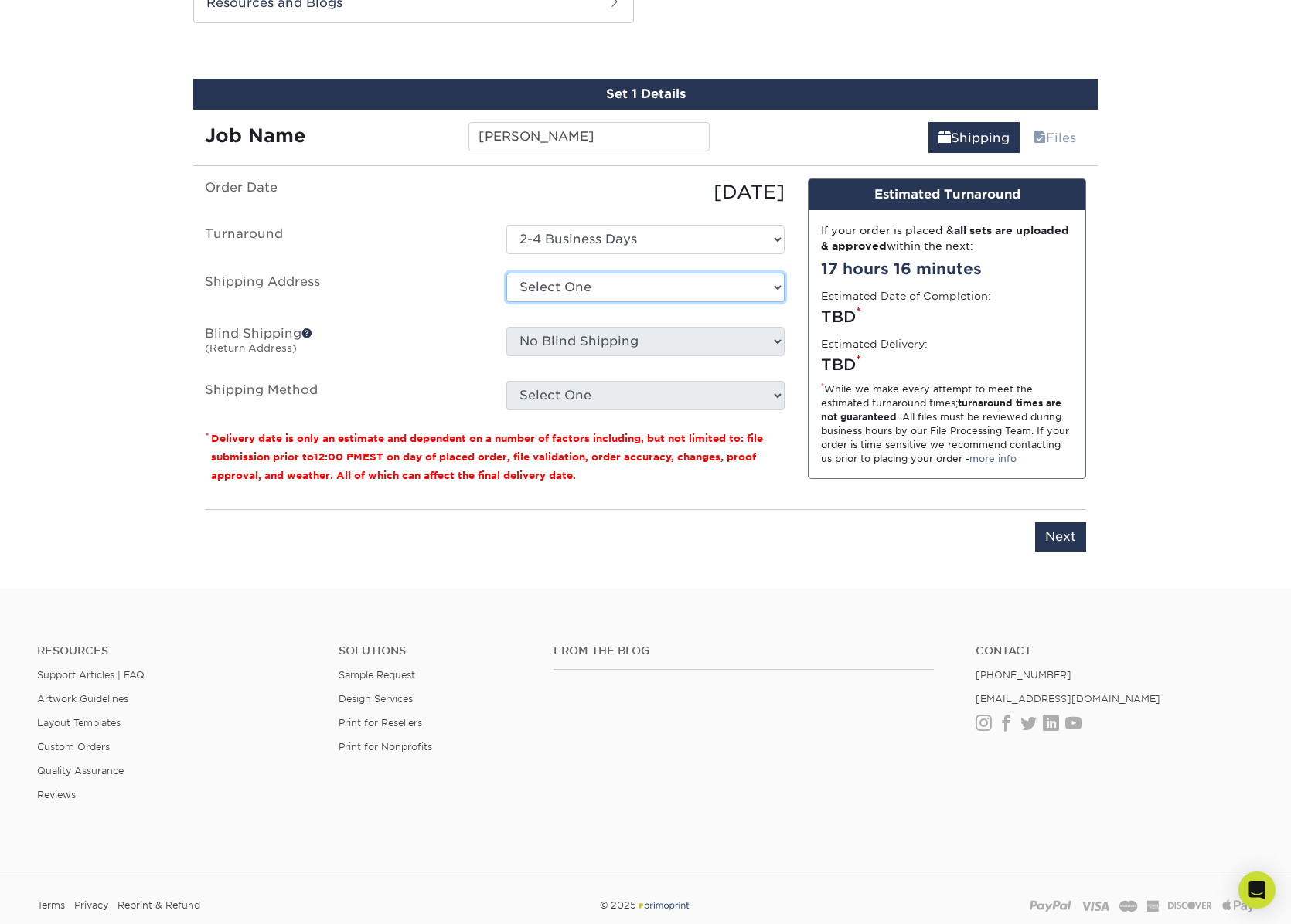
select select "285244"
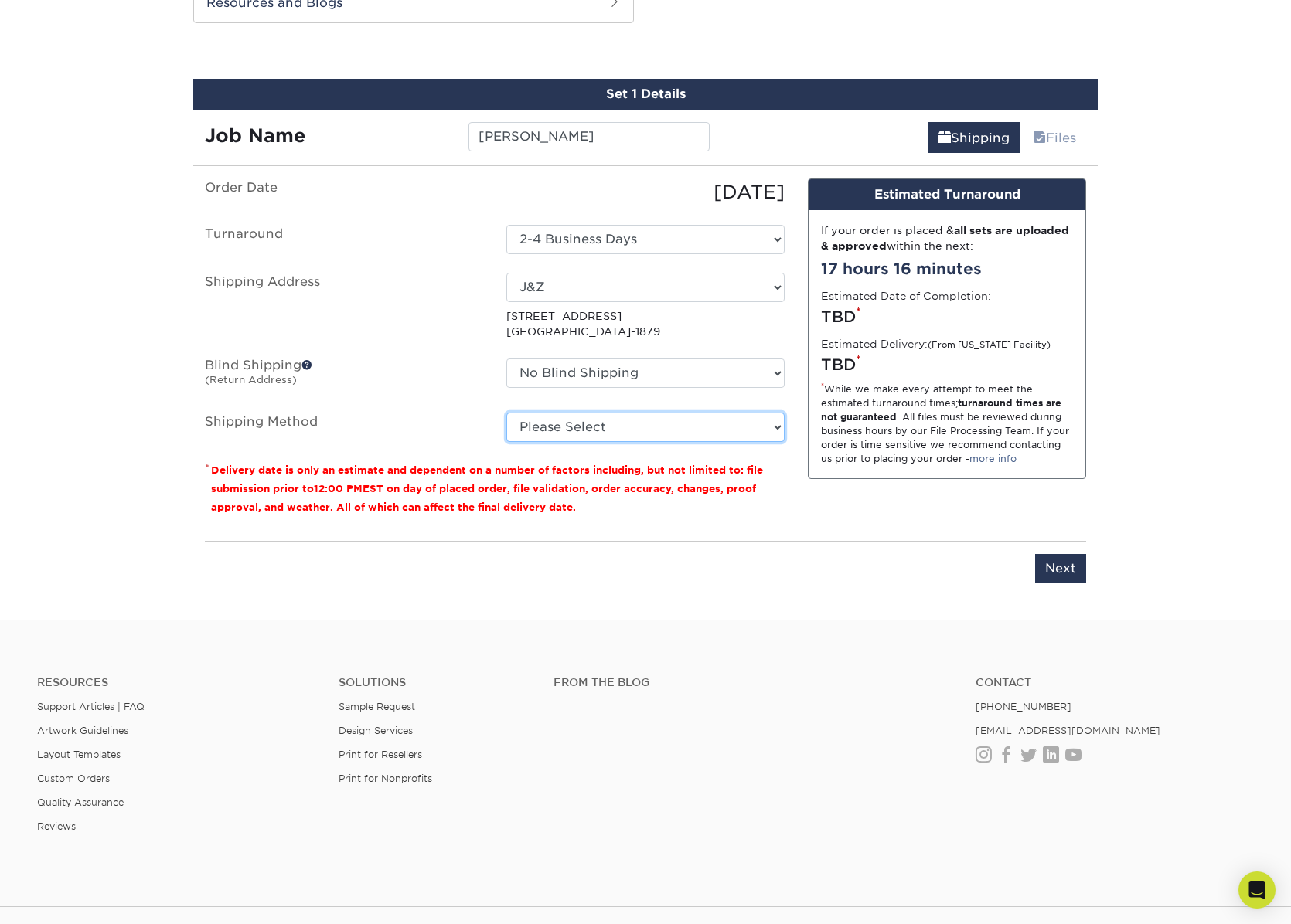
click at [724, 426] on select "Please Select Ground Shipping (+$7.84) 3 Day Shipping Service (+$15.34) 2 Day A…" at bounding box center [646, 427] width 279 height 30
select select "03"
click at [507, 413] on select "Please Select Ground Shipping (+$7.84) 3 Day Shipping Service (+$15.34) 2 Day A…" at bounding box center [646, 427] width 279 height 30
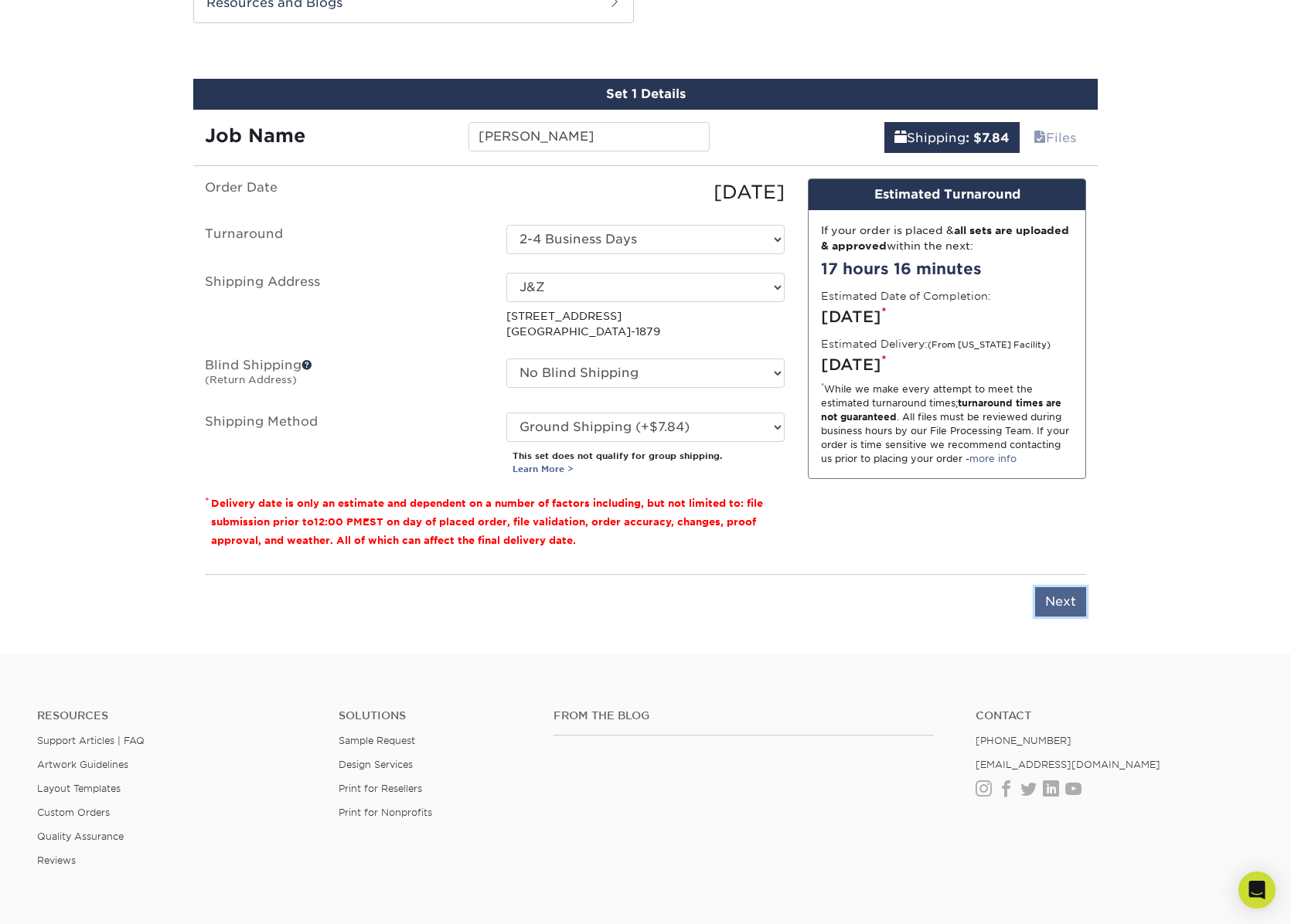
click at [1052, 602] on input "Next" at bounding box center [1060, 602] width 51 height 30
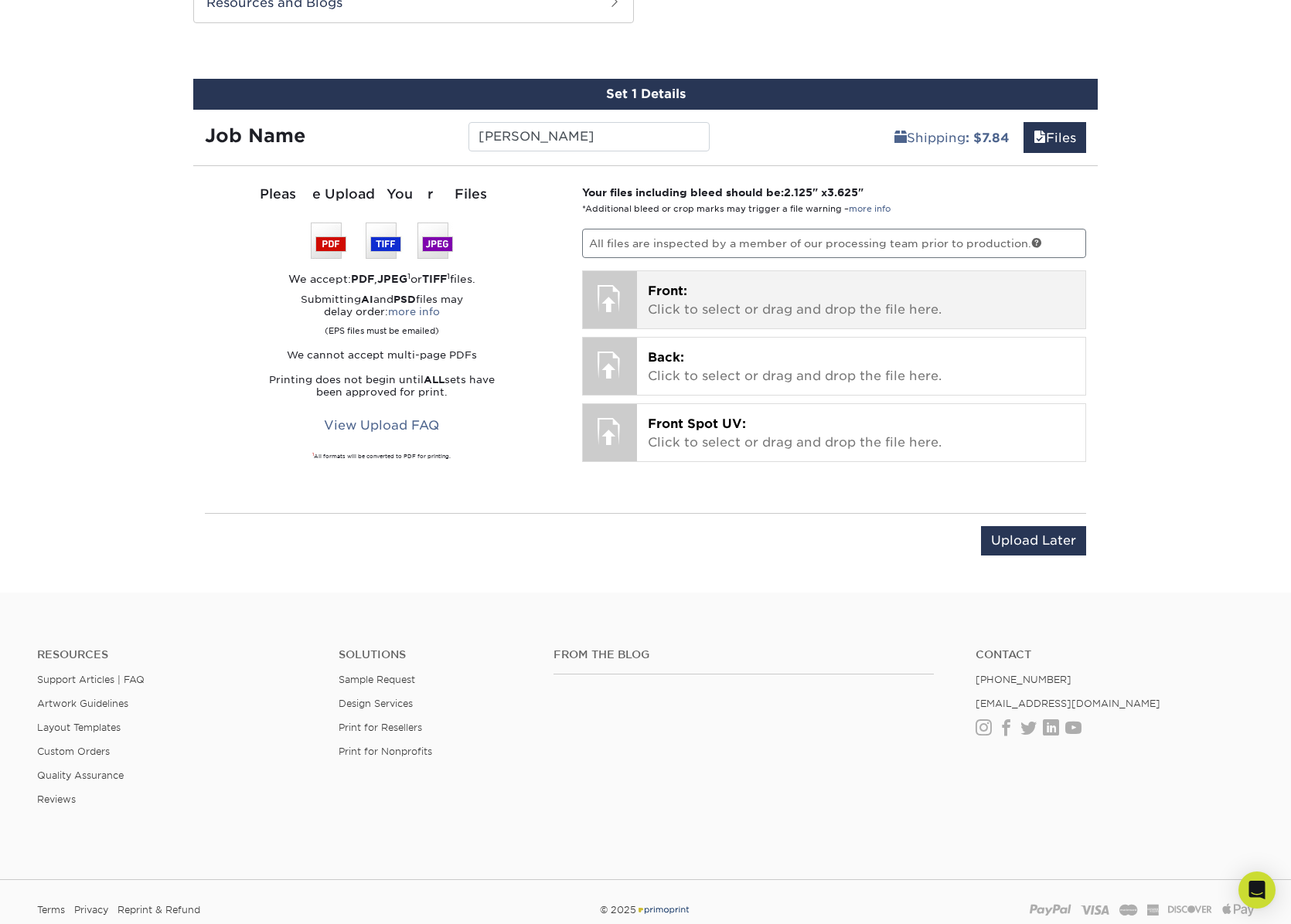
click at [677, 309] on p "Front: Click to select or drag and drop the file here." at bounding box center [861, 301] width 427 height 37
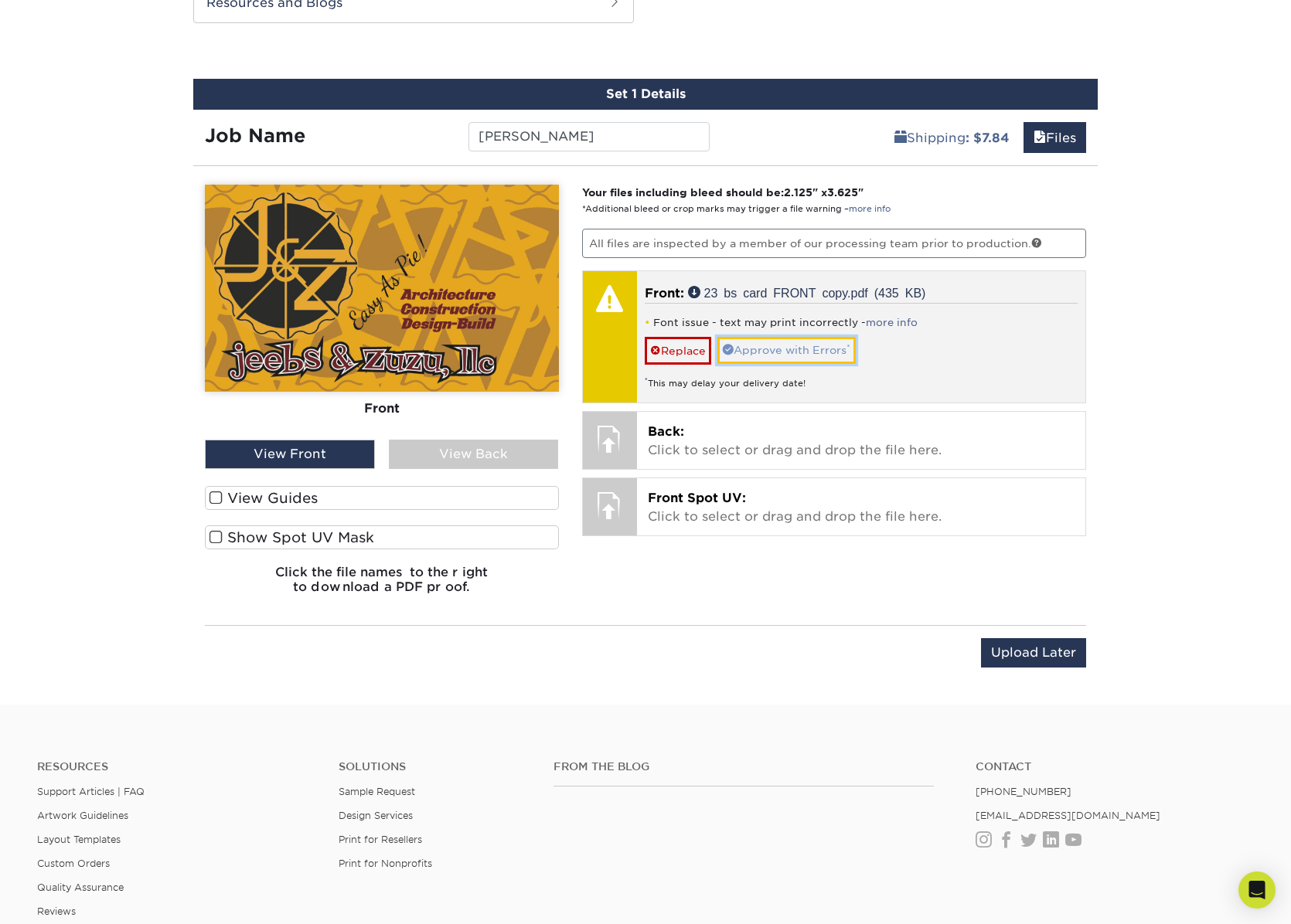
click at [747, 349] on link "Approve with Errors *" at bounding box center [786, 350] width 138 height 26
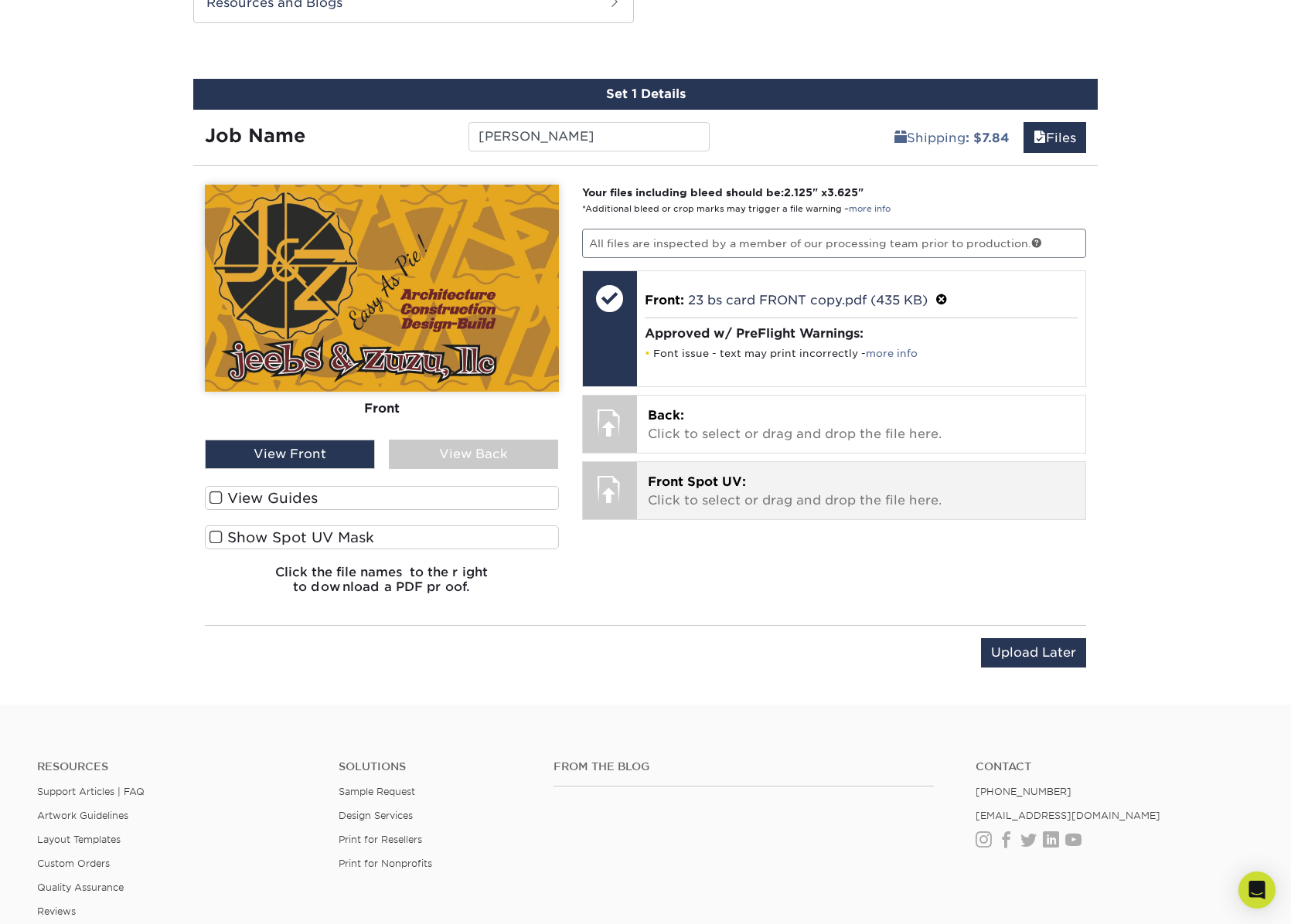
click at [683, 492] on p "Front Spot UV: Click to select or drag and drop the file here." at bounding box center [861, 491] width 427 height 37
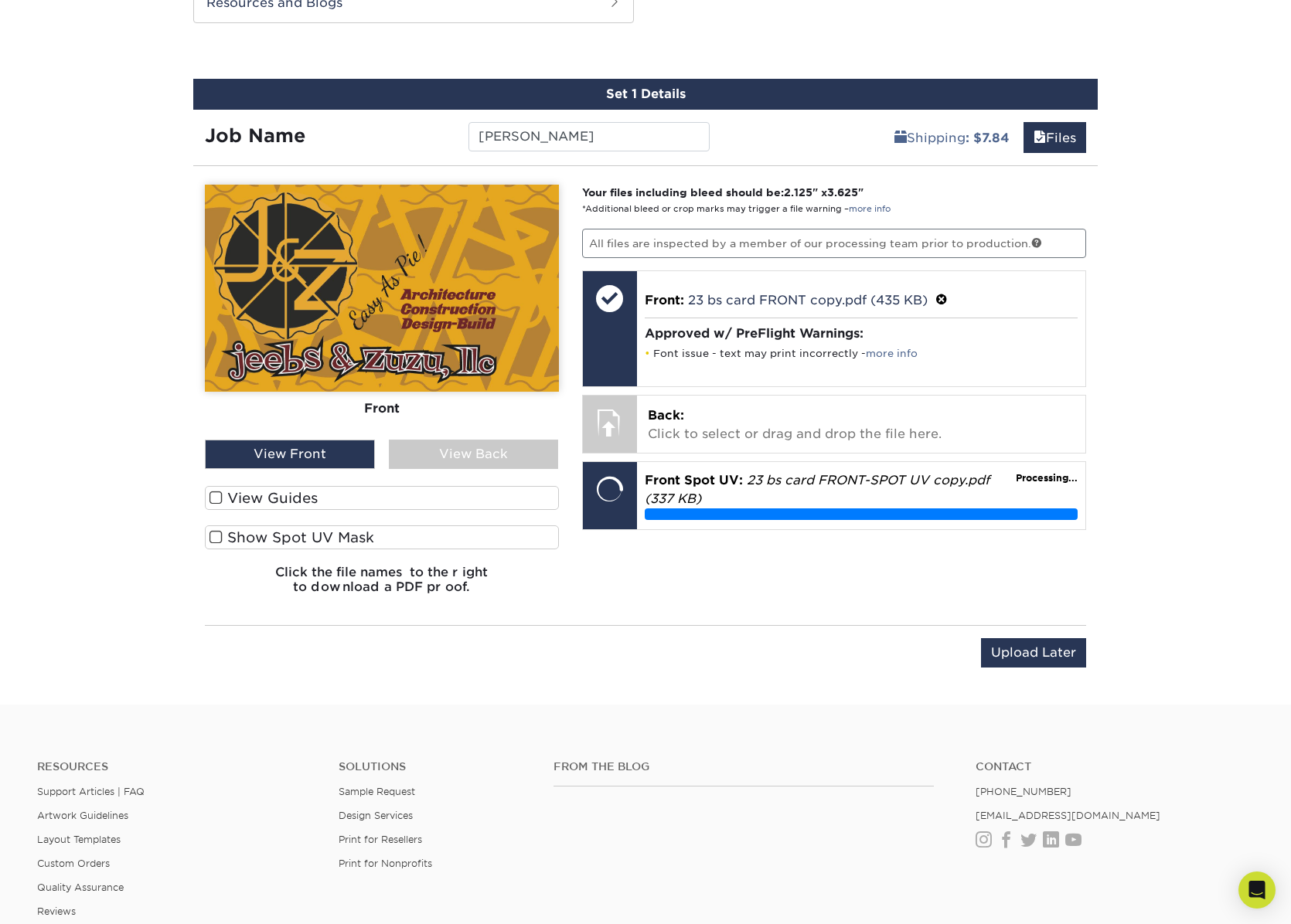
click at [217, 538] on span at bounding box center [216, 538] width 13 height 14
click at [0, 0] on input "Show Spot UV Mask" at bounding box center [0, 0] width 0 height 0
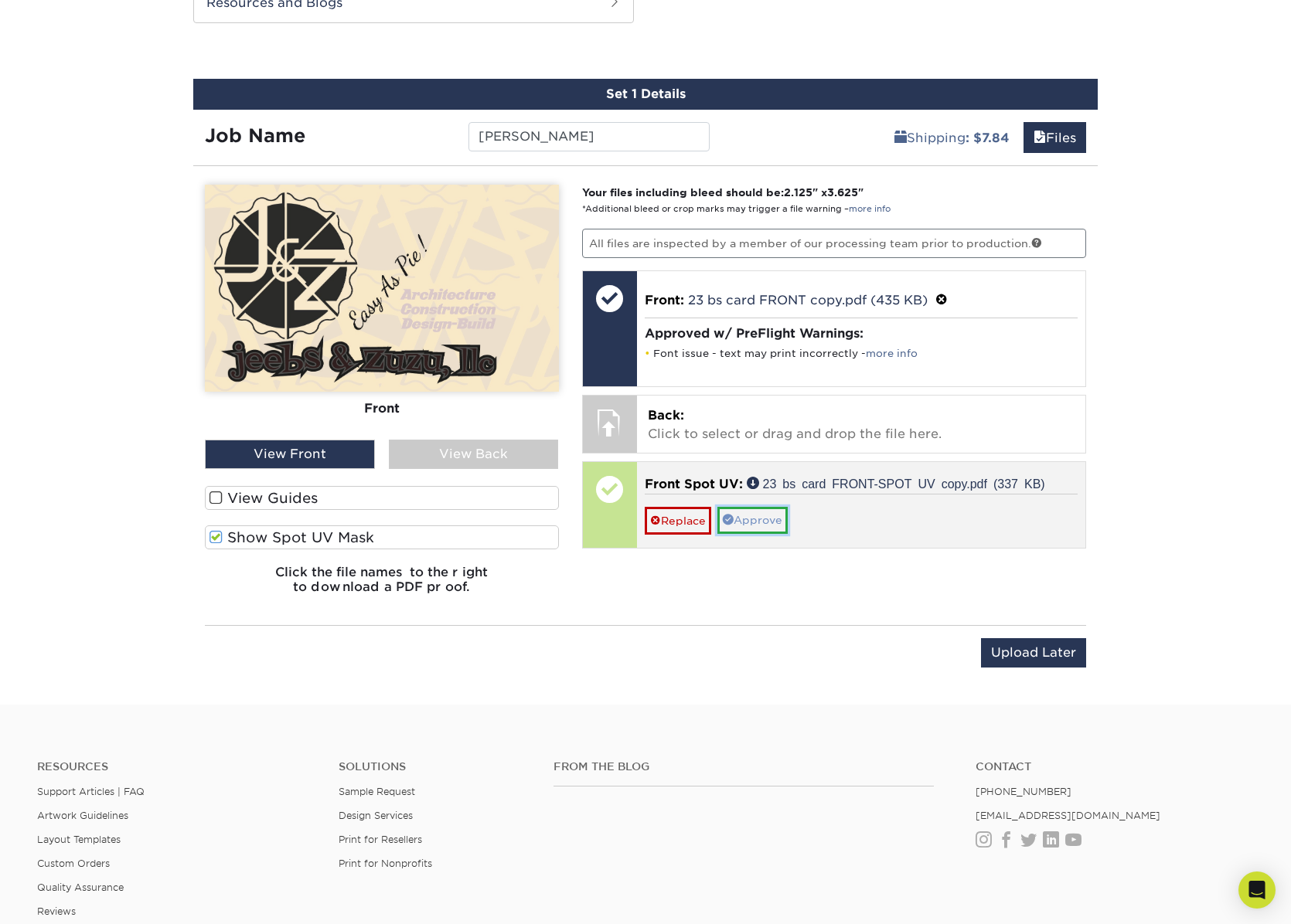
click at [749, 521] on link "Approve" at bounding box center [752, 520] width 70 height 26
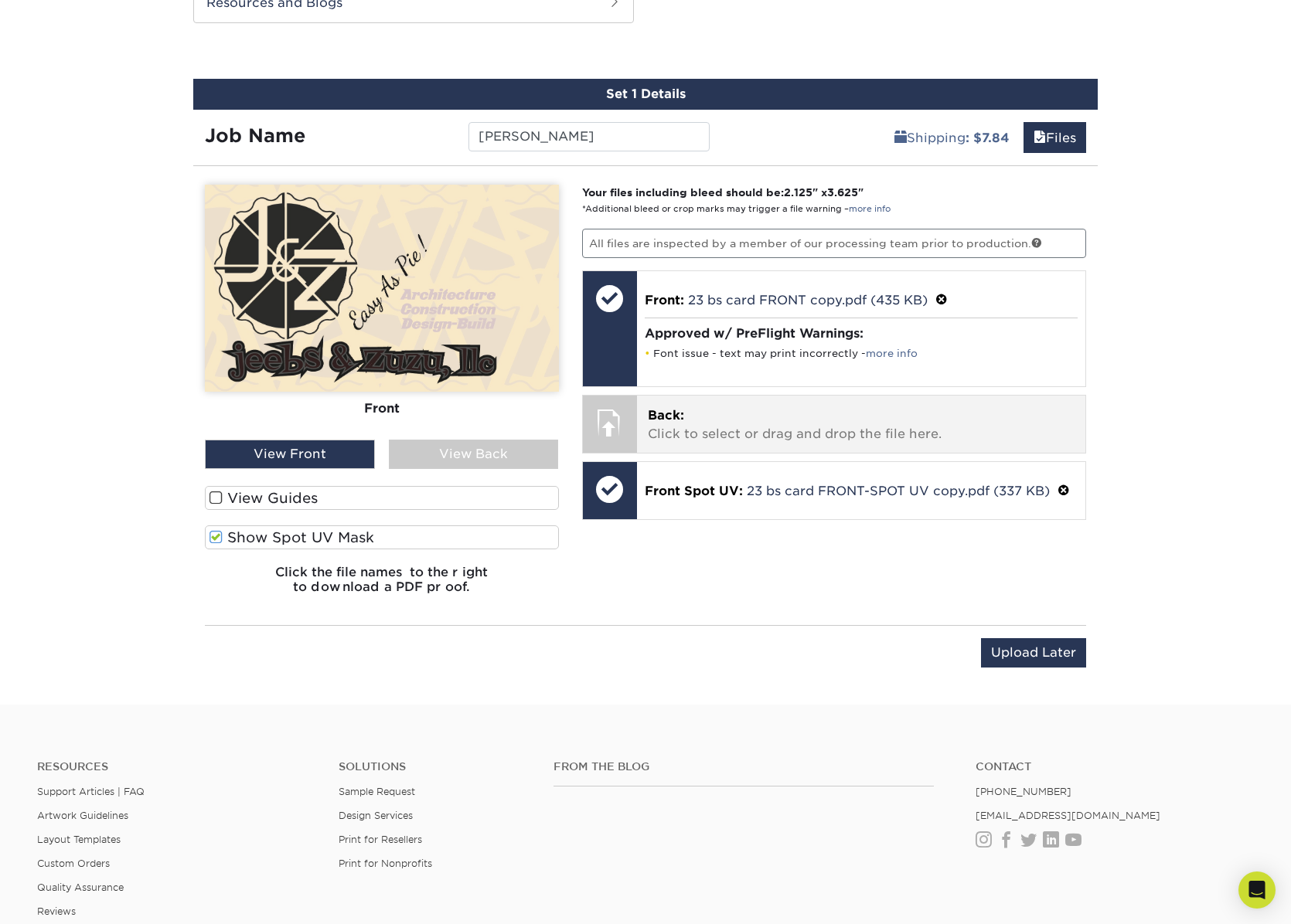
click at [676, 416] on span "Back:" at bounding box center [665, 415] width 36 height 14
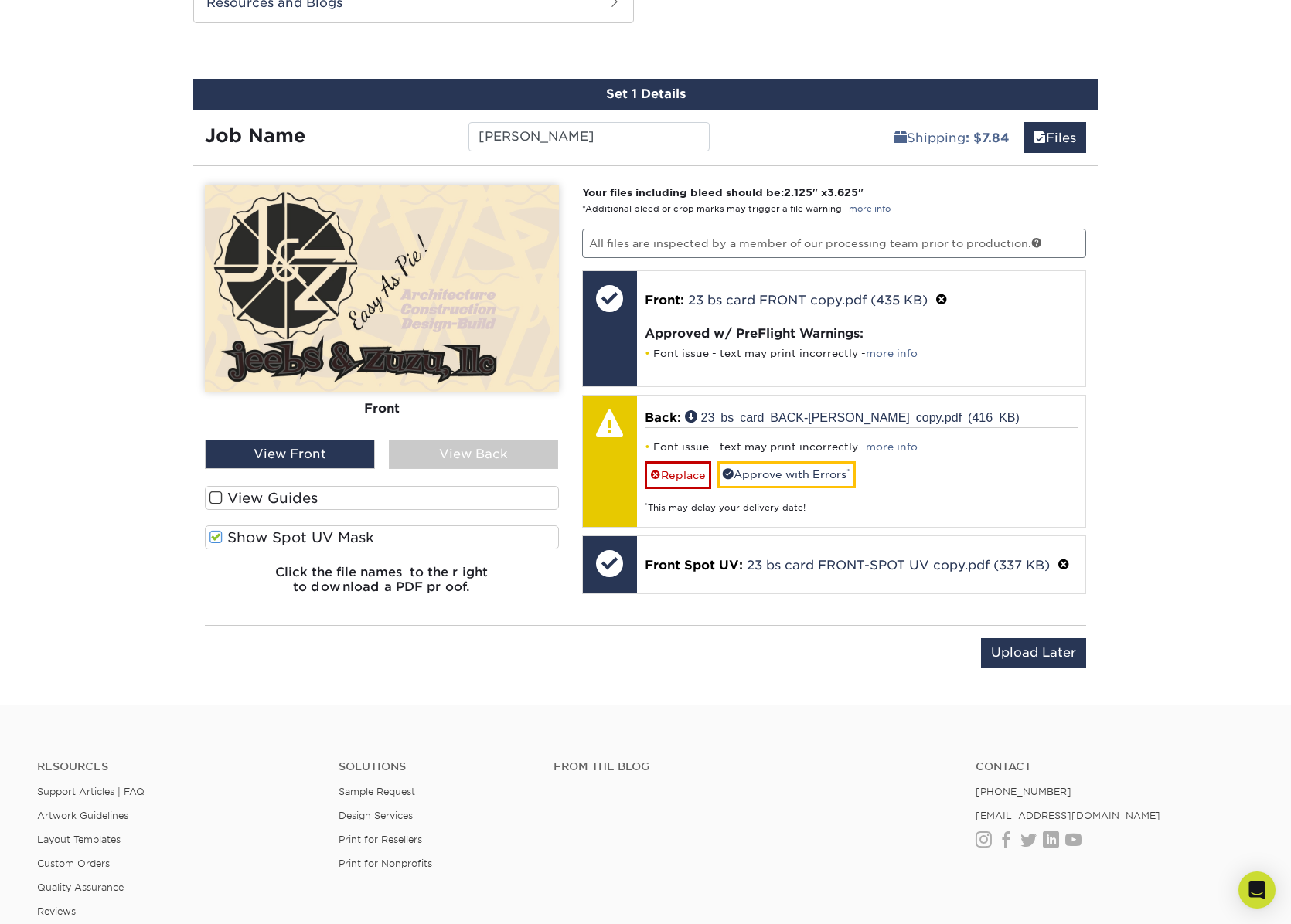
click at [449, 455] on div "View Back" at bounding box center [474, 454] width 170 height 30
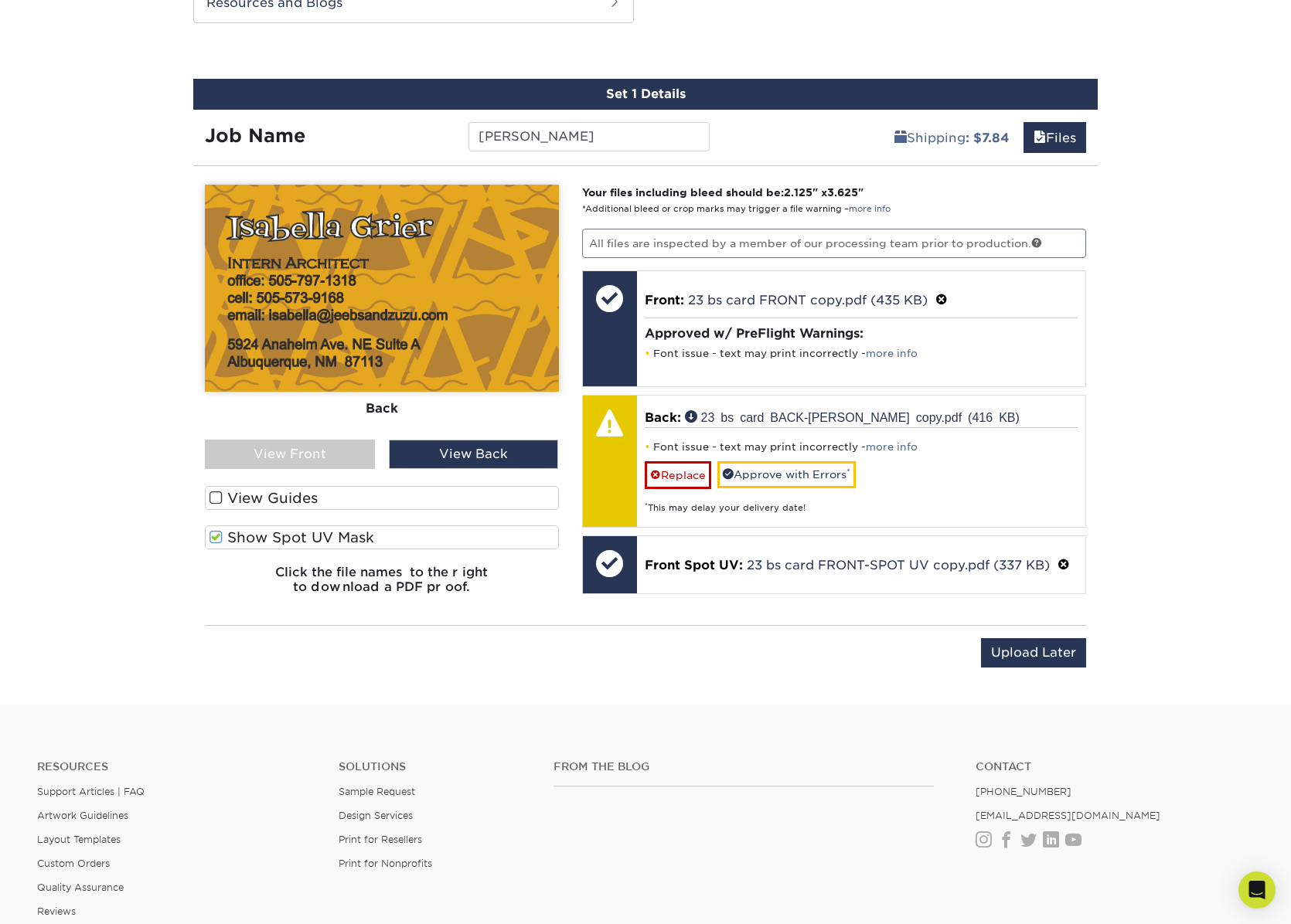
click at [214, 494] on span at bounding box center [216, 498] width 13 height 14
click at [0, 0] on input "View Guides" at bounding box center [0, 0] width 0 height 0
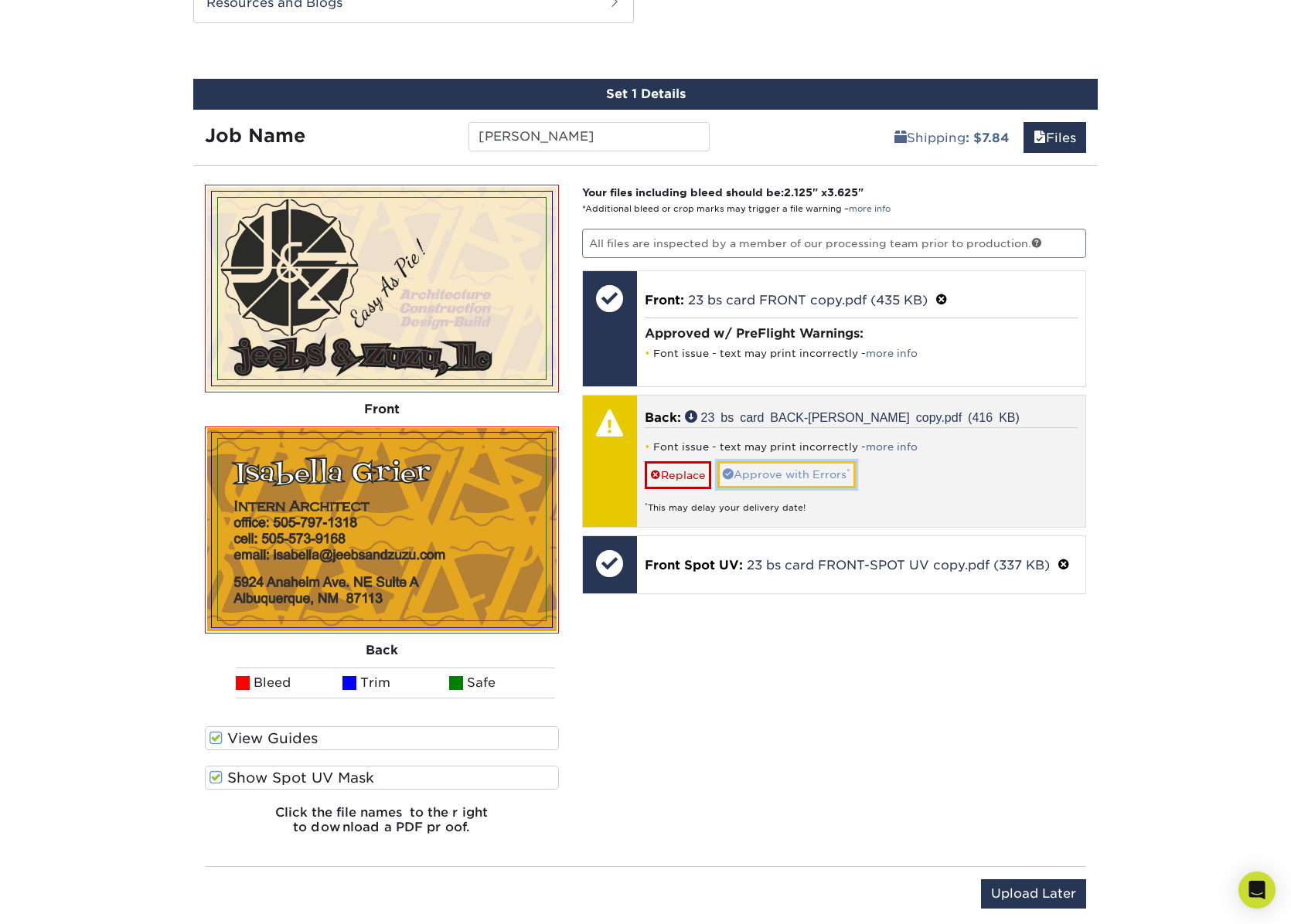
click at [773, 469] on link "Approve with Errors *" at bounding box center [786, 474] width 138 height 26
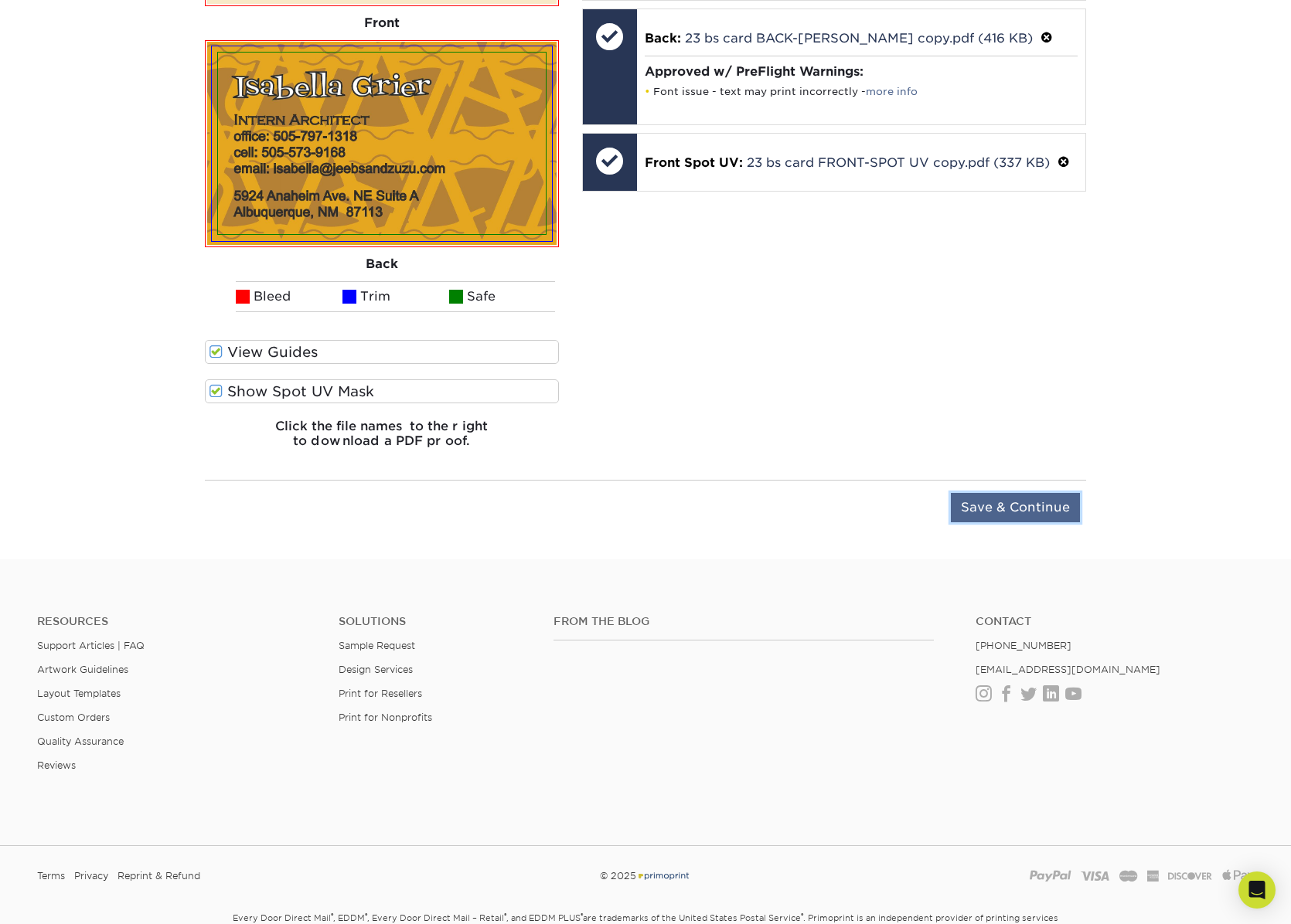
click at [999, 509] on input "Save & Continue" at bounding box center [1015, 507] width 129 height 30
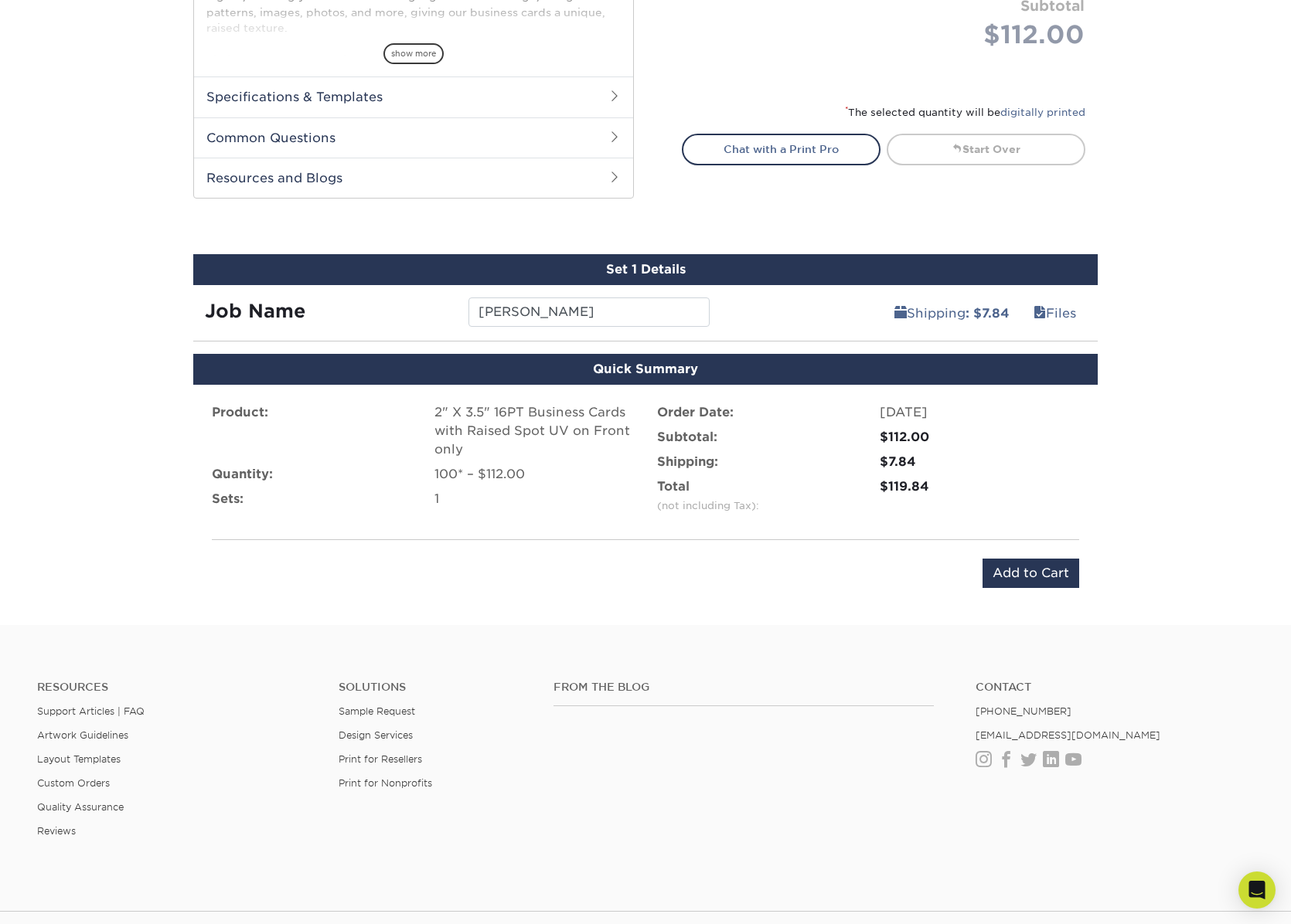
scroll to position [769, 0]
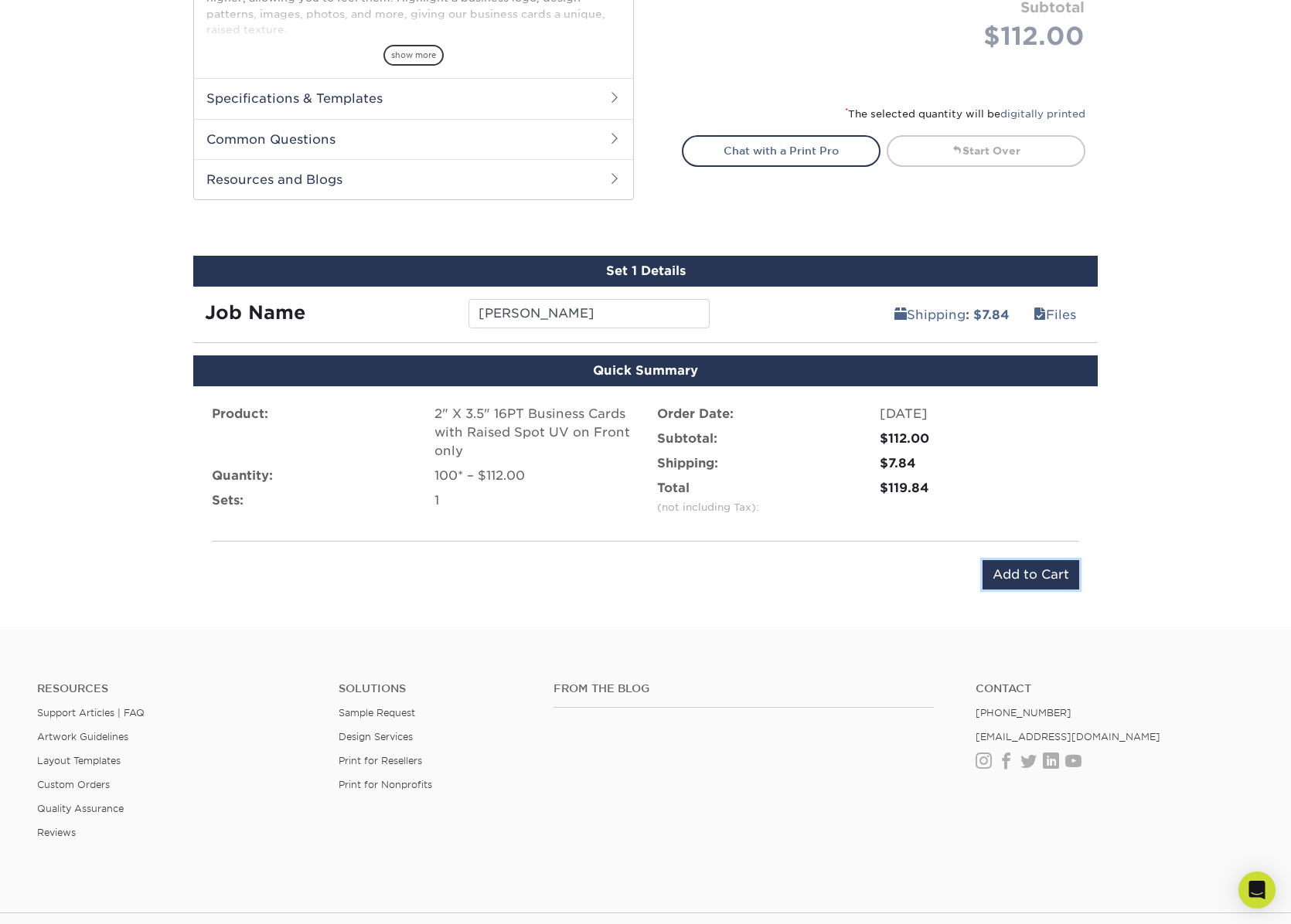
click at [1038, 569] on input "Add to Cart" at bounding box center [1031, 574] width 97 height 30
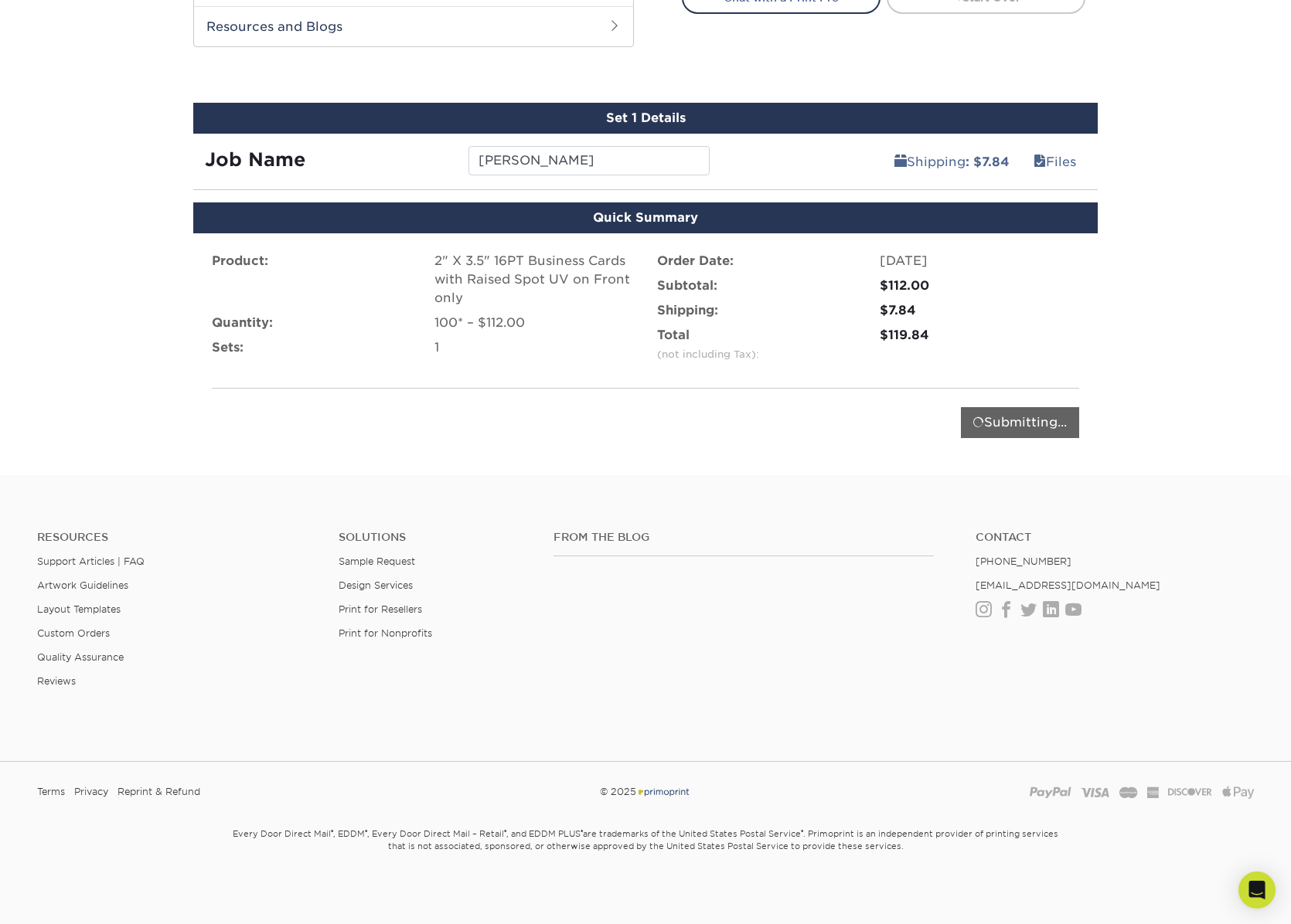
scroll to position [925, 0]
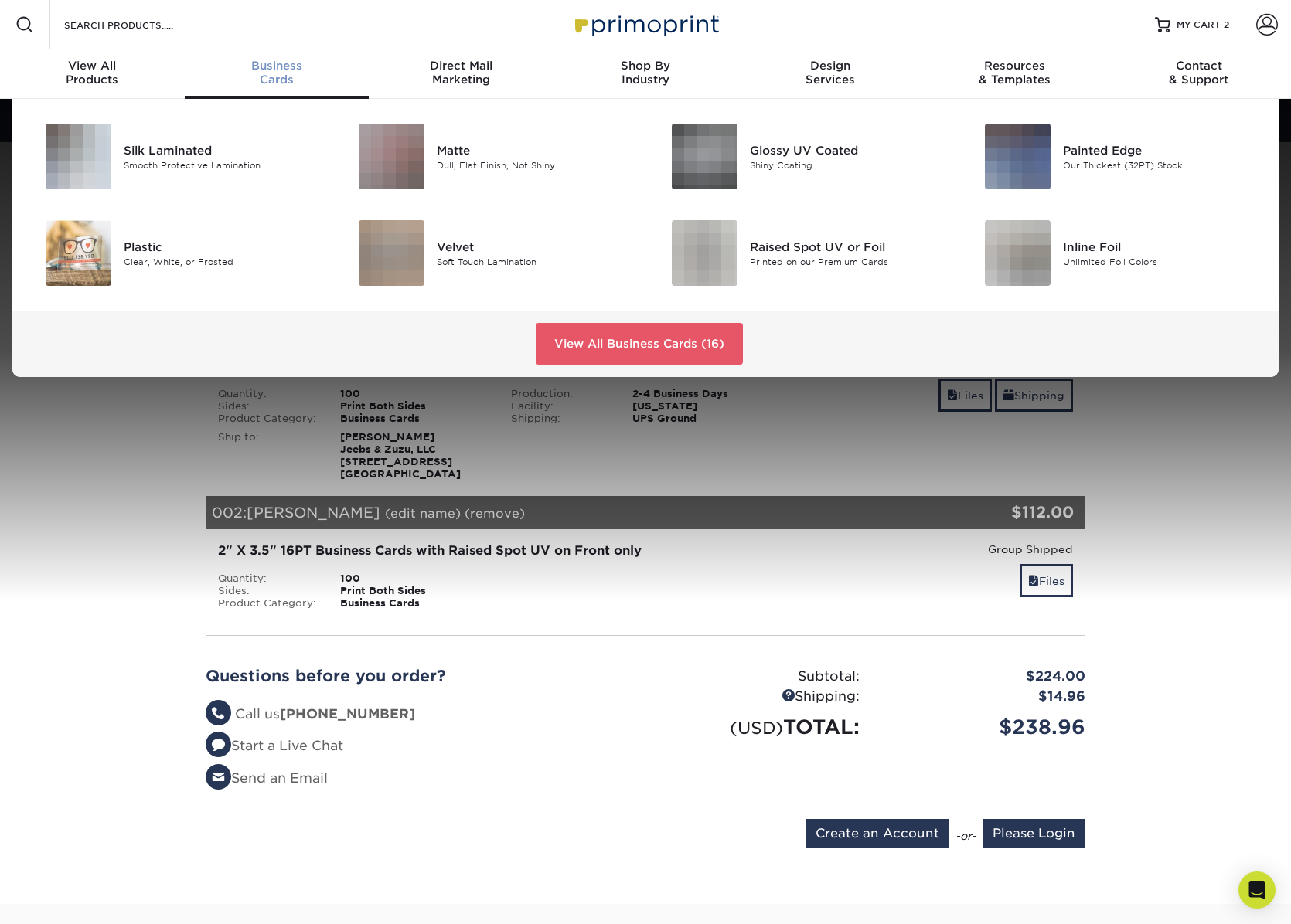
click at [271, 70] on span "Business" at bounding box center [277, 65] width 185 height 14
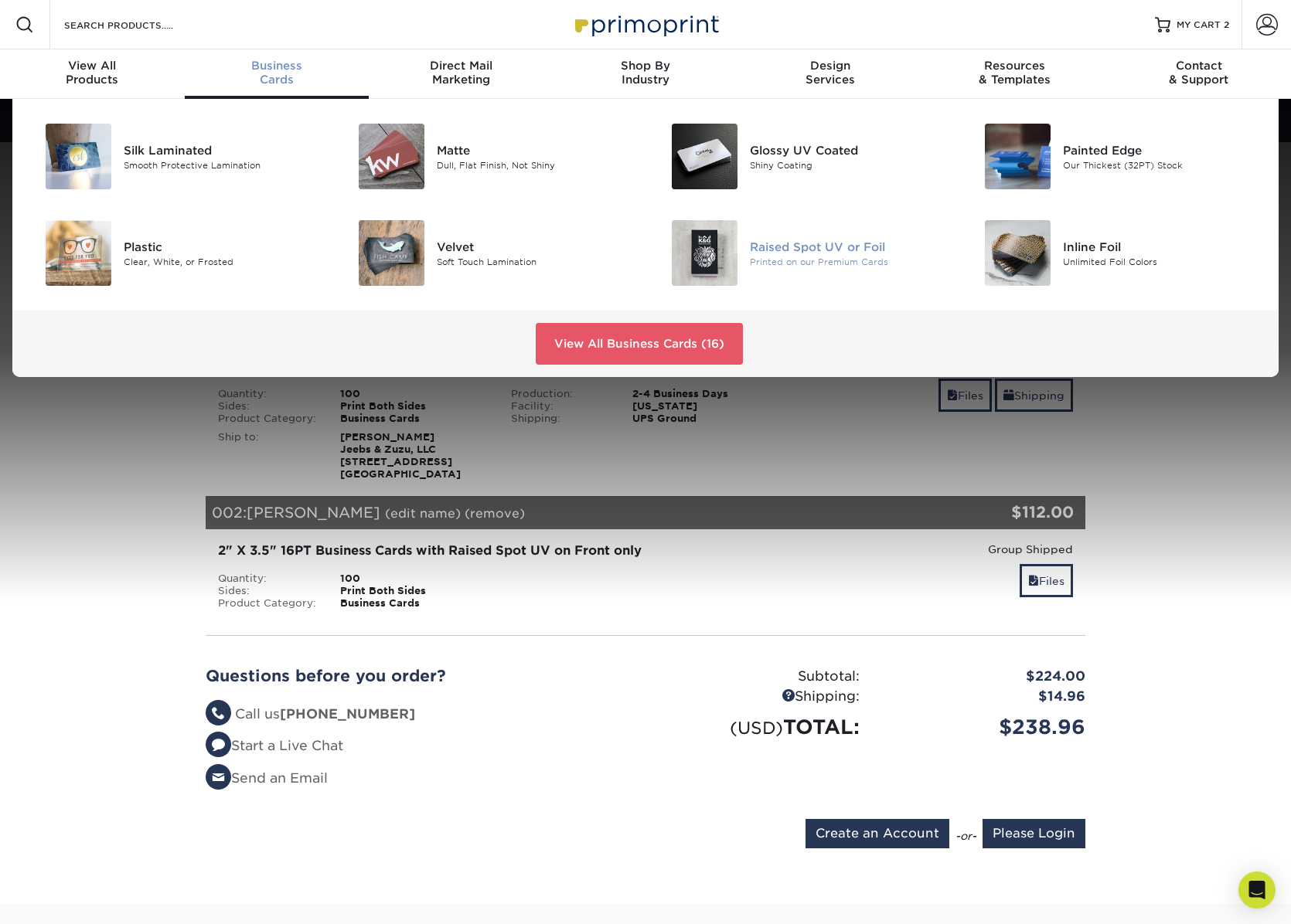
click at [780, 243] on div "Raised Spot UV or Foil" at bounding box center [848, 246] width 197 height 17
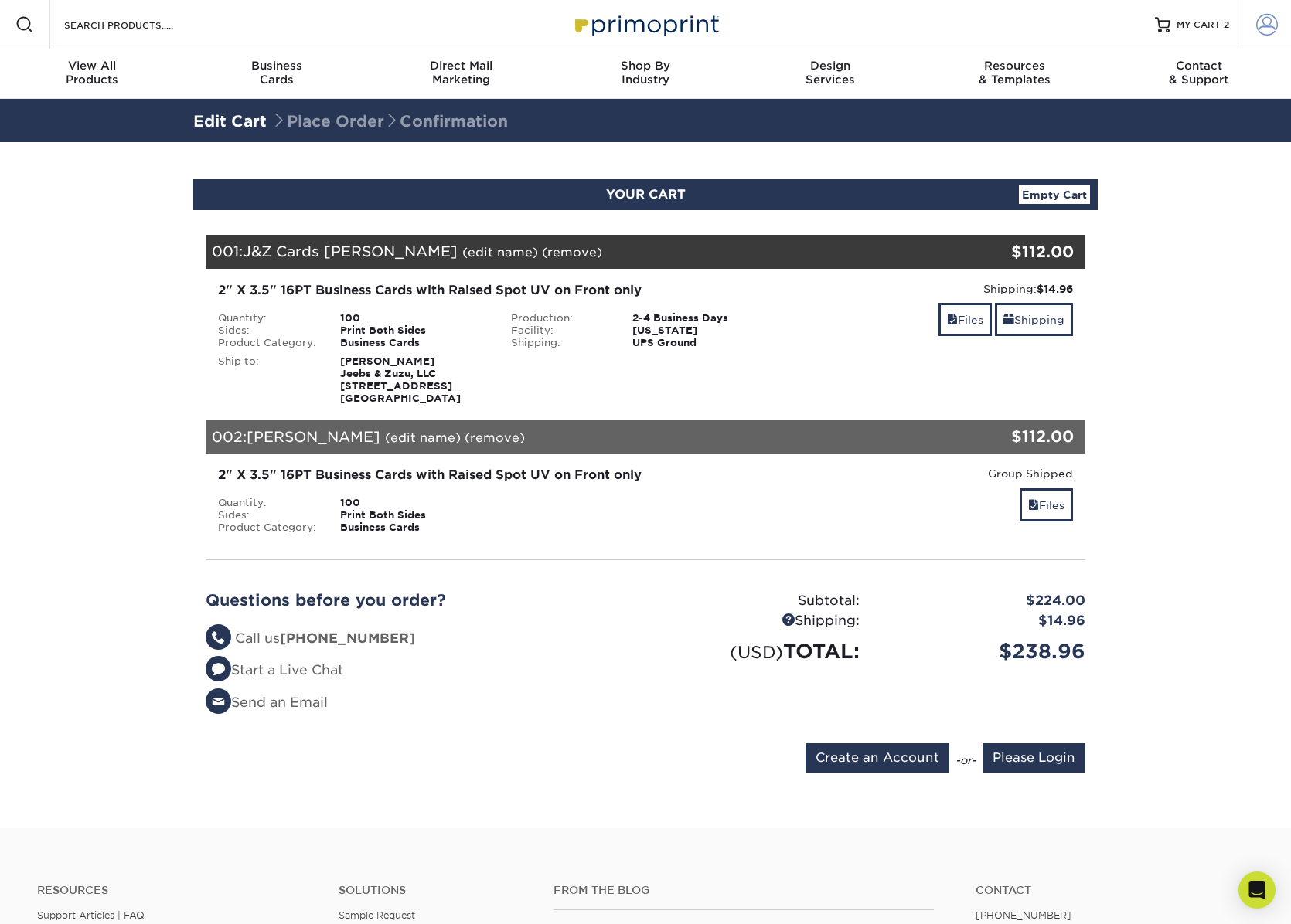
type input "[PERSON_NAME][EMAIL_ADDRESS][DOMAIN_NAME]"
click at [1276, 21] on span at bounding box center [1267, 24] width 22 height 22
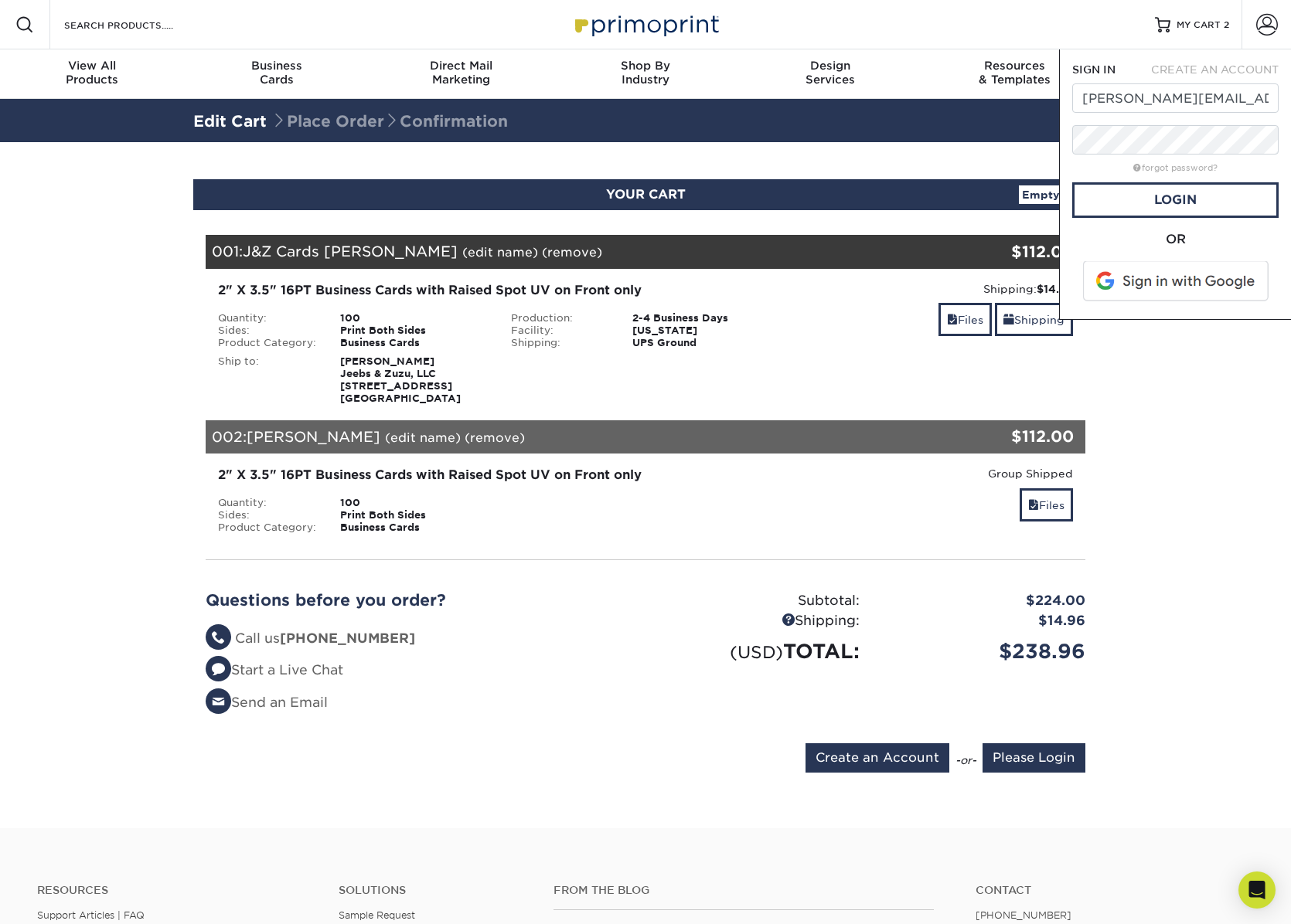
click at [1137, 385] on section "YOUR CART Empty Cart Your Cart is Empty Account Login Create Account Contact Us…" at bounding box center [645, 486] width 1291 height 686
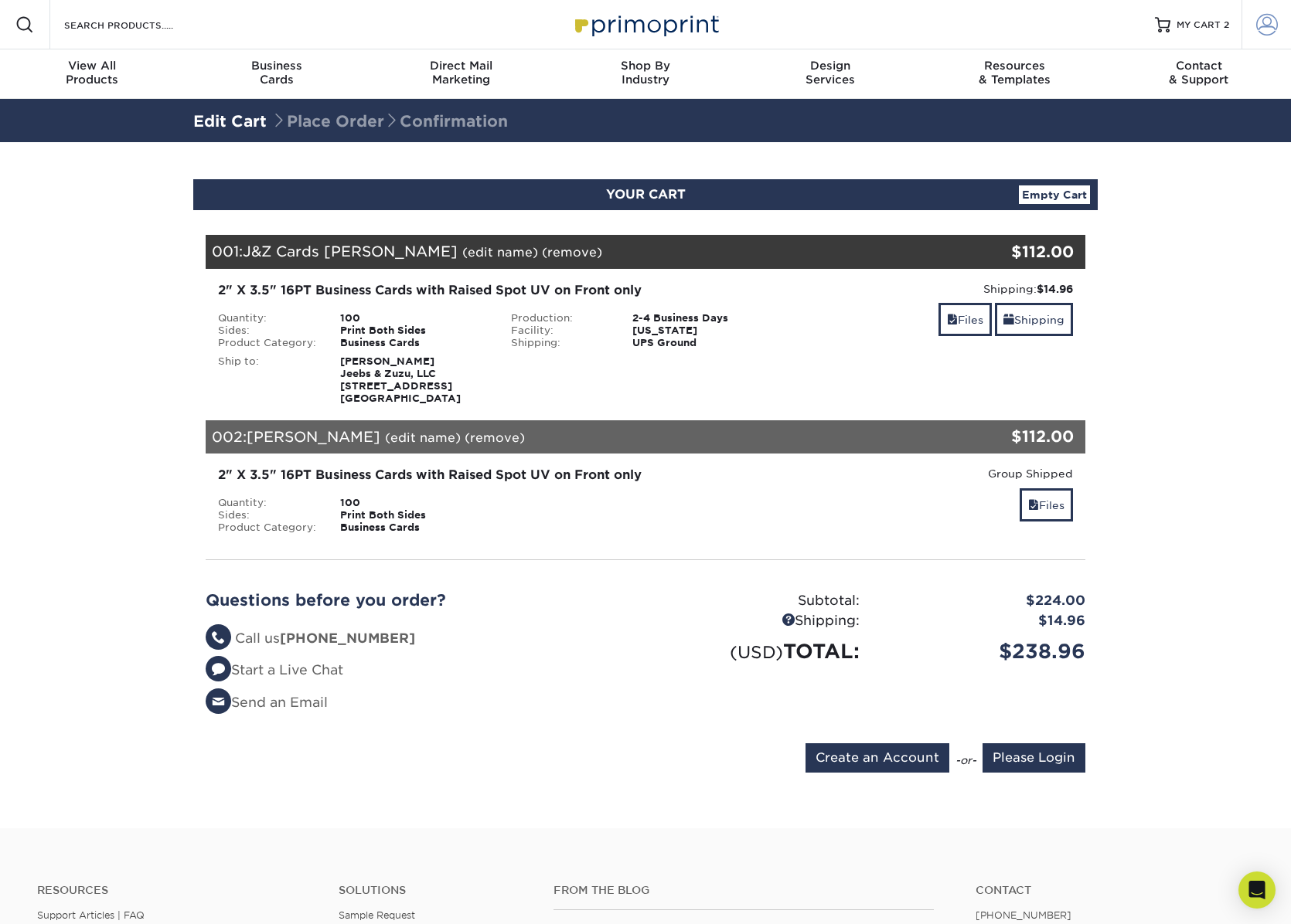
click at [1270, 18] on span at bounding box center [1267, 24] width 22 height 22
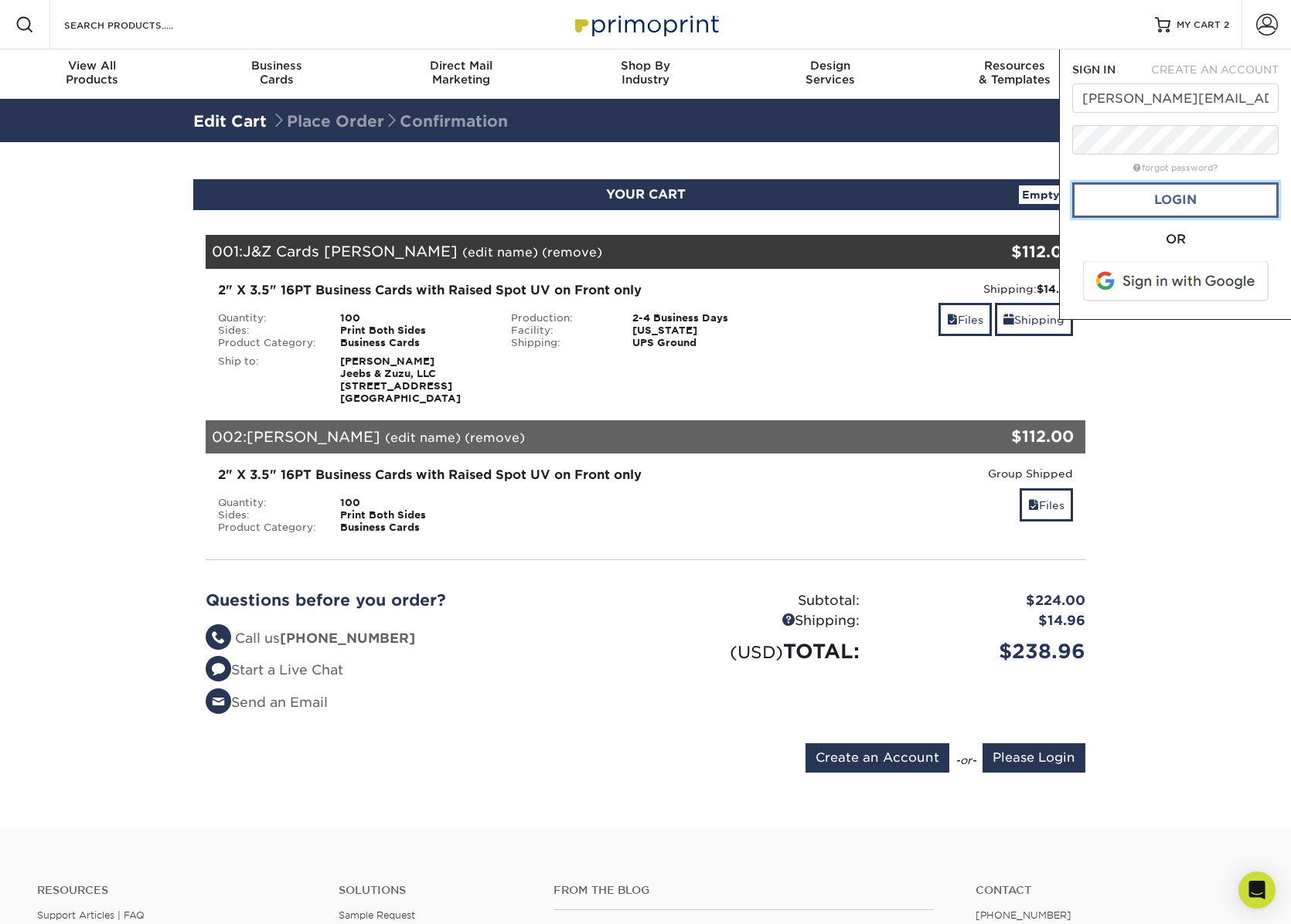
click at [1192, 204] on link "Login" at bounding box center [1176, 200] width 206 height 35
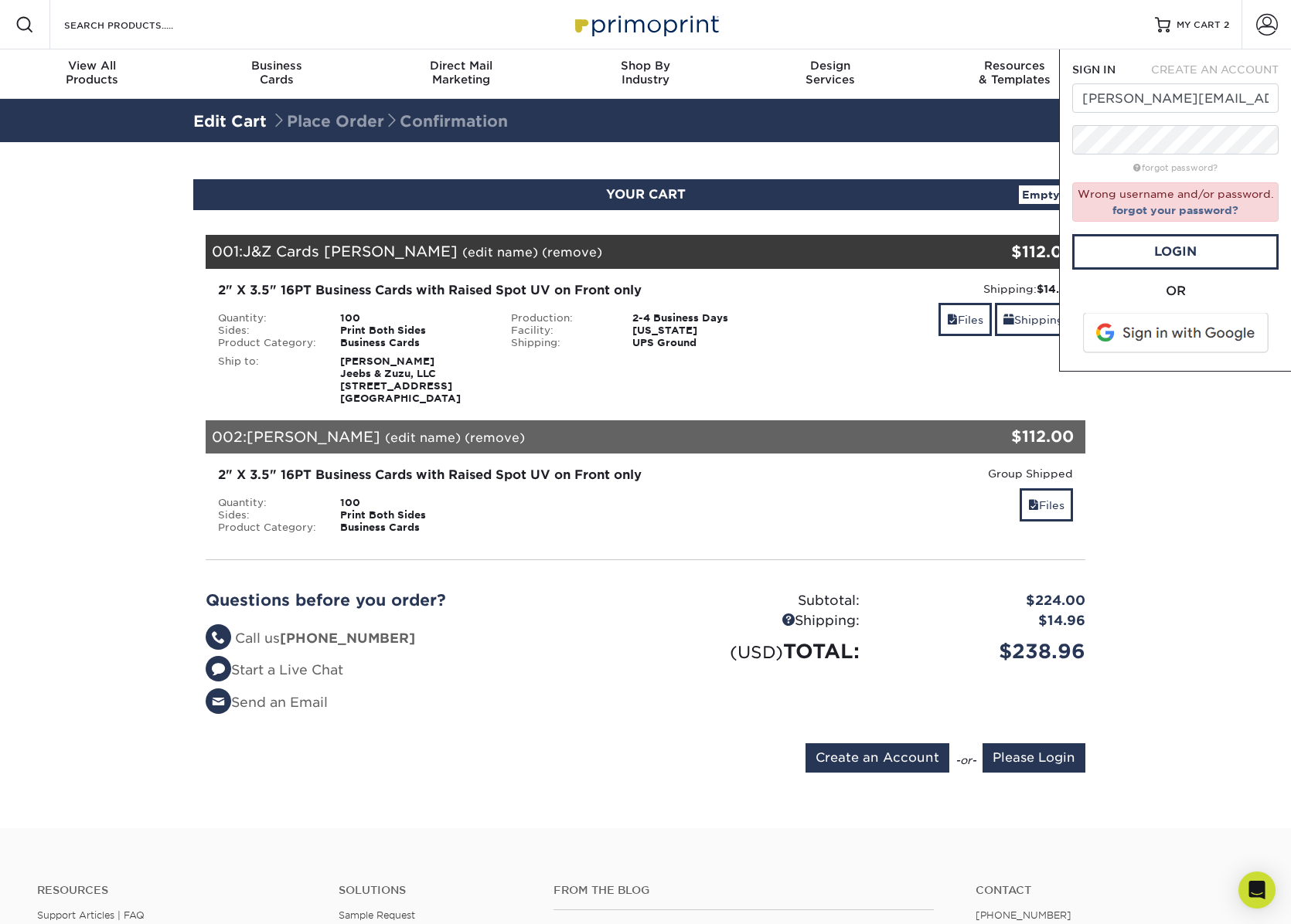
drag, startPoint x: 1159, startPoint y: 426, endPoint x: 1169, endPoint y: 345, distance: 81.6
click at [1159, 425] on section "YOUR CART Empty Cart Your Cart is Empty Account Login Create Account Contact Us…" at bounding box center [645, 486] width 1291 height 686
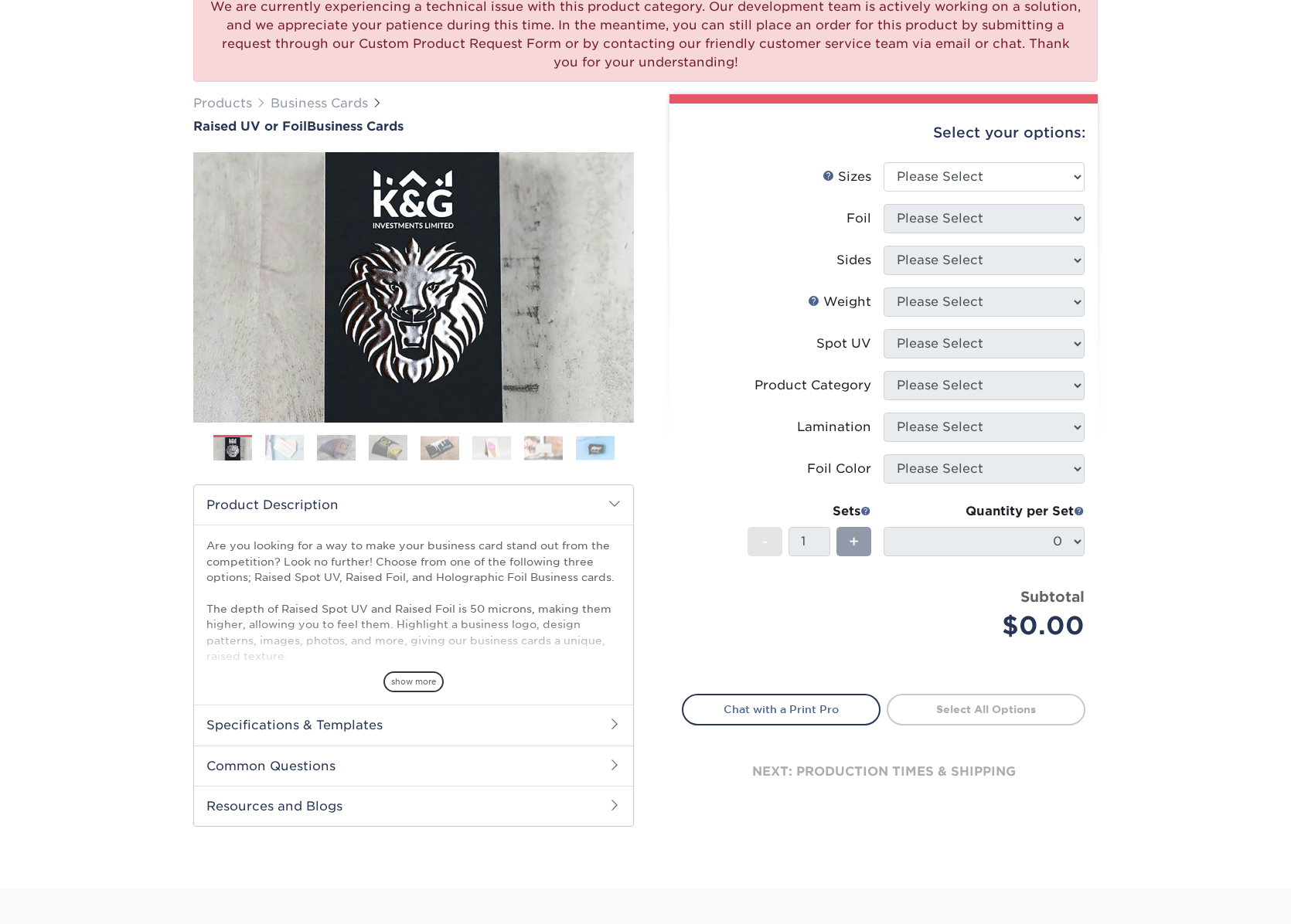
scroll to position [154, 0]
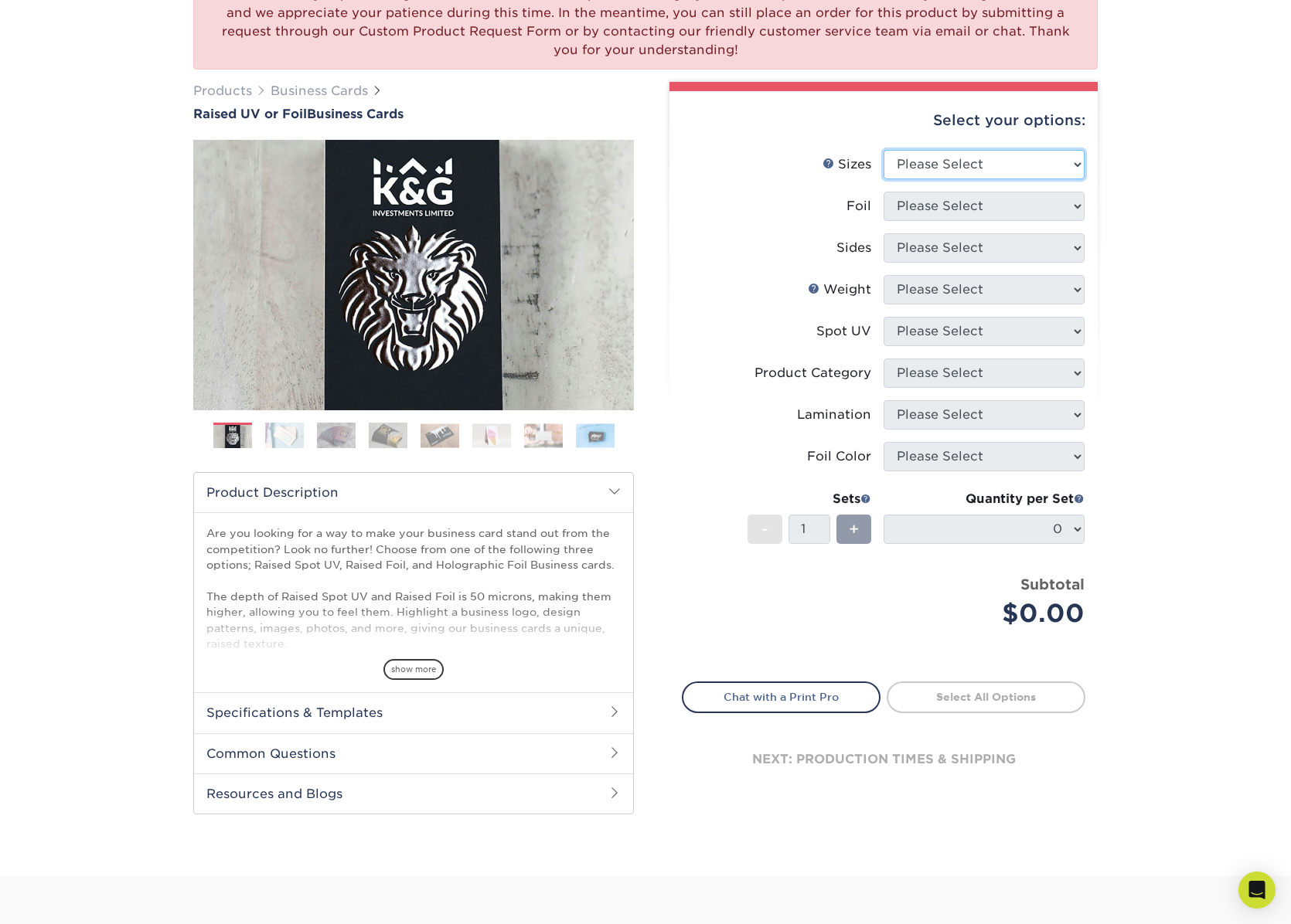
click at [1082, 166] on select "Please Select 2" x 3.5" - Standard" at bounding box center [984, 164] width 201 height 30
select select "2.00x3.50"
click at [884, 150] on select "Please Select 2" x 3.5" - Standard" at bounding box center [984, 164] width 201 height 30
click at [1051, 206] on select "Please Select No Yes" at bounding box center [984, 206] width 201 height 30
select select "0"
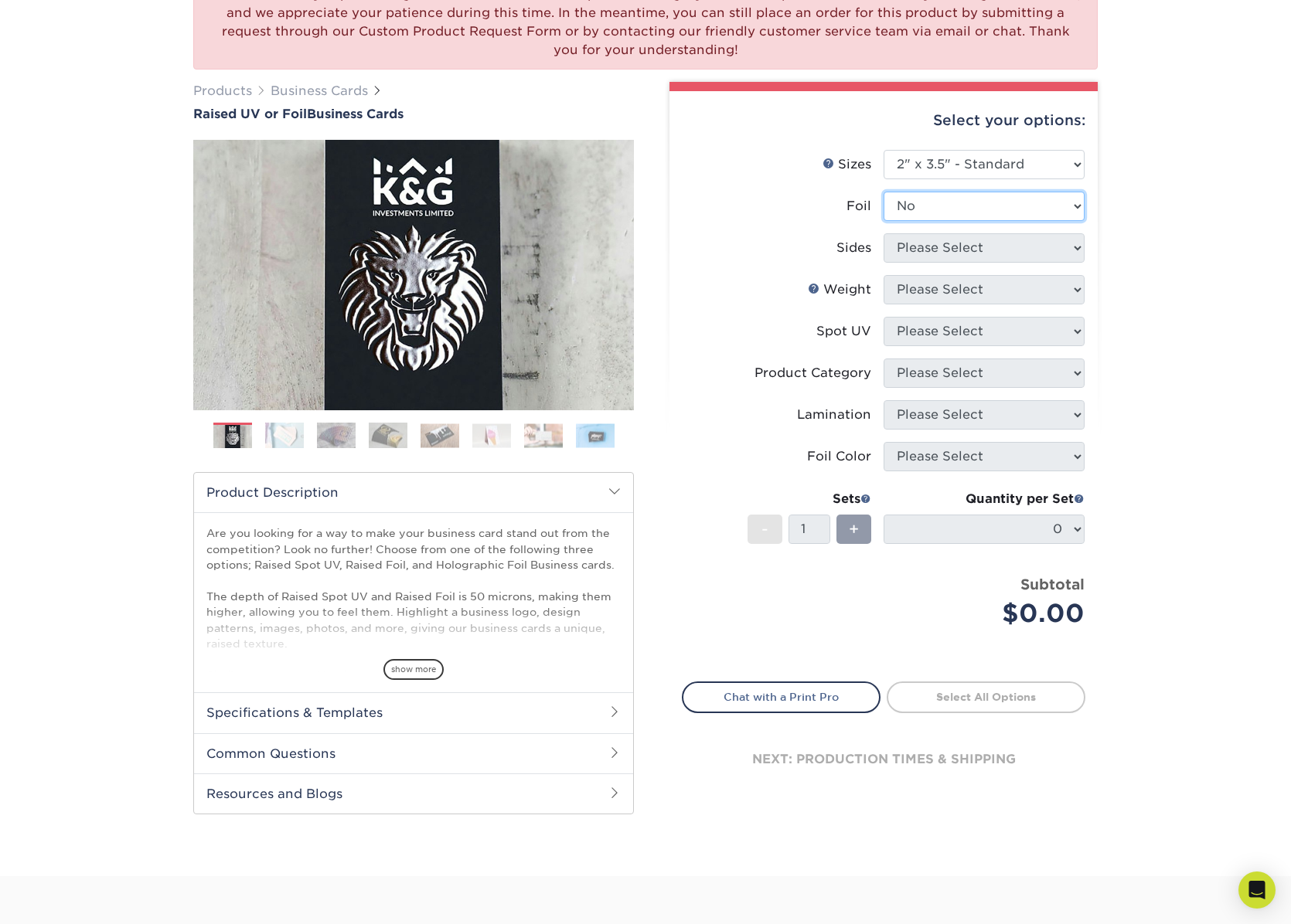
click at [884, 192] on select "Please Select No Yes" at bounding box center [984, 206] width 201 height 30
click at [988, 239] on select "Please Select Print Both Sides Print Front Only" at bounding box center [984, 248] width 201 height 30
select select "13abbda7-1d64-4f25-8bb2-c179b224825d"
click at [884, 234] on select "Please Select Print Both Sides Print Front Only" at bounding box center [984, 248] width 201 height 30
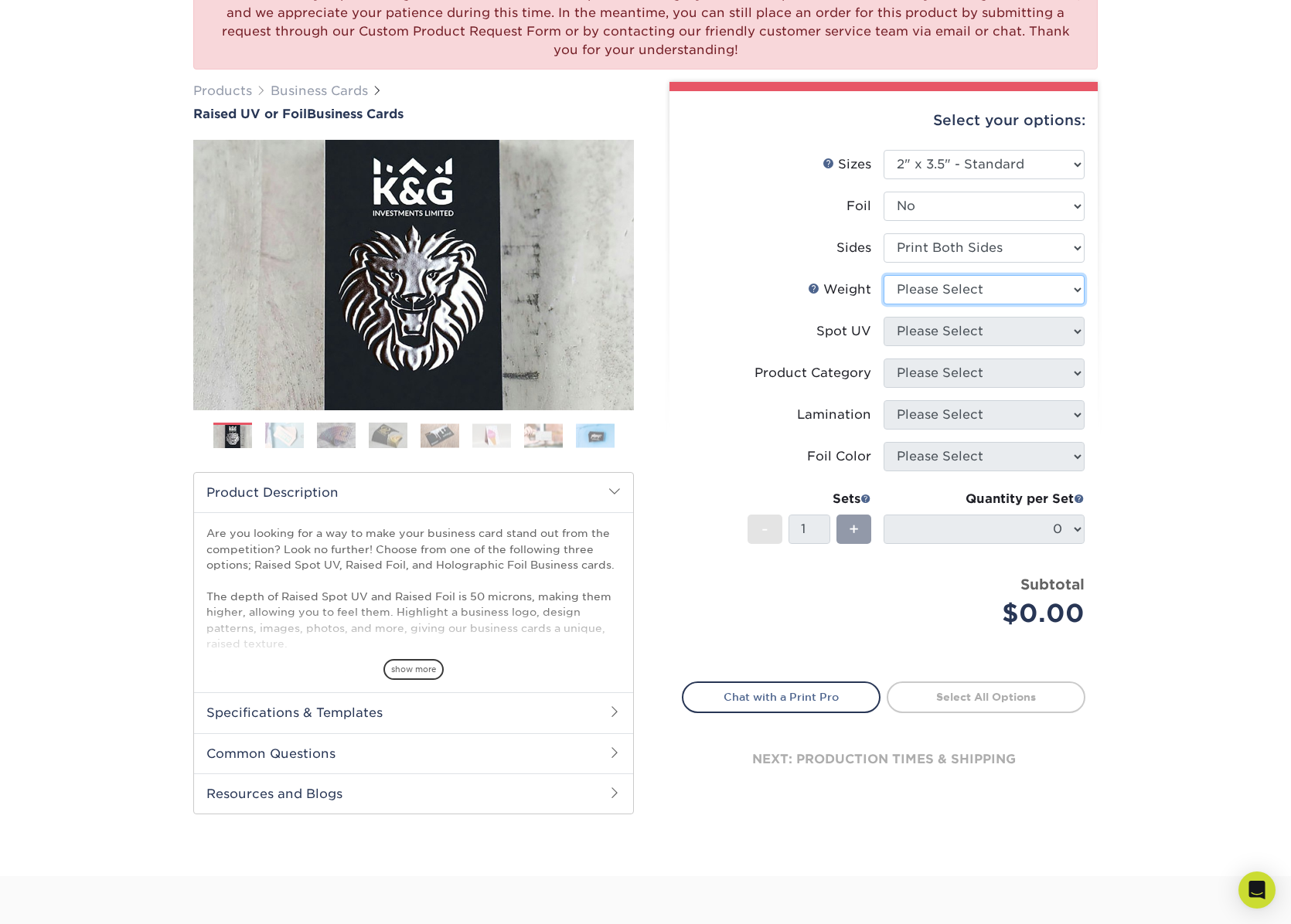
click at [1010, 289] on select "Please Select 16PT" at bounding box center [984, 290] width 201 height 30
select select "16PT"
click at [884, 275] on select "Please Select 16PT" at bounding box center [984, 290] width 201 height 30
click at [995, 338] on select "Please Select No Spot UV Front Only" at bounding box center [984, 331] width 201 height 30
select select "1"
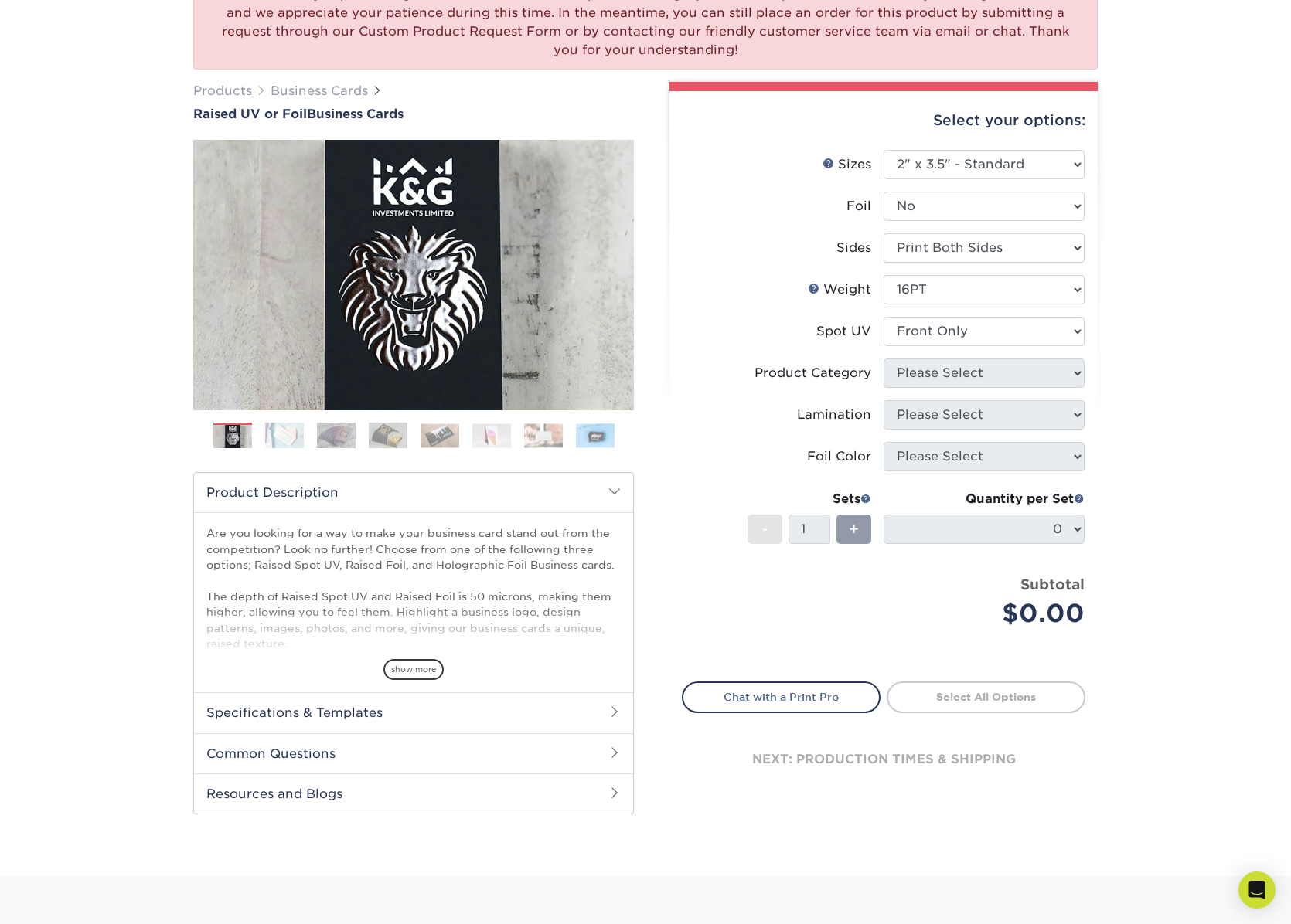
click at [884, 317] on select "Please Select No Spot UV Front Only" at bounding box center [984, 331] width 201 height 30
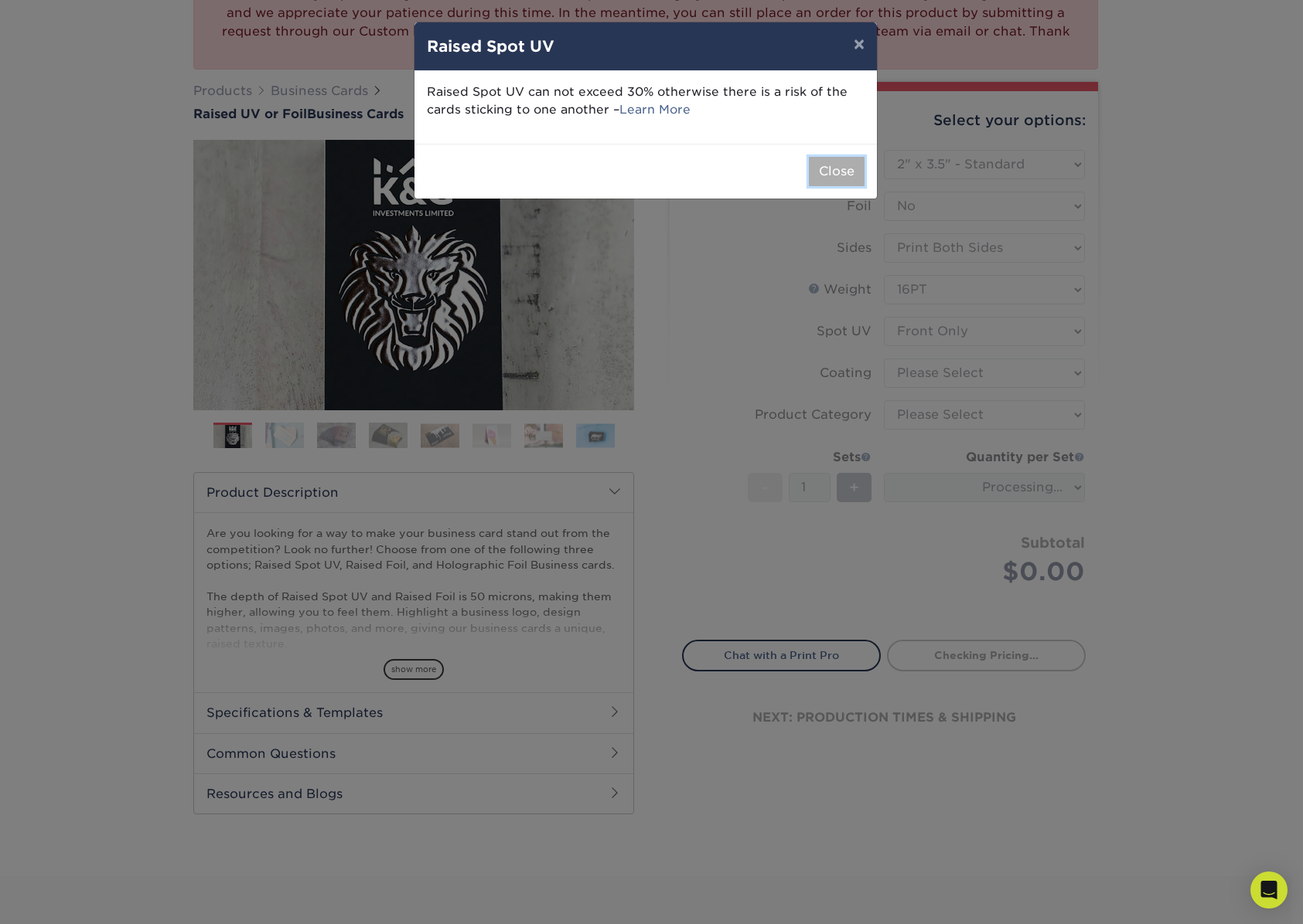
click at [842, 179] on button "Close" at bounding box center [836, 171] width 56 height 30
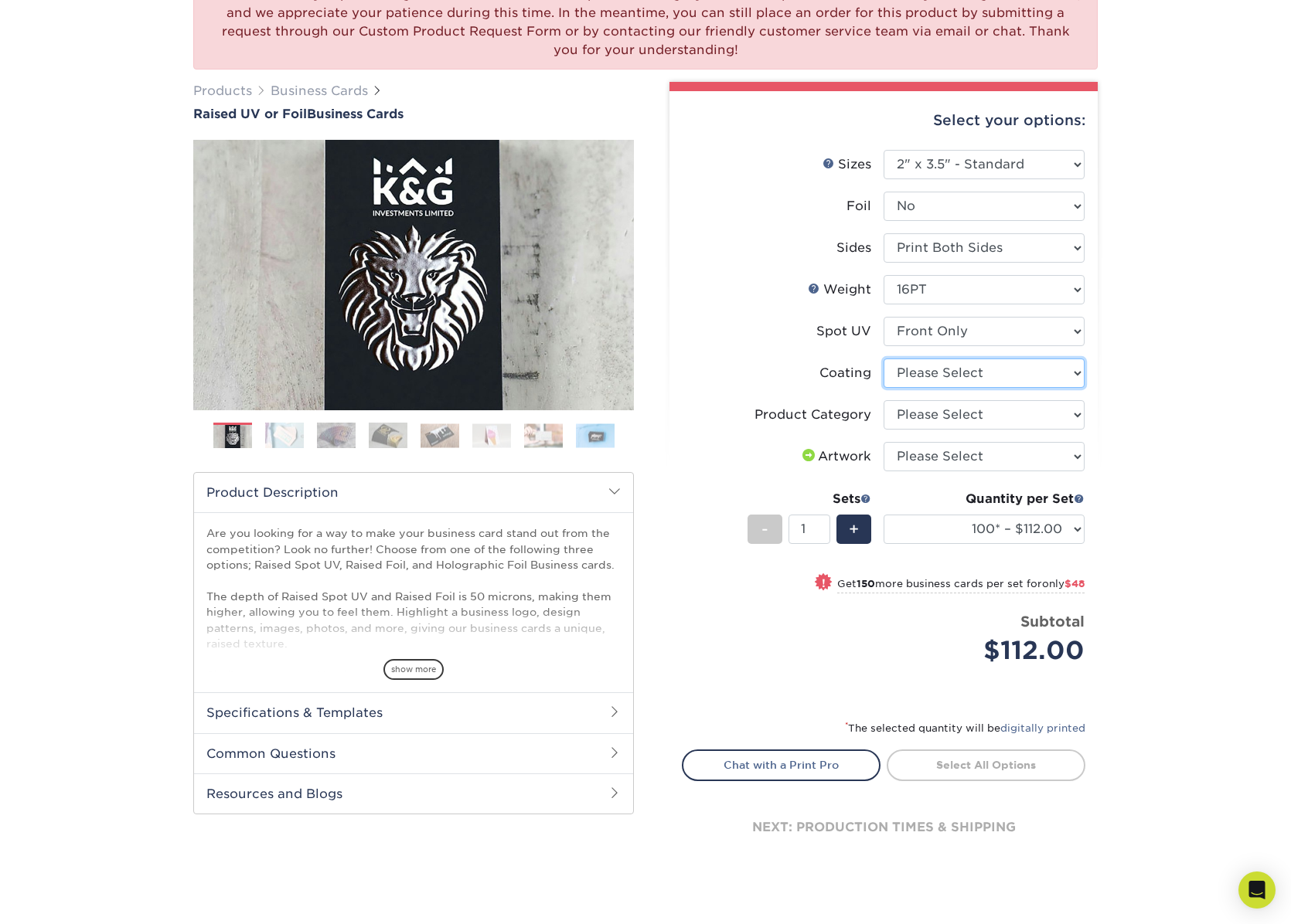
click at [1020, 374] on select at bounding box center [984, 373] width 201 height 30
select select "3e7618de-abca-4bda-9f97-8b9129e913d8"
click at [884, 358] on select at bounding box center [984, 373] width 201 height 30
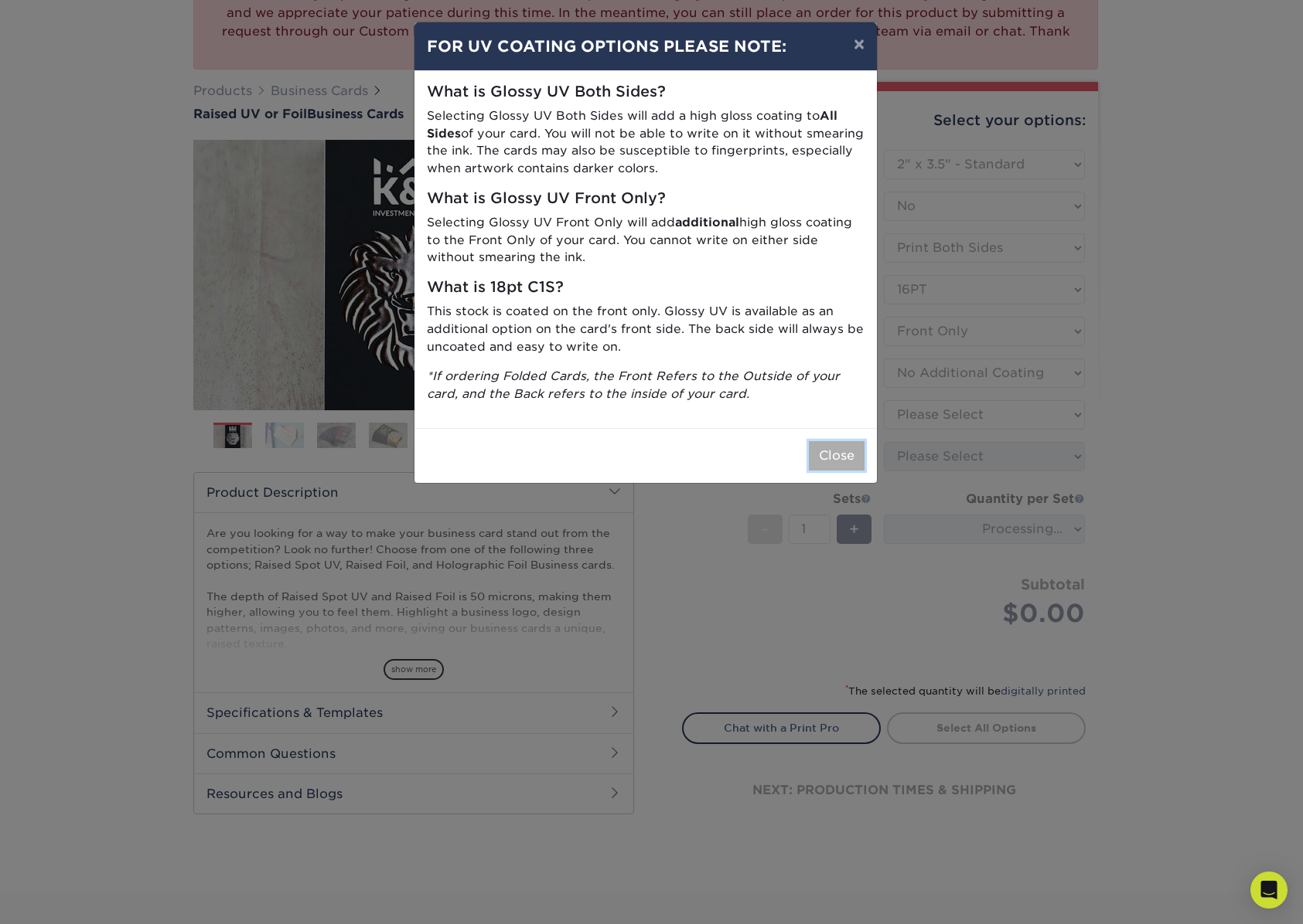
click at [839, 457] on button "Close" at bounding box center [836, 456] width 56 height 30
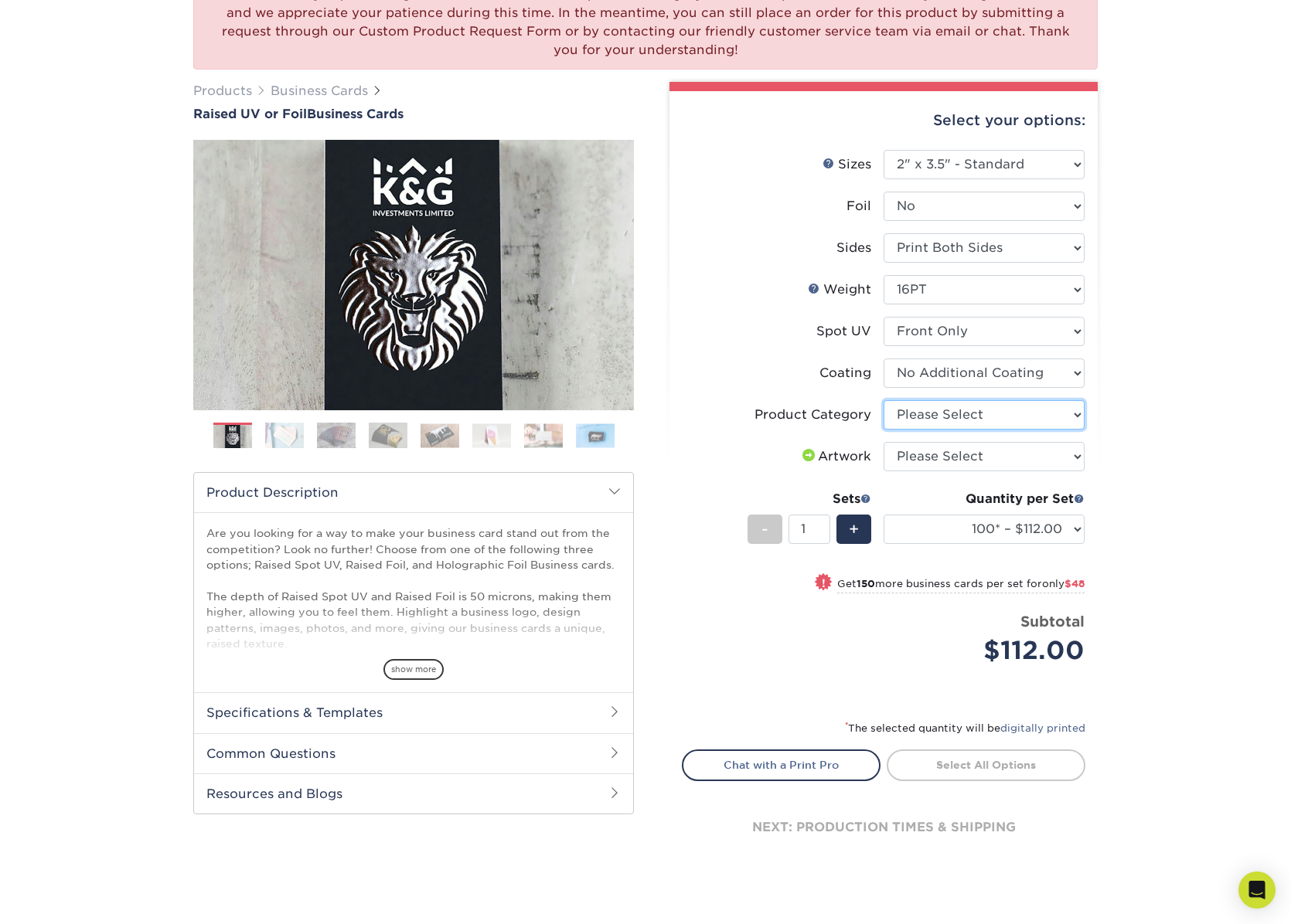
click at [1066, 415] on select "Please Select Business Cards" at bounding box center [984, 414] width 201 height 30
select select "3b5148f1-0588-4f88-a218-97bcfdce65c1"
click at [884, 400] on select "Please Select Business Cards" at bounding box center [984, 414] width 201 height 30
click at [1017, 454] on select "Please Select I will upload files I need a design - $100" at bounding box center [984, 457] width 201 height 30
select select "upload"
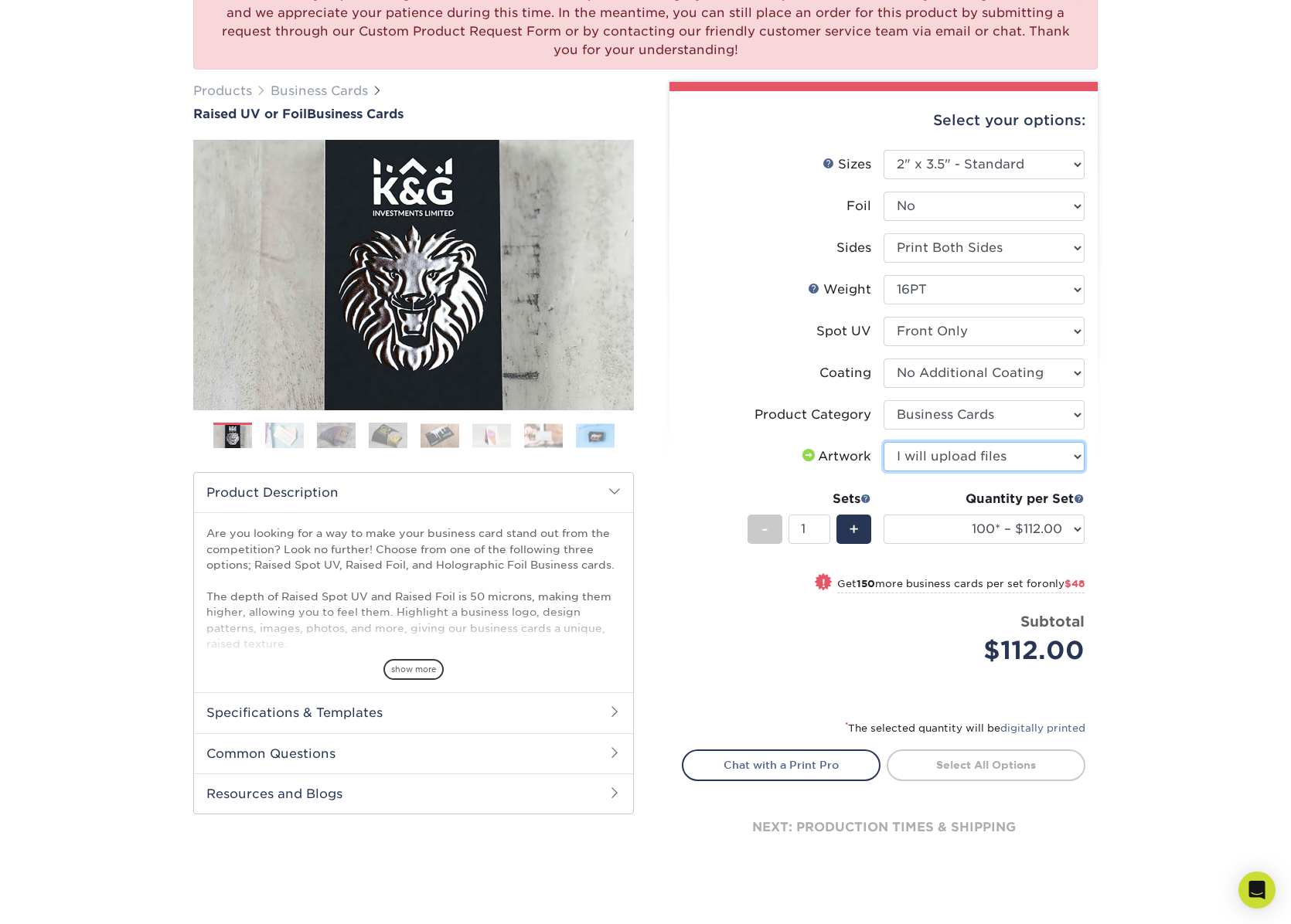
click at [884, 442] on select "Please Select I will upload files I need a design - $100" at bounding box center [984, 457] width 201 height 30
click at [924, 768] on link "Proceed to Shipping" at bounding box center [986, 763] width 198 height 28
type input "Set 1"
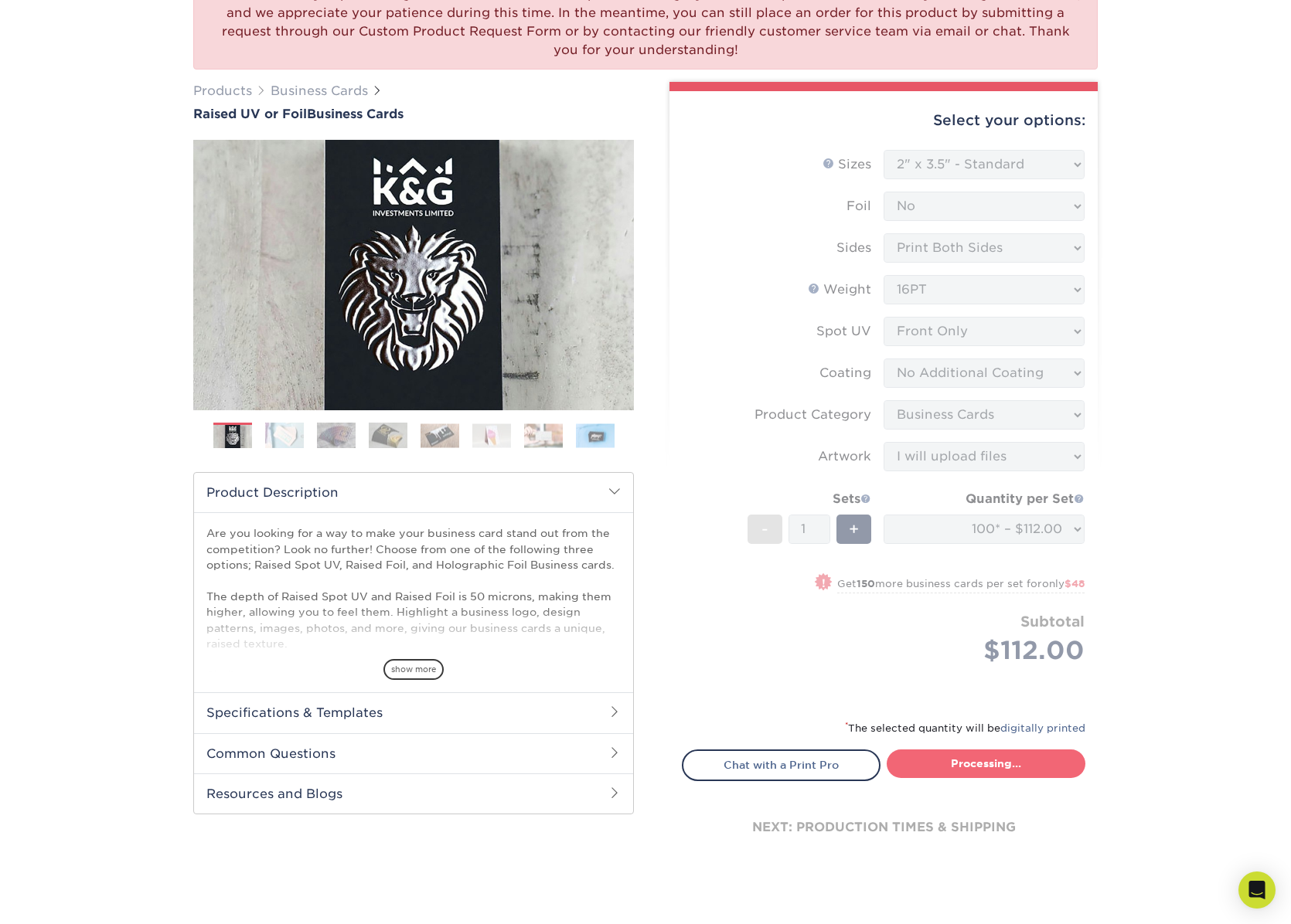
select select "52069502-5f9e-478c-8054-338319a33c46"
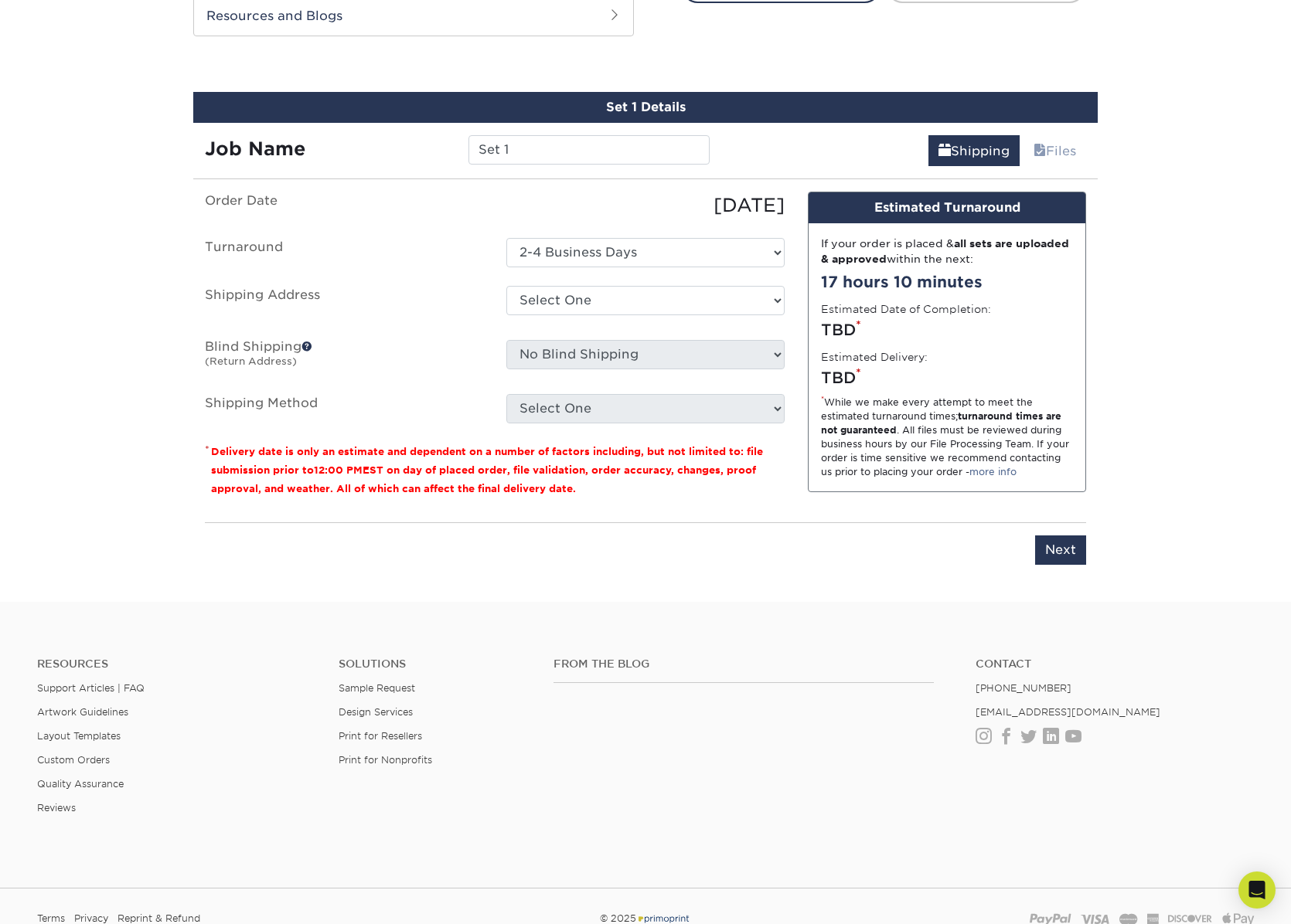
scroll to position [946, 0]
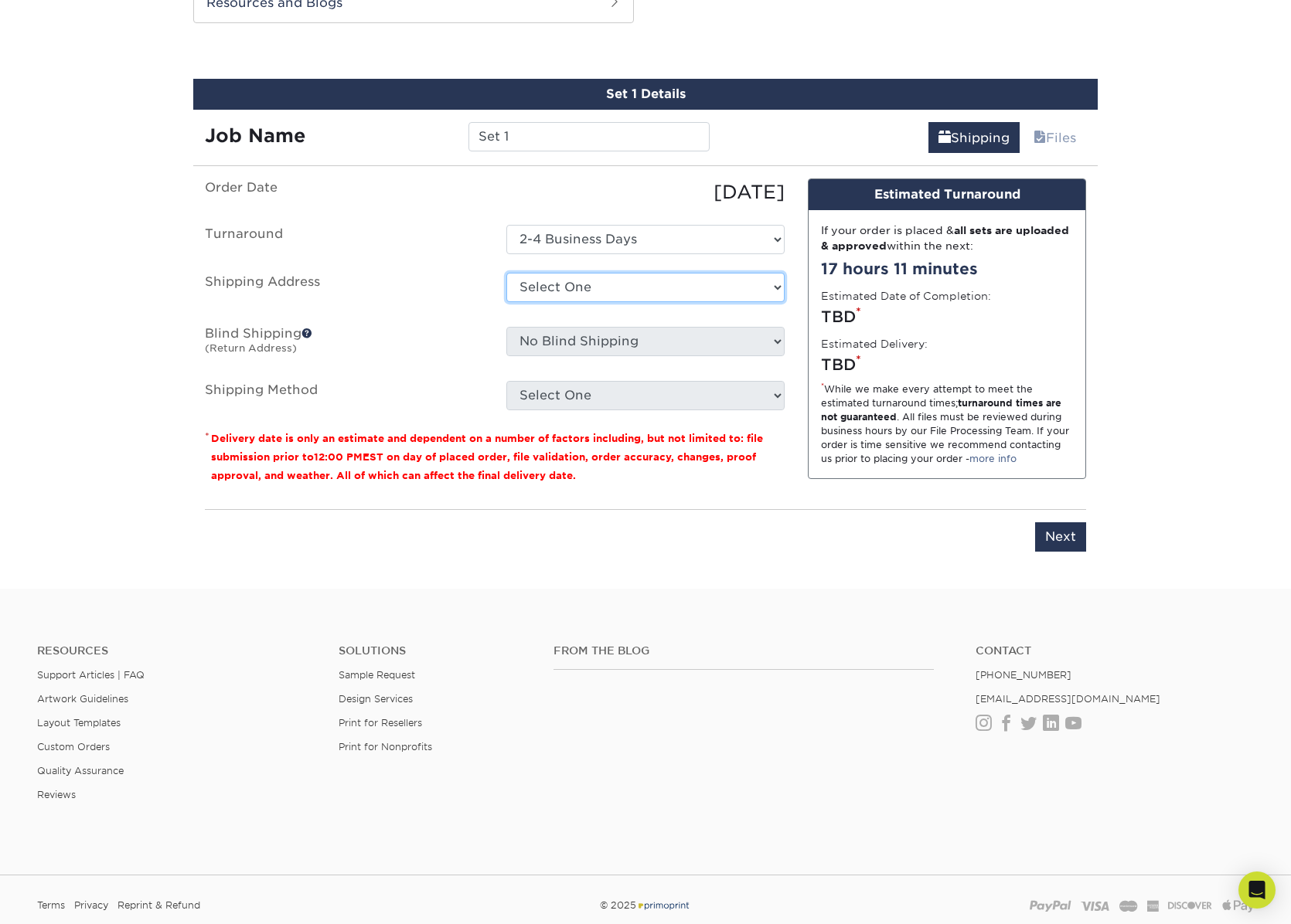
click at [649, 286] on select "Select One J&Z + Add New Address - Login" at bounding box center [646, 287] width 279 height 30
select select "285244"
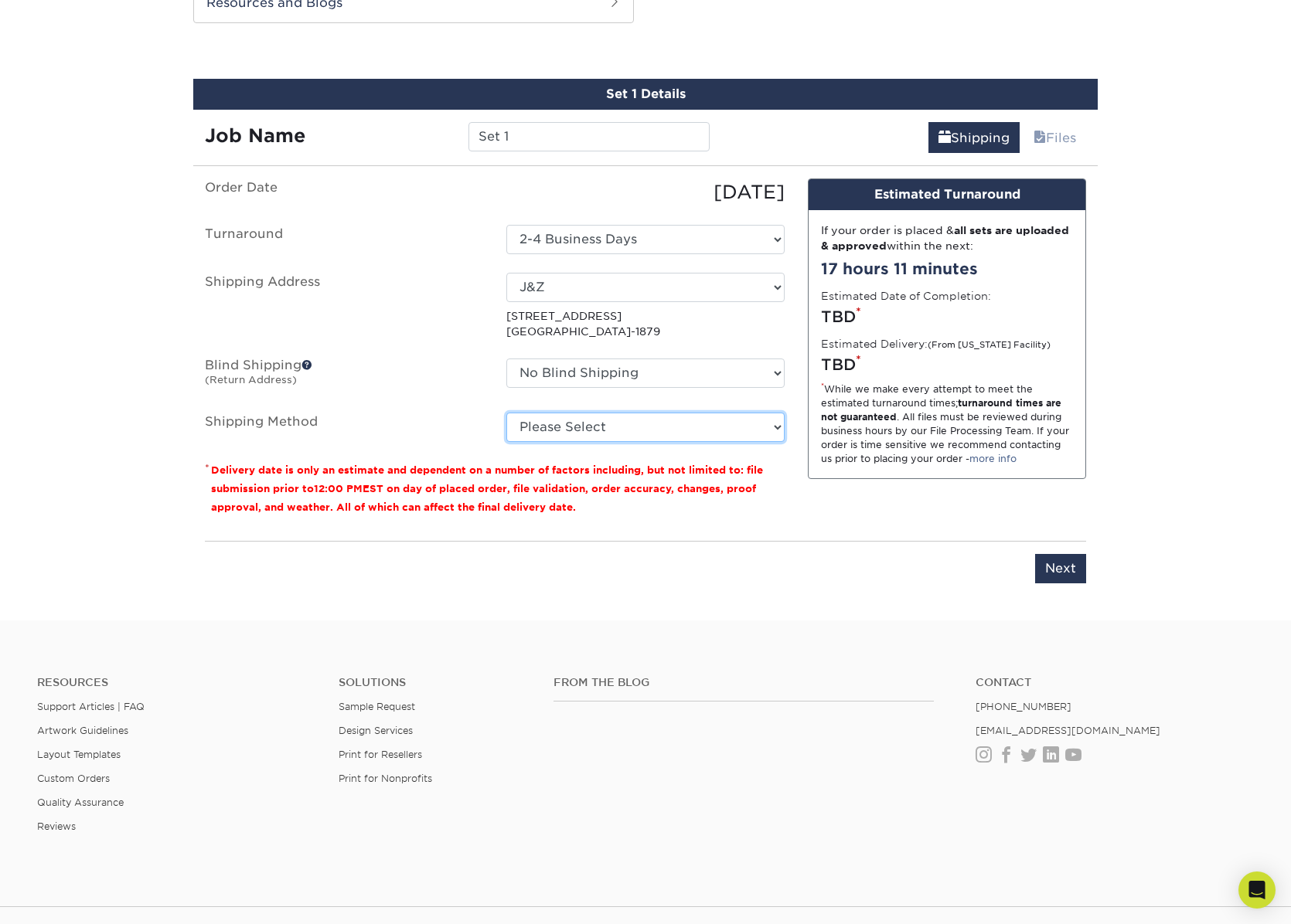
click at [672, 430] on select "Please Select Ground Shipping (+$7.84) 3 Day Shipping Service (+$15.34) 2 Day A…" at bounding box center [646, 427] width 279 height 30
select select "03"
click at [507, 413] on select "Please Select Ground Shipping (+$7.84) 3 Day Shipping Service (+$15.34) 2 Day A…" at bounding box center [646, 427] width 279 height 30
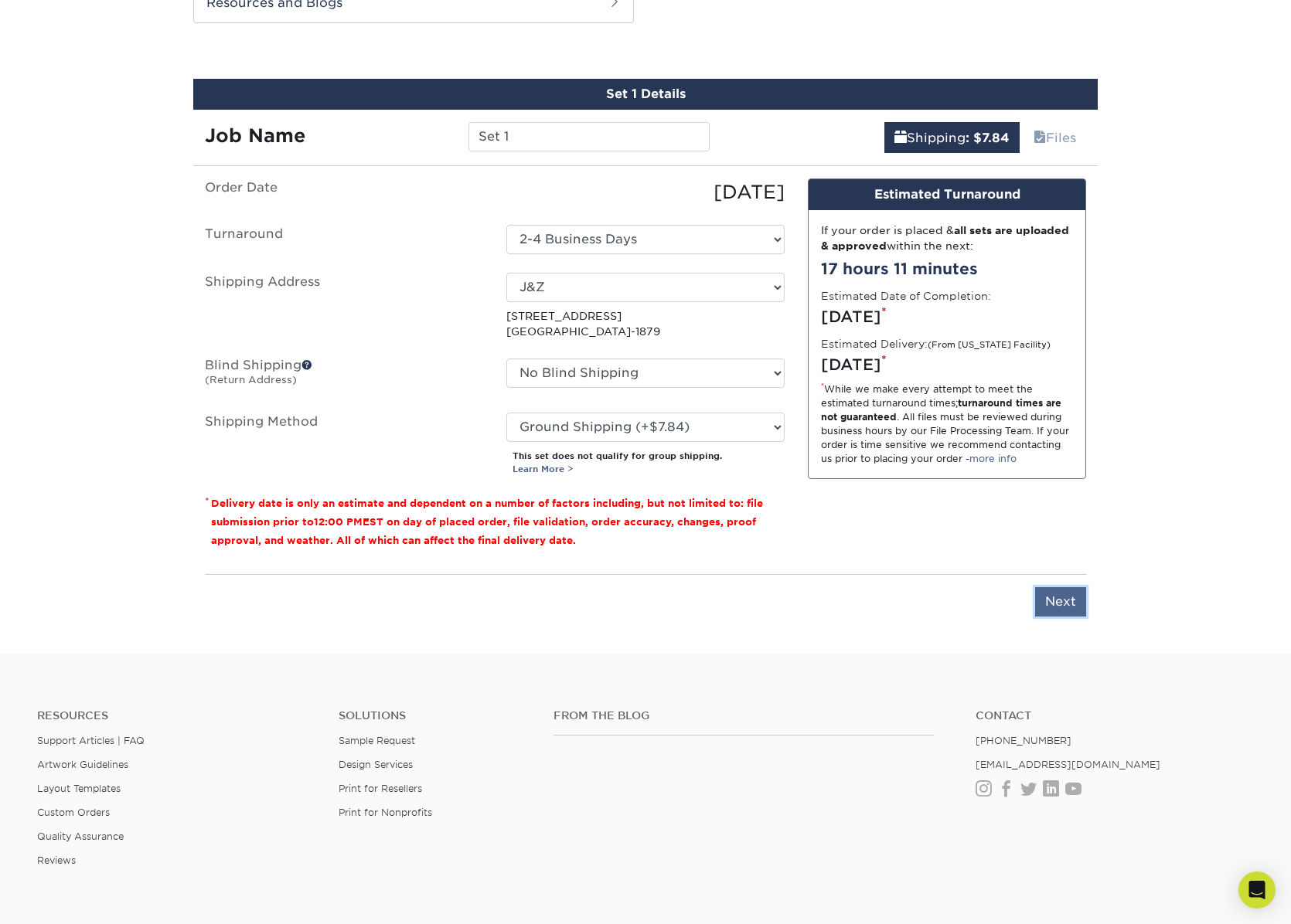
click at [1068, 602] on input "Next" at bounding box center [1060, 602] width 51 height 30
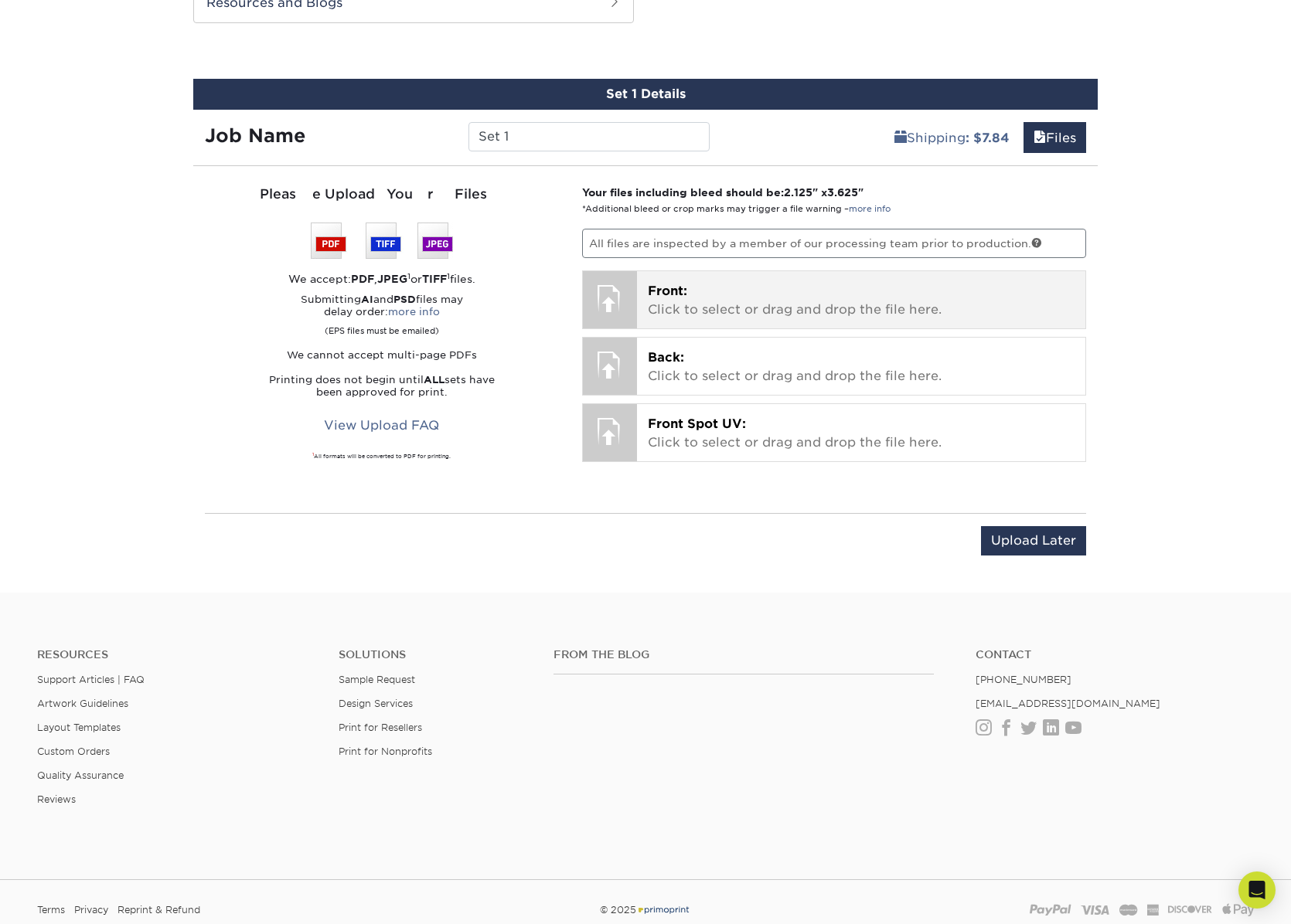
click at [662, 292] on span "Front:" at bounding box center [667, 291] width 39 height 14
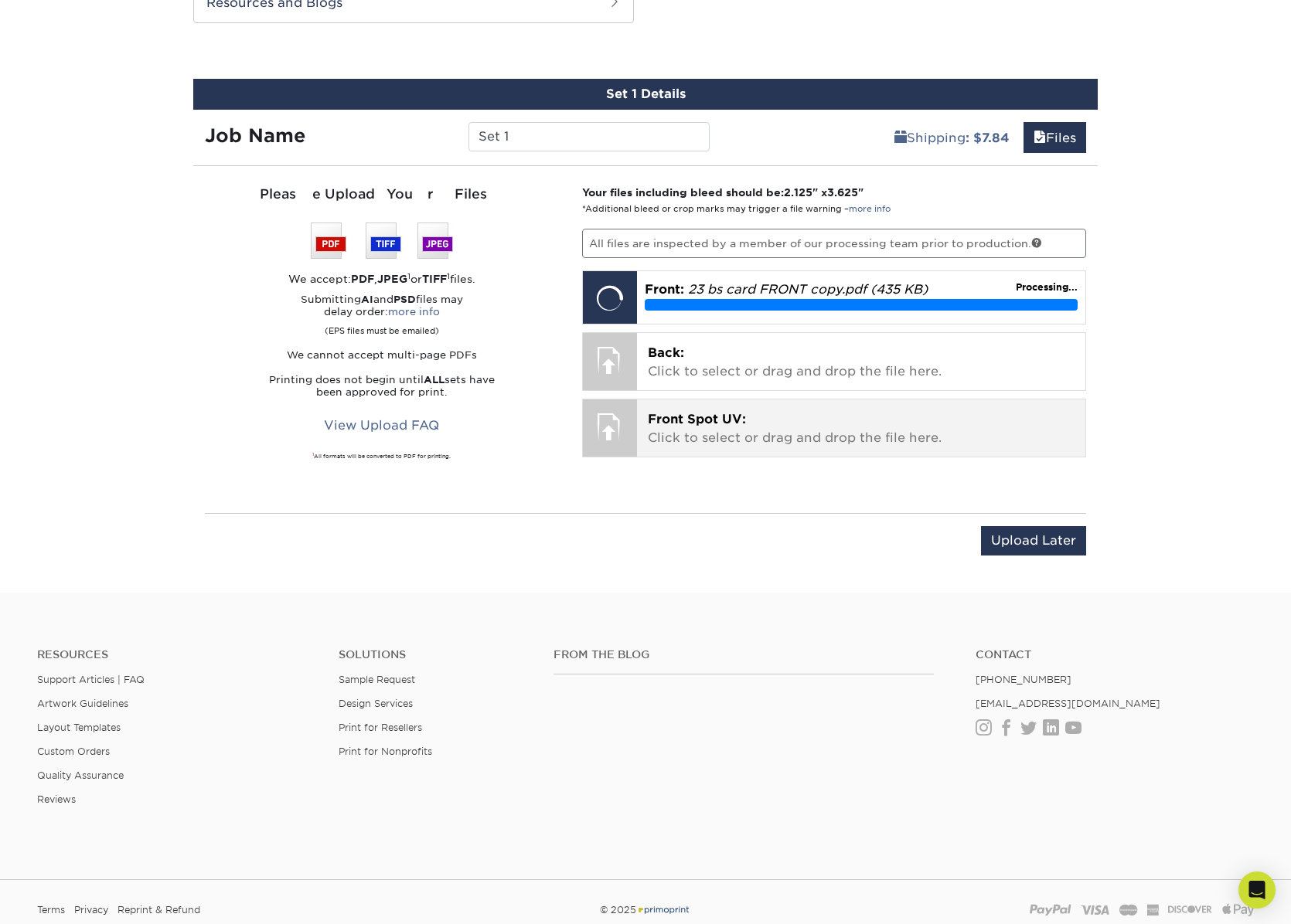
click at [699, 420] on span "Front Spot UV:" at bounding box center [696, 419] width 98 height 14
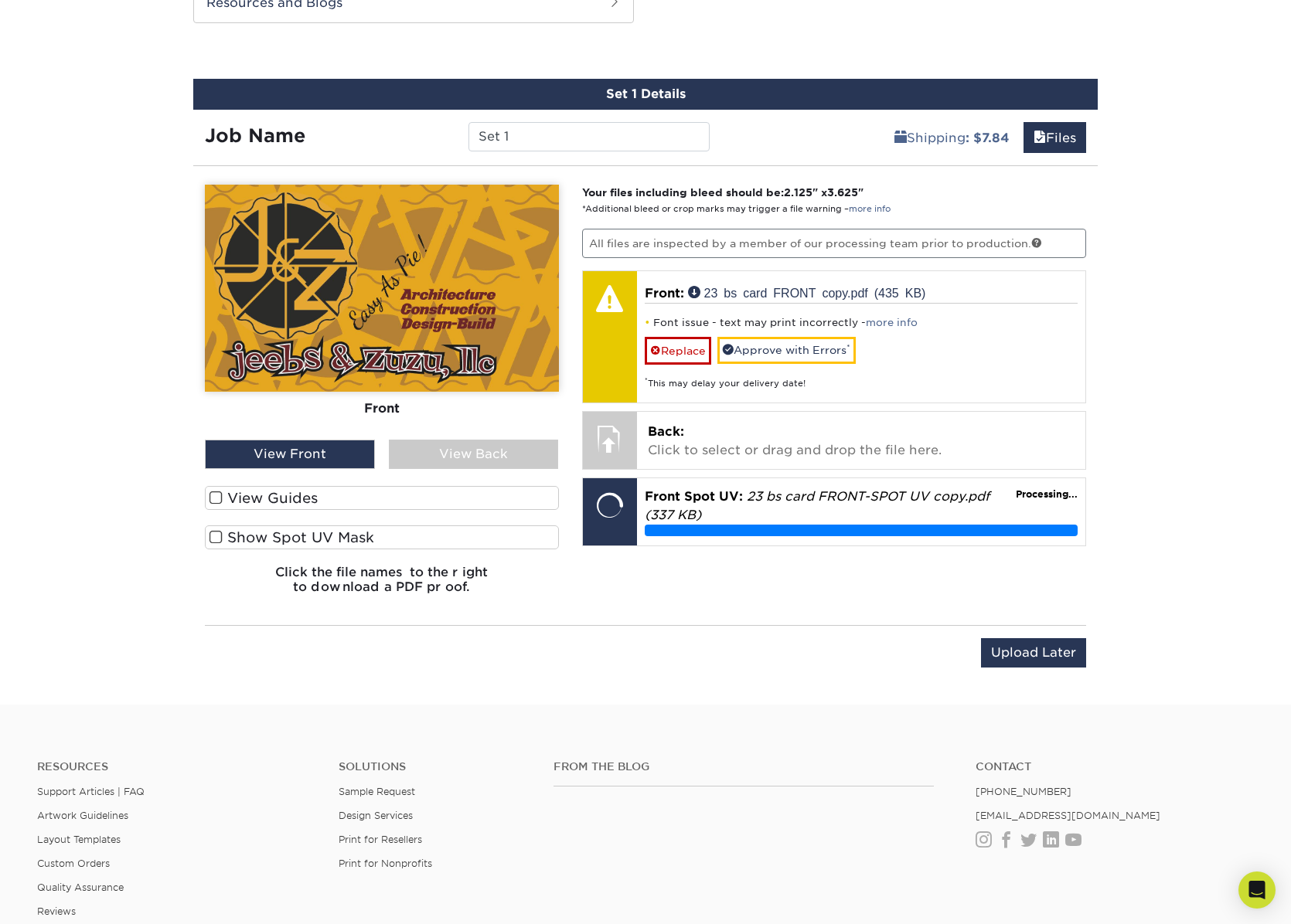
click at [216, 535] on span at bounding box center [216, 538] width 13 height 14
click at [0, 0] on input "Show Spot UV Mask" at bounding box center [0, 0] width 0 height 0
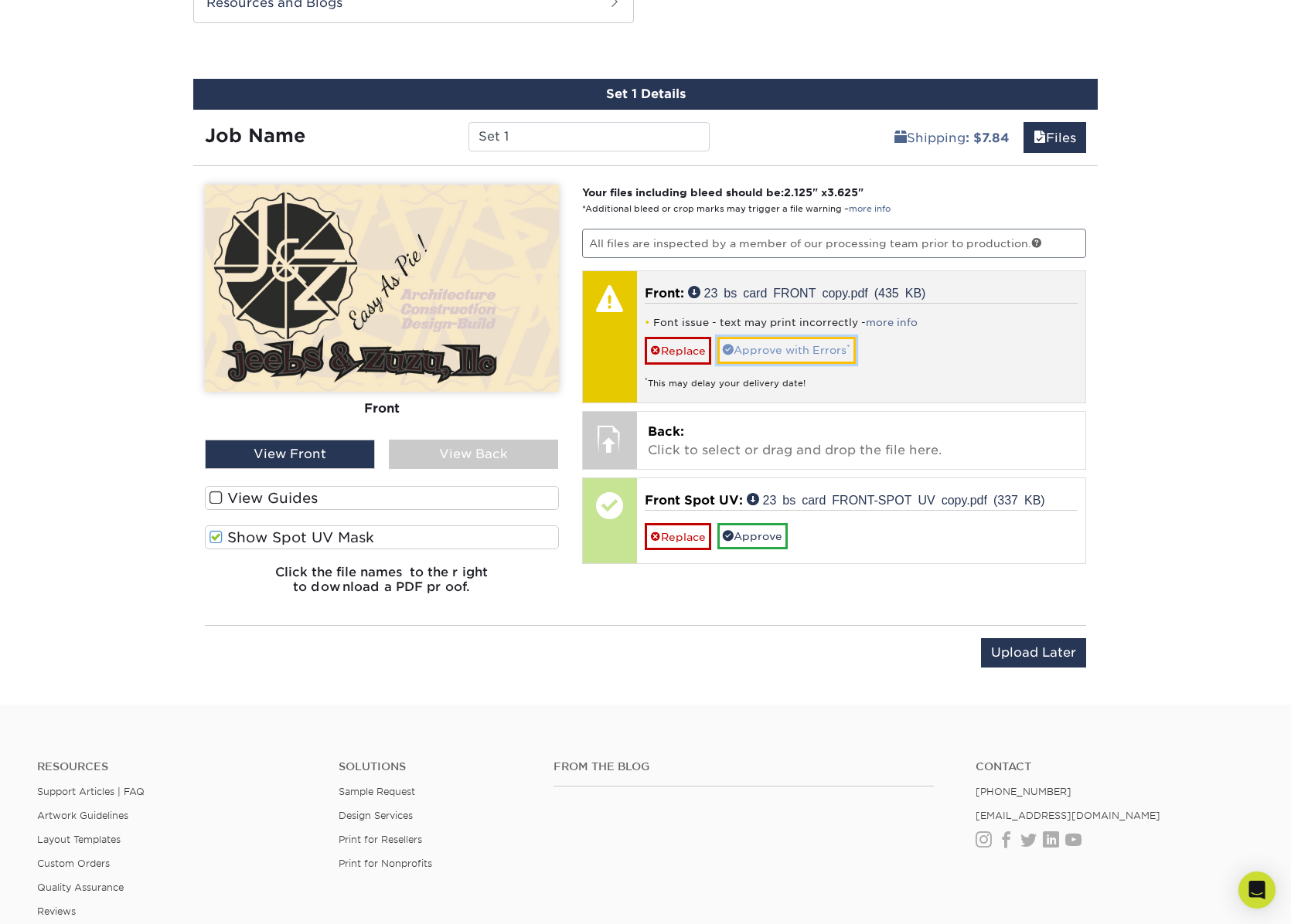
click at [764, 347] on link "Approve with Errors *" at bounding box center [786, 350] width 138 height 26
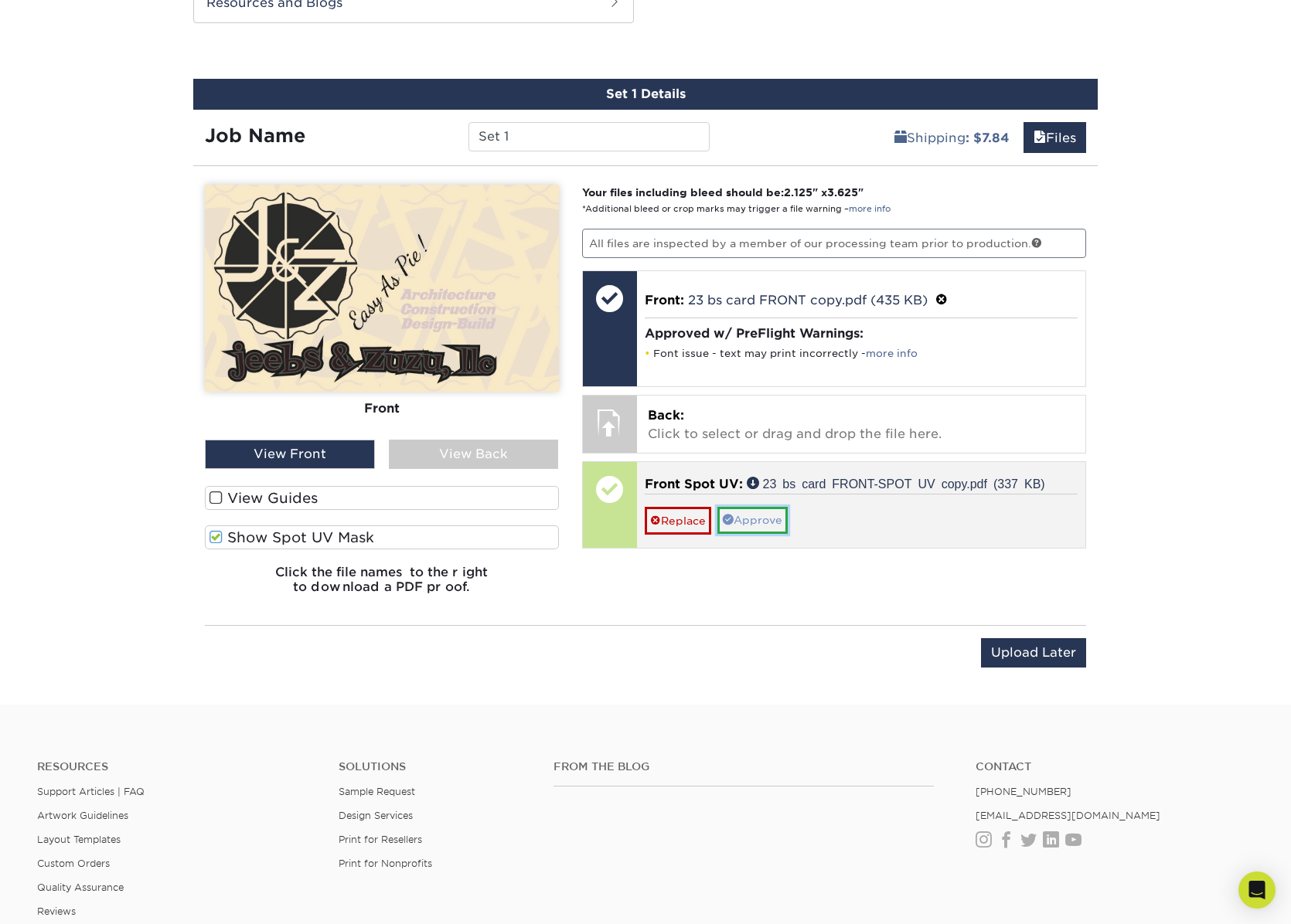
click at [745, 522] on link "Approve" at bounding box center [752, 520] width 70 height 26
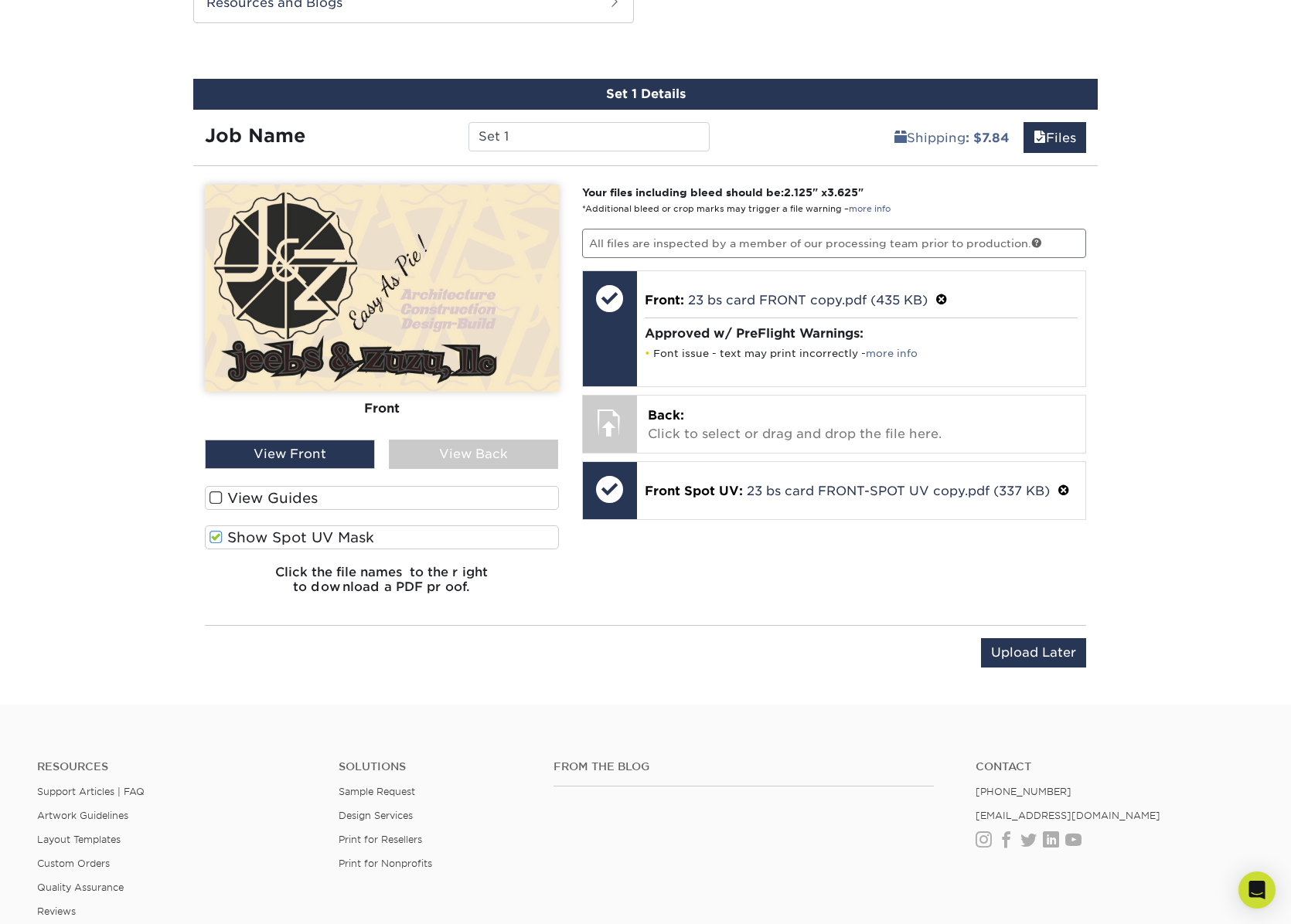
click at [217, 538] on span at bounding box center [216, 538] width 13 height 14
click at [0, 0] on input "Show Spot UV Mask" at bounding box center [0, 0] width 0 height 0
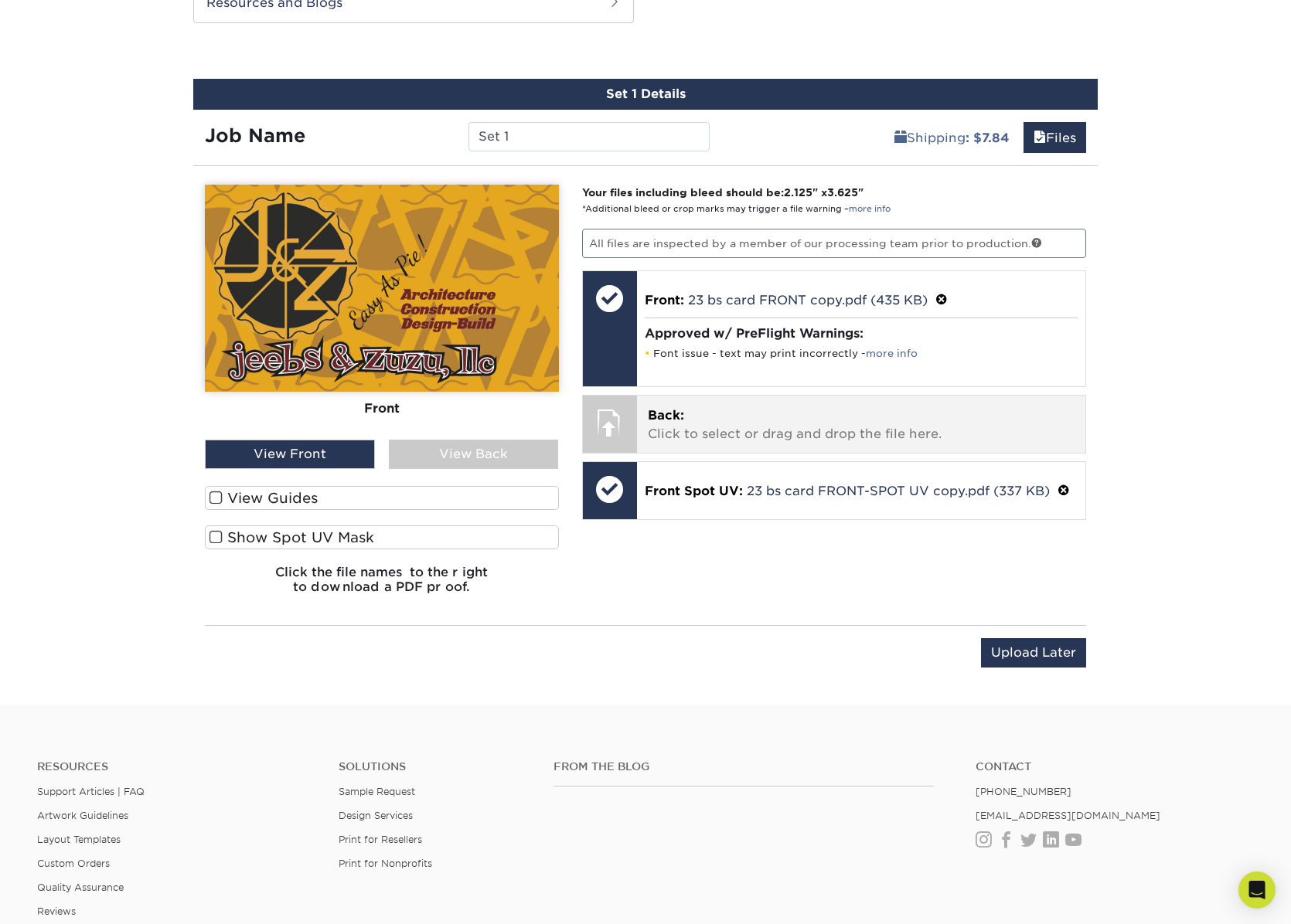
click at [748, 414] on p "Back: Click to select or drag and drop the file here." at bounding box center [861, 425] width 427 height 37
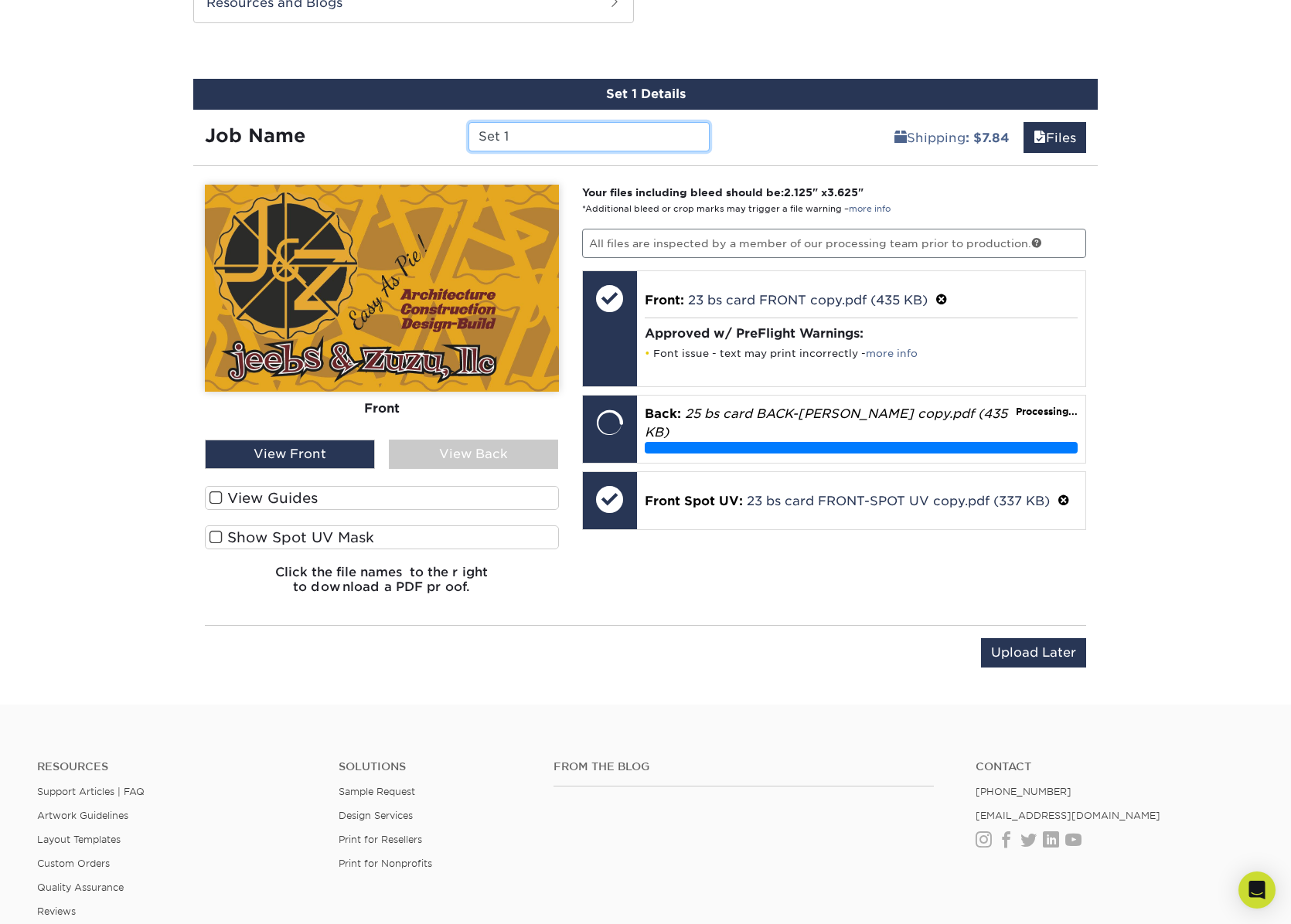
click at [535, 143] on input "Set 1" at bounding box center [588, 137] width 240 height 30
drag, startPoint x: 535, startPoint y: 143, endPoint x: 394, endPoint y: 147, distance: 141.1
click at [394, 147] on div "Job Name Set 1" at bounding box center [457, 137] width 528 height 30
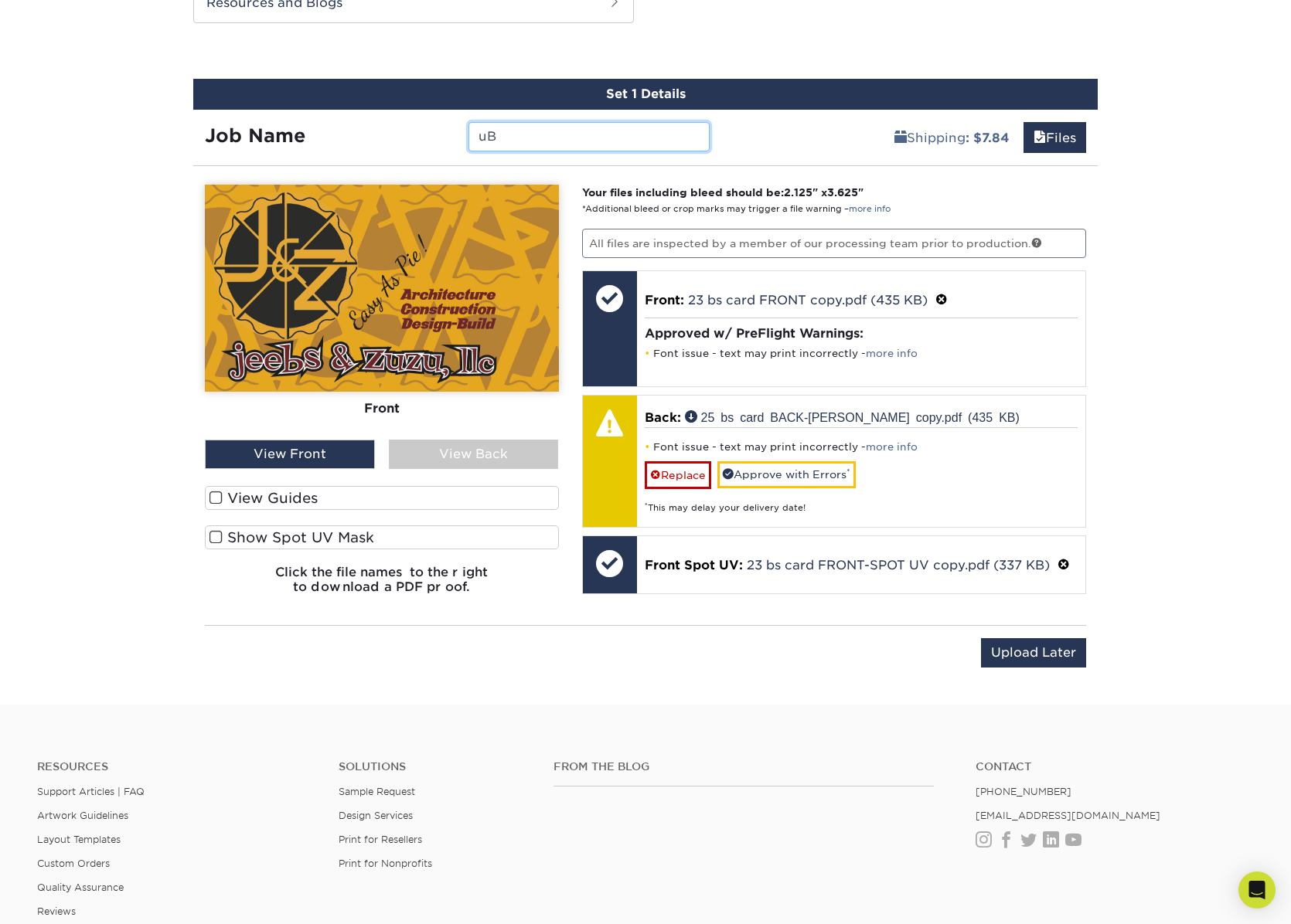
type input "u"
type input "[PERSON_NAME]"
click at [448, 451] on div "View Back" at bounding box center [474, 454] width 170 height 30
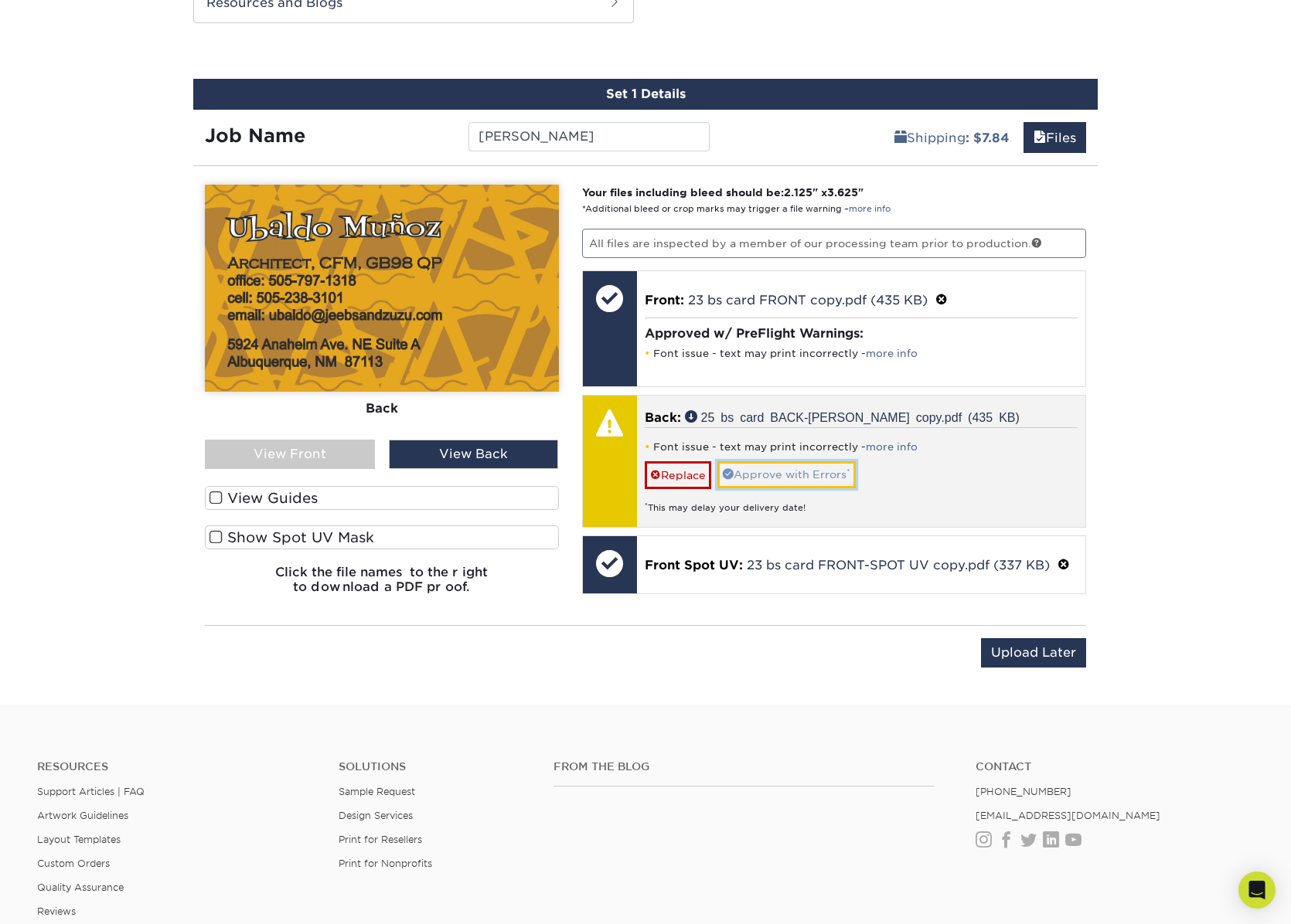
click at [788, 475] on link "Approve with Errors *" at bounding box center [786, 474] width 138 height 26
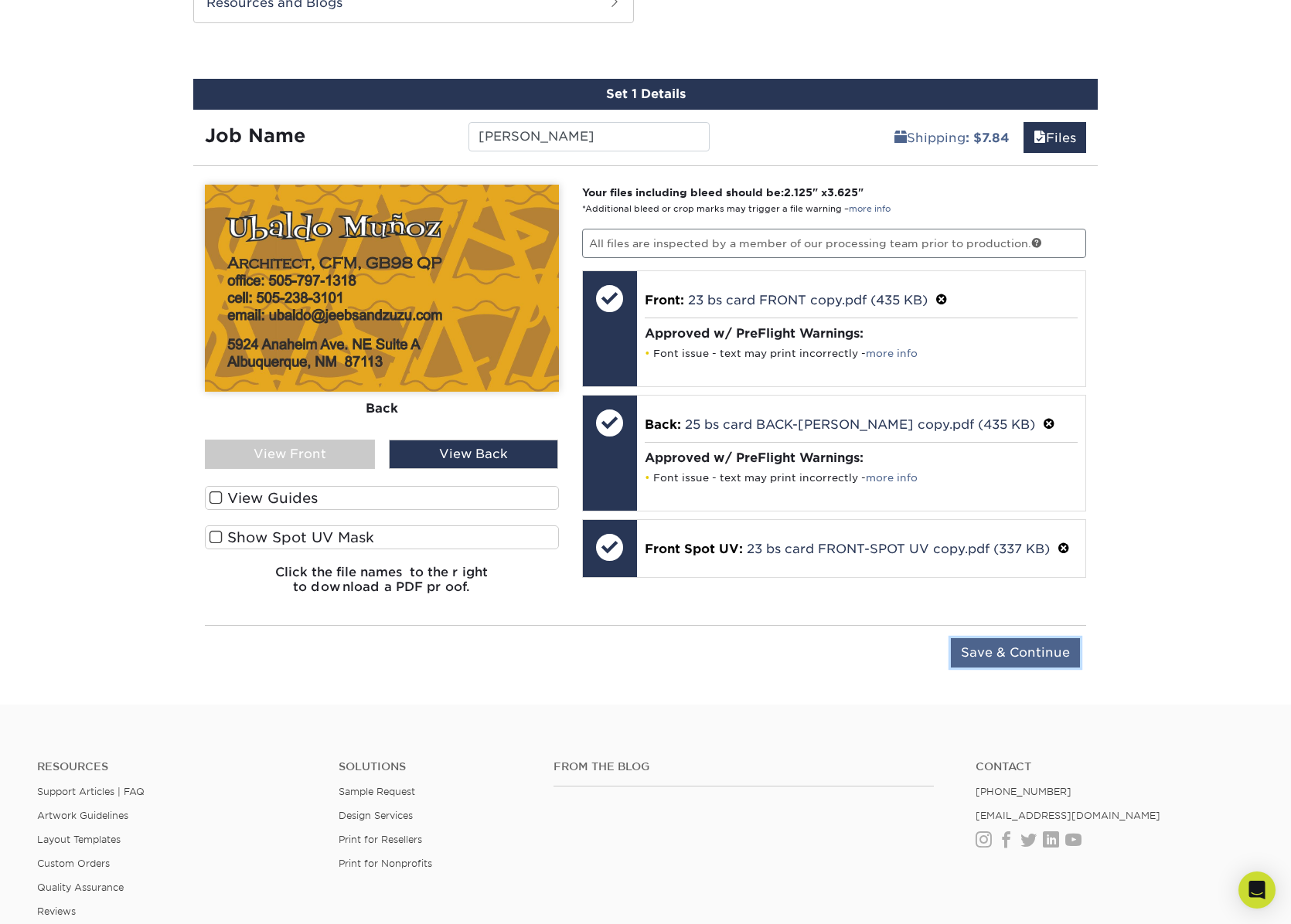
click at [1013, 644] on input "Save & Continue" at bounding box center [1015, 653] width 129 height 30
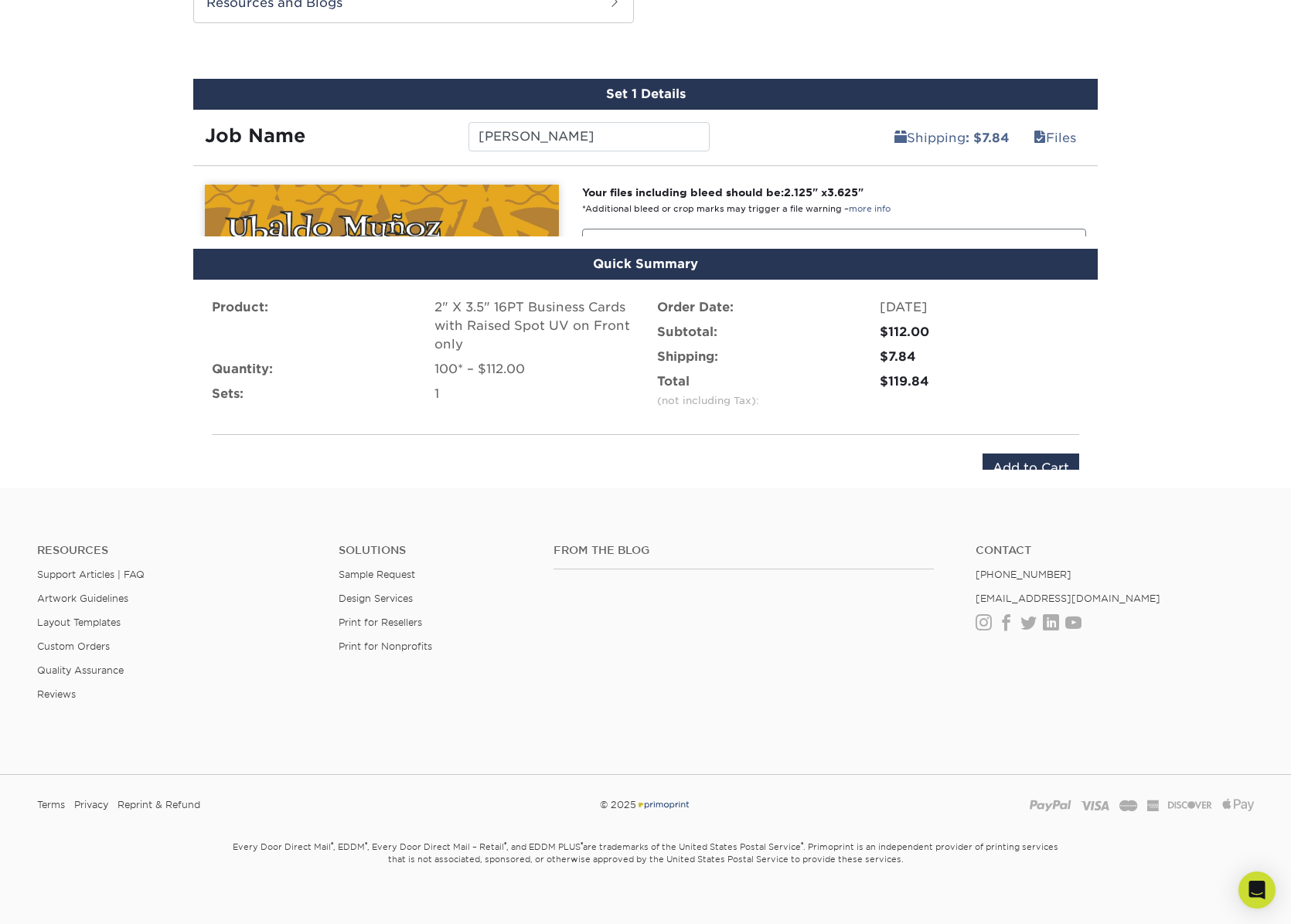
scroll to position [923, 0]
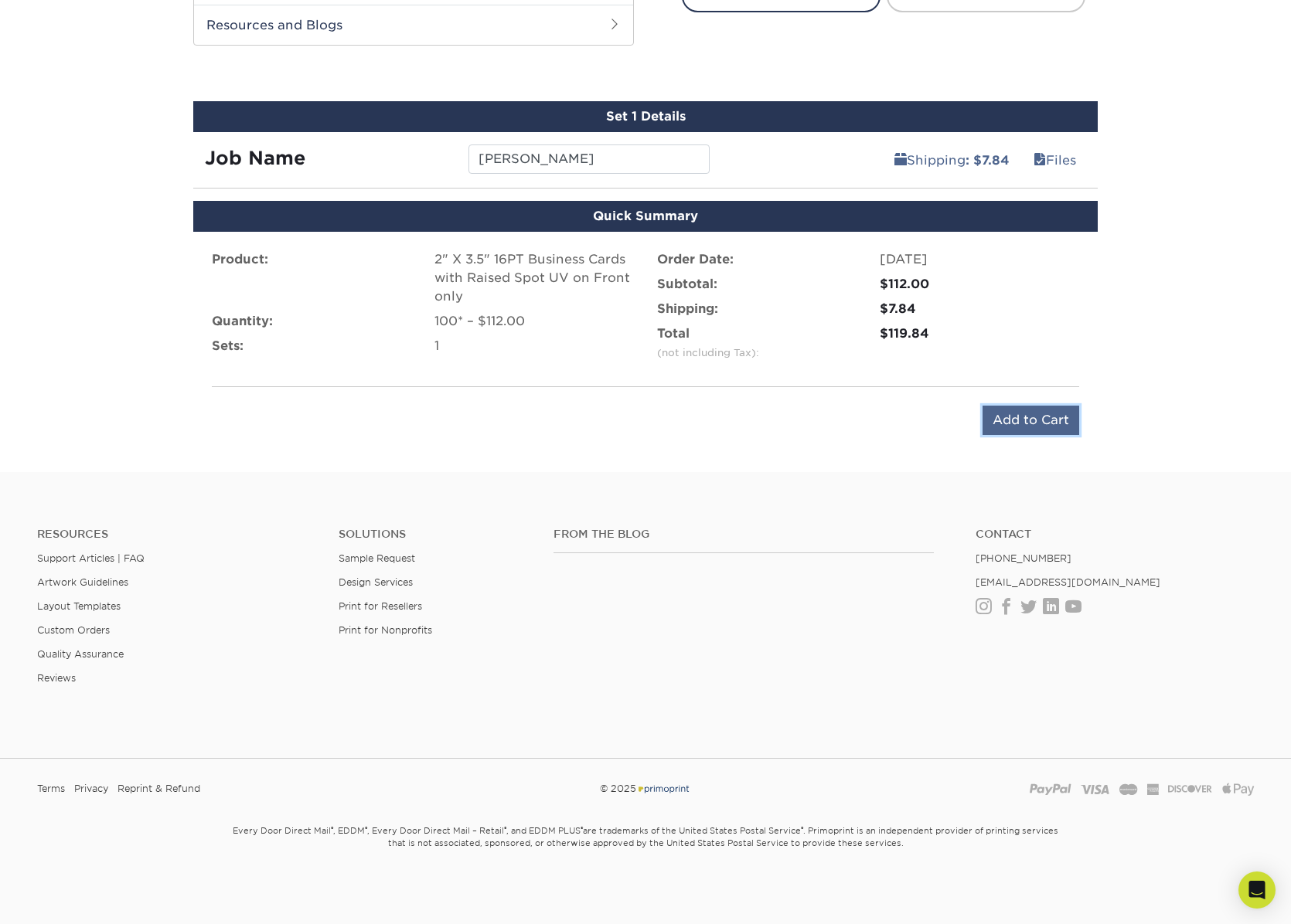
click at [1018, 423] on input "Add to Cart" at bounding box center [1031, 420] width 97 height 30
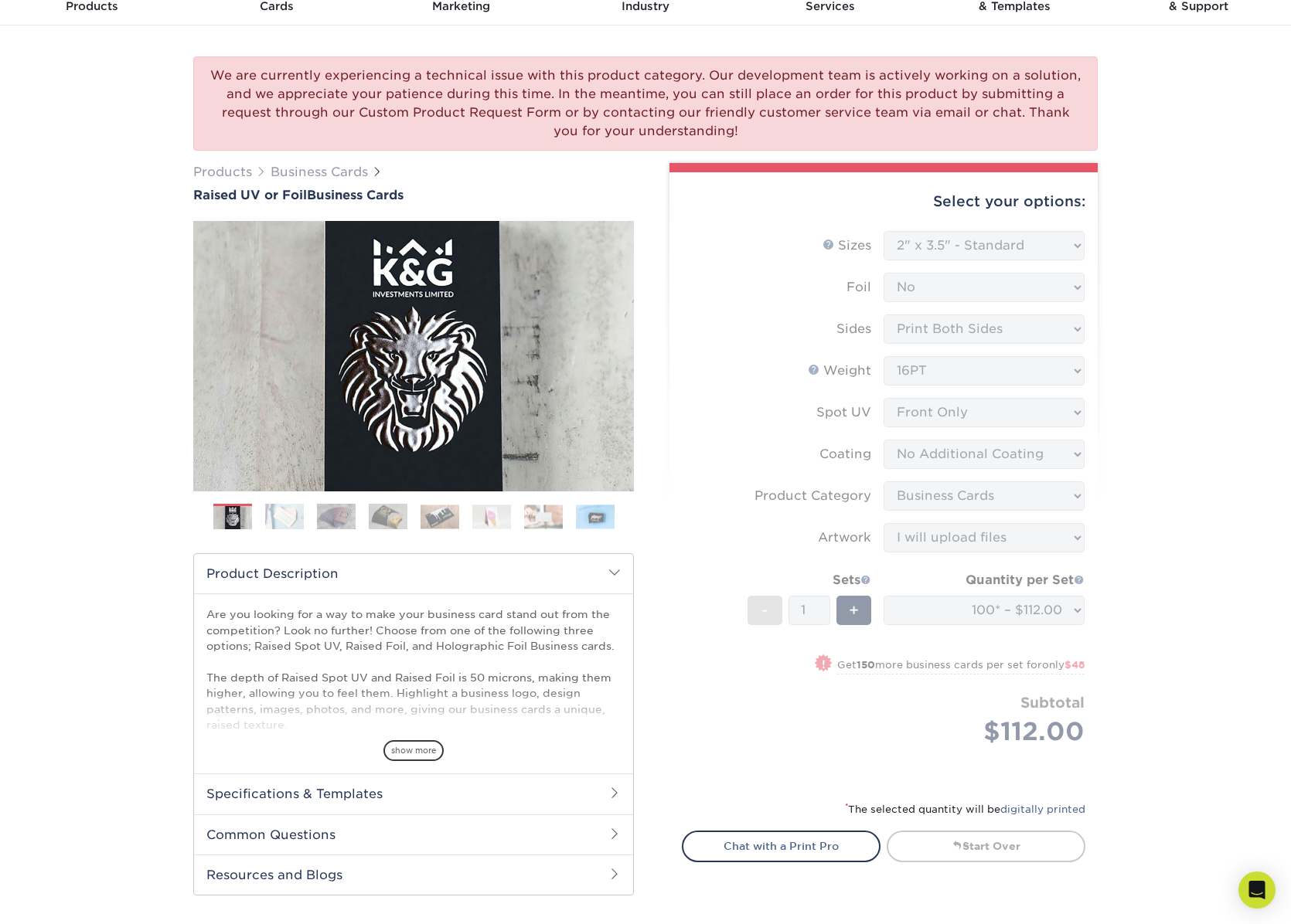
scroll to position [26, 0]
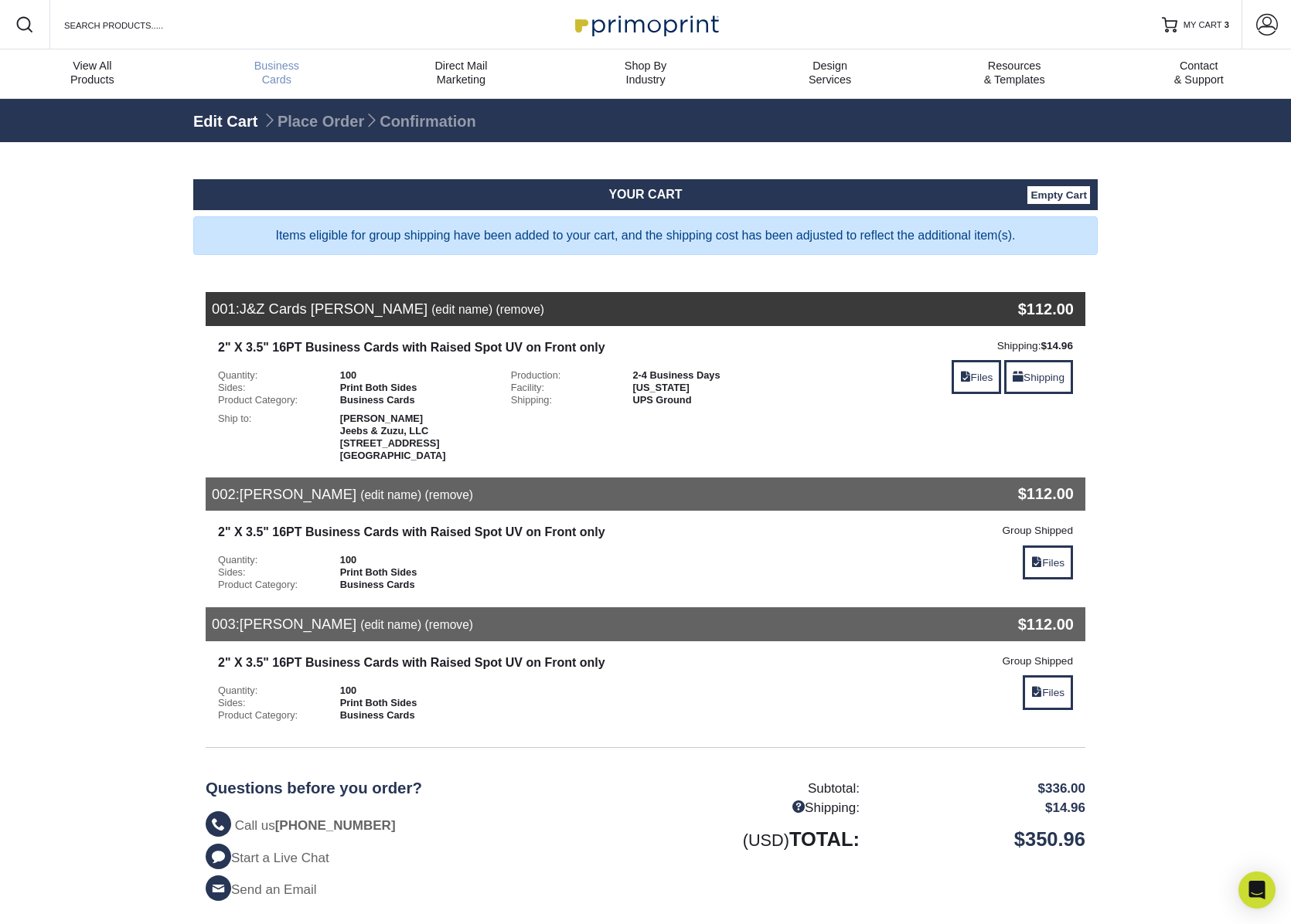
click at [293, 66] on span "Business" at bounding box center [277, 65] width 185 height 14
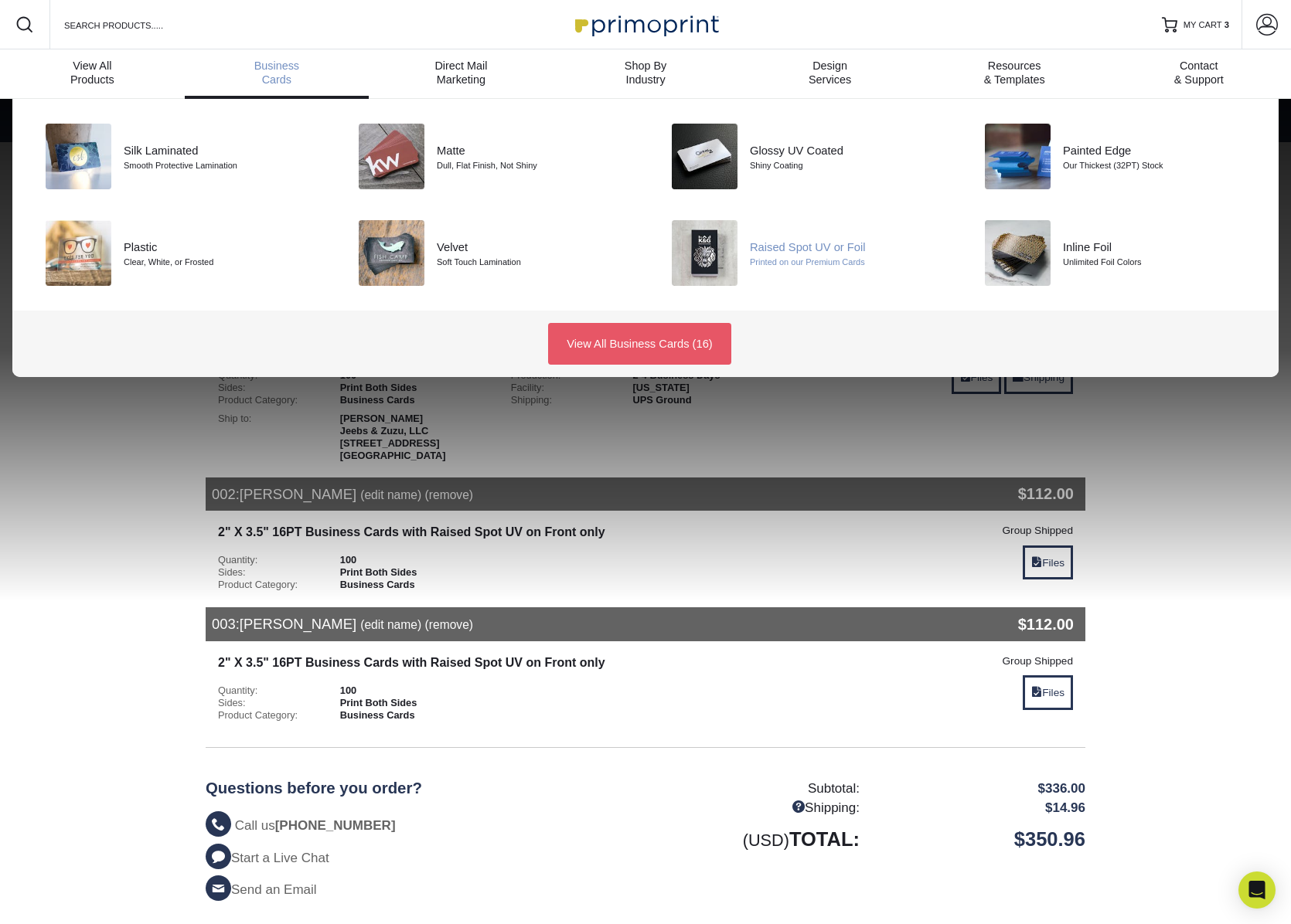
click at [724, 243] on img at bounding box center [704, 253] width 66 height 66
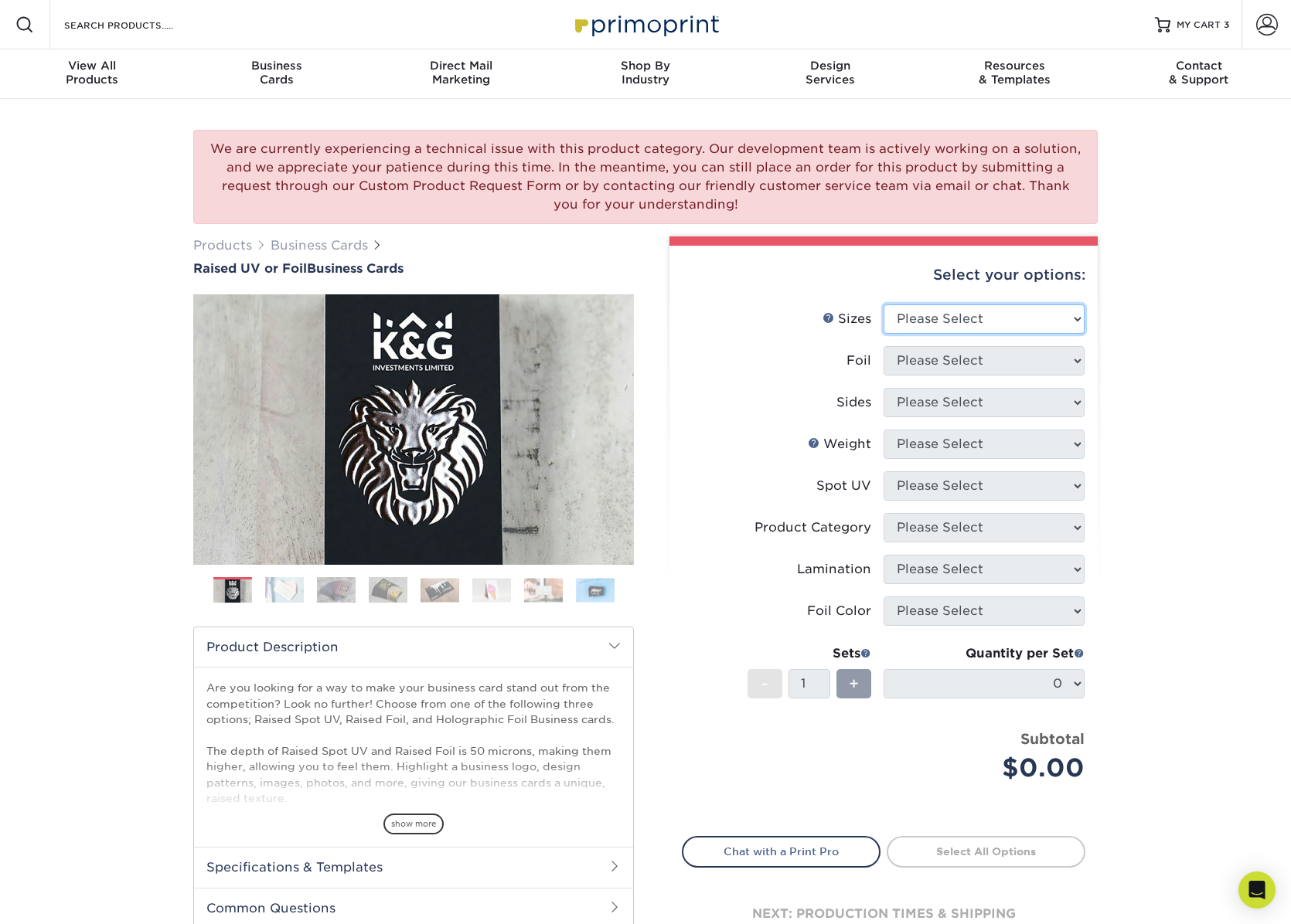
click at [1078, 322] on select "Please Select 2" x 3.5" - Standard" at bounding box center [984, 319] width 201 height 30
select select "2.00x3.50"
click at [884, 305] on select "Please Select 2" x 3.5" - Standard" at bounding box center [984, 319] width 201 height 30
click at [974, 361] on select "Please Select No Yes" at bounding box center [984, 361] width 201 height 30
select select "0"
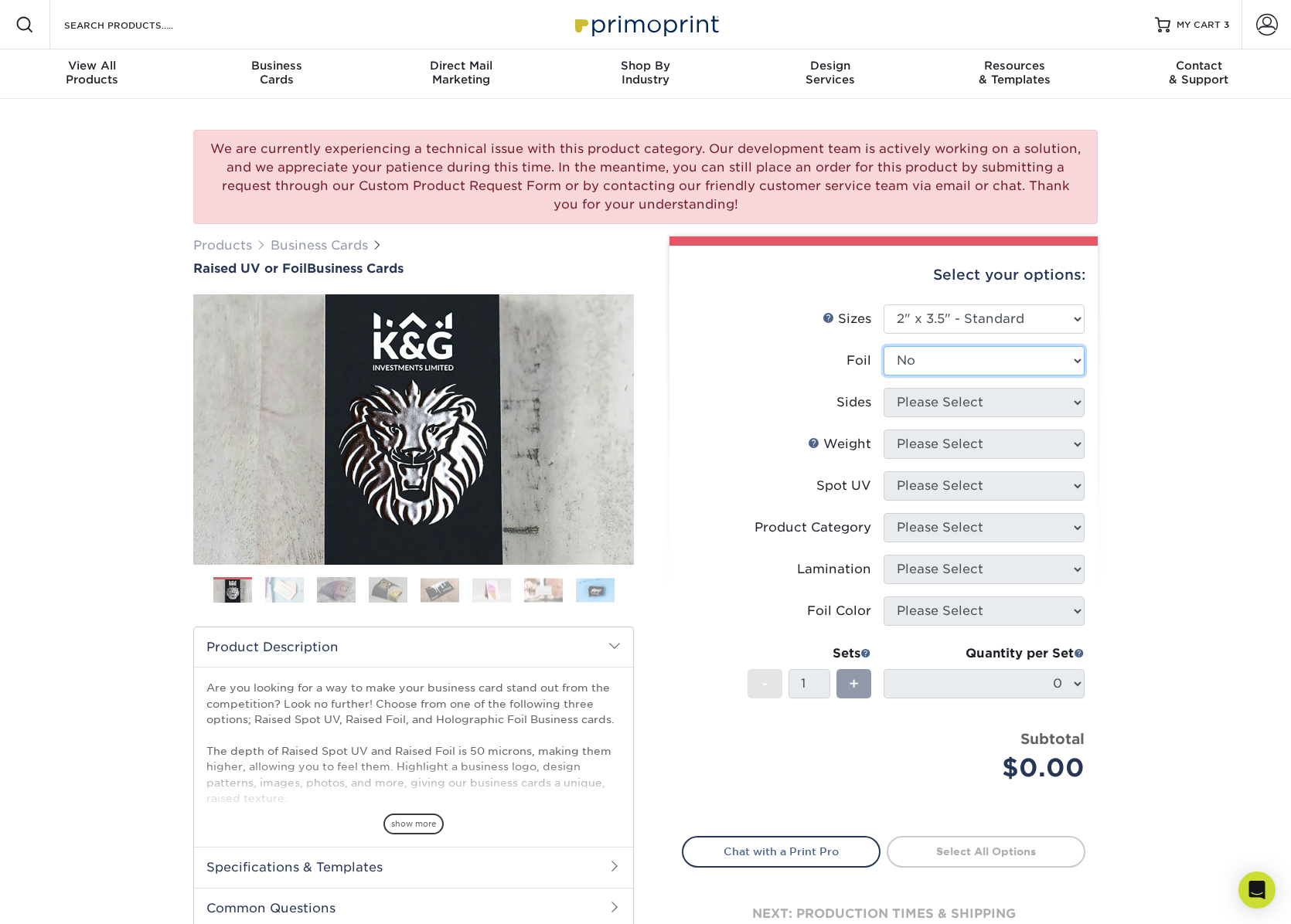
click at [884, 346] on select "Please Select No Yes" at bounding box center [984, 361] width 201 height 30
click at [960, 401] on select "Please Select Print Both Sides Print Front Only" at bounding box center [984, 402] width 201 height 30
select select "13abbda7-1d64-4f25-8bb2-c179b224825d"
click at [884, 388] on select "Please Select Print Both Sides Print Front Only" at bounding box center [984, 402] width 201 height 30
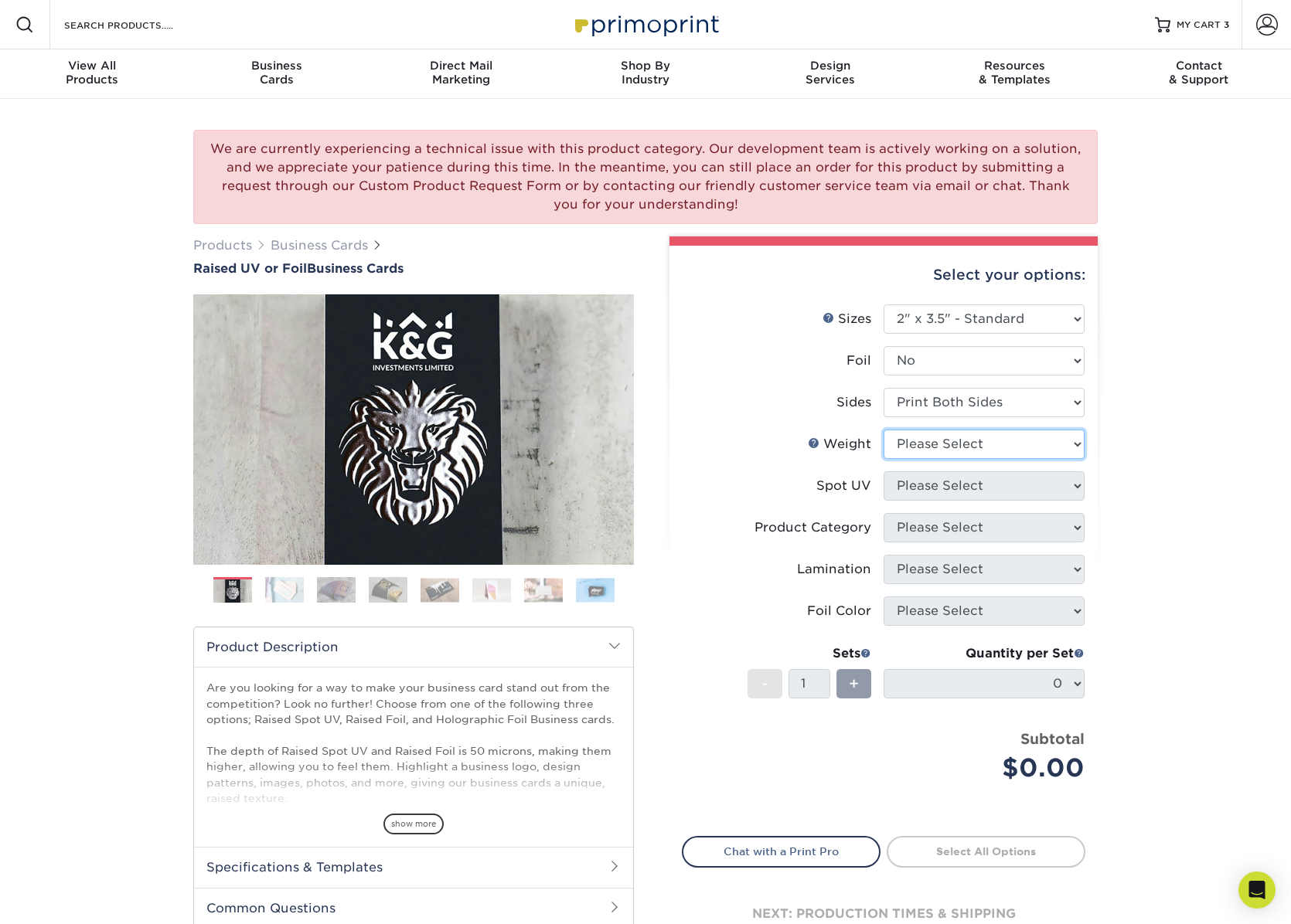
click at [949, 438] on select "Please Select 16PT" at bounding box center [984, 444] width 201 height 30
select select "16PT"
click at [884, 430] on select "Please Select 16PT" at bounding box center [984, 444] width 201 height 30
click at [953, 482] on select "Please Select No Spot UV Front Only" at bounding box center [984, 486] width 201 height 30
select select "1"
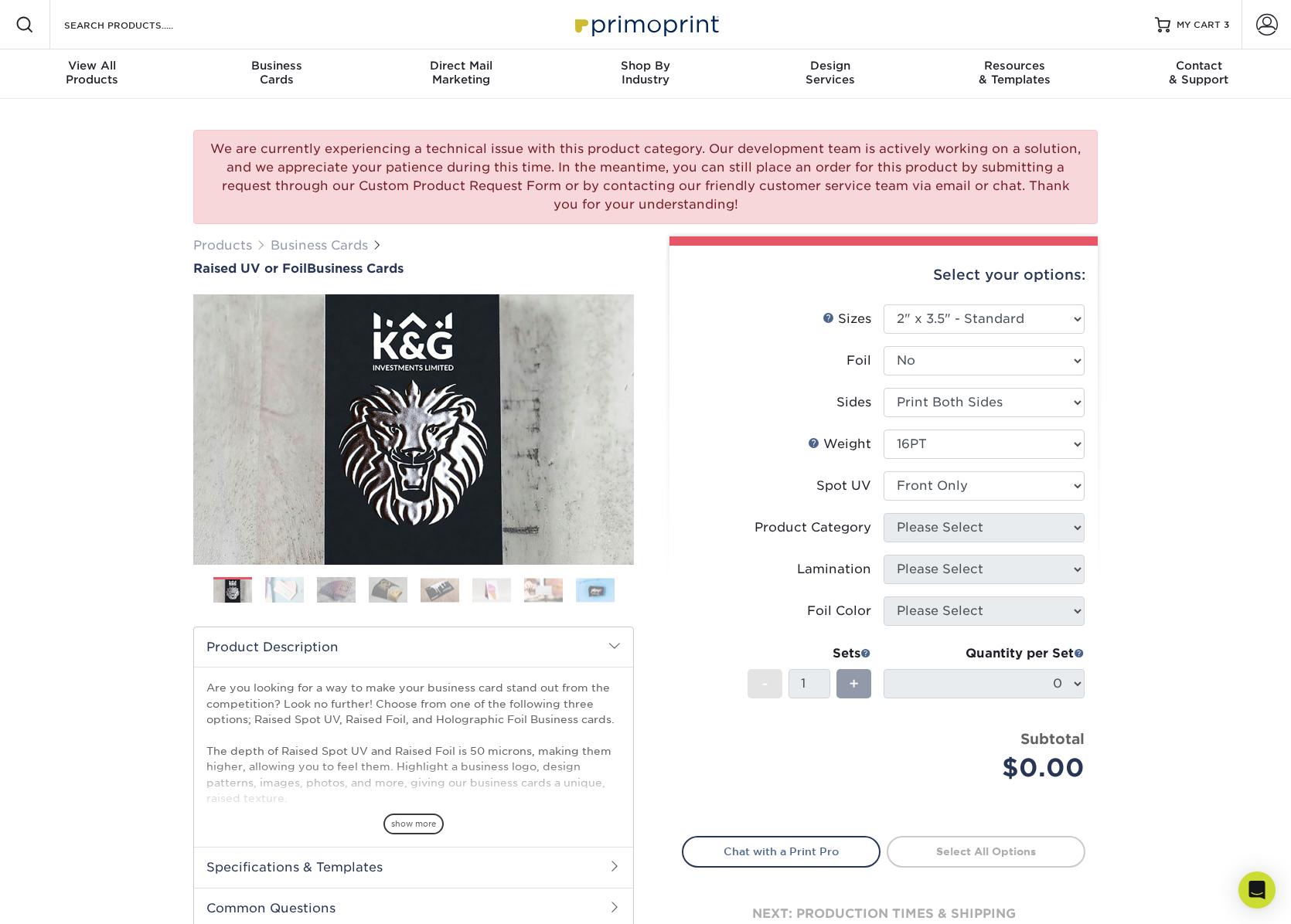
click at [884, 471] on select "Please Select No Spot UV Front Only" at bounding box center [984, 486] width 201 height 30
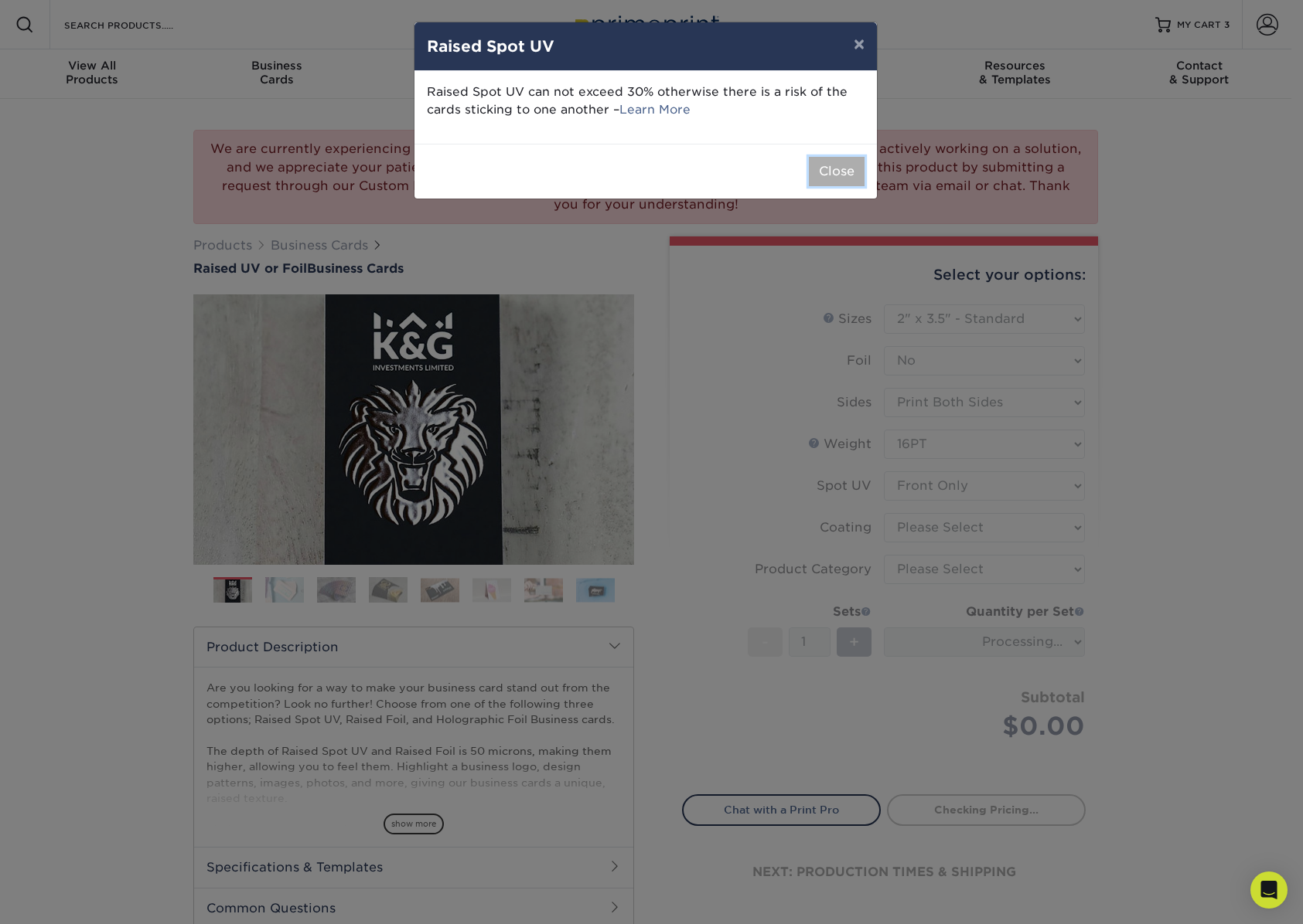
click at [839, 169] on button "Close" at bounding box center [836, 171] width 56 height 30
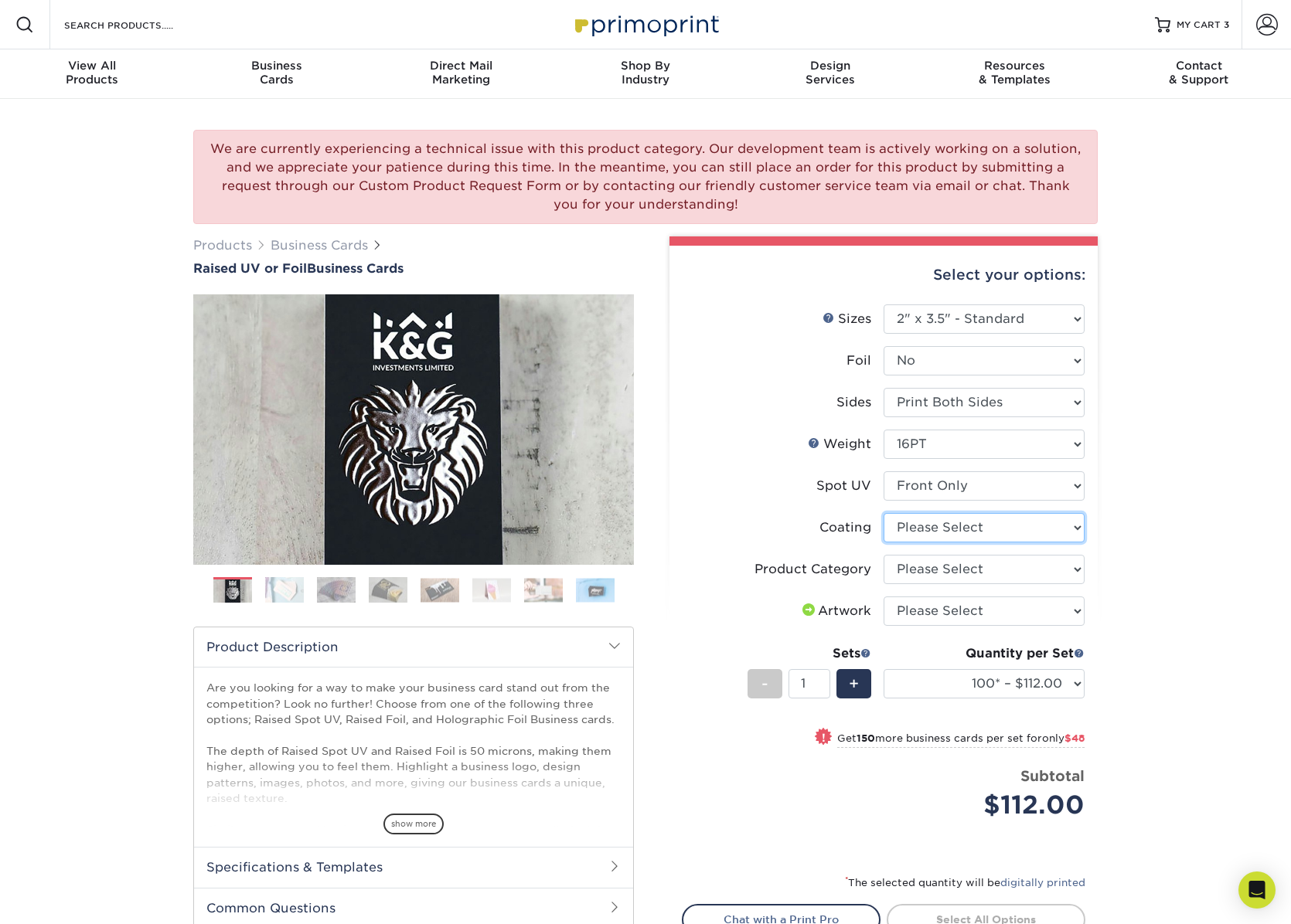
click at [1034, 529] on select at bounding box center [984, 527] width 201 height 30
select select "3e7618de-abca-4bda-9f97-8b9129e913d8"
click at [884, 513] on select at bounding box center [984, 527] width 201 height 30
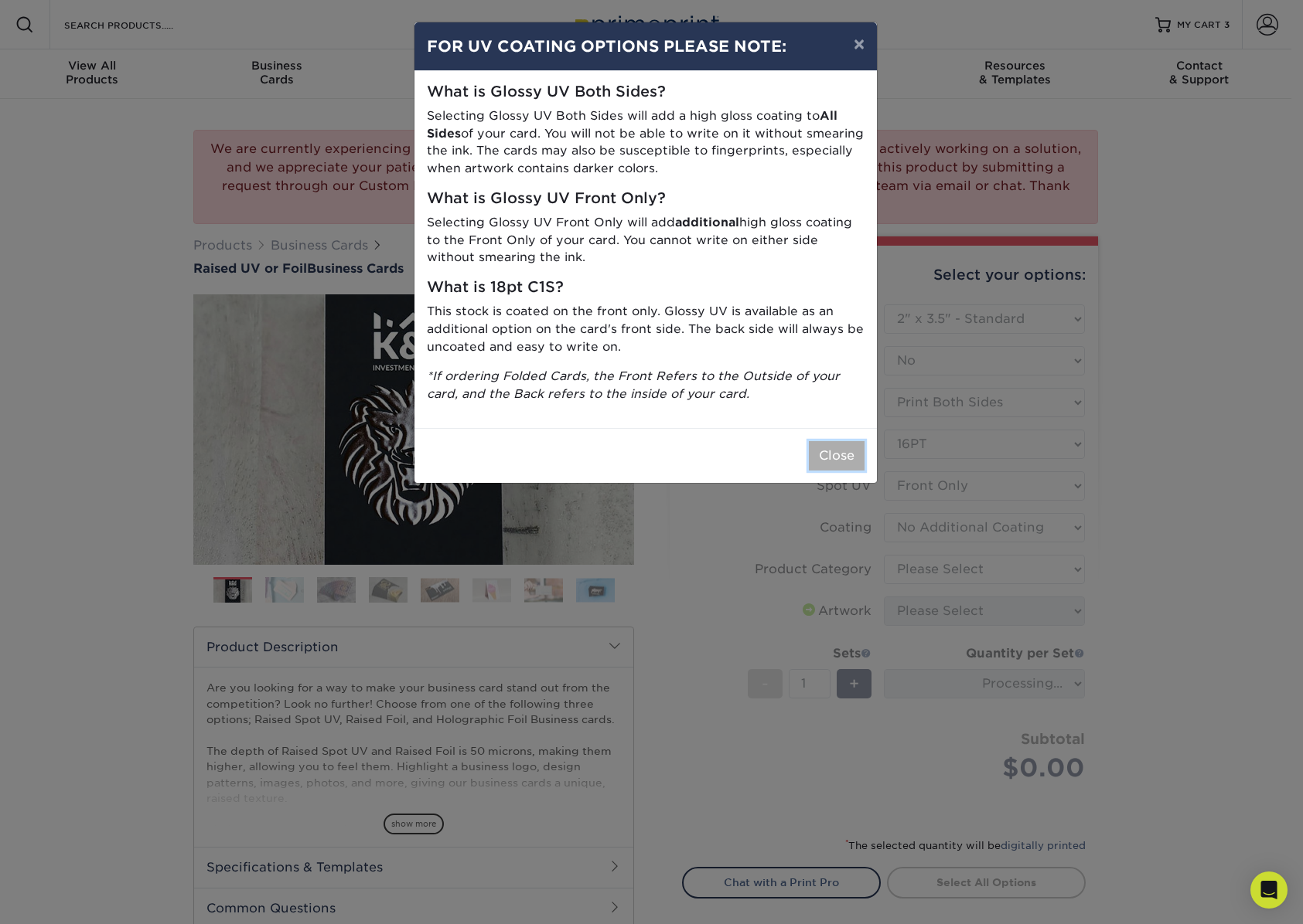
click at [840, 454] on button "Close" at bounding box center [836, 456] width 56 height 30
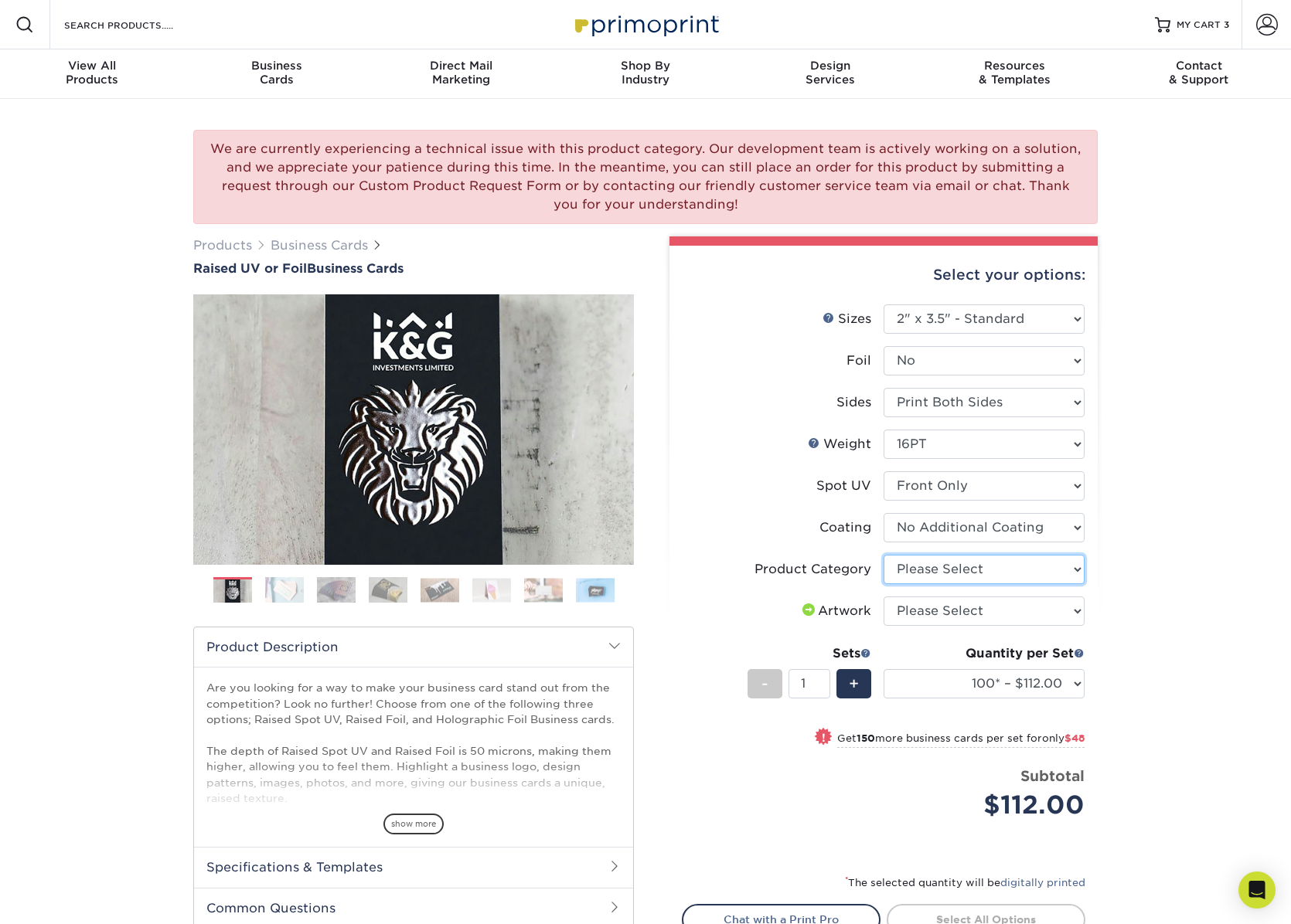
drag, startPoint x: 1063, startPoint y: 569, endPoint x: 1054, endPoint y: 570, distance: 9.1
click at [1063, 569] on select "Please Select Business Cards" at bounding box center [984, 570] width 201 height 30
select select "3b5148f1-0588-4f88-a218-97bcfdce65c1"
click at [884, 555] on select "Please Select Business Cards" at bounding box center [984, 570] width 201 height 30
click at [963, 612] on select "Please Select I will upload files I need a design - $100" at bounding box center [984, 611] width 201 height 30
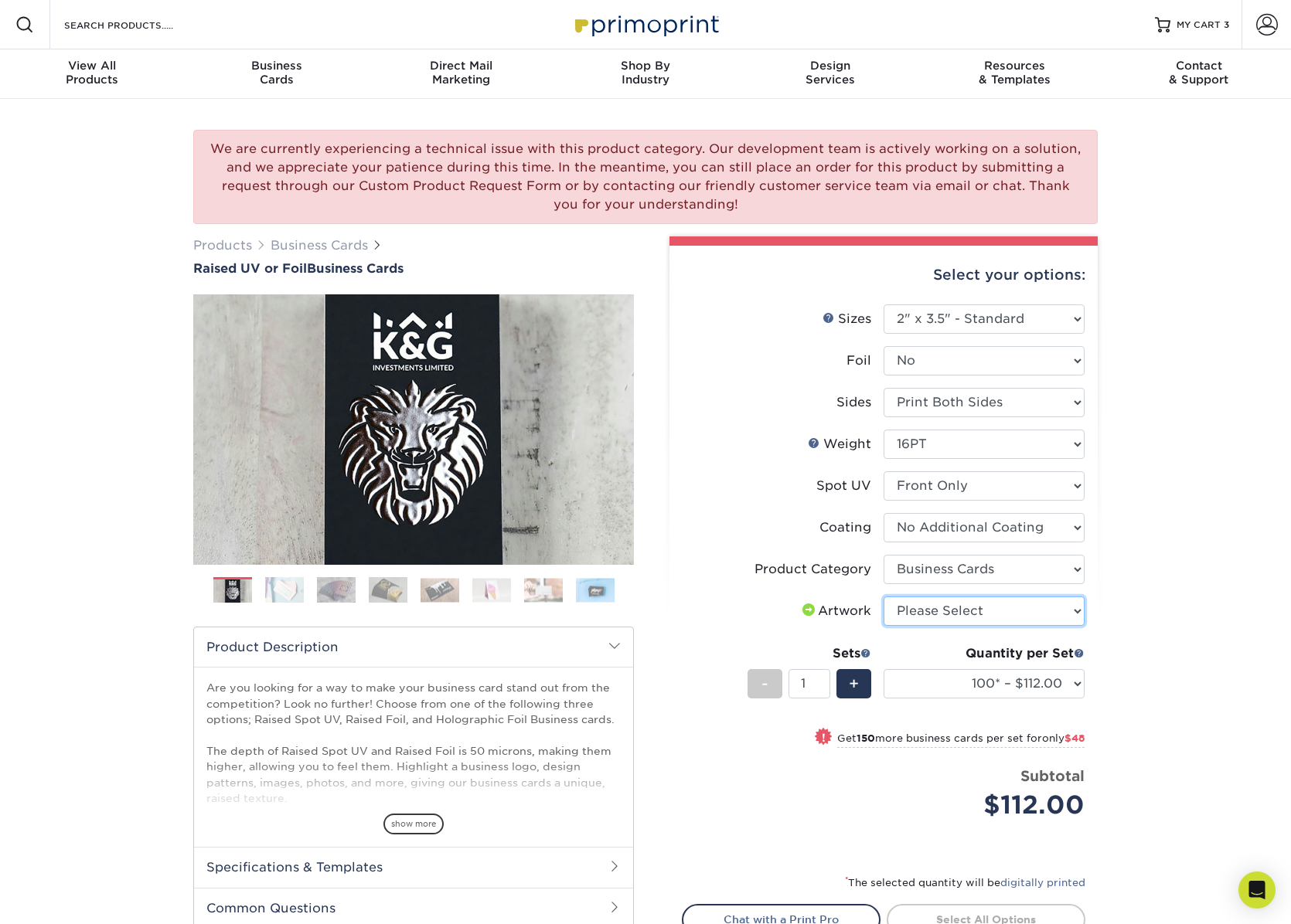
select select "upload"
click at [884, 597] on select "Please Select I will upload files I need a design - $100" at bounding box center [984, 611] width 201 height 30
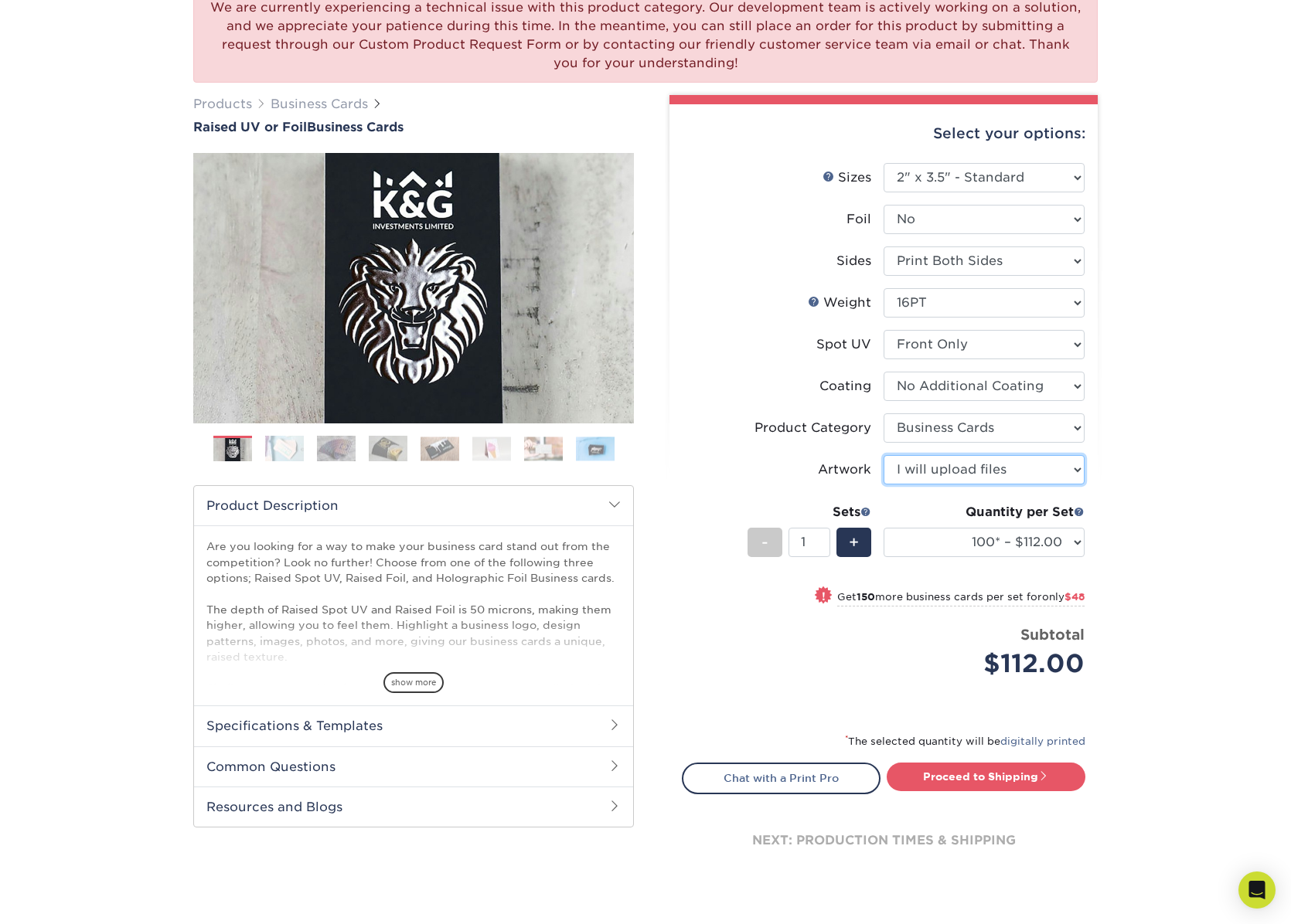
scroll to position [154, 0]
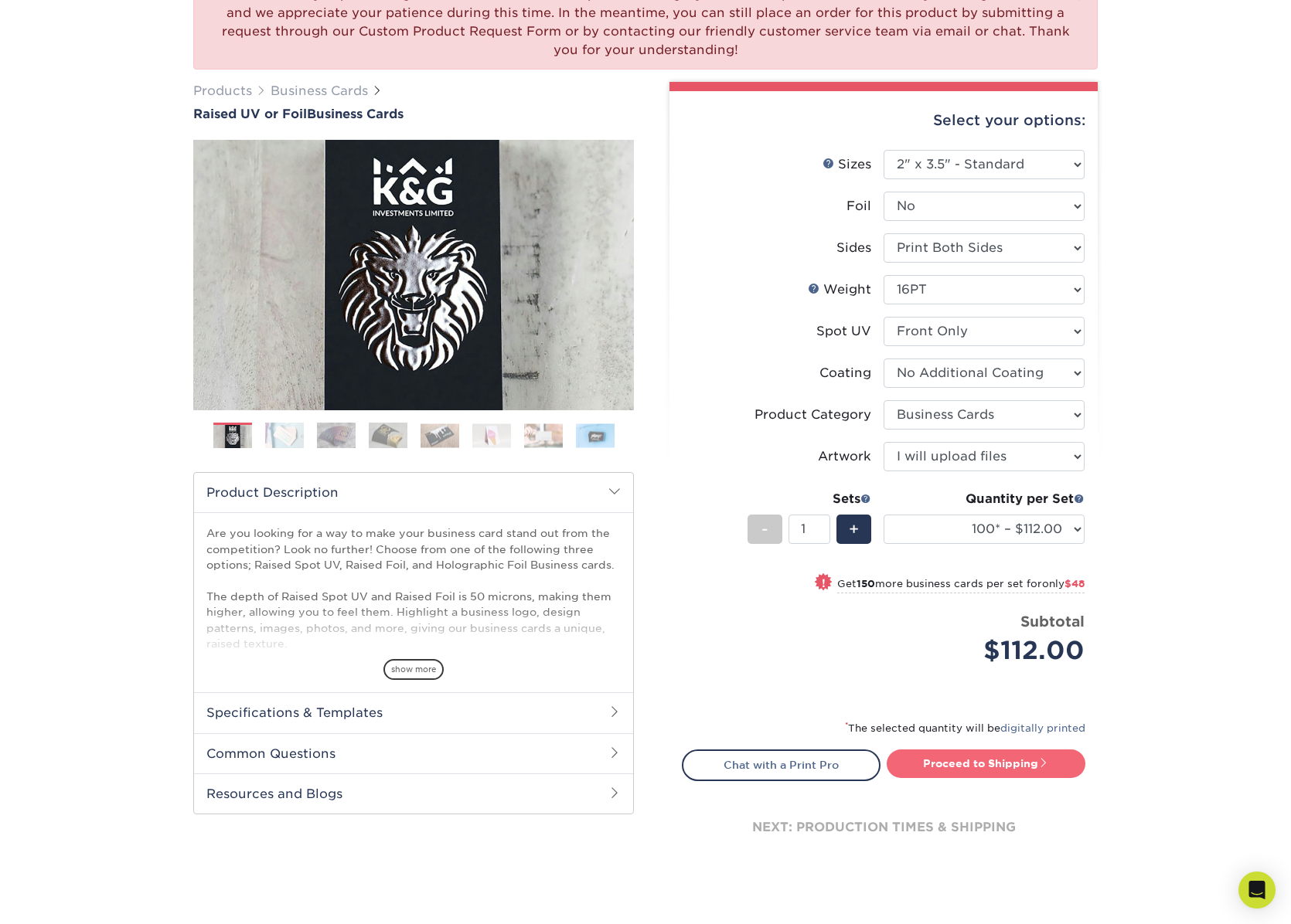
click at [951, 760] on link "Proceed to Shipping" at bounding box center [986, 763] width 198 height 28
type input "Set 1"
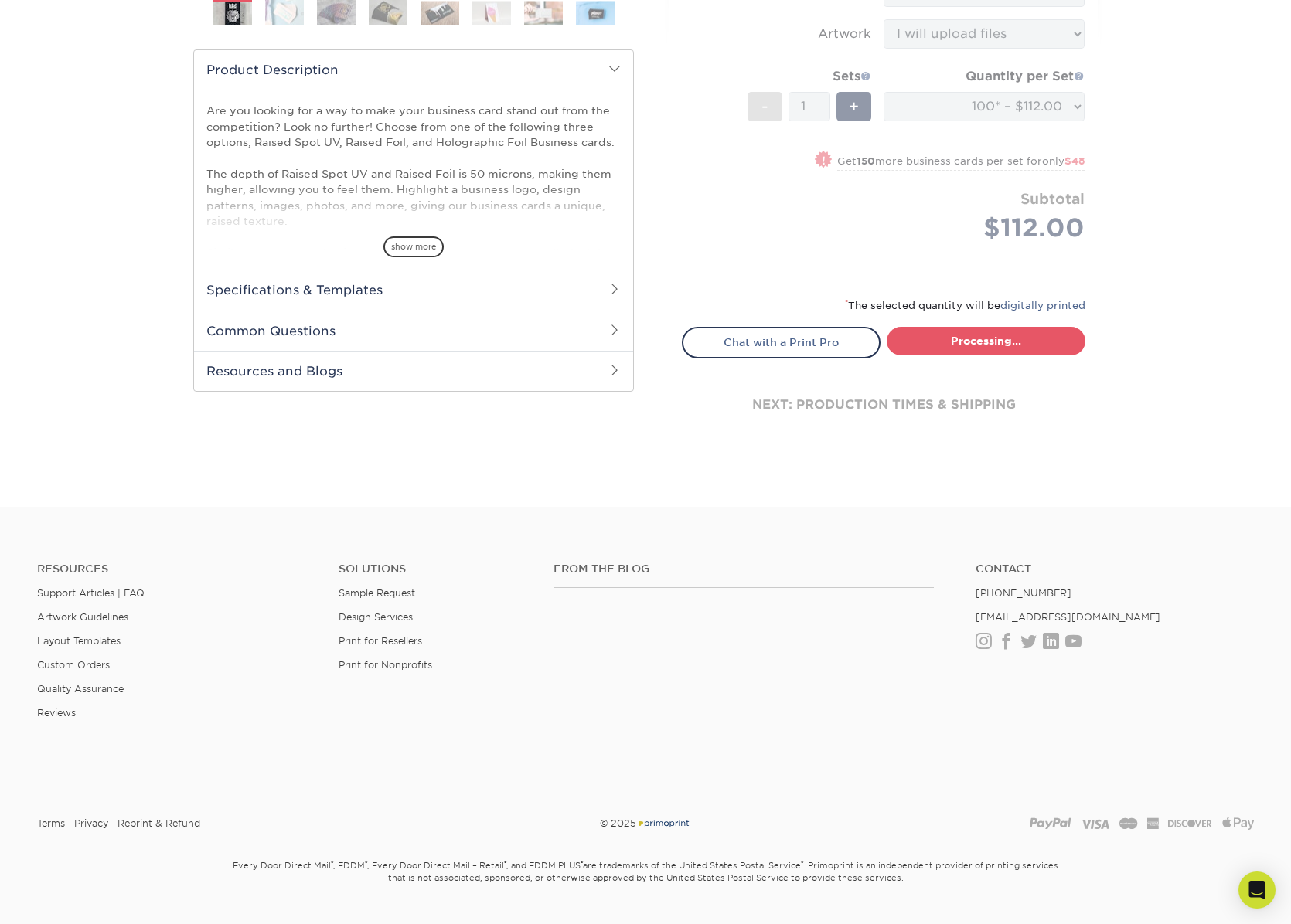
select select "52069502-5f9e-478c-8054-338319a33c46"
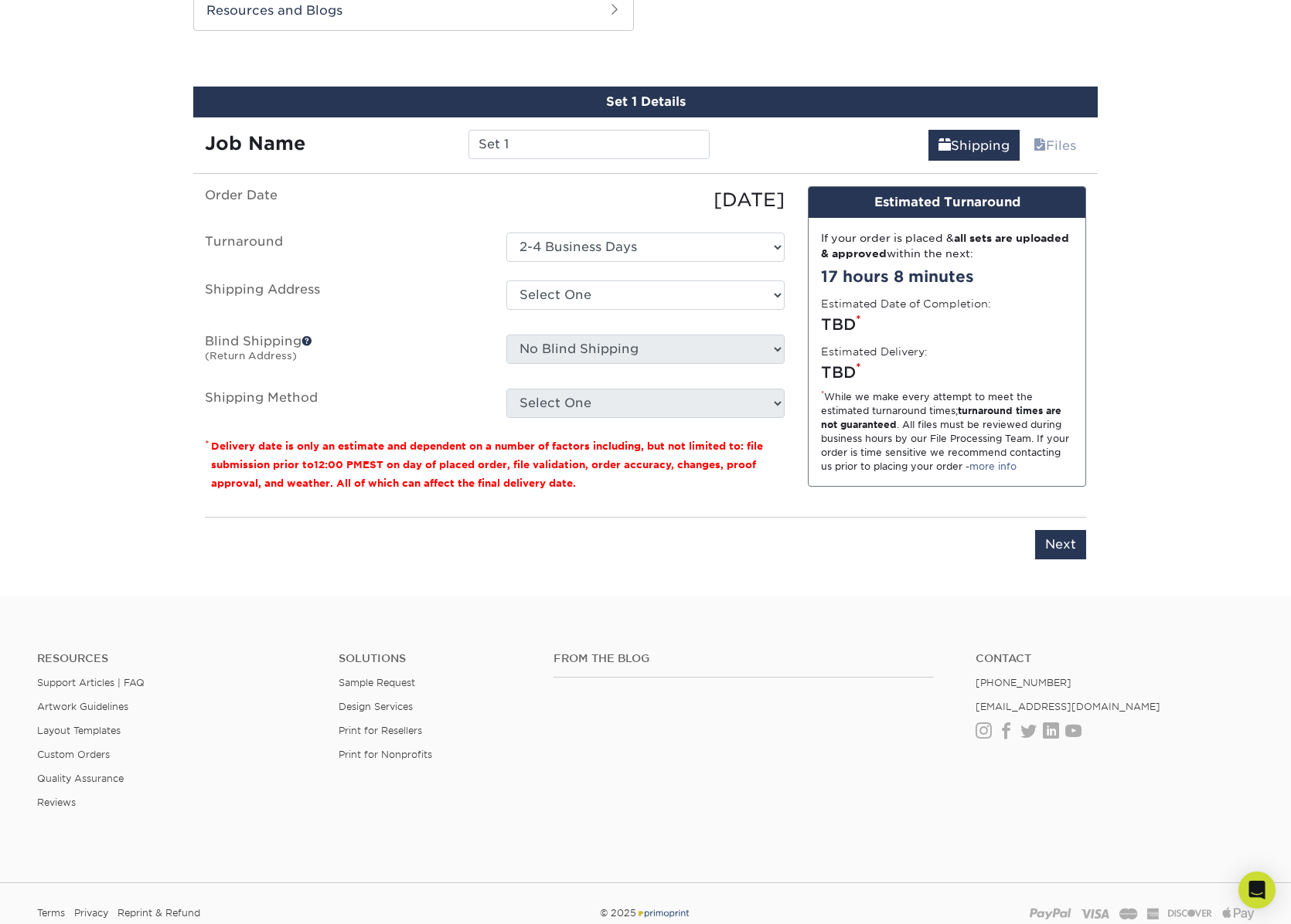
scroll to position [946, 0]
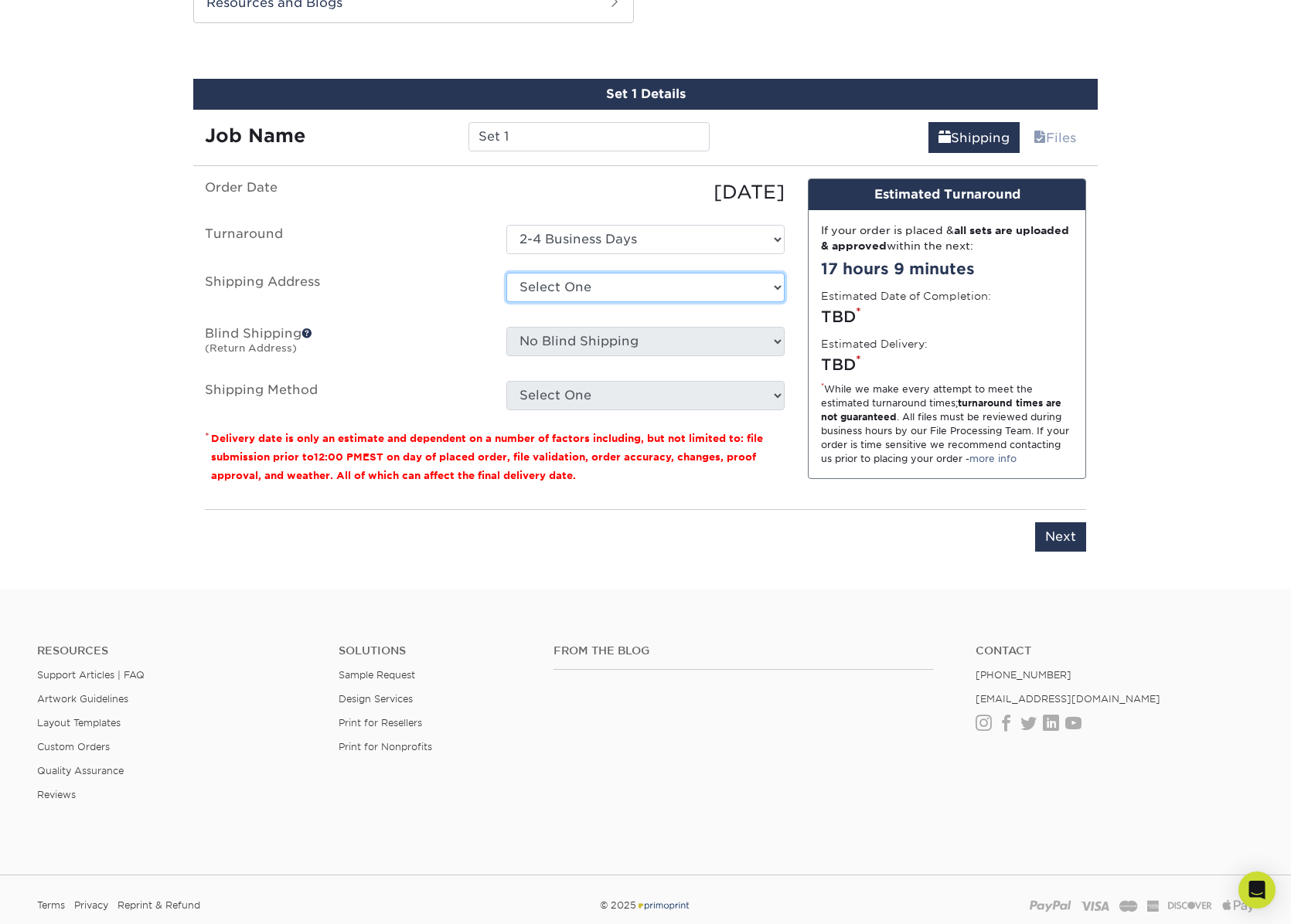
click at [708, 285] on select "Select One J&Z + Add New Address - Login" at bounding box center [646, 287] width 279 height 30
select select "285244"
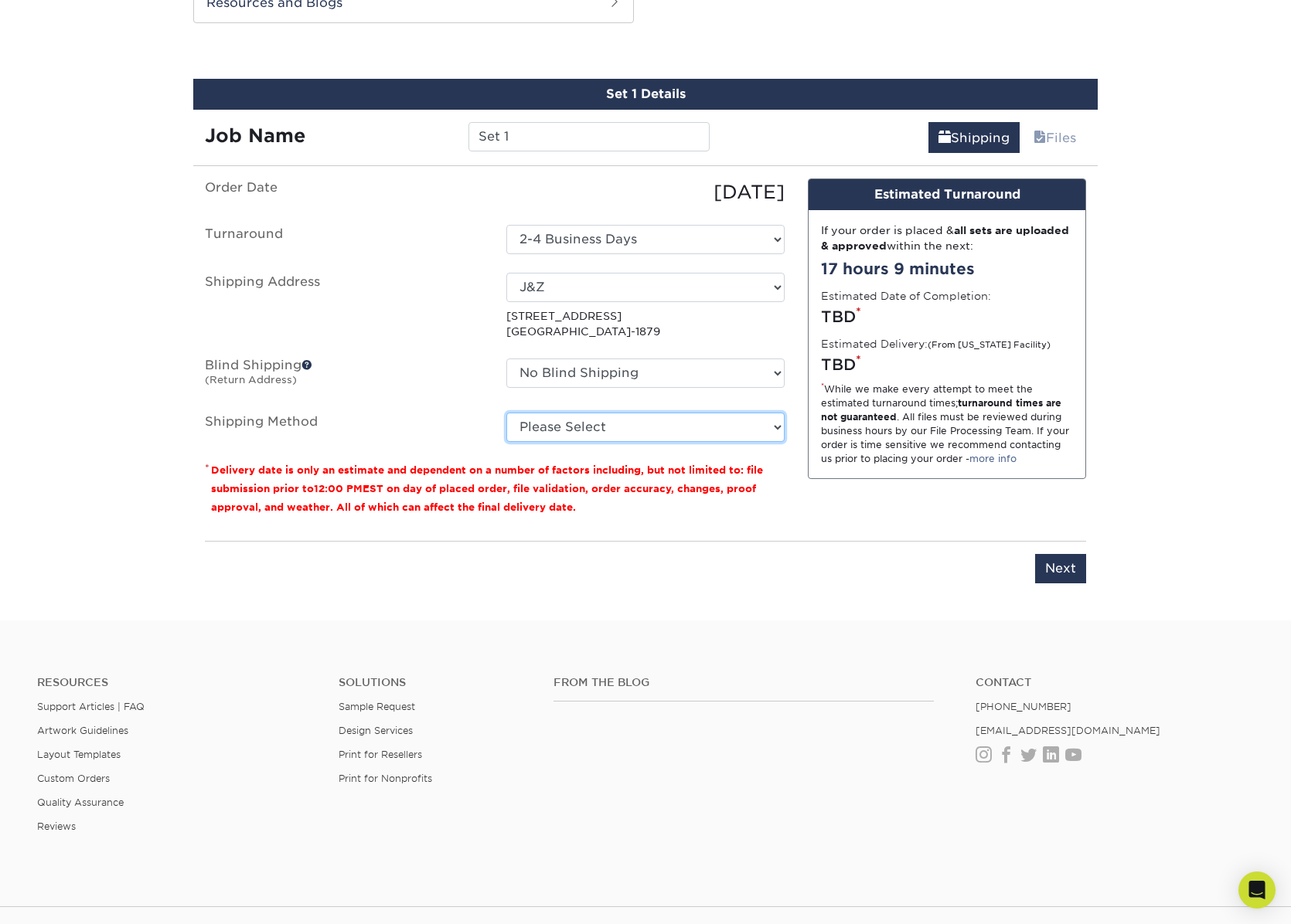
click at [692, 426] on select "Please Select Ground Shipping (+$7.84) 3 Day Shipping Service (+$15.34) 2 Day A…" at bounding box center [646, 427] width 279 height 30
select select "03"
click at [507, 413] on select "Please Select Ground Shipping (+$7.84) 3 Day Shipping Service (+$15.34) 2 Day A…" at bounding box center [646, 427] width 279 height 30
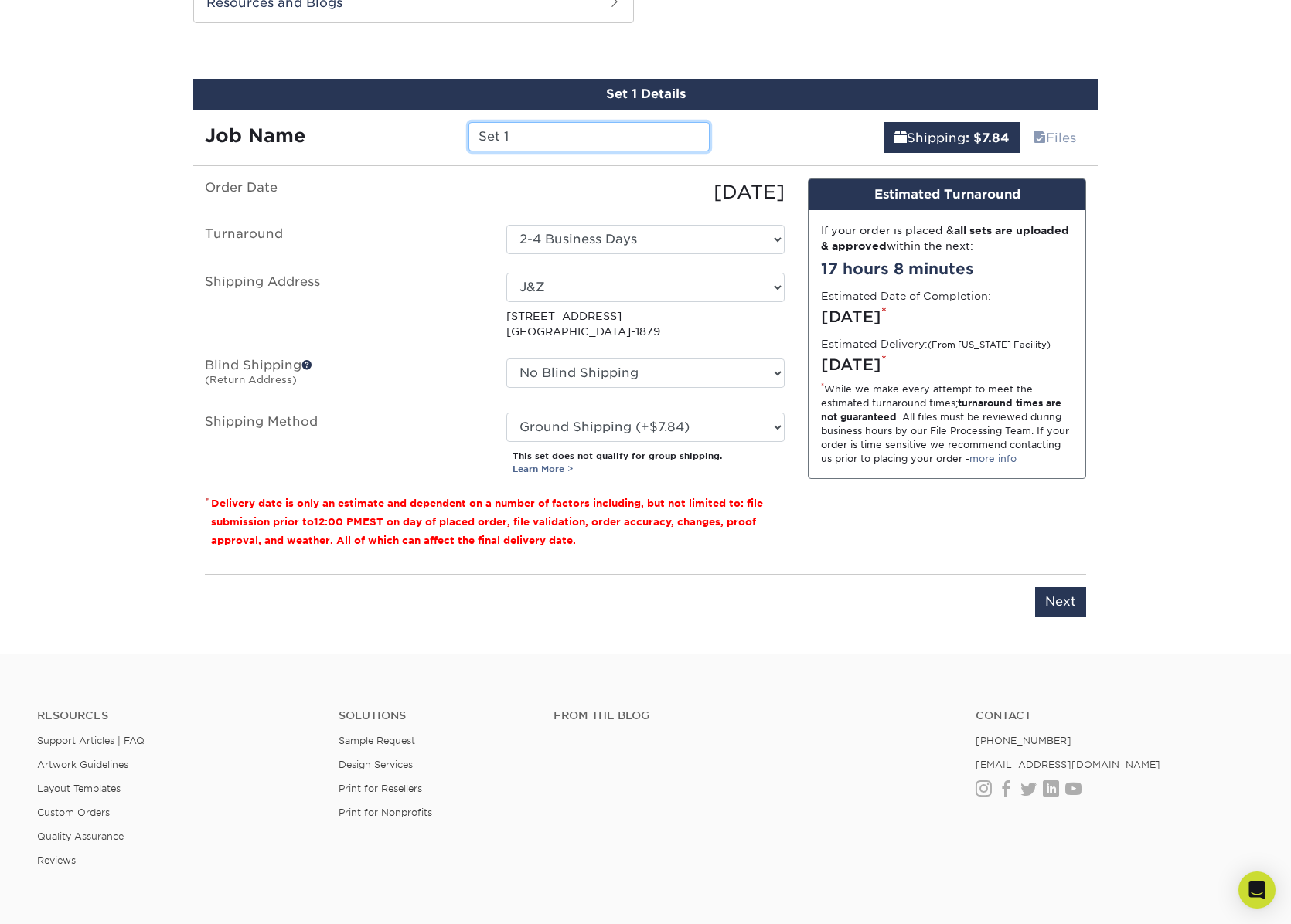
drag, startPoint x: 547, startPoint y: 142, endPoint x: 415, endPoint y: 161, distance: 133.4
click at [415, 161] on div "Set 1 Details Job Name Set 1 Shipping : $7.84 Files You've choosen mailing serv…" at bounding box center [645, 357] width 904 height 556
type input "Edgar"
click at [1056, 599] on input "Next" at bounding box center [1060, 602] width 51 height 30
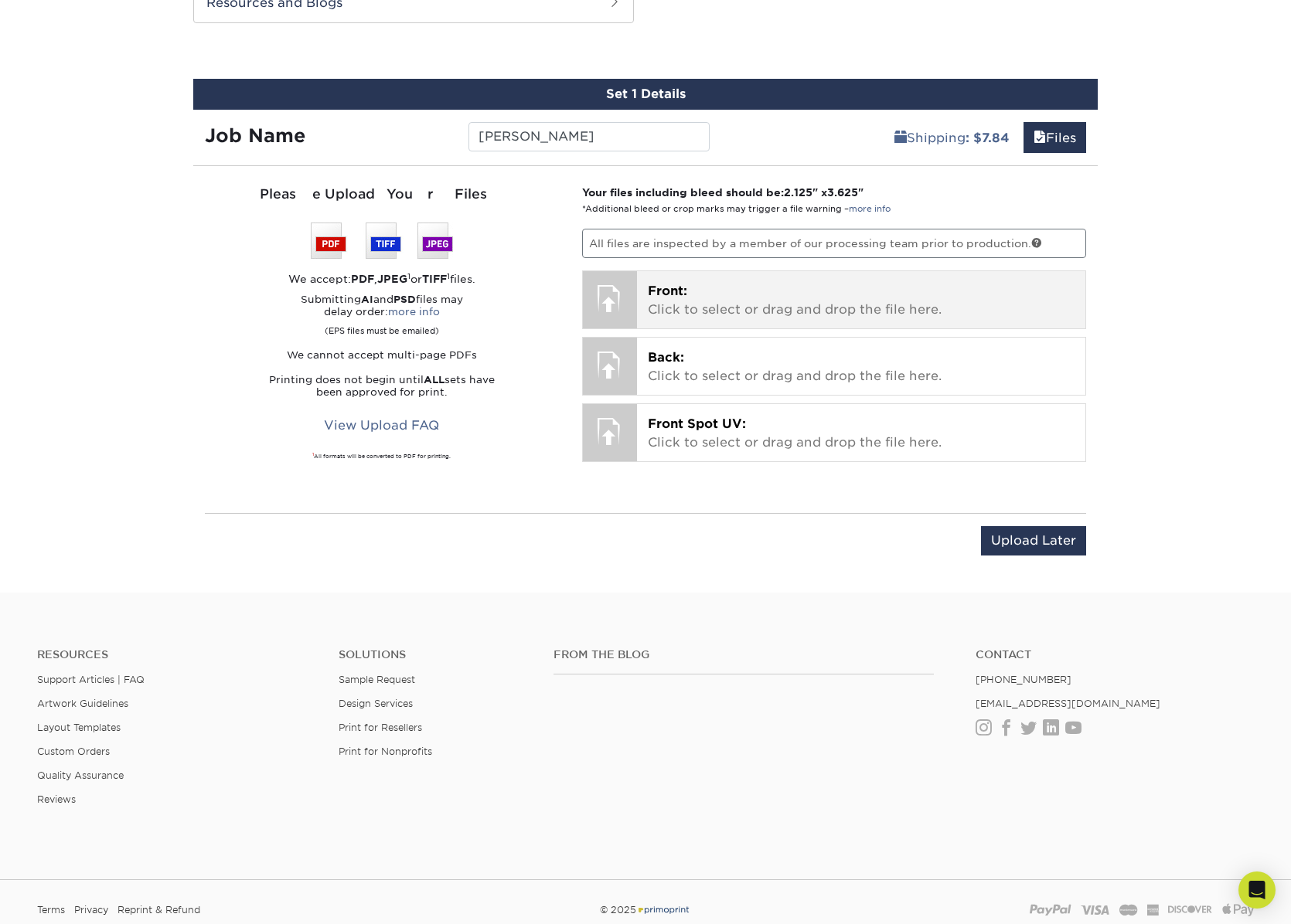
click at [695, 303] on p "Front: Click to select or drag and drop the file here." at bounding box center [861, 301] width 427 height 37
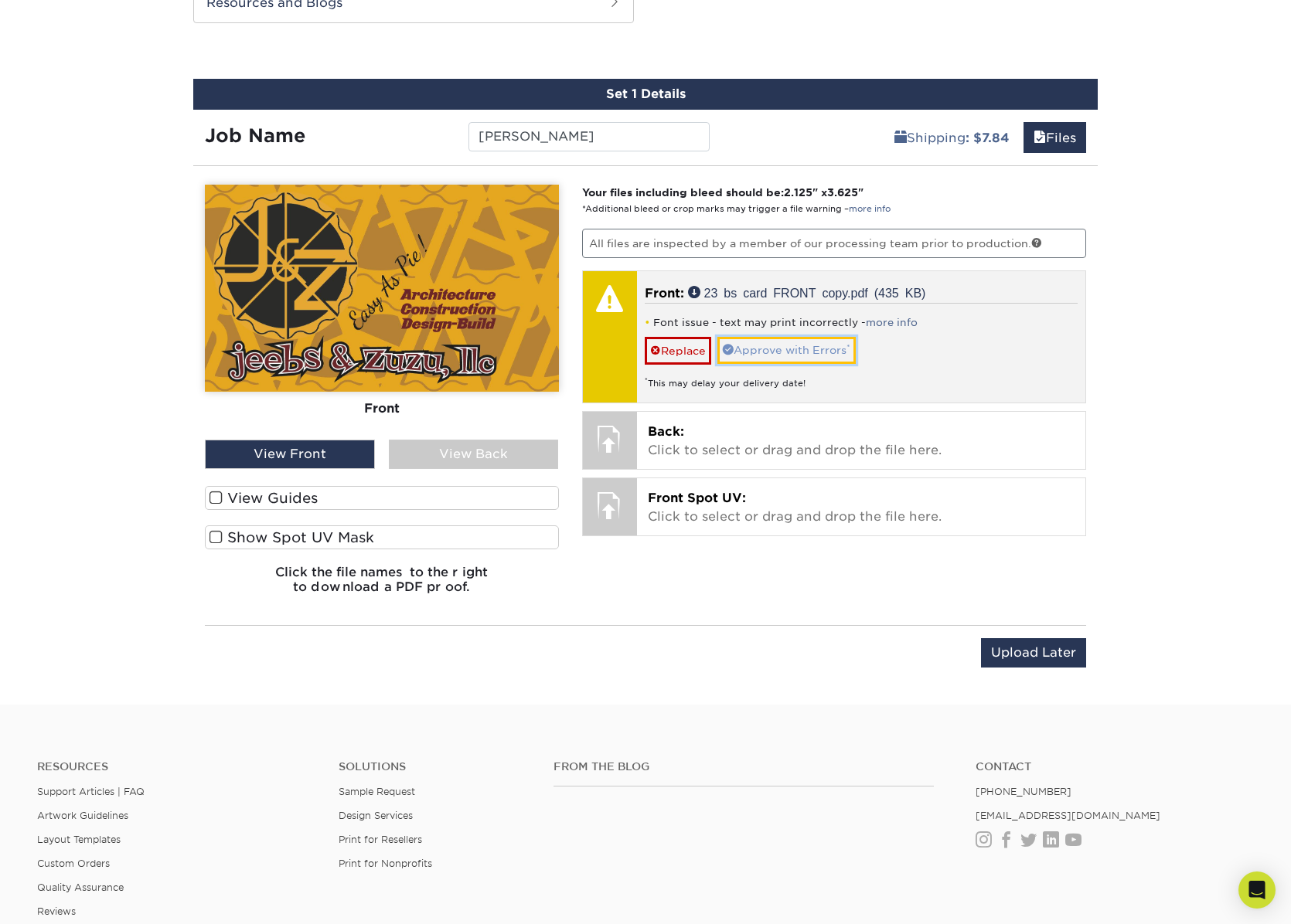
click at [763, 347] on link "Approve with Errors *" at bounding box center [786, 350] width 138 height 26
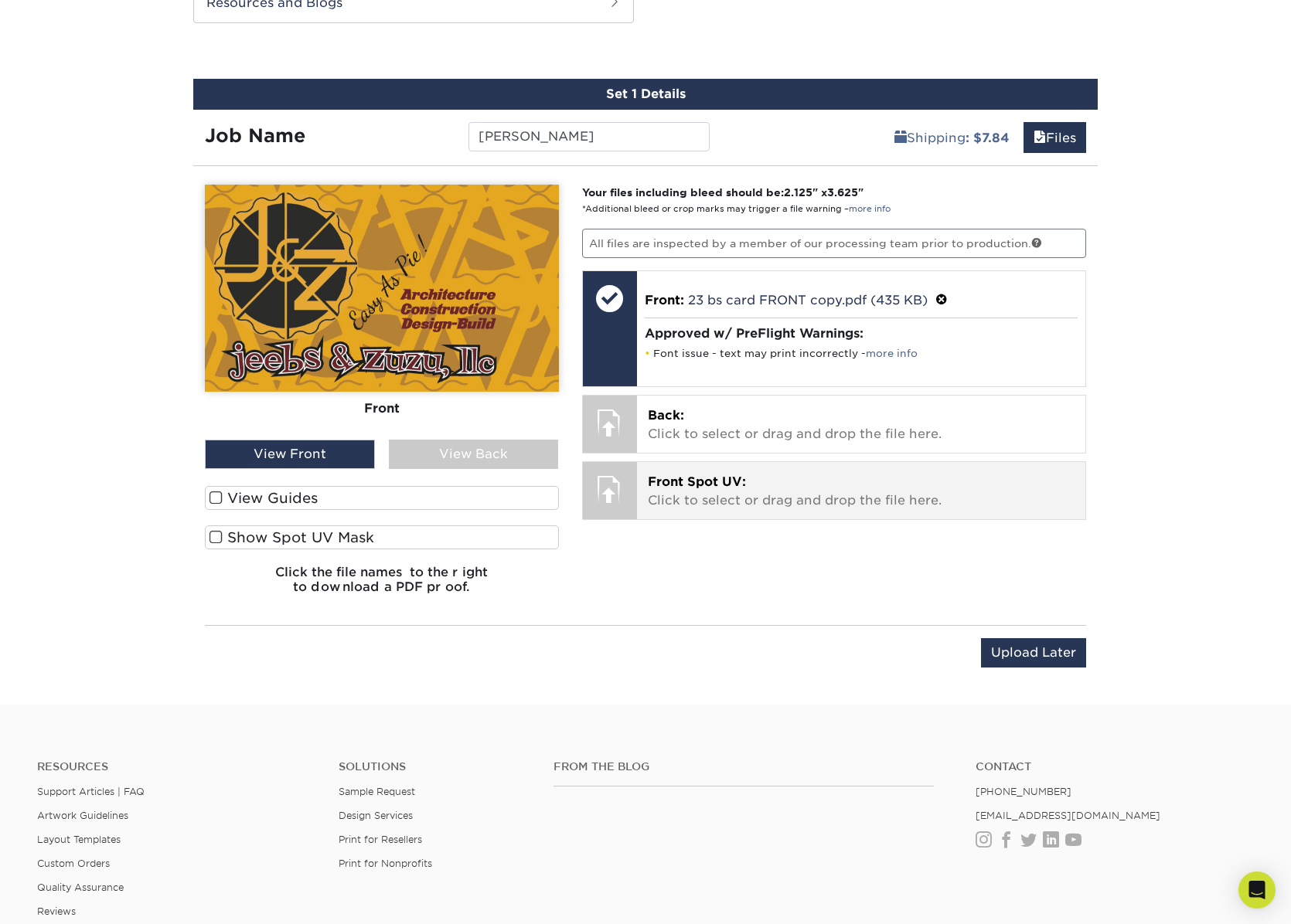
click at [703, 478] on span "Front Spot UV:" at bounding box center [696, 482] width 98 height 14
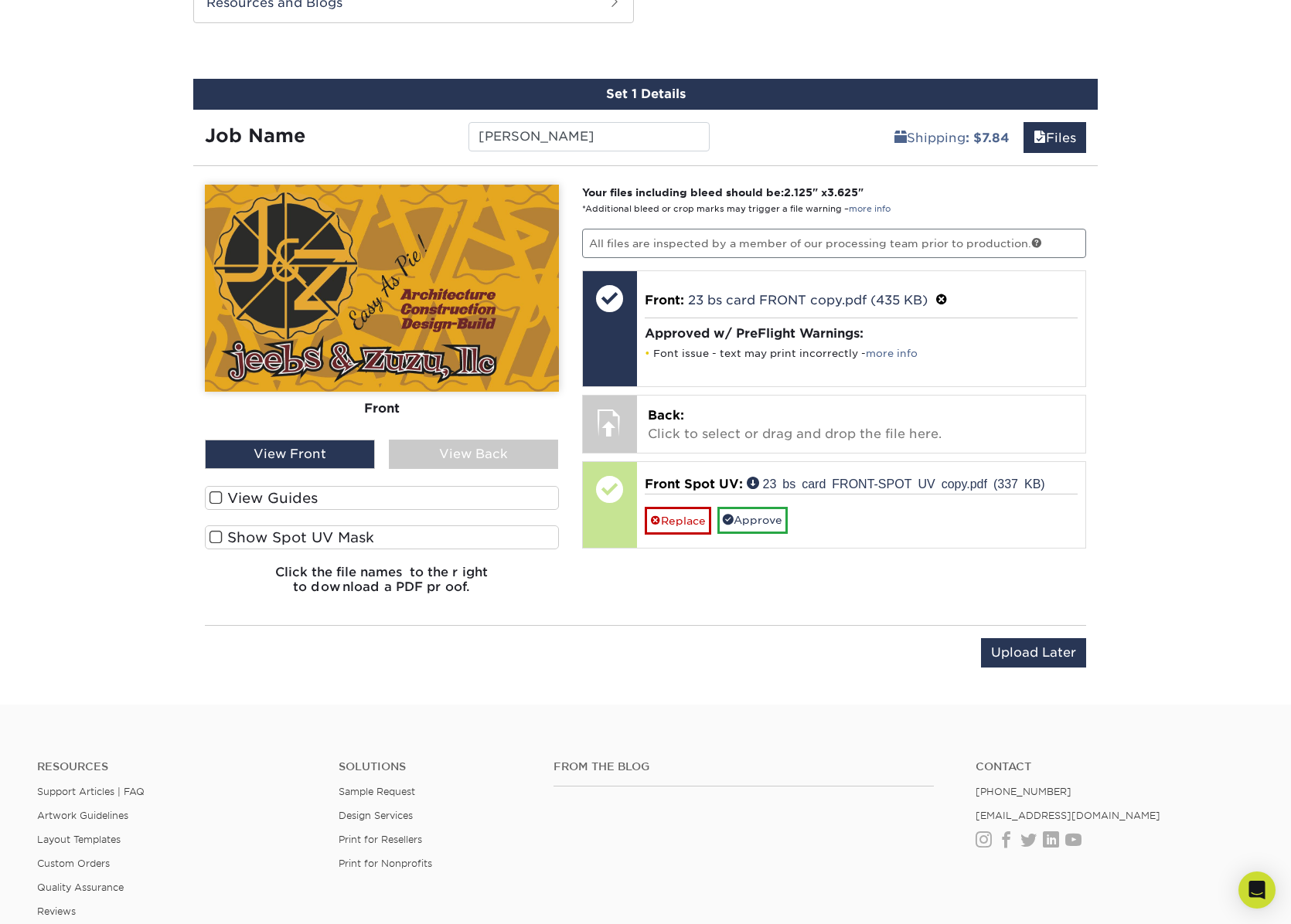
click at [217, 537] on span at bounding box center [216, 538] width 13 height 14
click at [0, 0] on input "Show Spot UV Mask" at bounding box center [0, 0] width 0 height 0
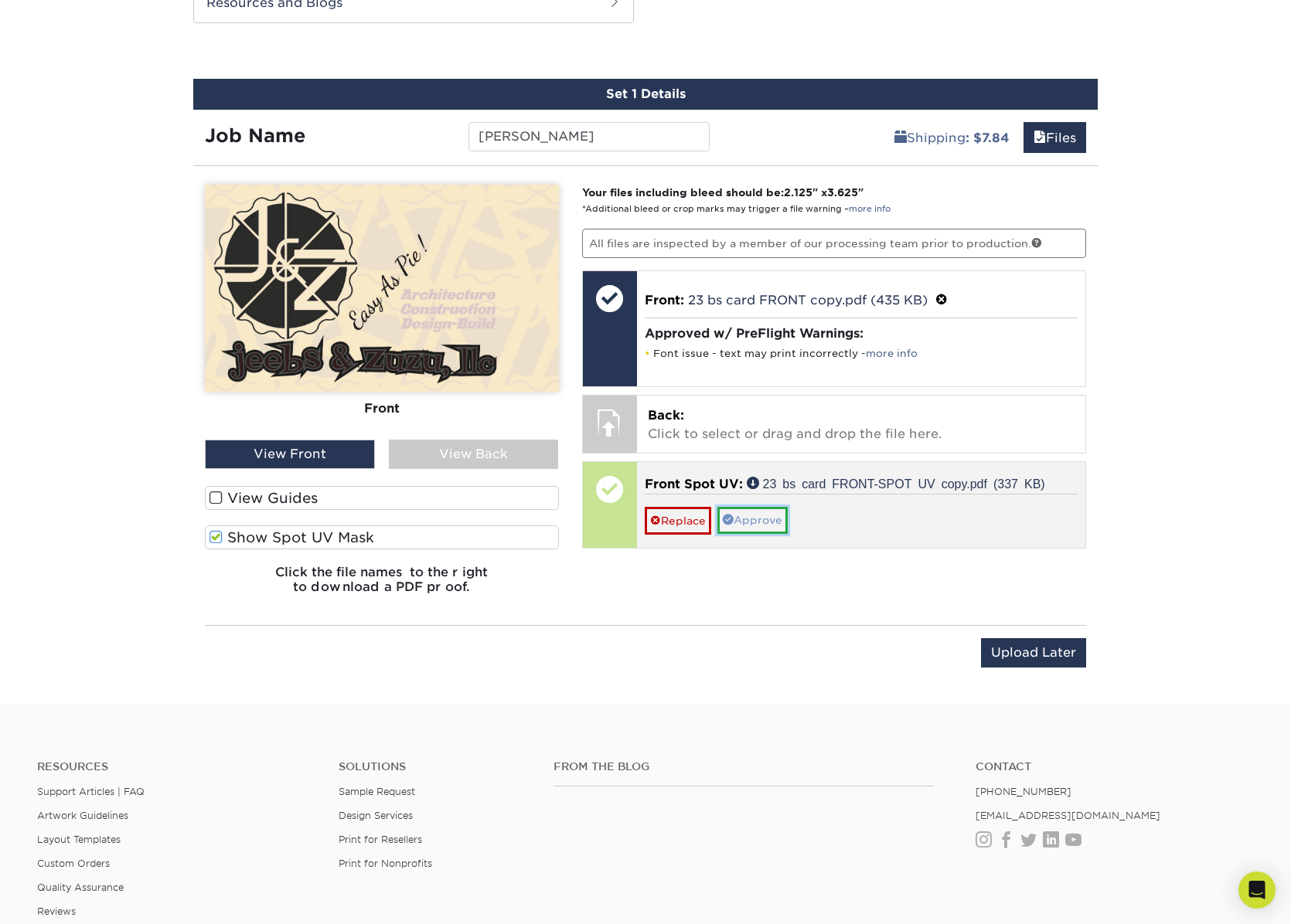
click at [766, 521] on link "Approve" at bounding box center [752, 520] width 70 height 26
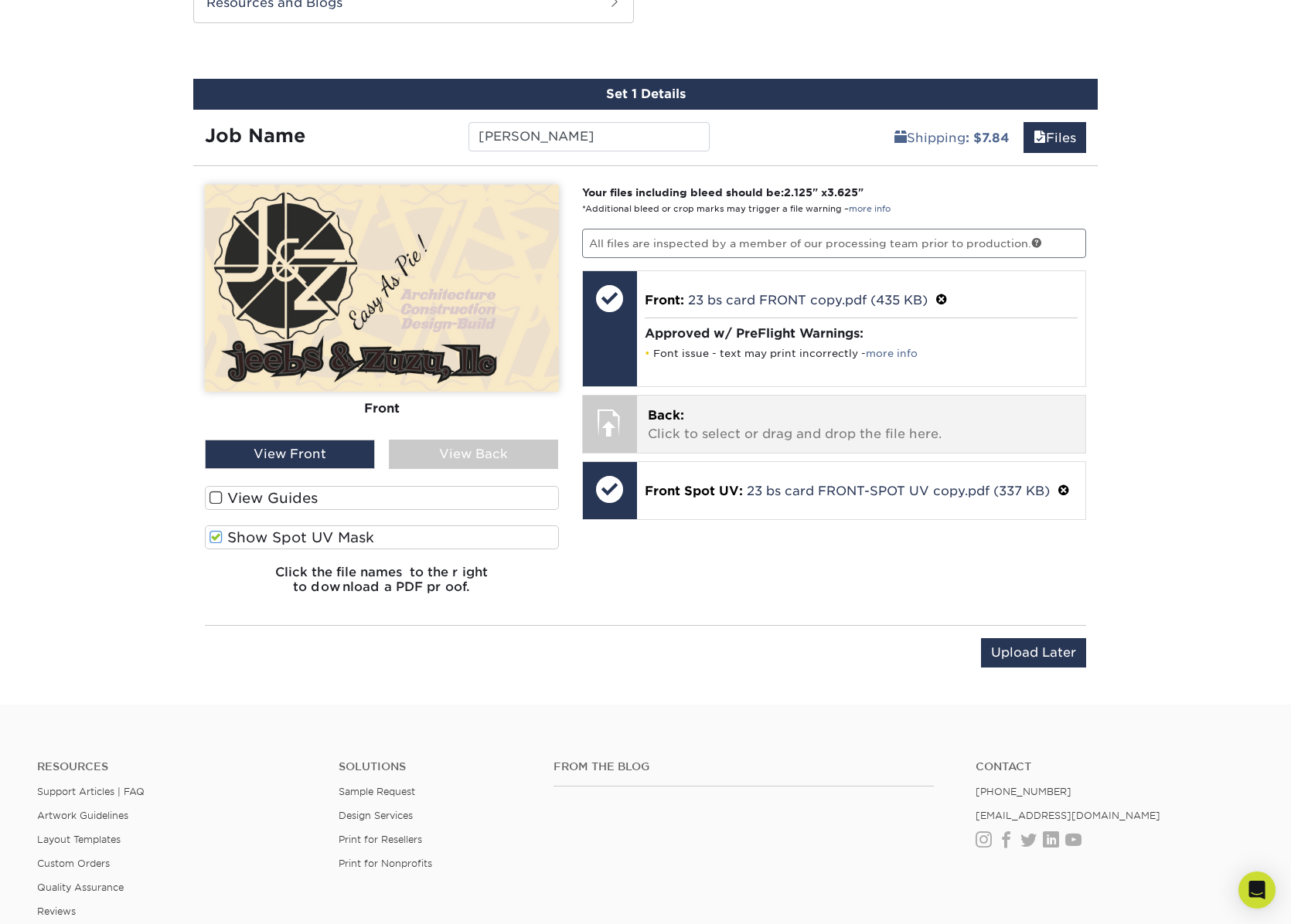
click at [692, 426] on p "Back: Click to select or drag and drop the file here." at bounding box center [861, 425] width 427 height 37
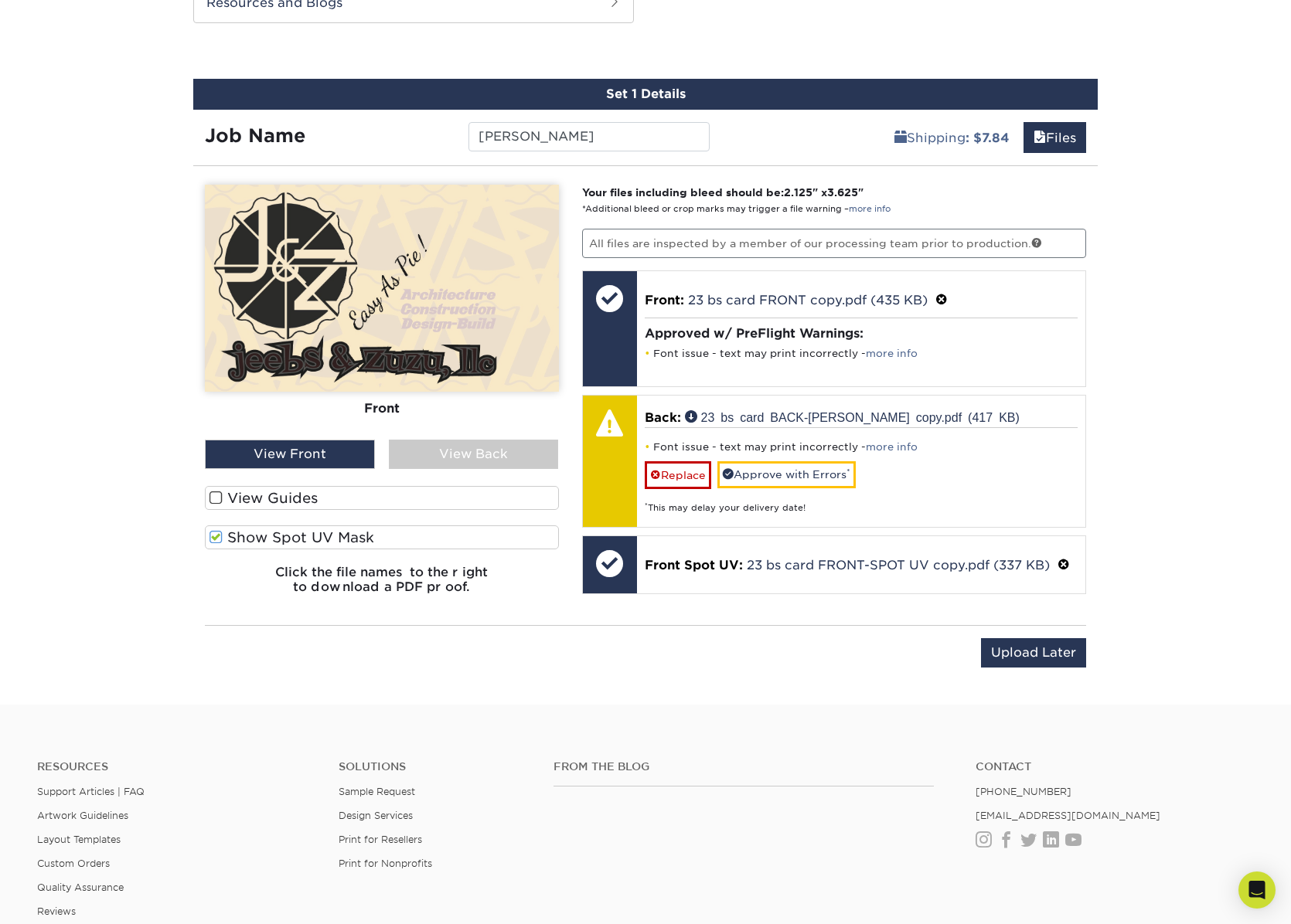
click at [493, 456] on div "View Back" at bounding box center [474, 454] width 170 height 30
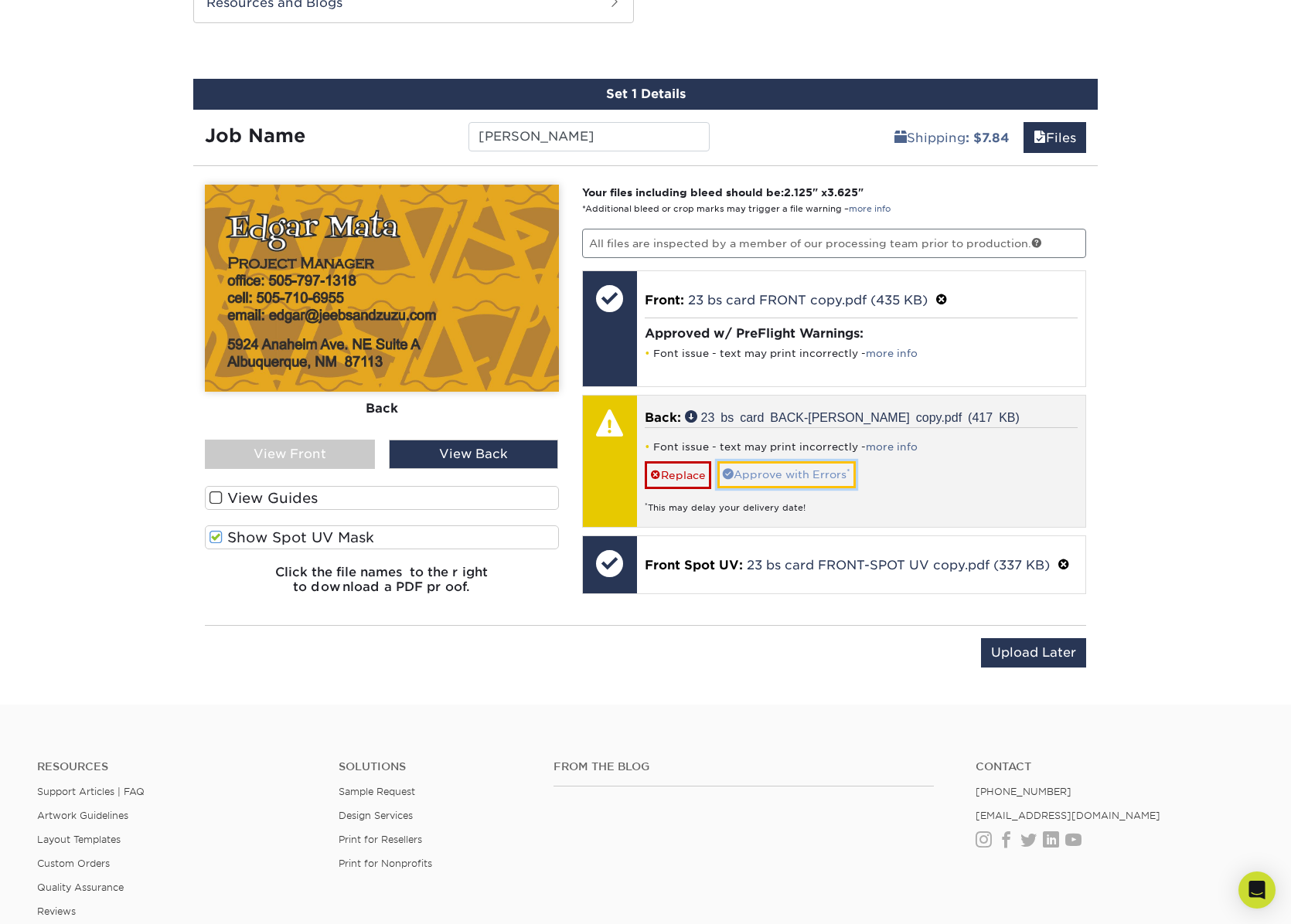
click at [744, 478] on link "Approve with Errors *" at bounding box center [786, 474] width 138 height 26
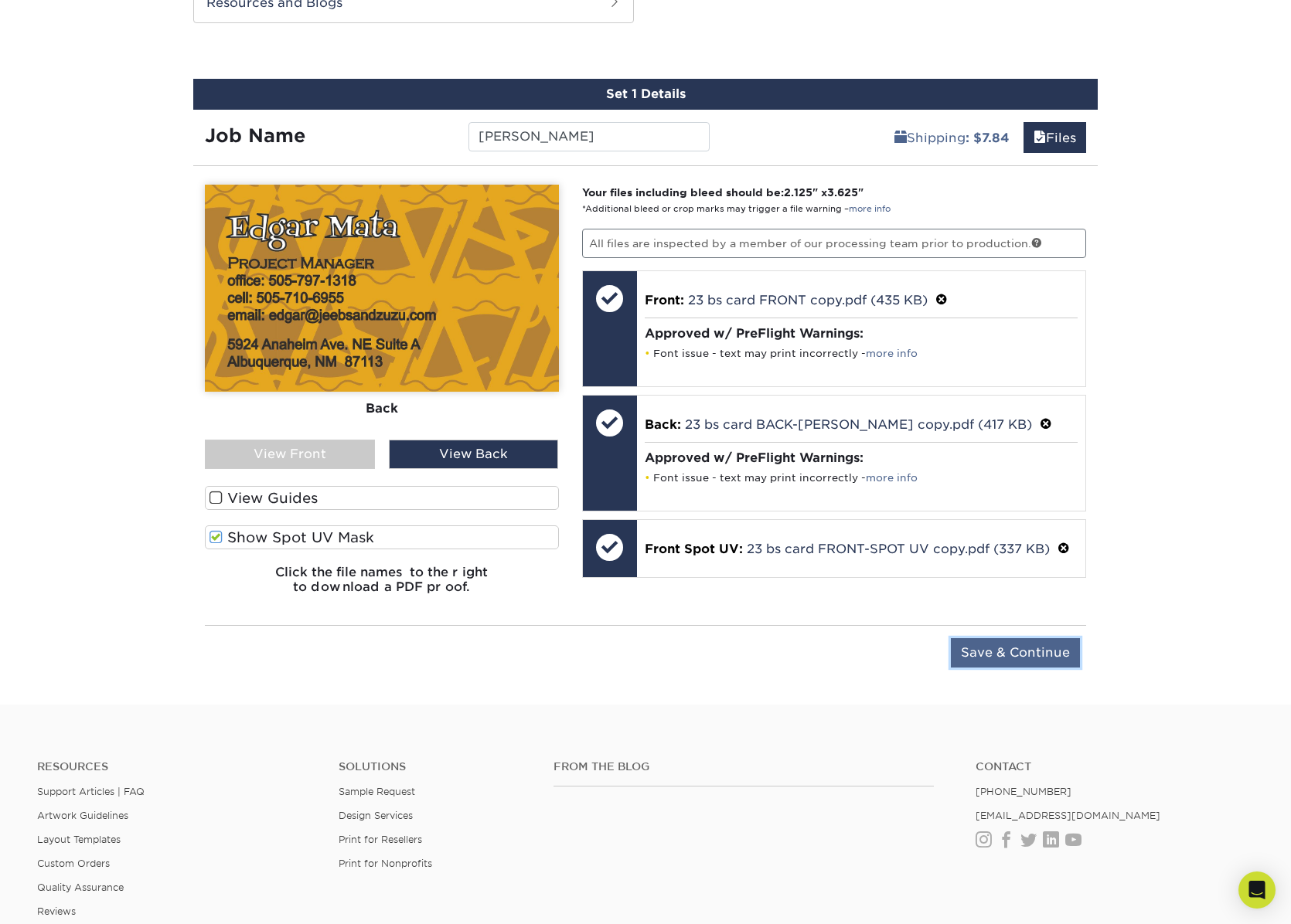
click at [1013, 656] on input "Save & Continue" at bounding box center [1015, 653] width 129 height 30
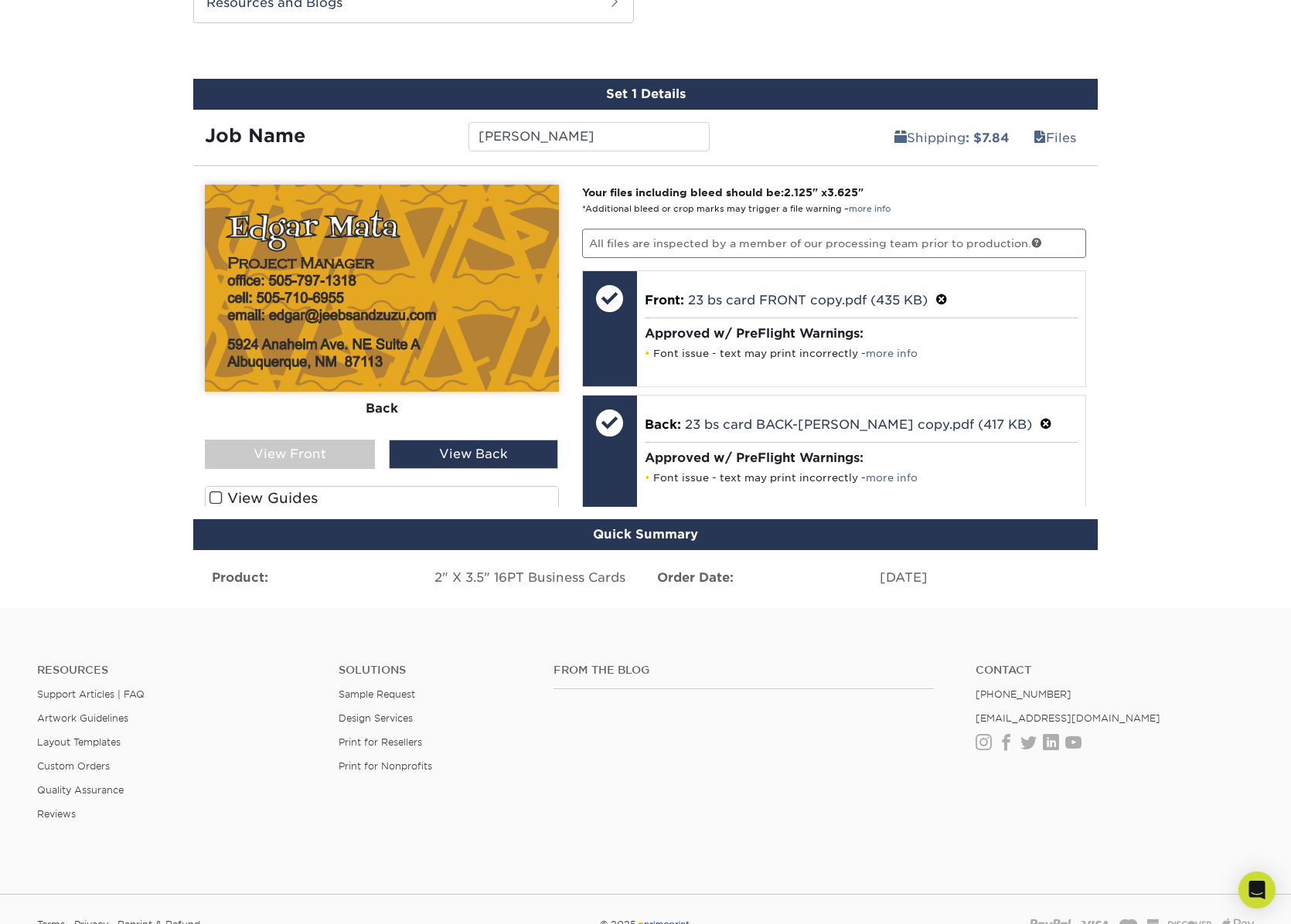
scroll to position [923, 0]
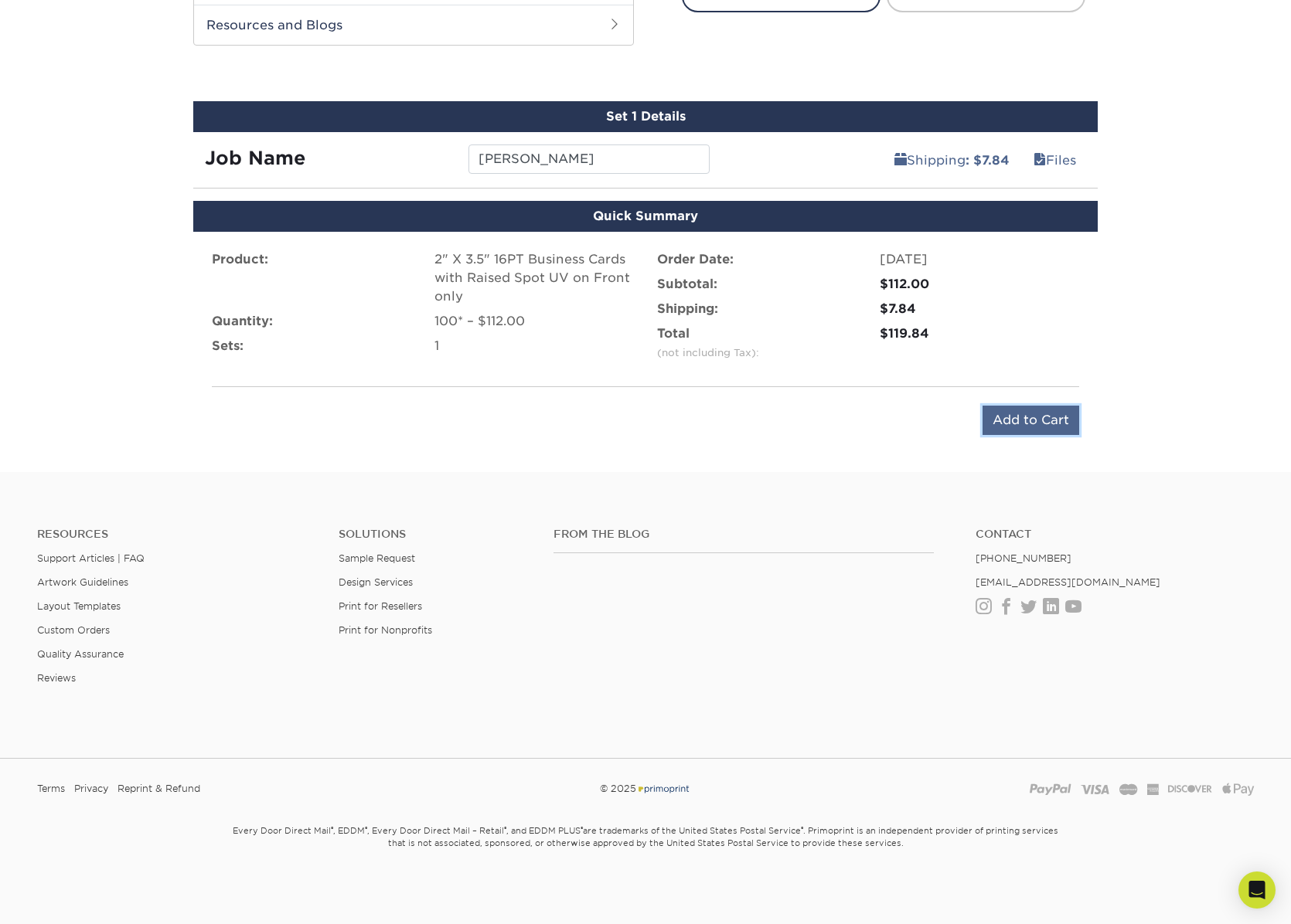
click at [1023, 413] on input "Add to Cart" at bounding box center [1031, 420] width 97 height 30
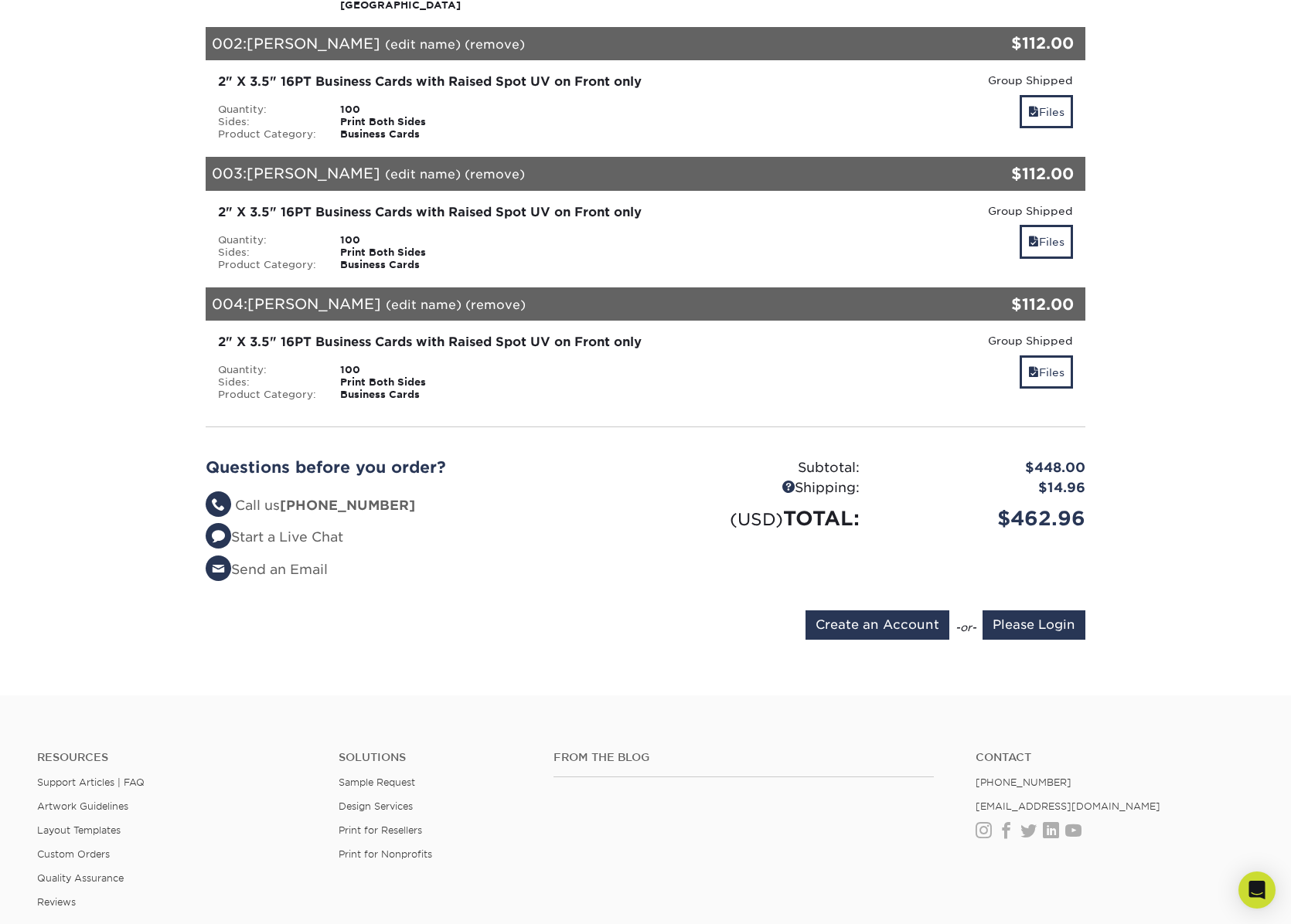
scroll to position [618, 0]
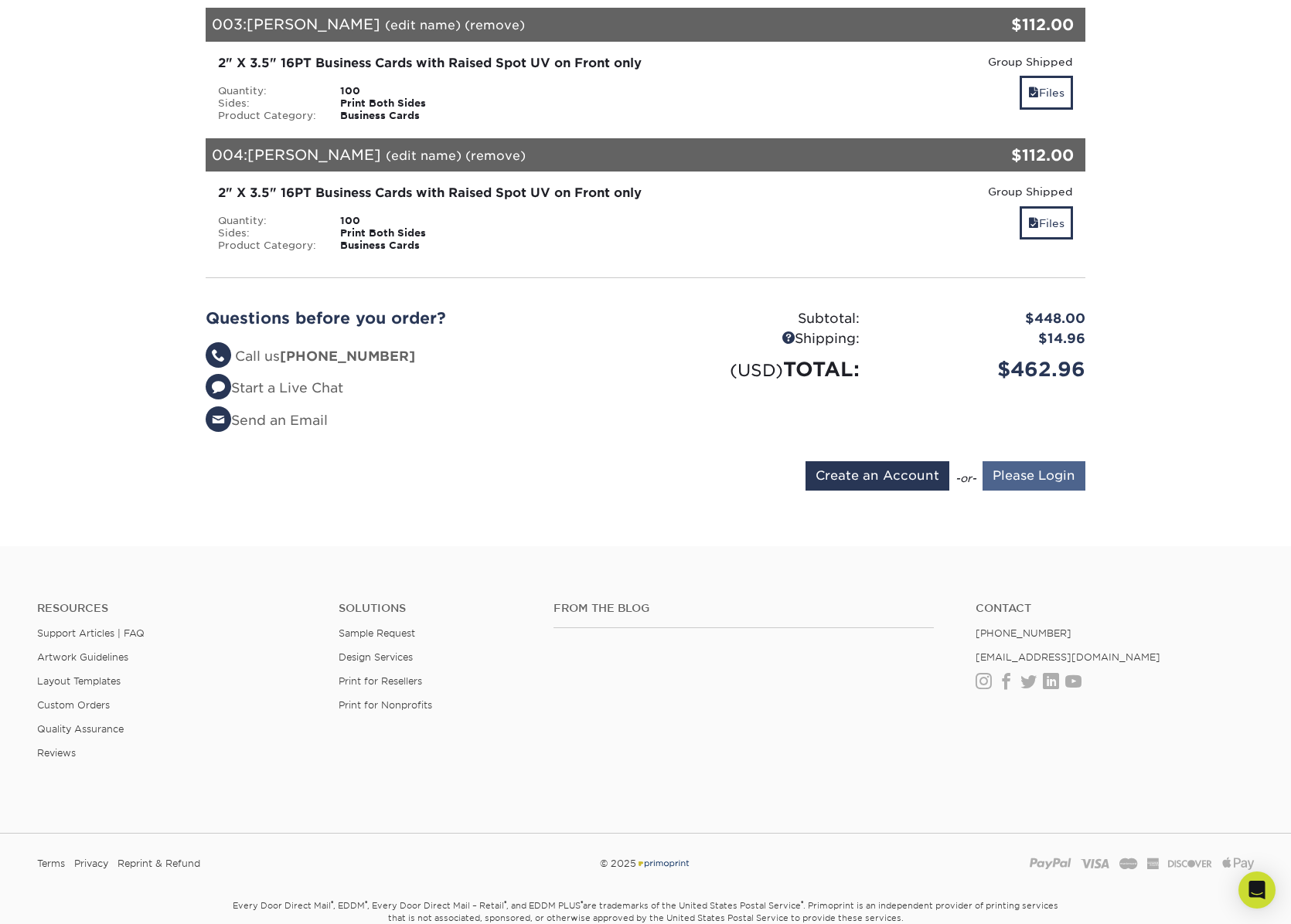
type input "[PERSON_NAME][EMAIL_ADDRESS][DOMAIN_NAME]"
click at [1019, 469] on input "Please Login" at bounding box center [1034, 476] width 102 height 30
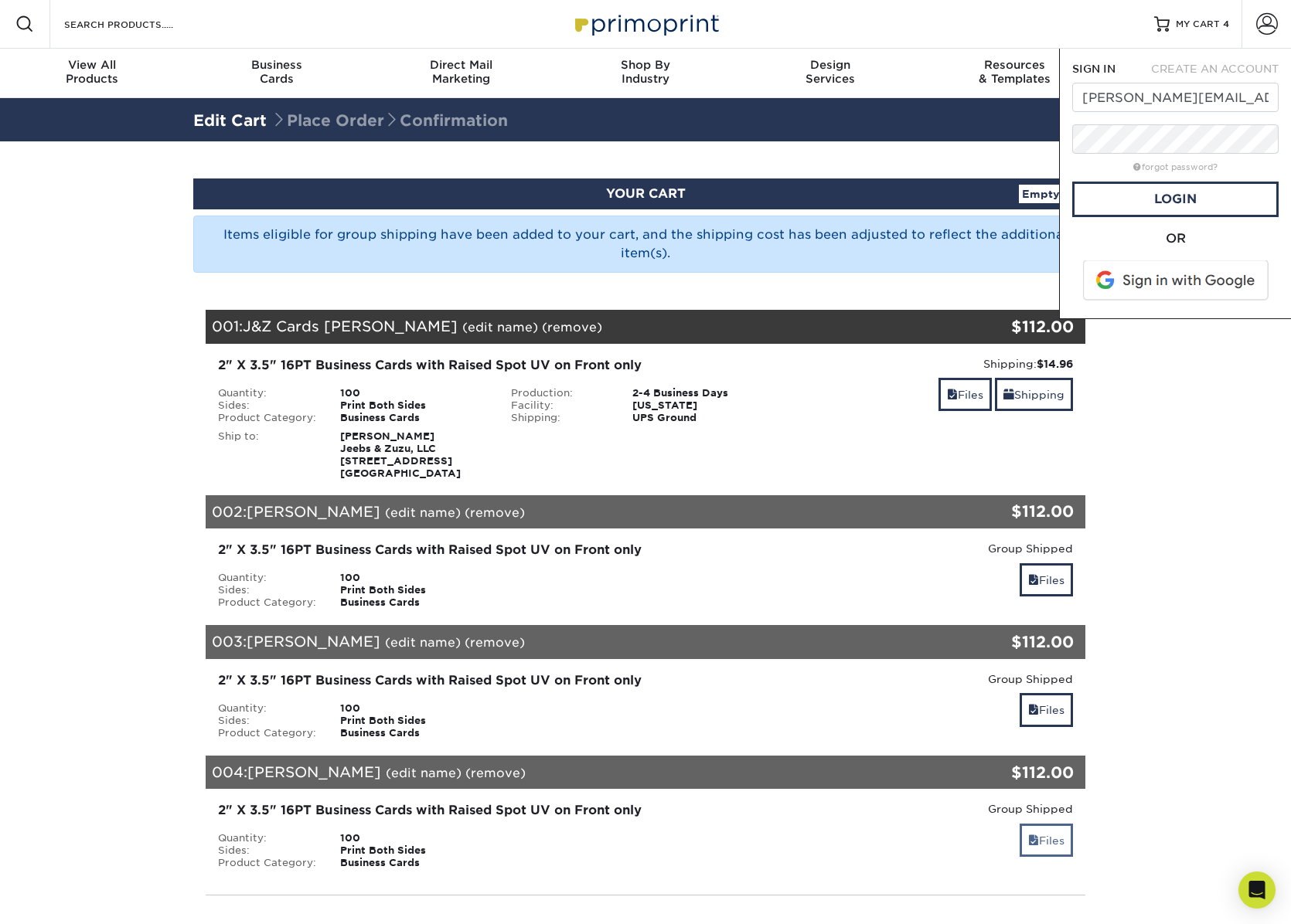
scroll to position [0, 0]
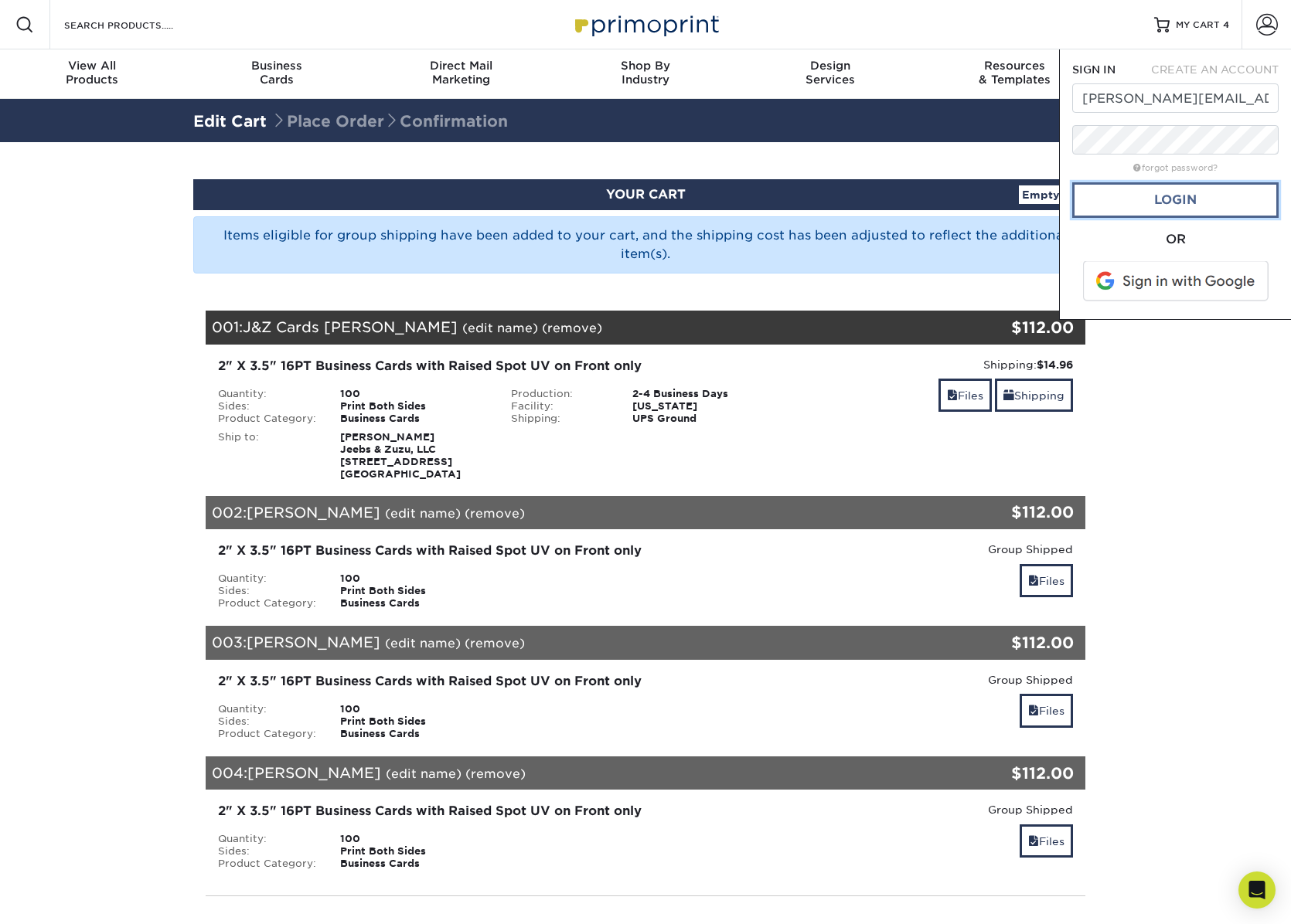
click at [1160, 199] on link "Login" at bounding box center [1176, 200] width 206 height 35
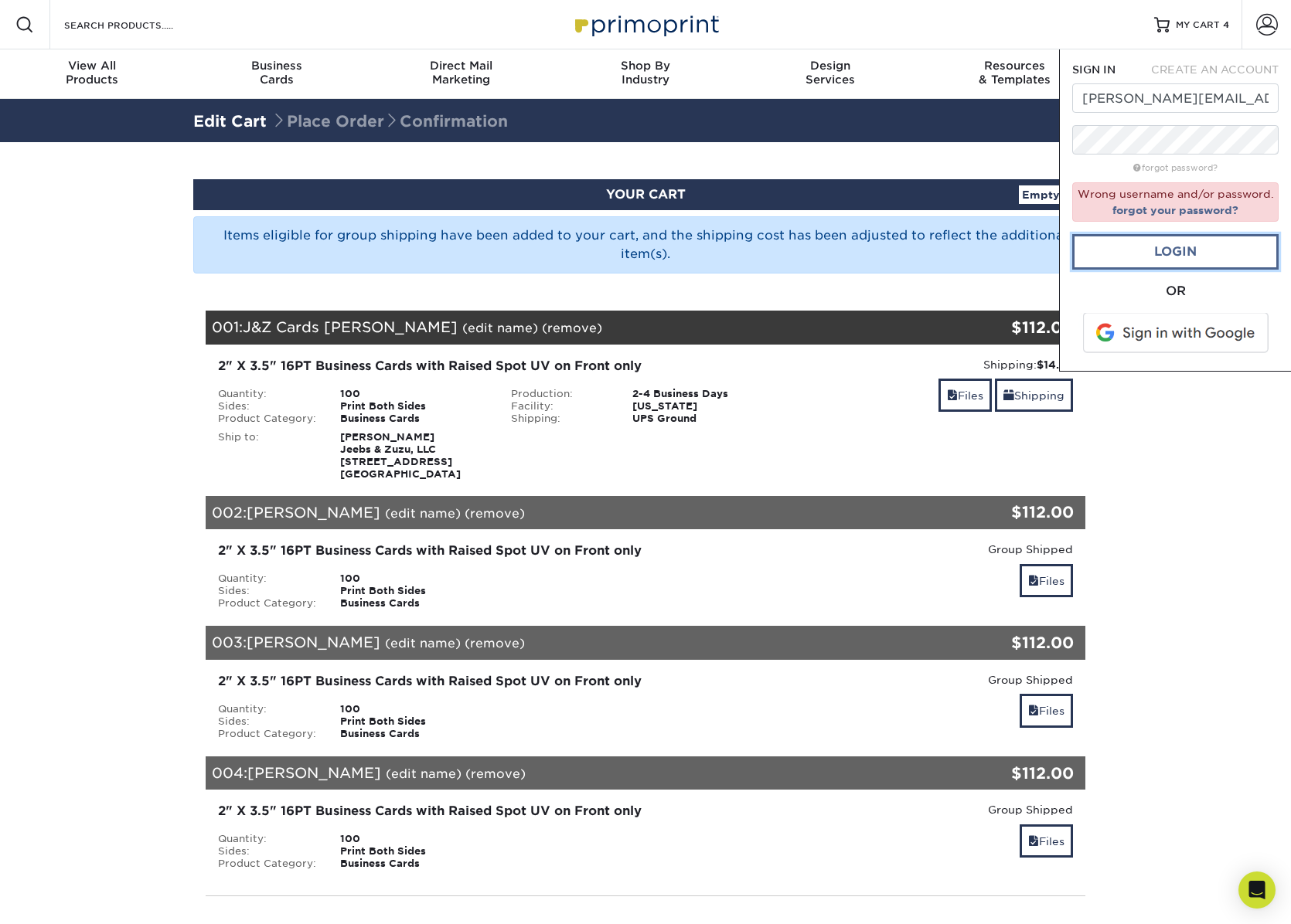
click at [1171, 252] on link "Login" at bounding box center [1176, 252] width 206 height 35
click at [1171, 251] on link "Login" at bounding box center [1176, 252] width 206 height 35
click at [1171, 248] on link "Login" at bounding box center [1176, 252] width 206 height 35
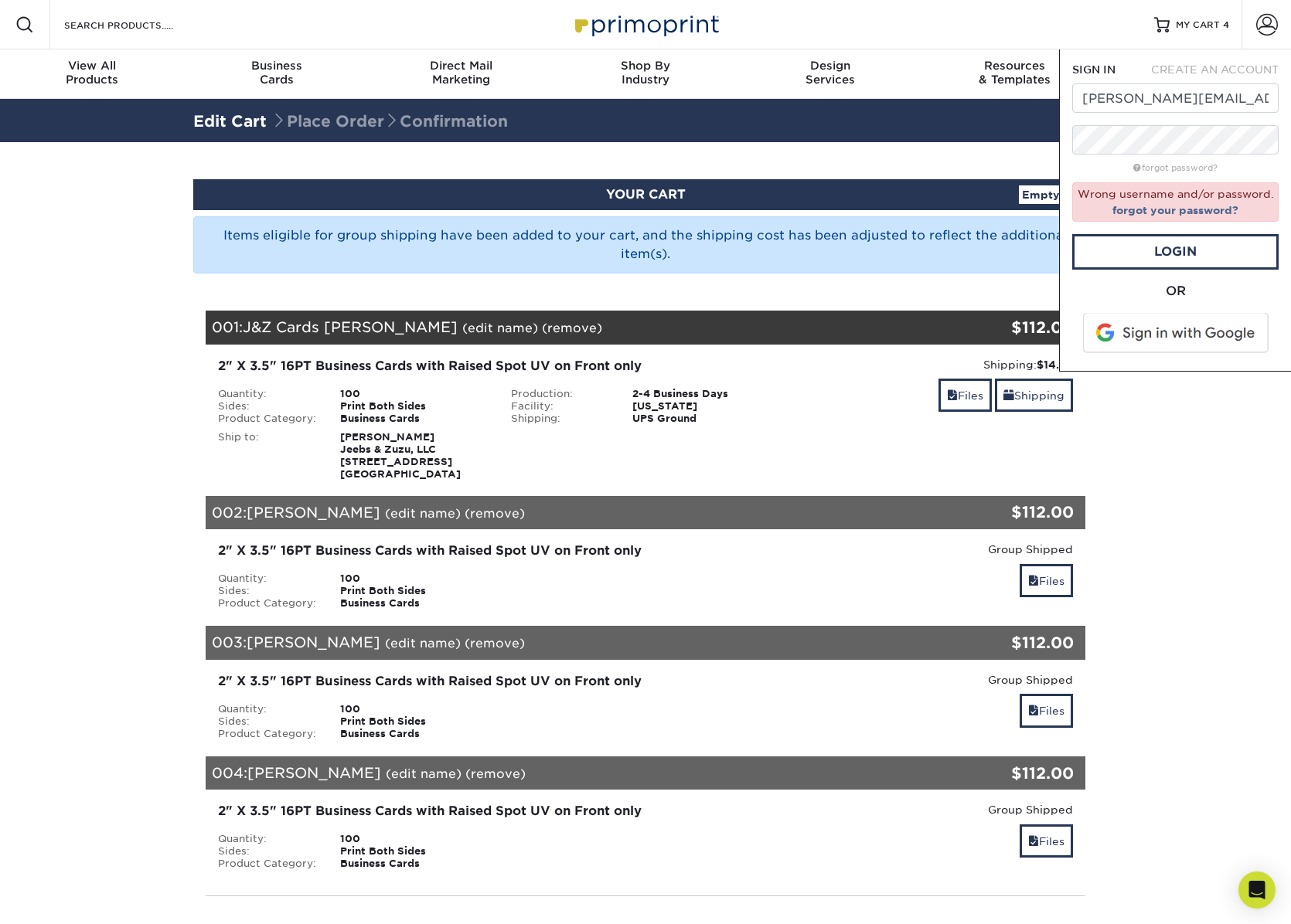
click at [1156, 331] on span at bounding box center [1177, 333] width 197 height 40
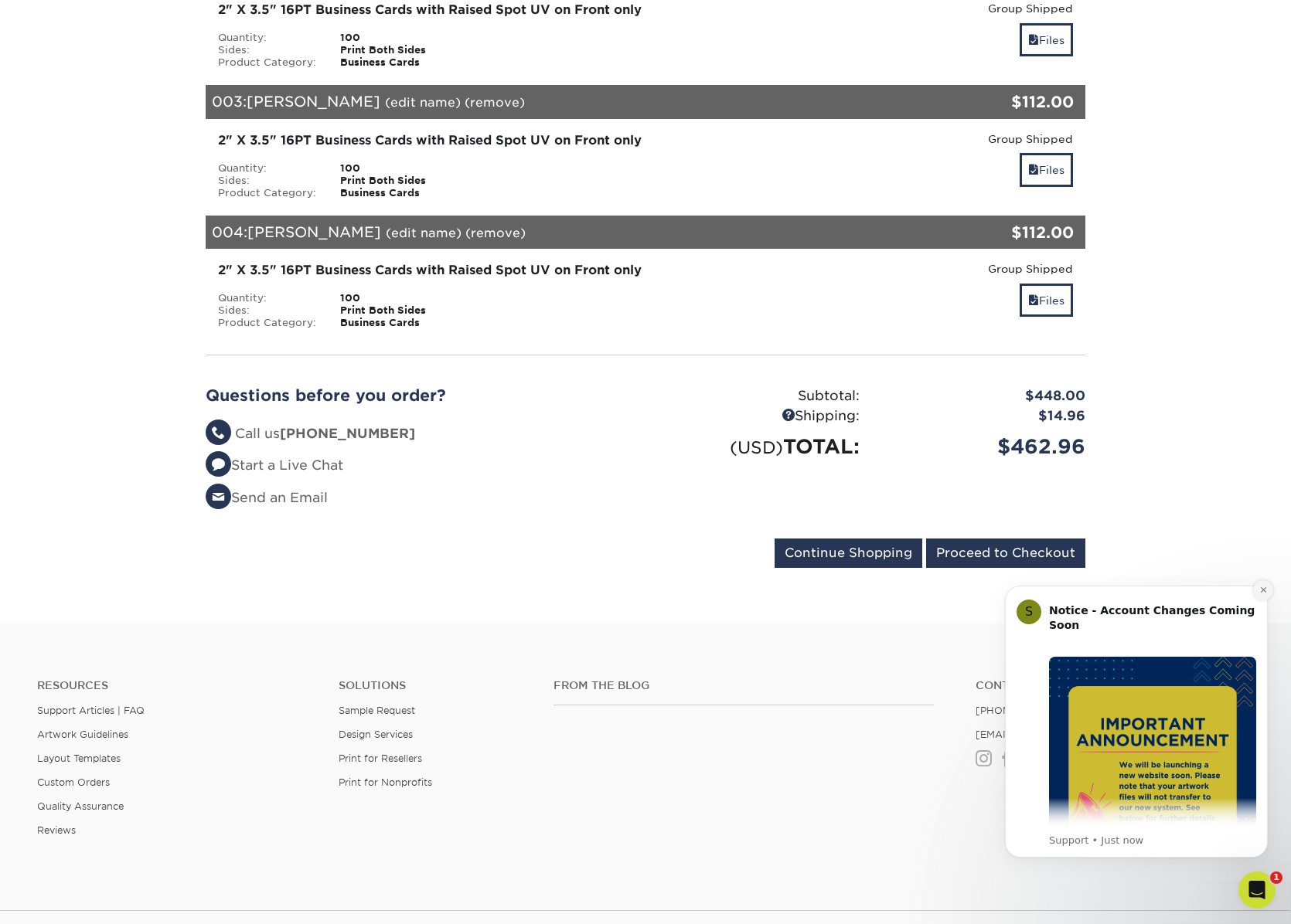
click at [1260, 594] on icon "Dismiss notification" at bounding box center [1264, 590] width 9 height 9
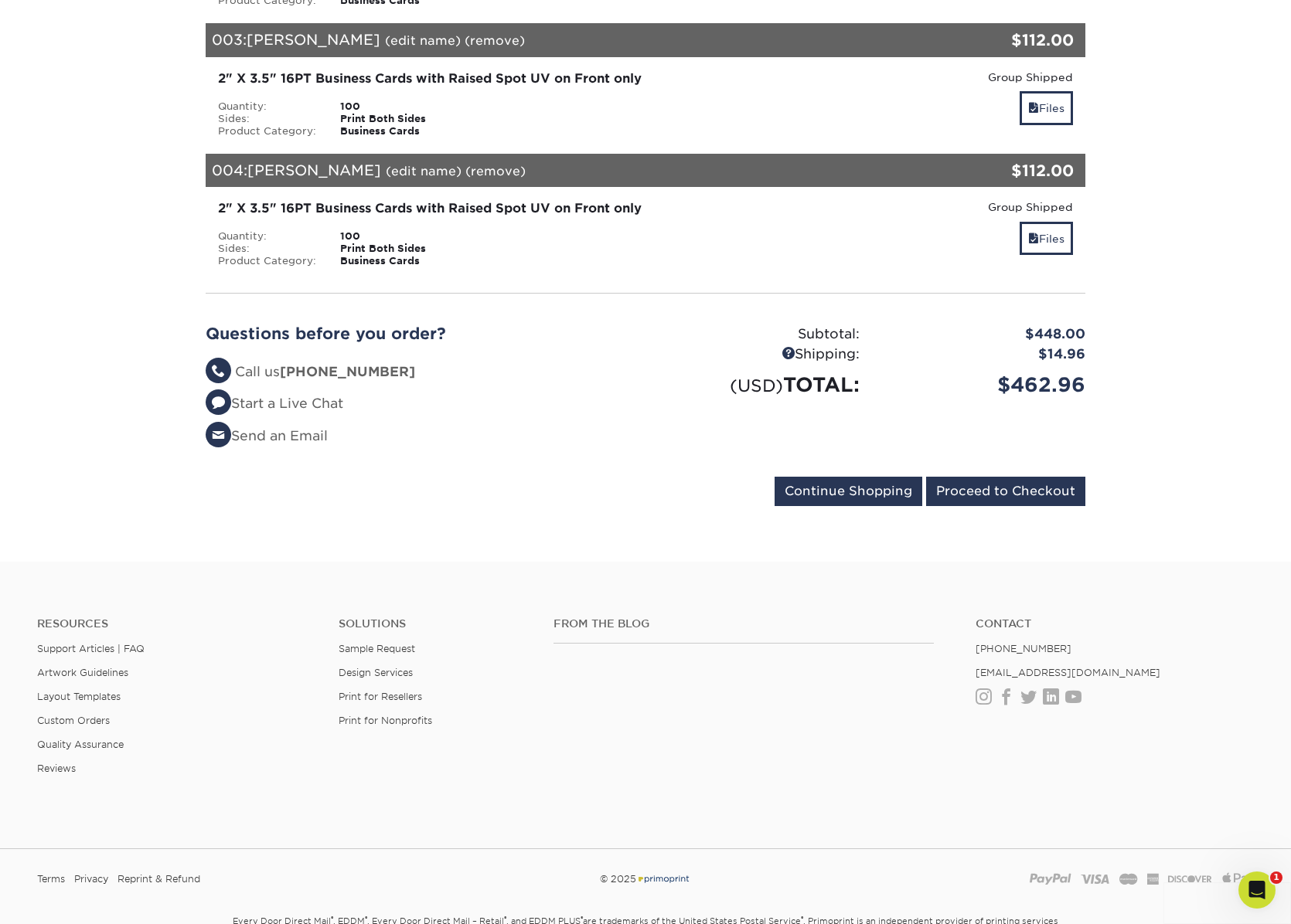
scroll to position [618, 0]
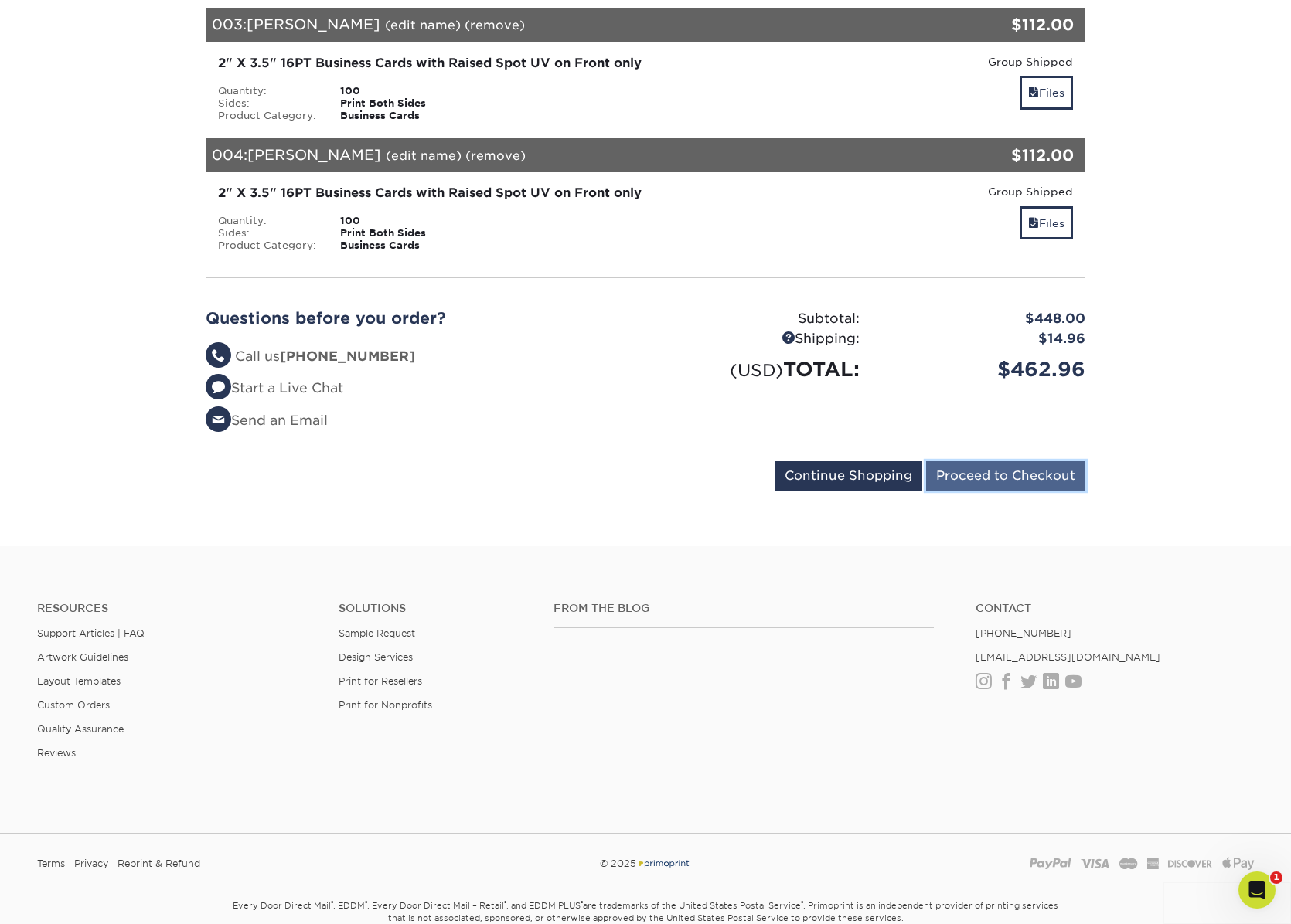
click at [971, 479] on input "Proceed to Checkout" at bounding box center [1005, 476] width 159 height 30
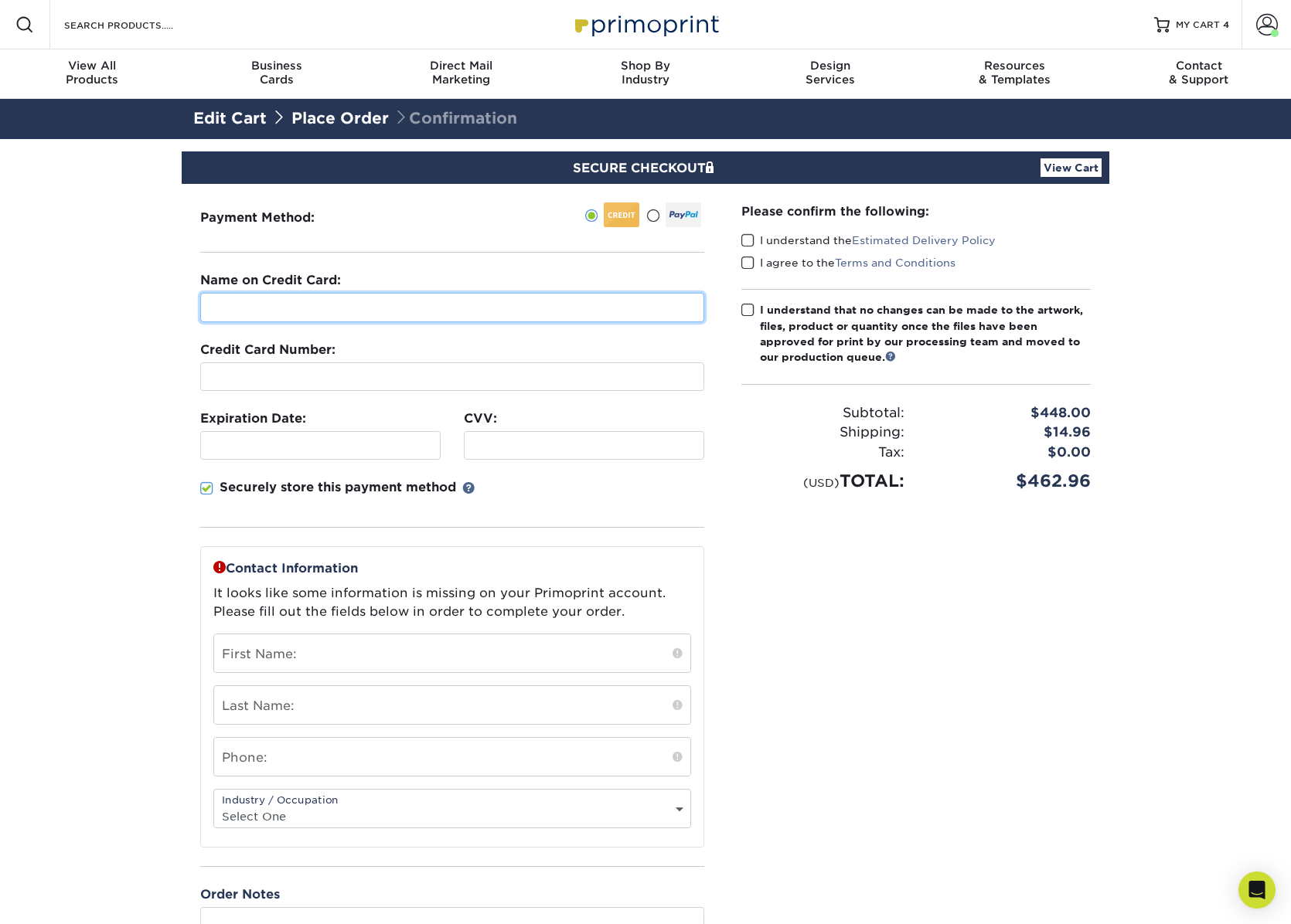
click at [254, 310] on input "text" at bounding box center [452, 307] width 504 height 30
type input "John Hickman"
click at [208, 482] on span at bounding box center [206, 489] width 13 height 14
click at [0, 0] on input "Securely store this payment method" at bounding box center [0, 0] width 0 height 0
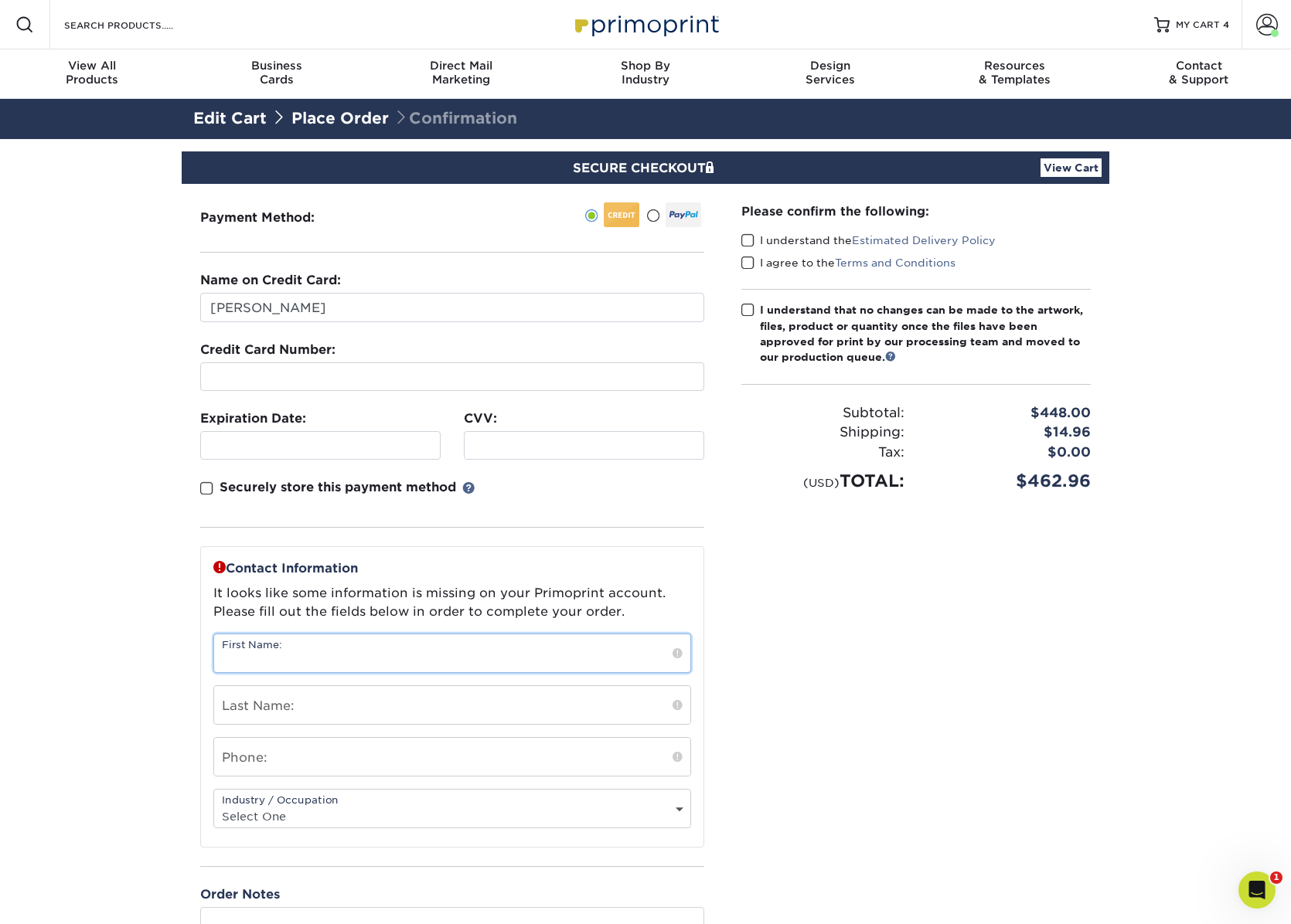
click at [360, 646] on input "text" at bounding box center [452, 653] width 476 height 38
type input "[PERSON_NAME]"
click at [375, 709] on input "text" at bounding box center [452, 705] width 476 height 38
type input "[PERSON_NAME]"
click at [393, 766] on input "text" at bounding box center [452, 756] width 476 height 38
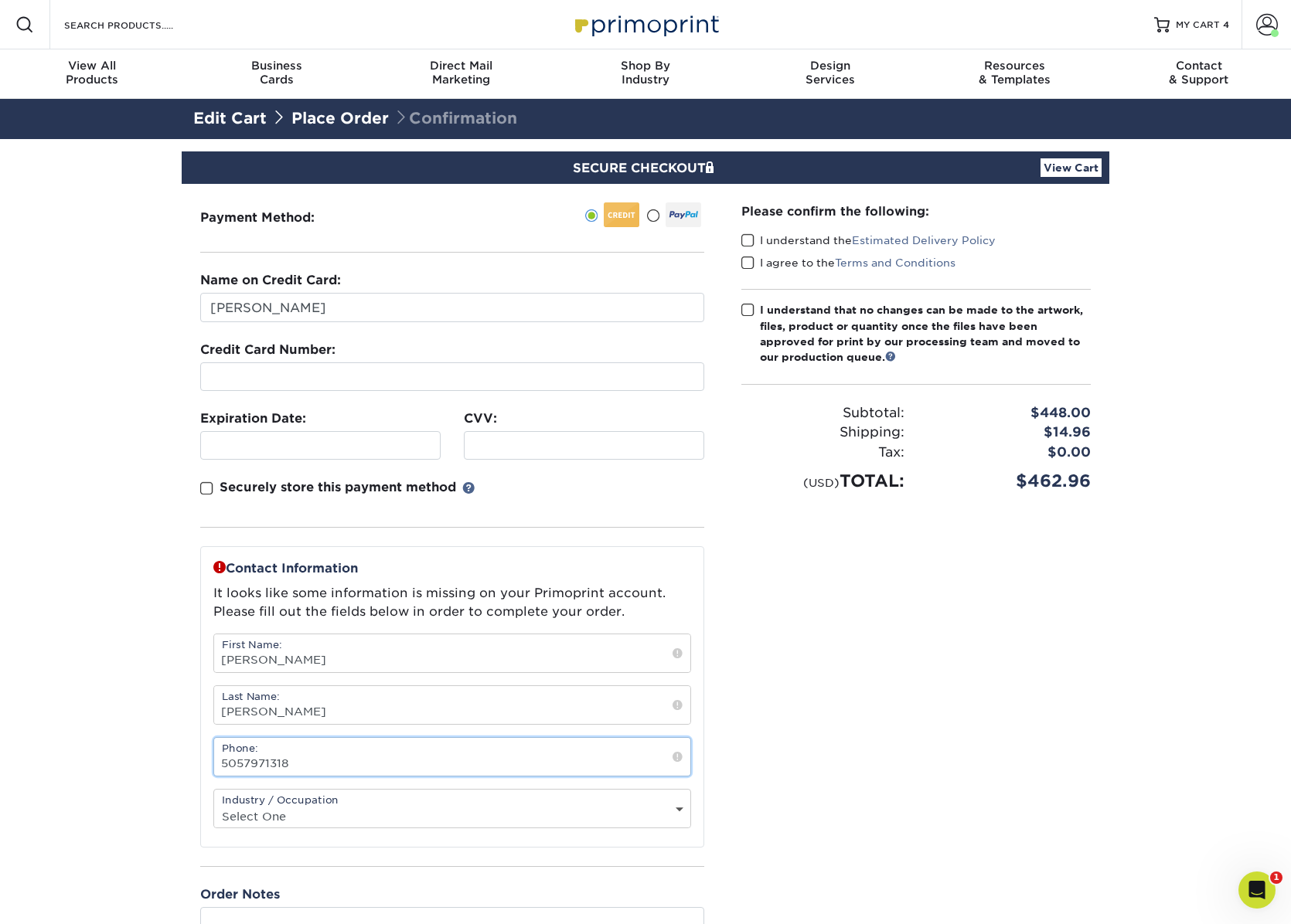
type input "5057971318"
click at [379, 811] on select "Select One Administrative Executive Human Resources Construction Education Ente…" at bounding box center [452, 817] width 476 height 22
select select "11"
click at [214, 806] on select "Select One Administrative Executive Human Resources Construction Education Ente…" at bounding box center [452, 817] width 476 height 22
click at [748, 239] on span at bounding box center [748, 241] width 13 height 14
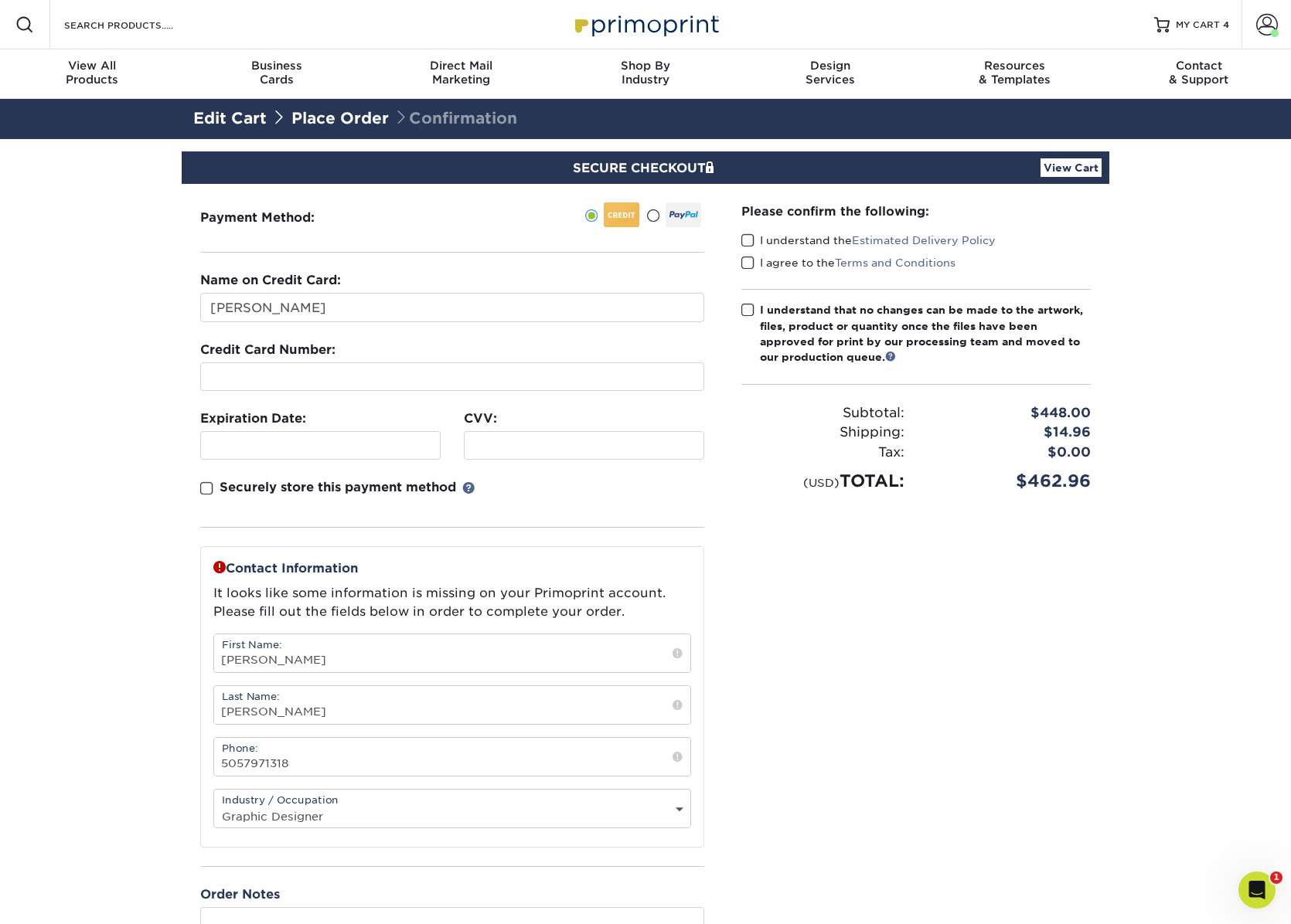
click at [0, 0] on input "I understand the Estimated Delivery Policy" at bounding box center [0, 0] width 0 height 0
click at [754, 265] on span at bounding box center [748, 263] width 13 height 14
click at [0, 0] on input "I agree to the Terms and Conditions" at bounding box center [0, 0] width 0 height 0
click at [749, 306] on span at bounding box center [748, 310] width 13 height 14
click at [0, 0] on input "I understand that no changes can be made to the artwork, files, product or quan…" at bounding box center [0, 0] width 0 height 0
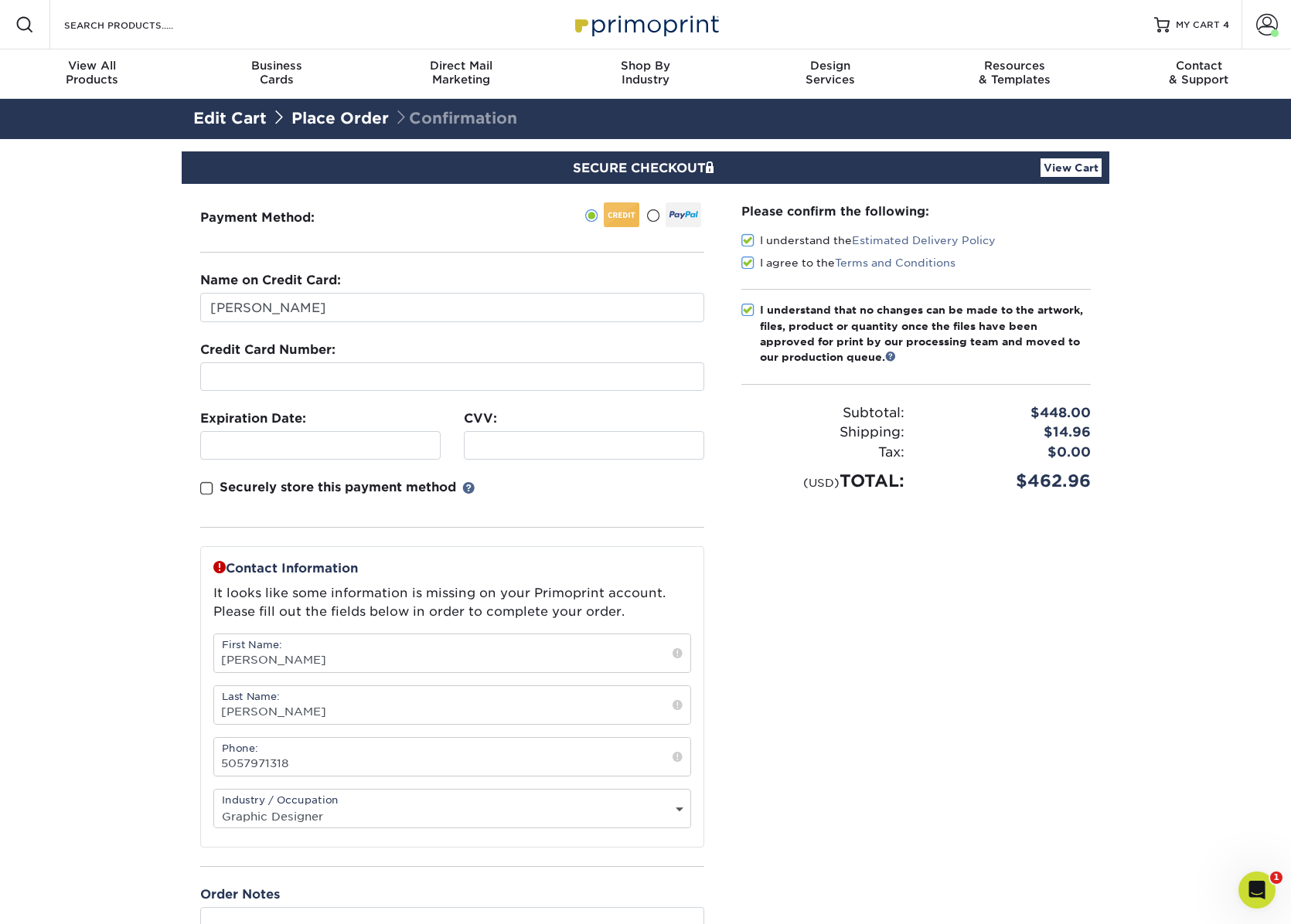
click at [808, 551] on div "Please confirm the following: I understand the Estimated Delivery Policy I agre…" at bounding box center [916, 577] width 387 height 786
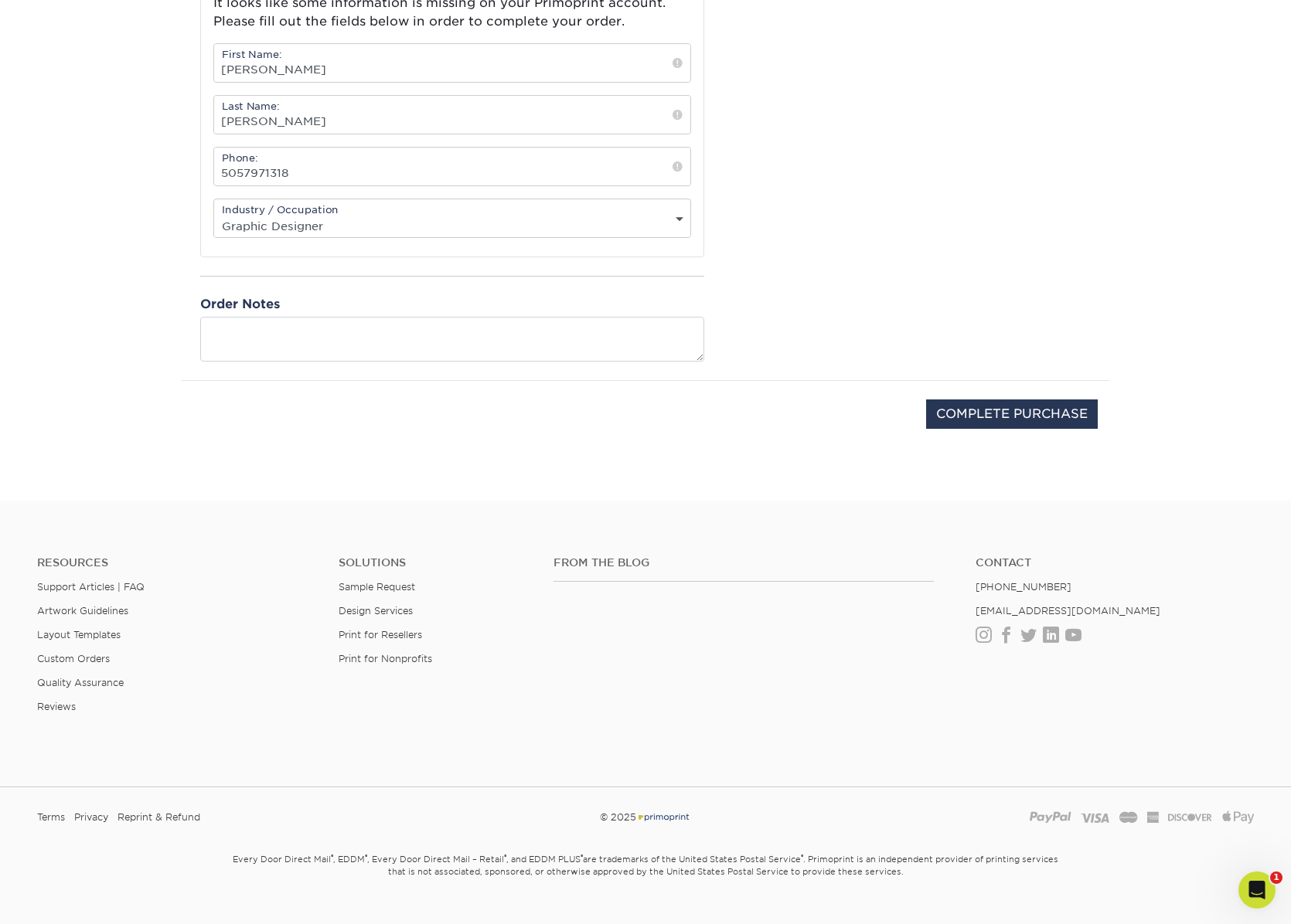
scroll to position [618, 0]
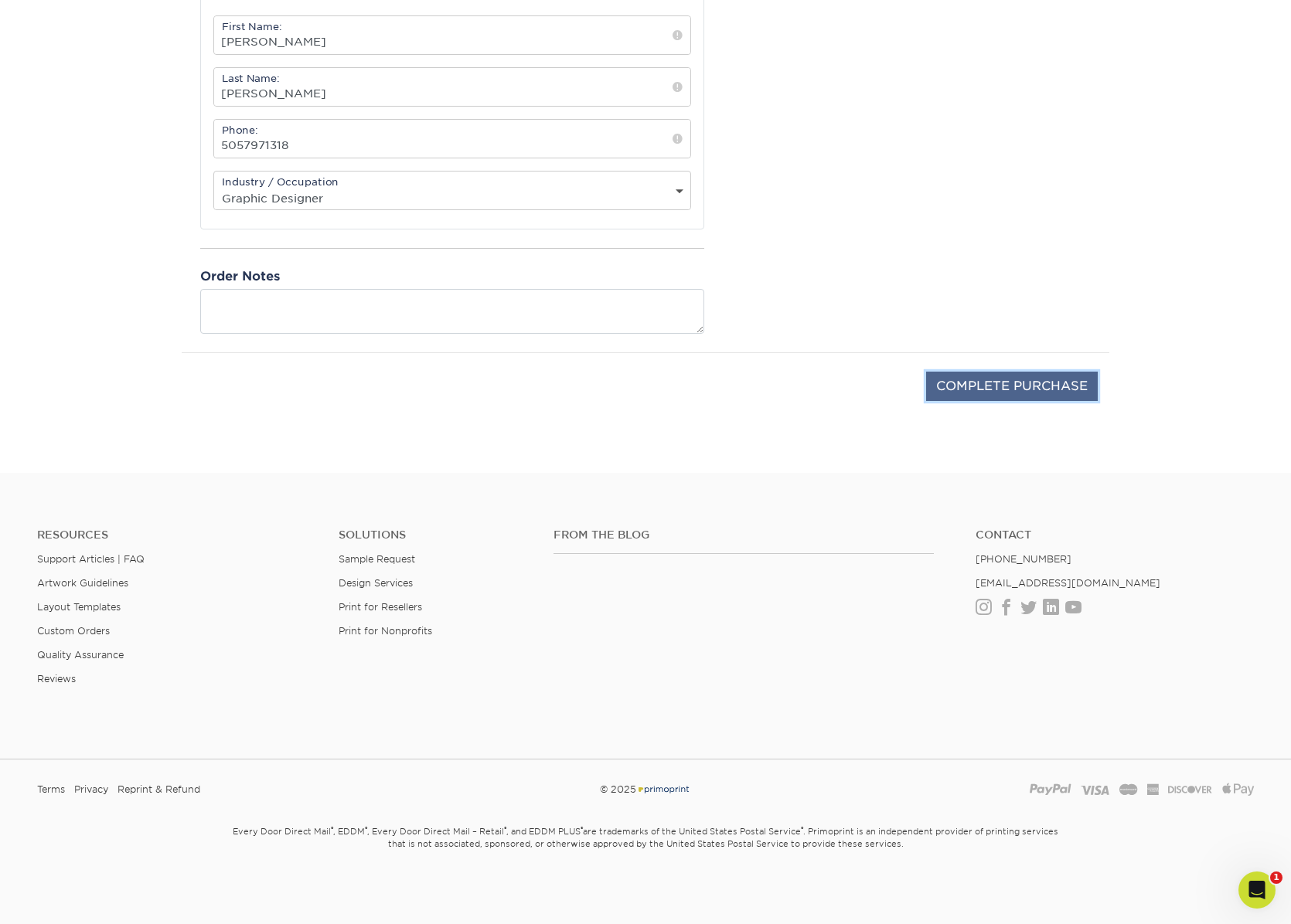
click at [1009, 384] on input "COMPLETE PURCHASE" at bounding box center [1012, 386] width 171 height 30
type input "PROCESSING, PLEASE WAIT..."
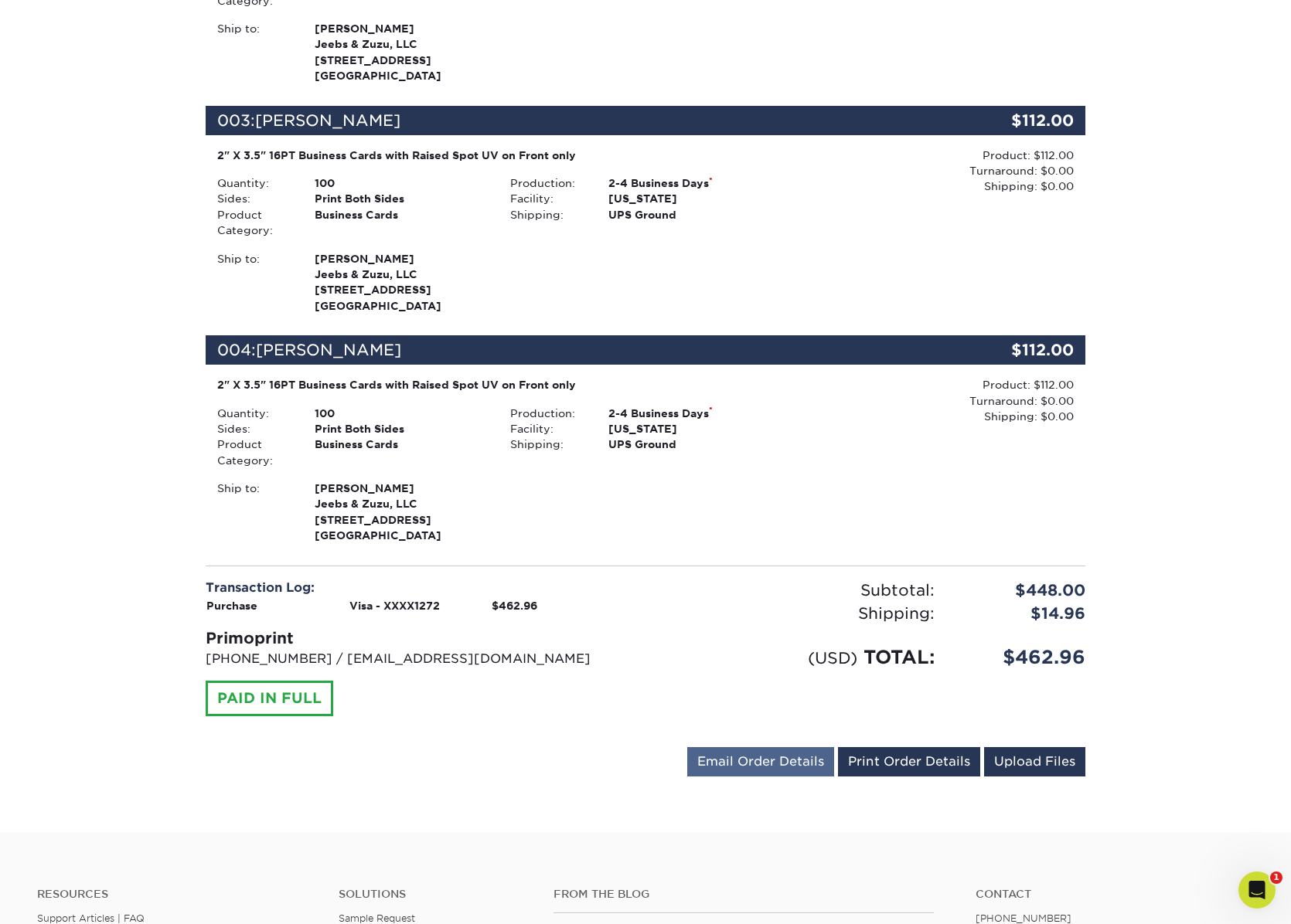
scroll to position [927, 0]
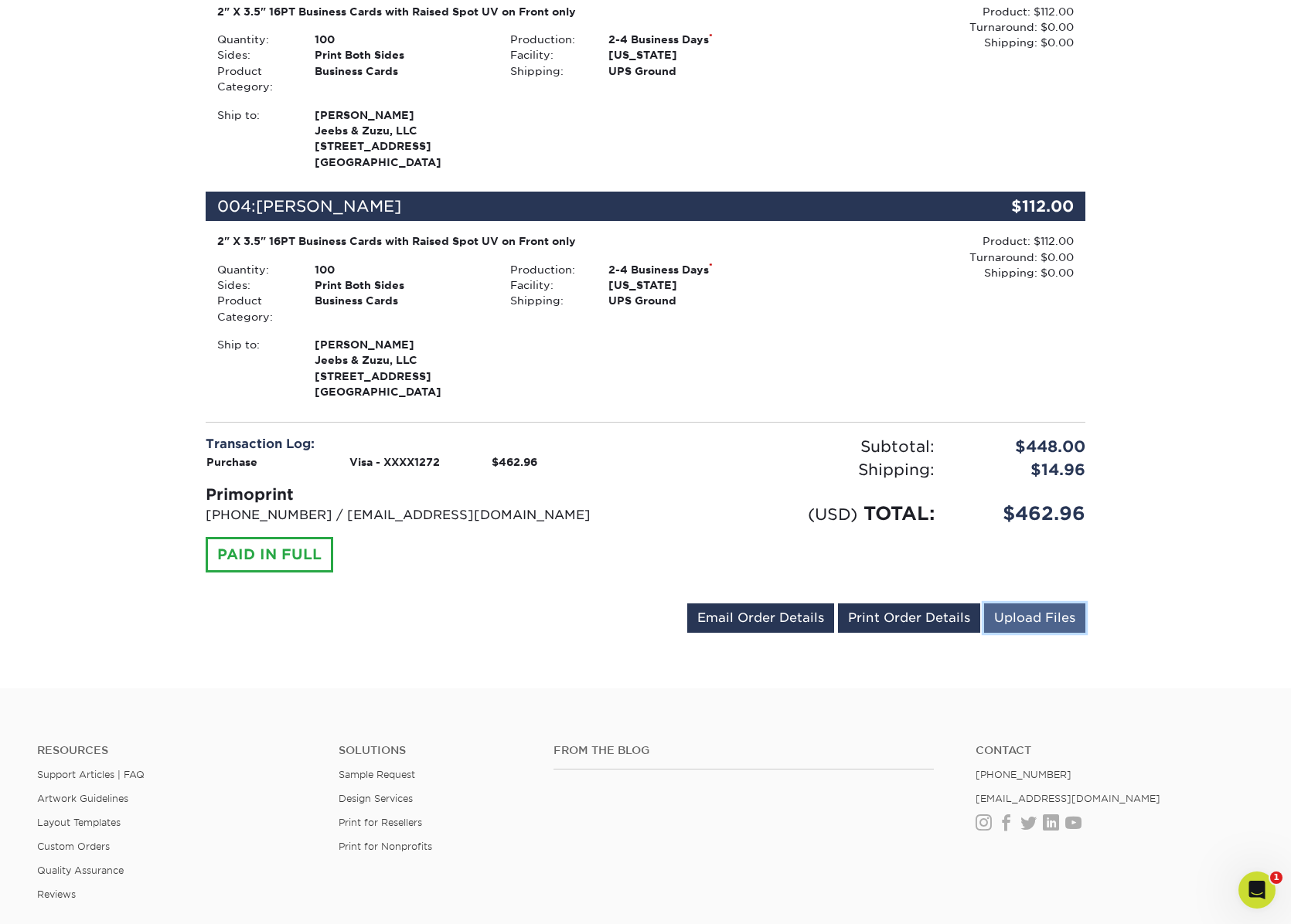
click at [1035, 625] on link "Upload Files" at bounding box center [1035, 618] width 102 height 30
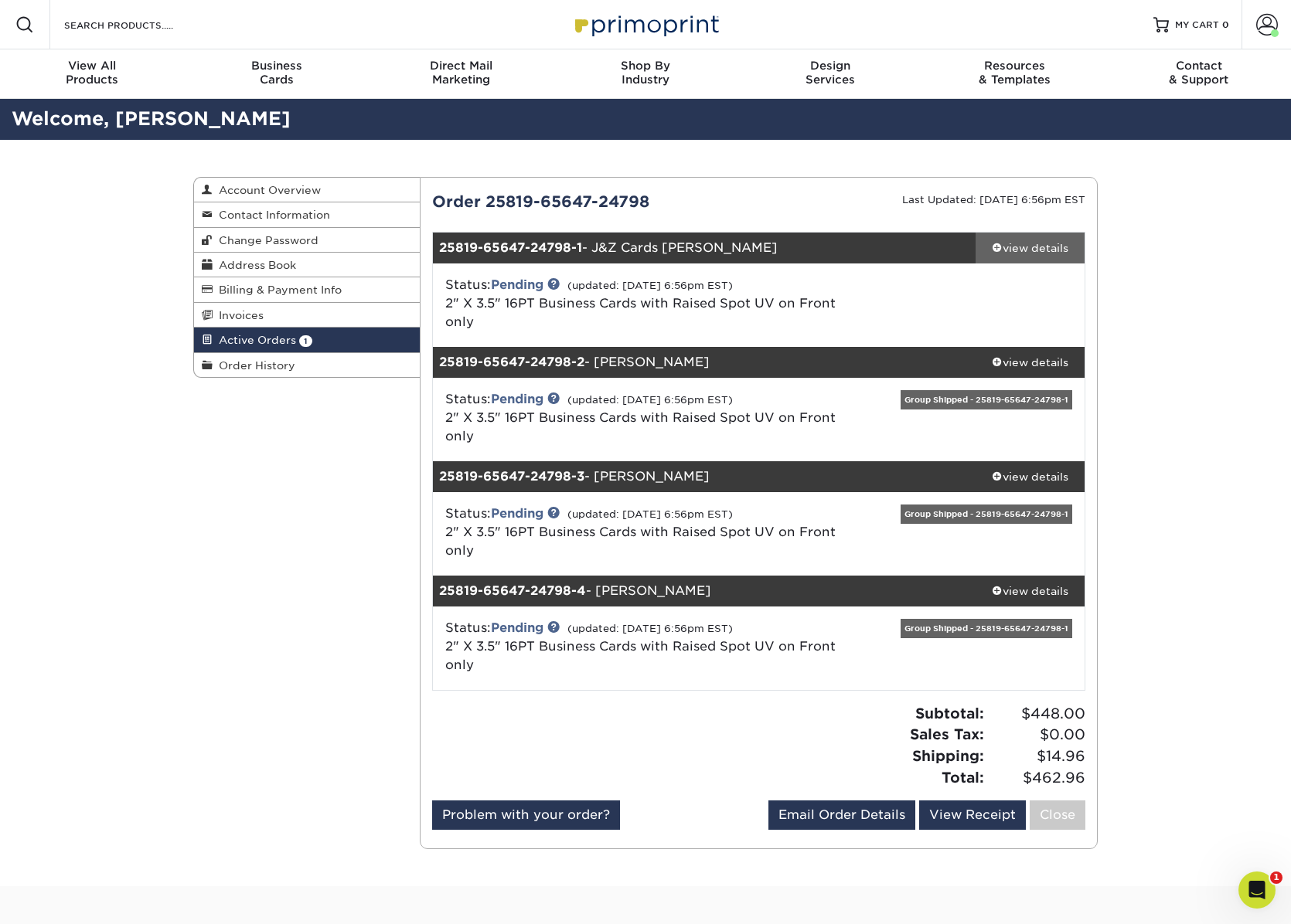
click at [997, 250] on span at bounding box center [997, 247] width 11 height 11
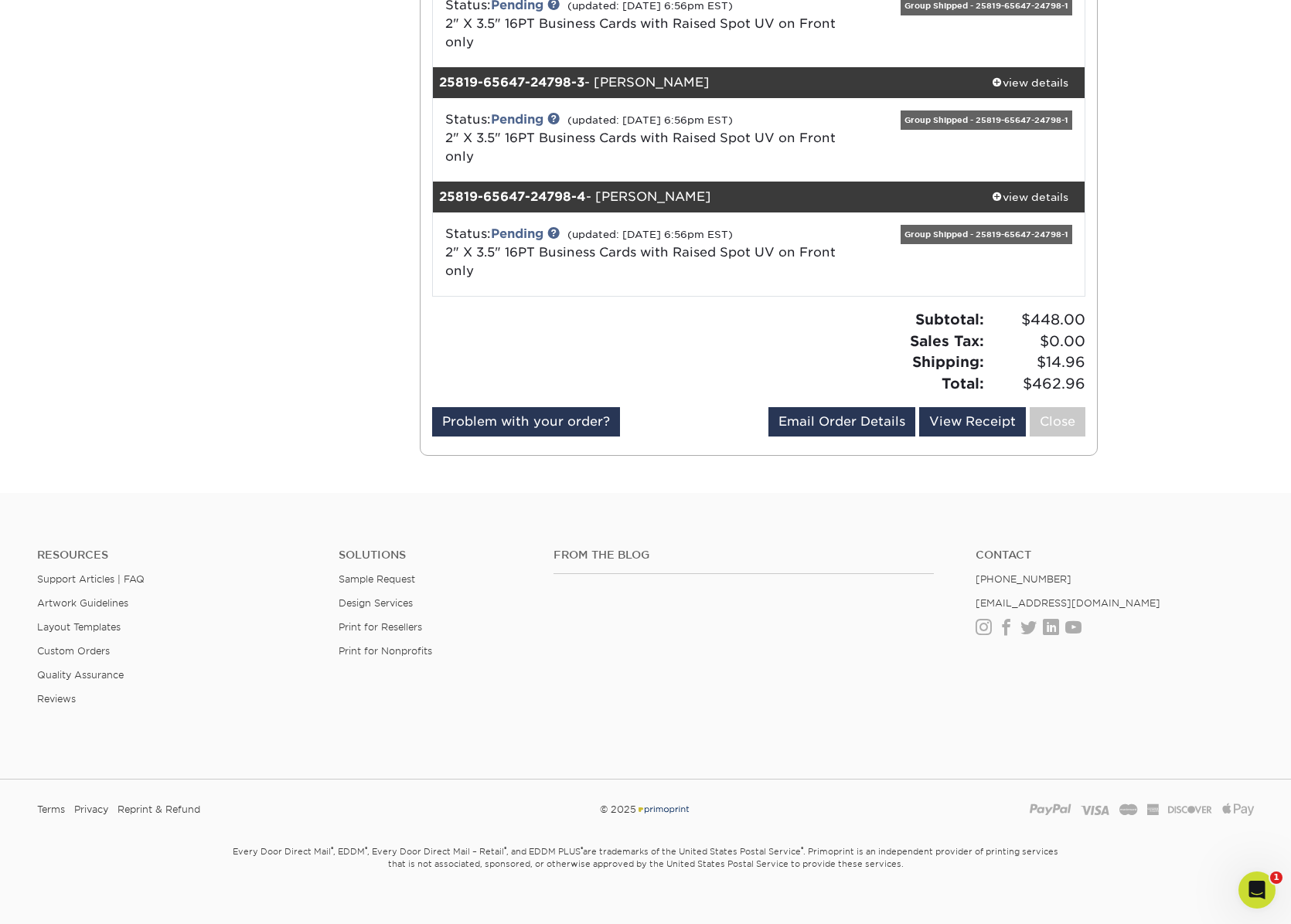
scroll to position [1154, 0]
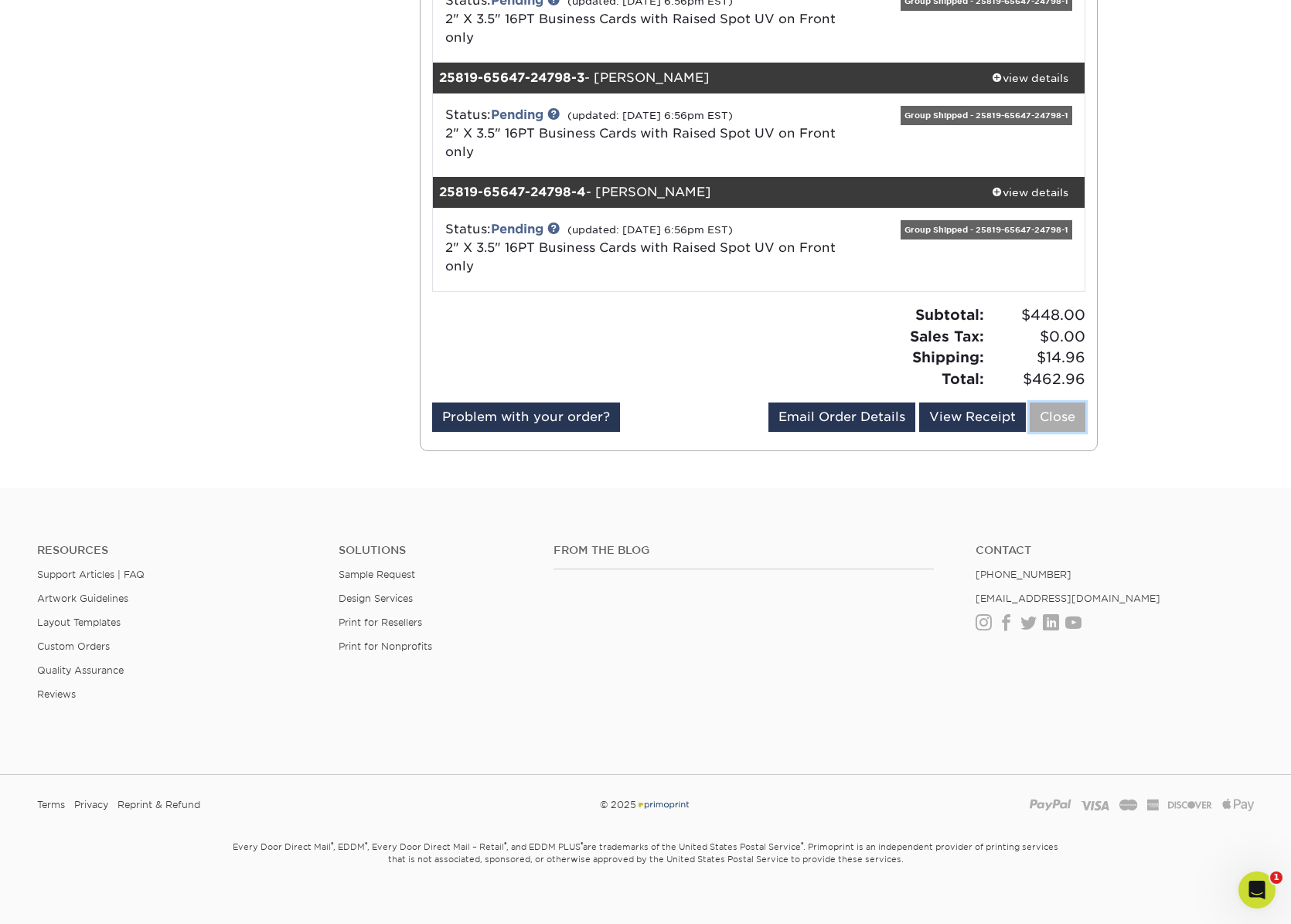
click at [1063, 402] on link "Close" at bounding box center [1058, 417] width 56 height 30
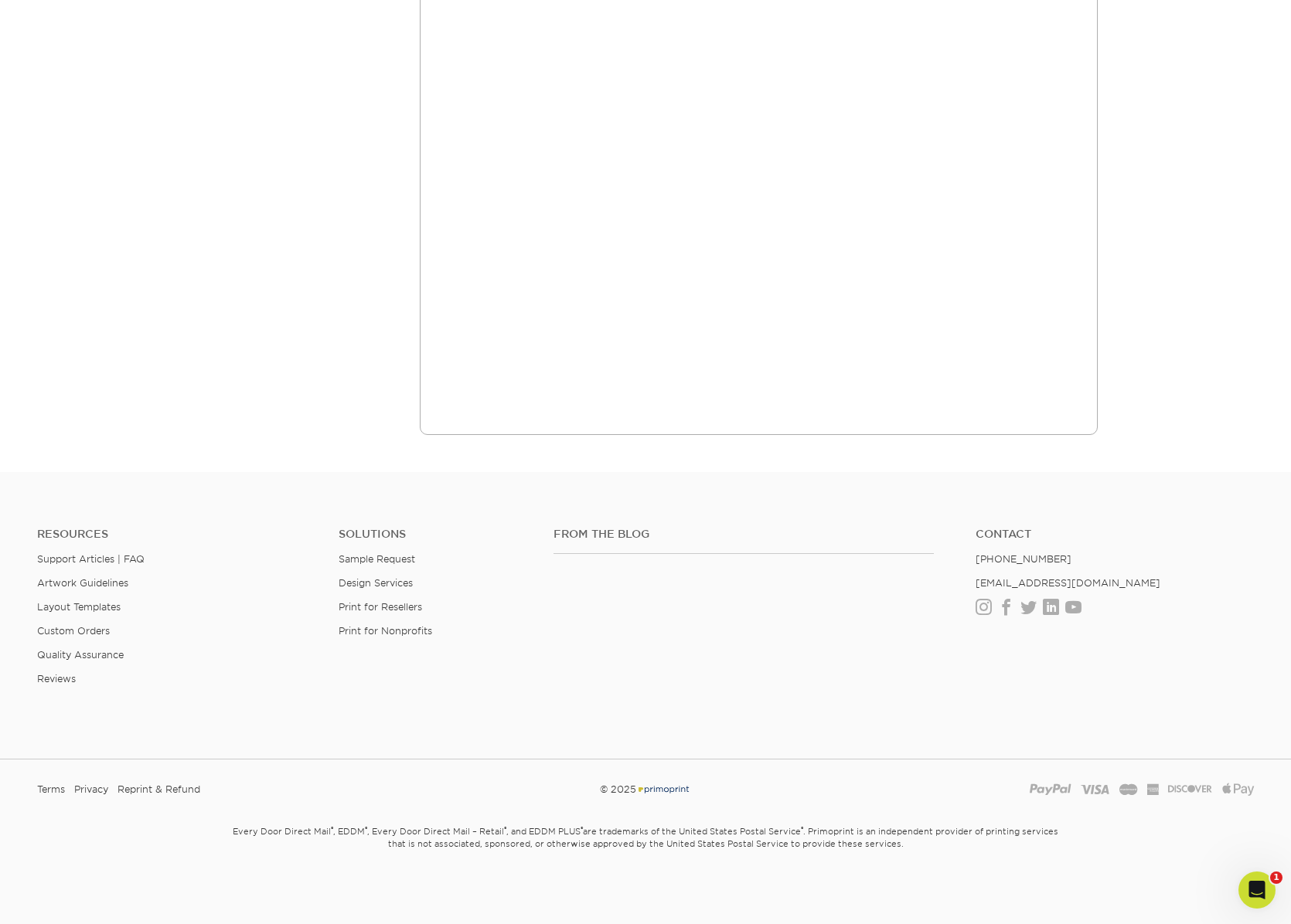
scroll to position [0, 0]
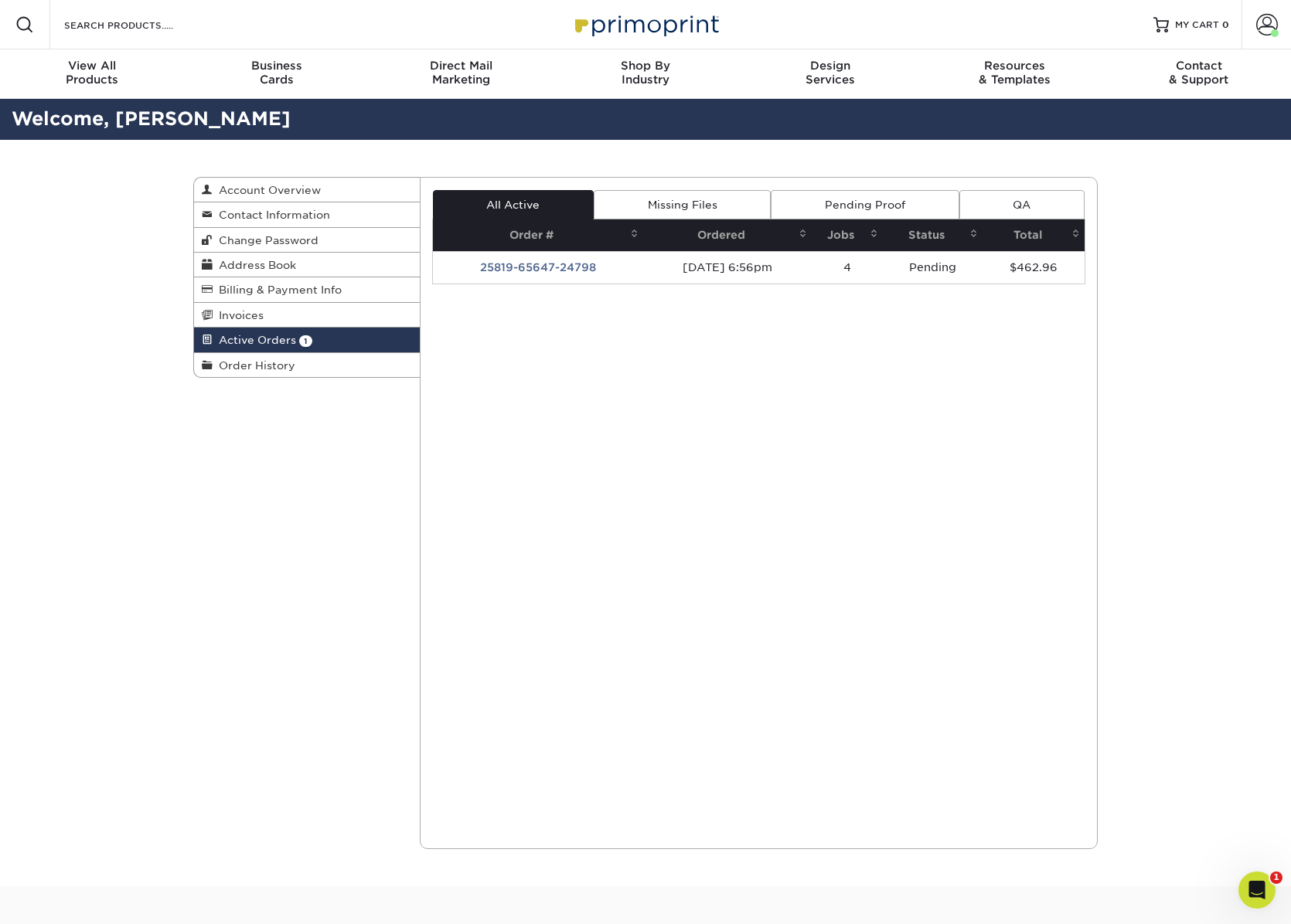
click at [186, 511] on div "Active Orders Account Overview Contact Information Change Password Address Book…" at bounding box center [645, 513] width 928 height 746
click at [330, 512] on div "Active Orders Account Overview Contact Information Change Password Address Book…" at bounding box center [645, 513] width 928 height 746
click at [382, 586] on div "Active Orders Account Overview Contact Information Change Password Address Book…" at bounding box center [645, 513] width 928 height 746
click at [259, 187] on span "Account Overview" at bounding box center [267, 190] width 108 height 12
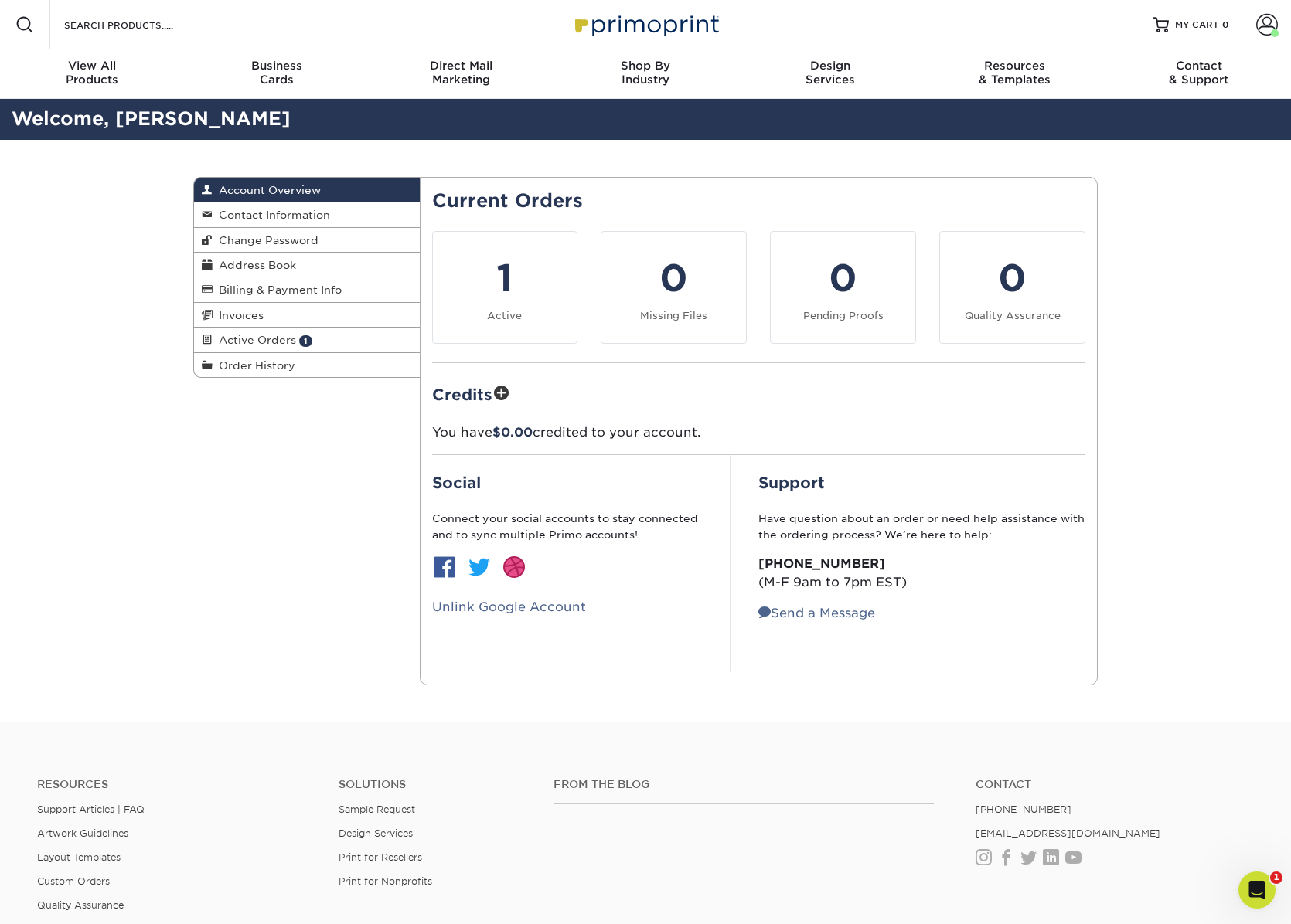
click at [193, 546] on div "Account Overview Account Overview Contact Information Change Password Address B…" at bounding box center [645, 431] width 928 height 582
